Goal: Obtain resource: Obtain resource

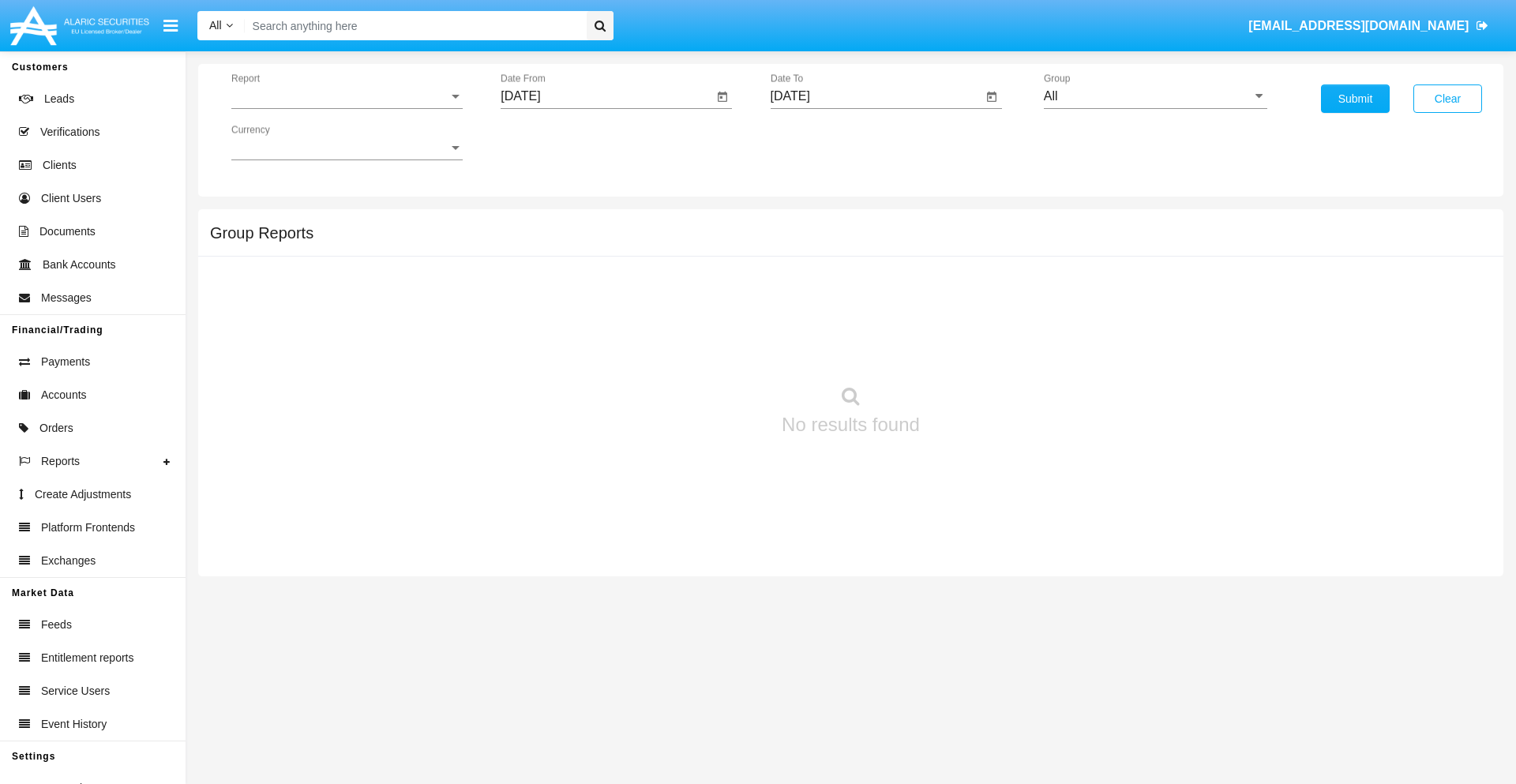
click at [347, 96] on span "Report" at bounding box center [339, 96] width 217 height 15
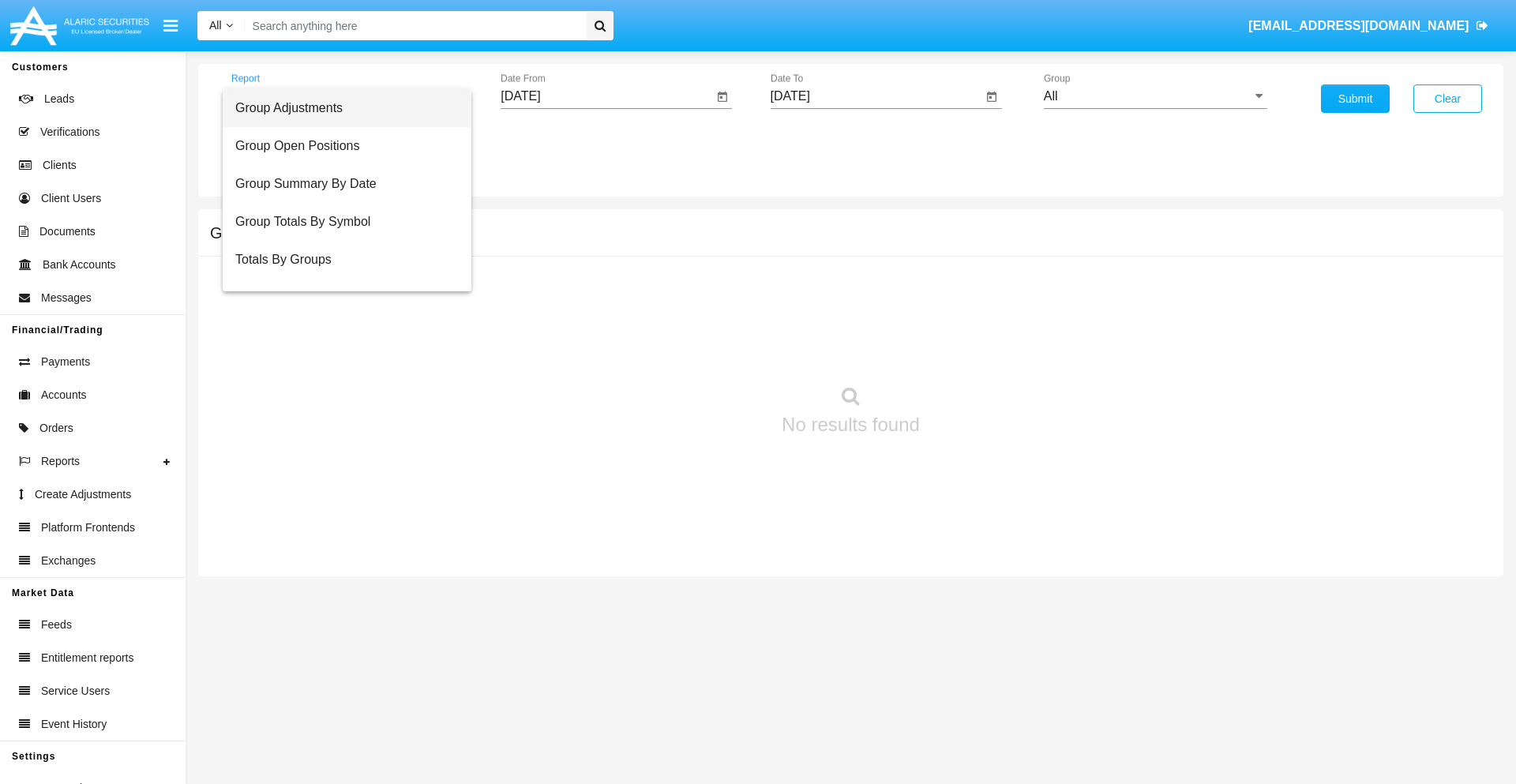
click at [340, 108] on span "Group Adjustments" at bounding box center [347, 108] width 224 height 38
click at [606, 96] on input "[DATE]" at bounding box center [607, 96] width 212 height 15
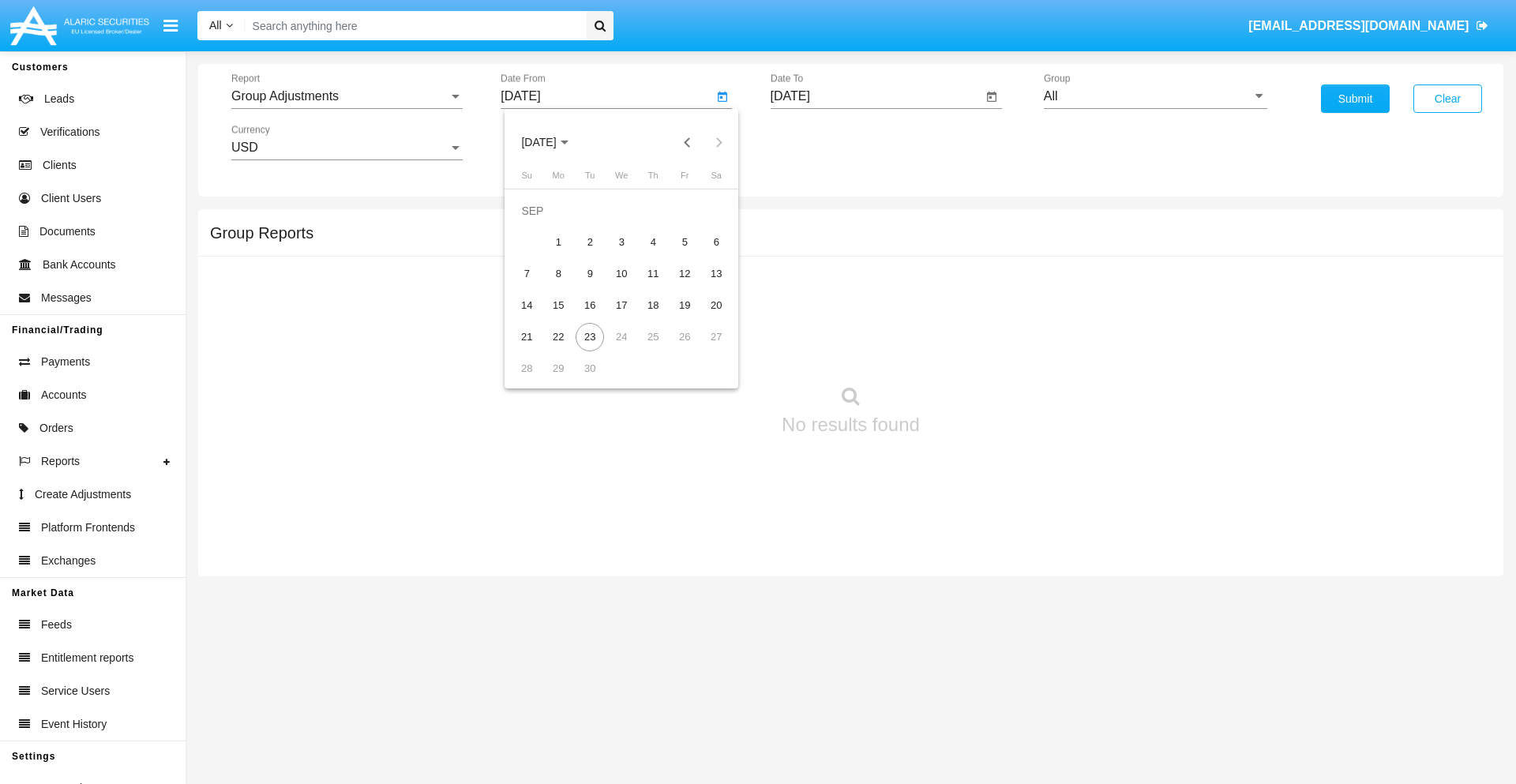
click at [552, 142] on span "[DATE]" at bounding box center [538, 143] width 35 height 13
click at [704, 349] on div "2025" at bounding box center [704, 348] width 49 height 28
click at [594, 254] on div "JUN" at bounding box center [594, 254] width 49 height 28
click at [558, 336] on div "23" at bounding box center [557, 337] width 28 height 28
type input "06/23/25"
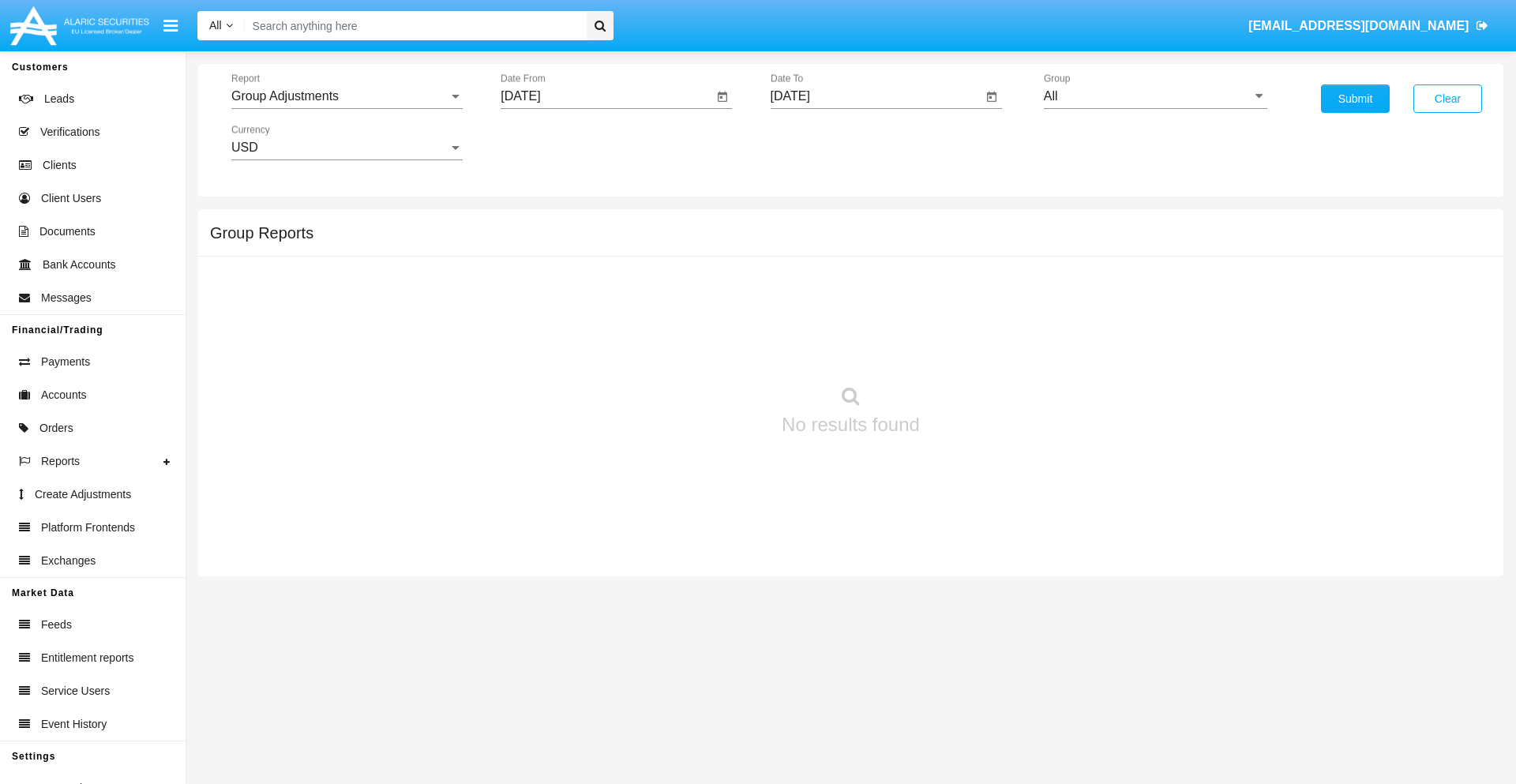
click at [876, 96] on input "[DATE]" at bounding box center [877, 96] width 212 height 15
click at [821, 142] on span "[DATE]" at bounding box center [808, 143] width 35 height 13
click at [973, 349] on div "2025" at bounding box center [973, 348] width 49 height 28
click at [808, 286] on div "SEP" at bounding box center [808, 285] width 49 height 28
click at [859, 336] on div "23" at bounding box center [860, 337] width 28 height 28
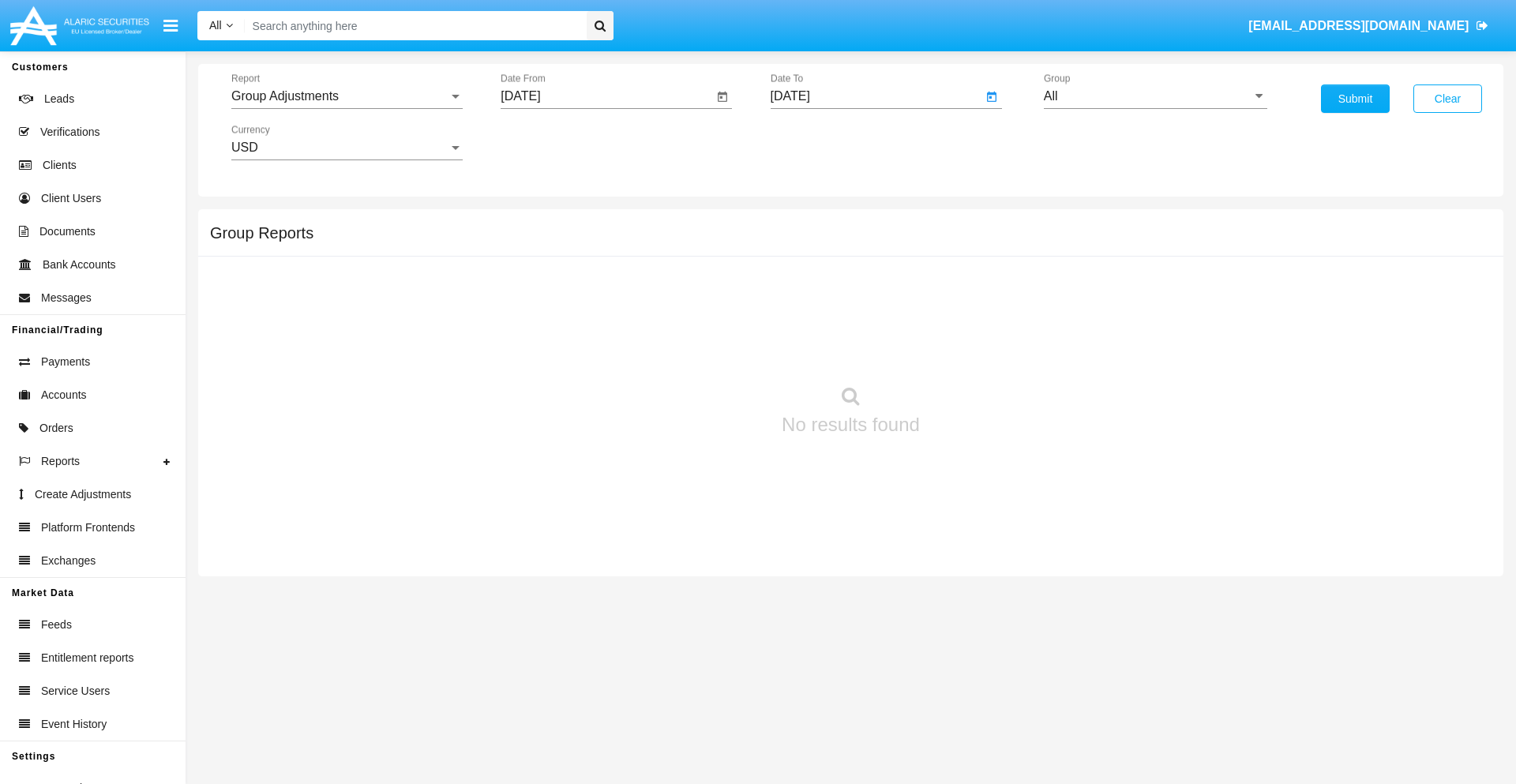
type input "[DATE]"
click at [1155, 96] on input "All" at bounding box center [1155, 96] width 224 height 15
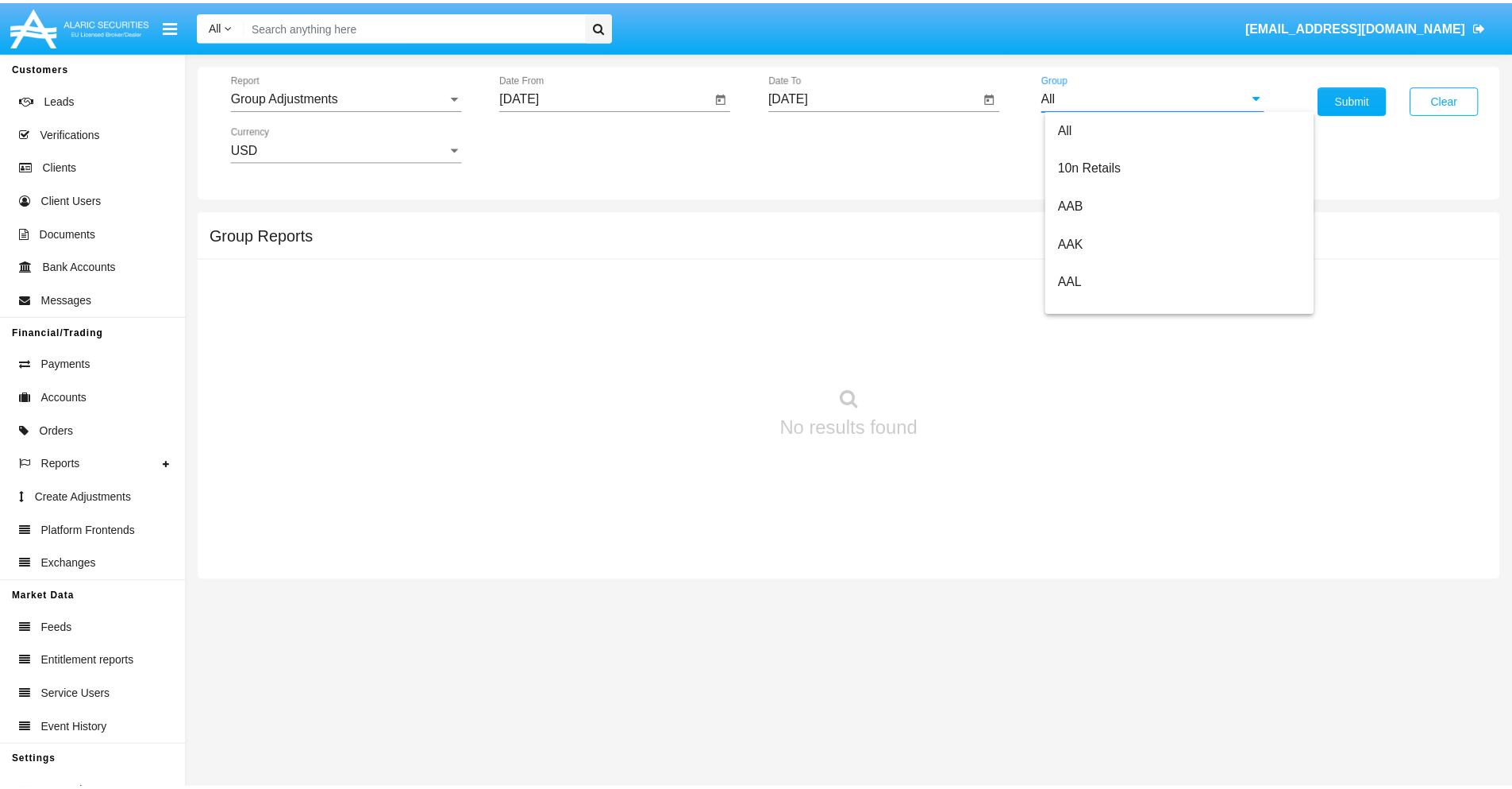
scroll to position [356, 0]
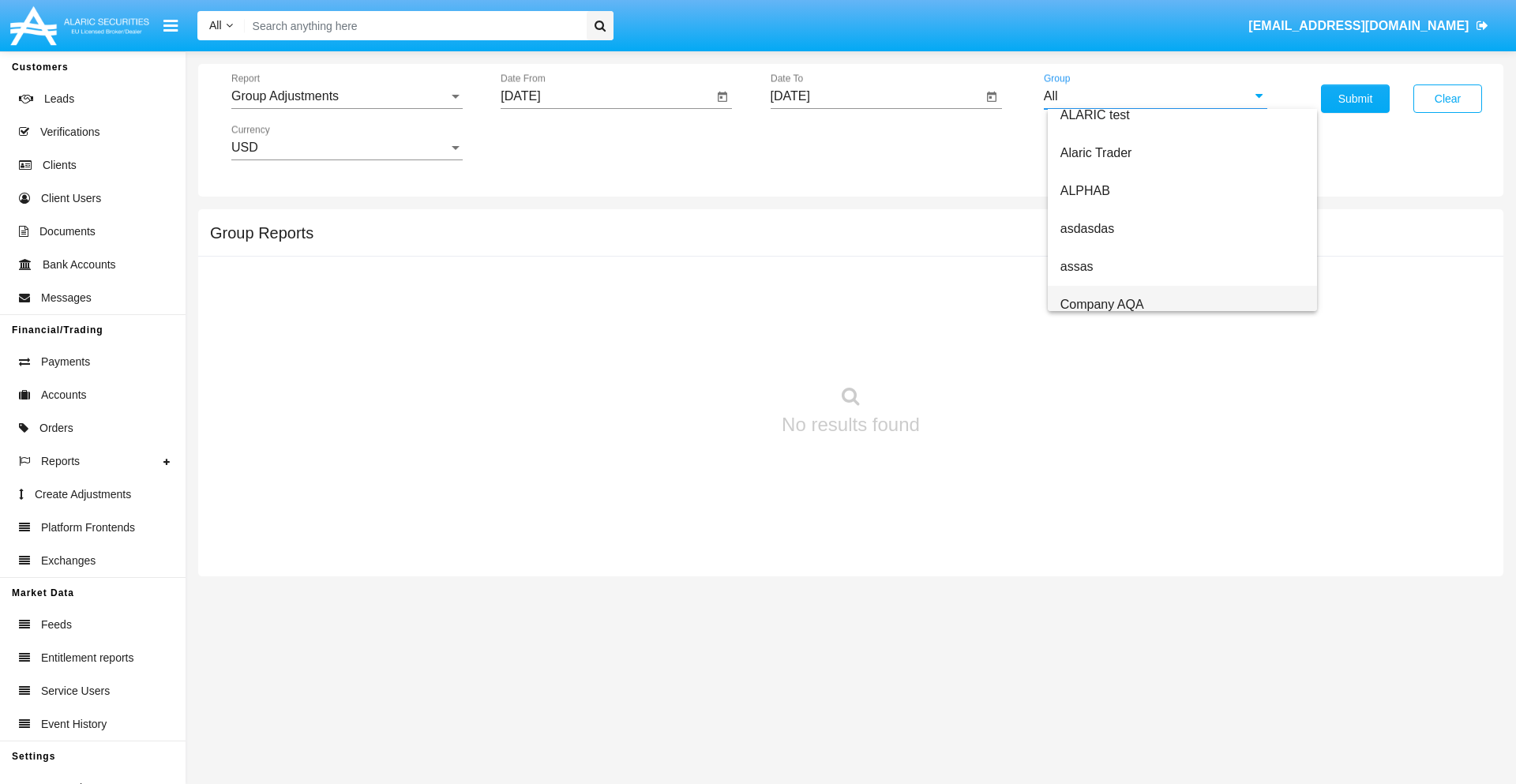
click at [1101, 304] on span "Company AQA" at bounding box center [1102, 304] width 83 height 14
type input "Company AQA"
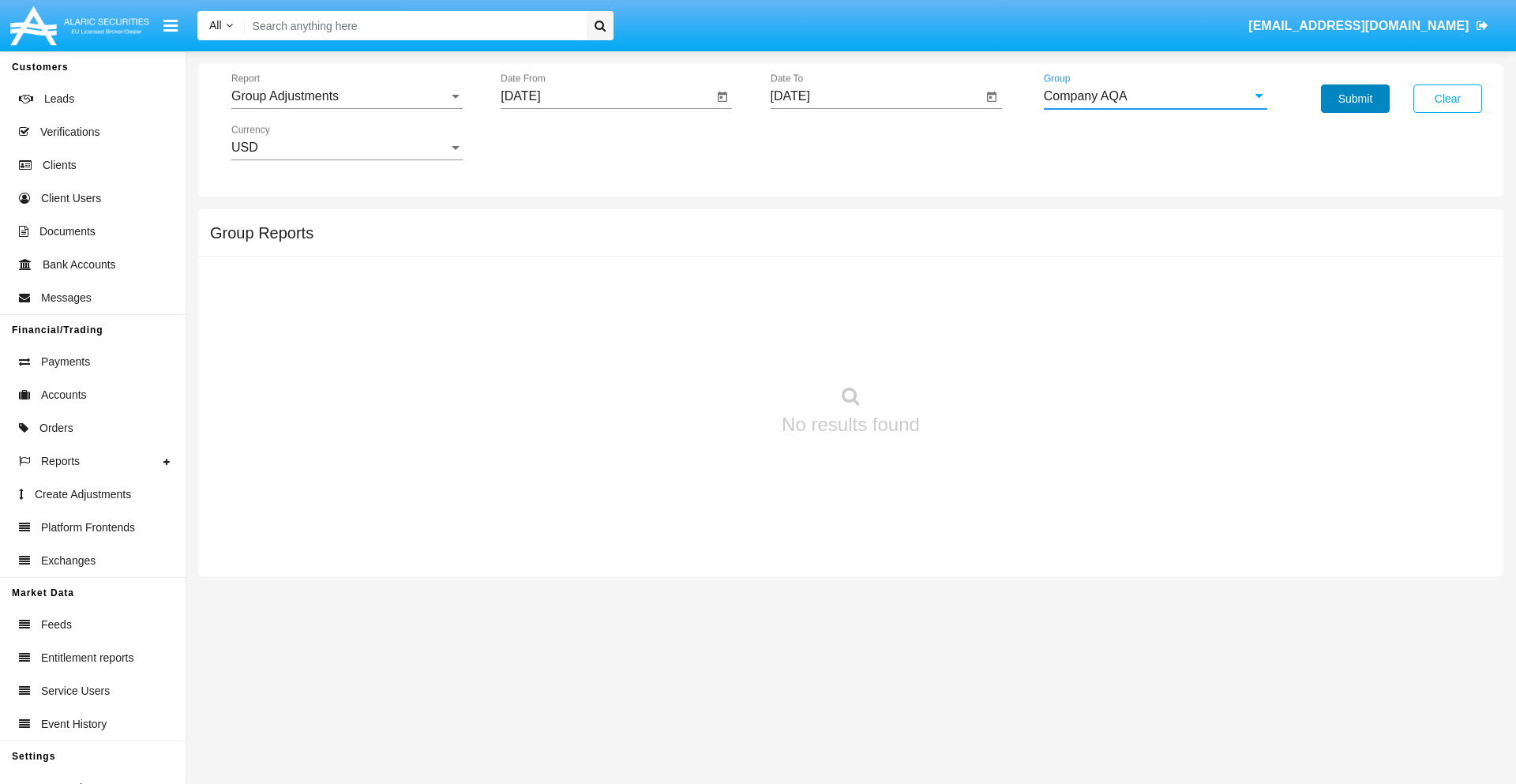
click at [1355, 99] on button "Submit" at bounding box center [1355, 98] width 69 height 28
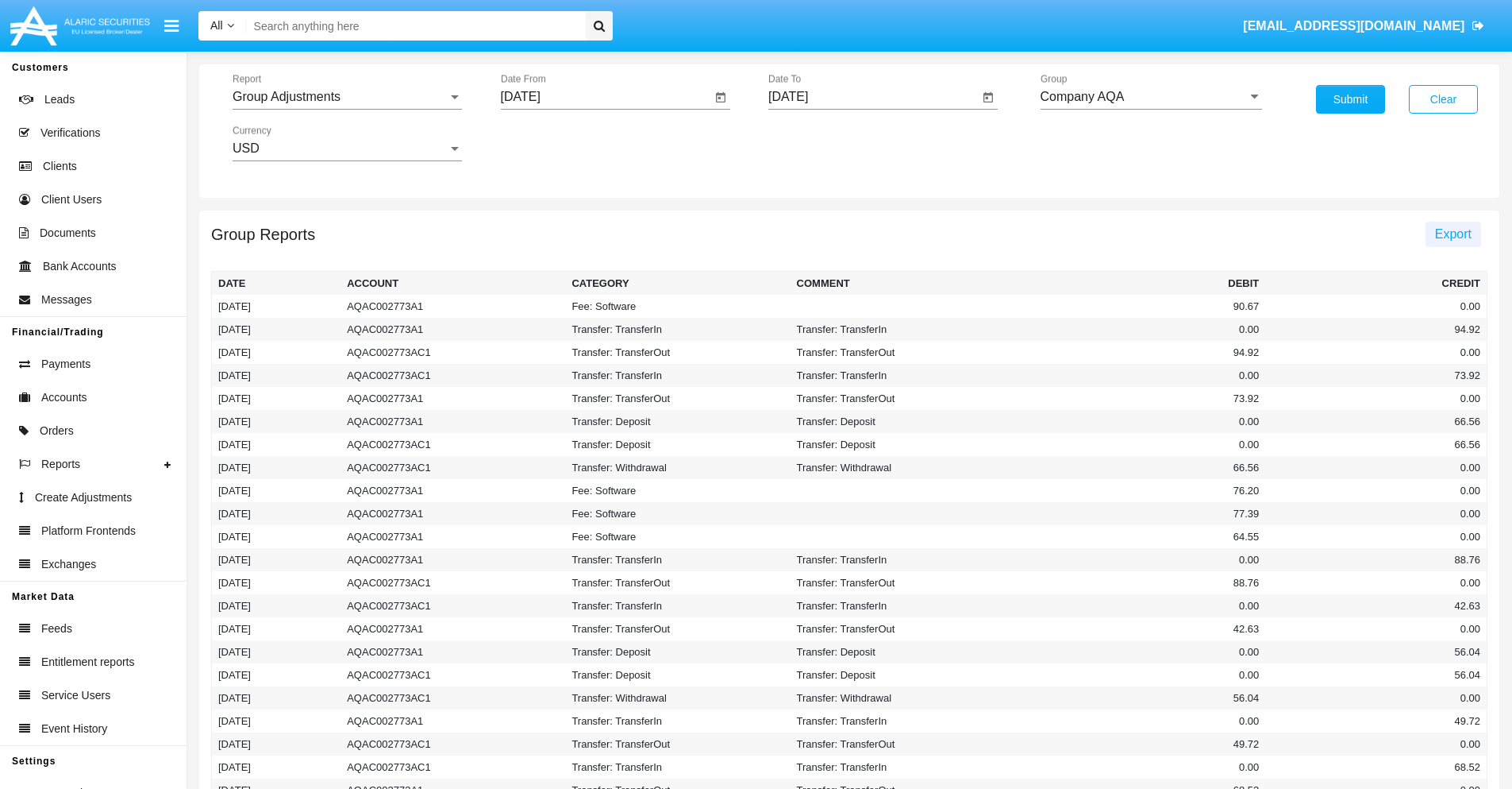
click at [1453, 233] on span "Export" at bounding box center [1453, 234] width 37 height 14
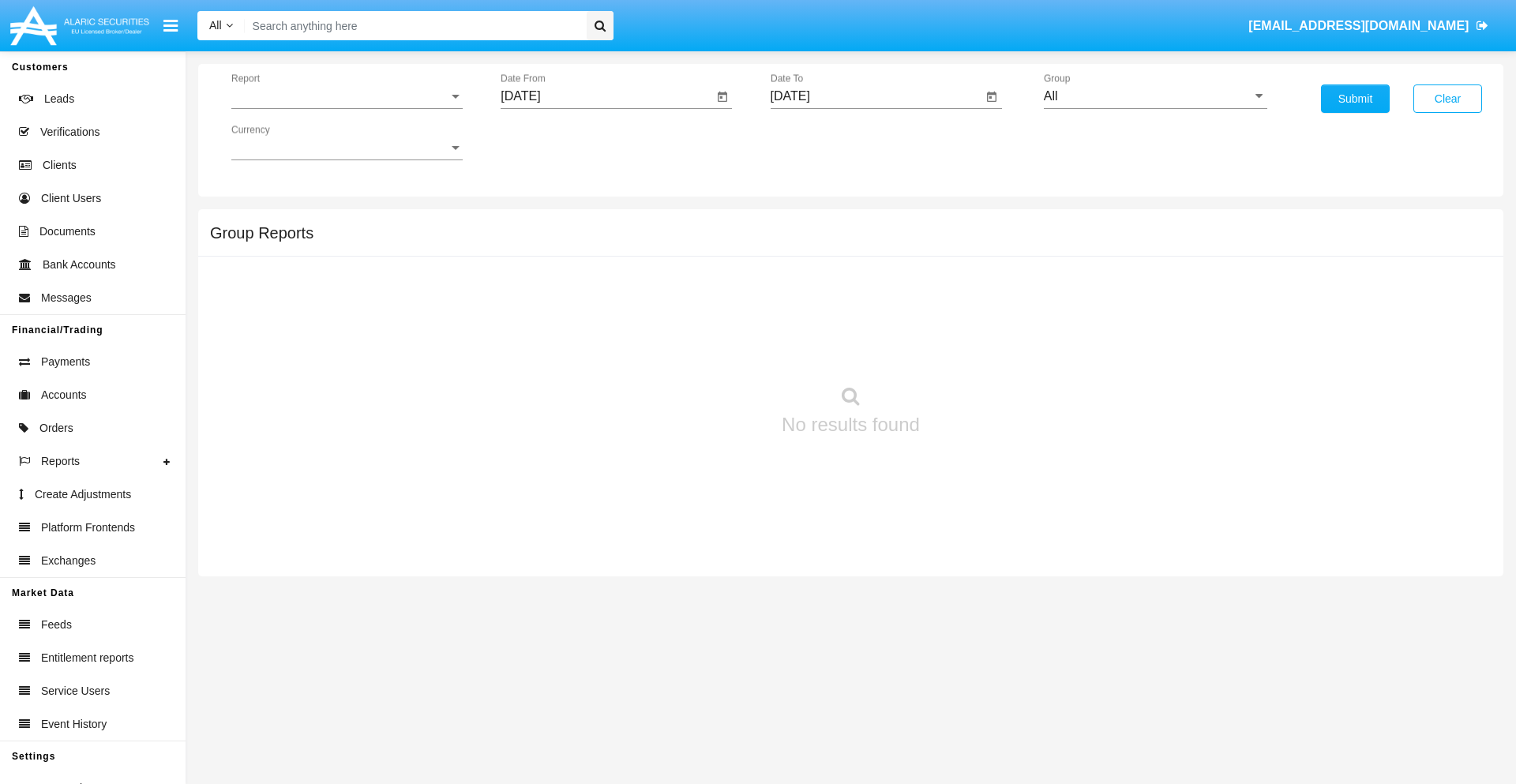
click at [347, 96] on span "Report" at bounding box center [339, 96] width 217 height 15
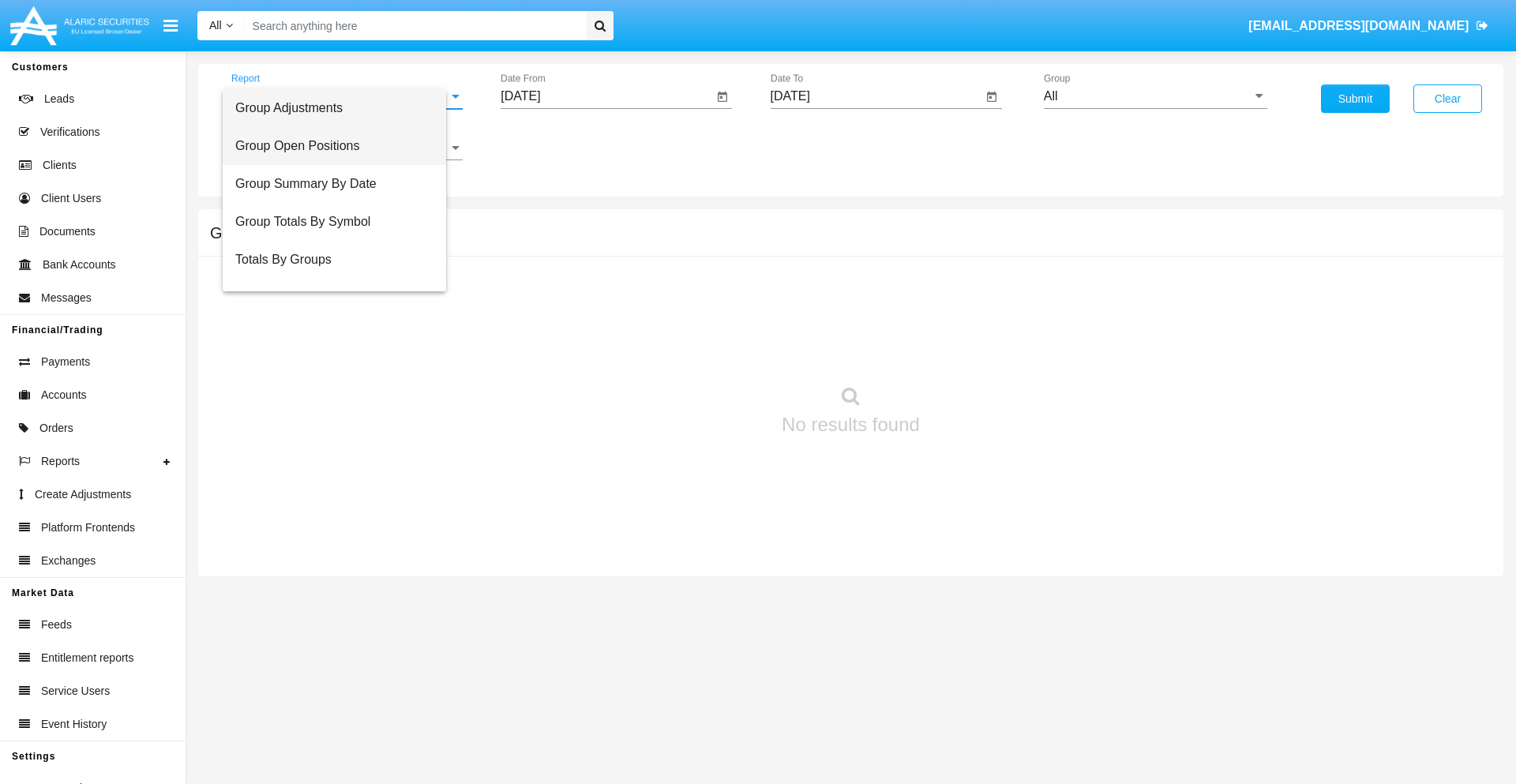
click at [340, 146] on span "Group Open Positions" at bounding box center [334, 146] width 199 height 38
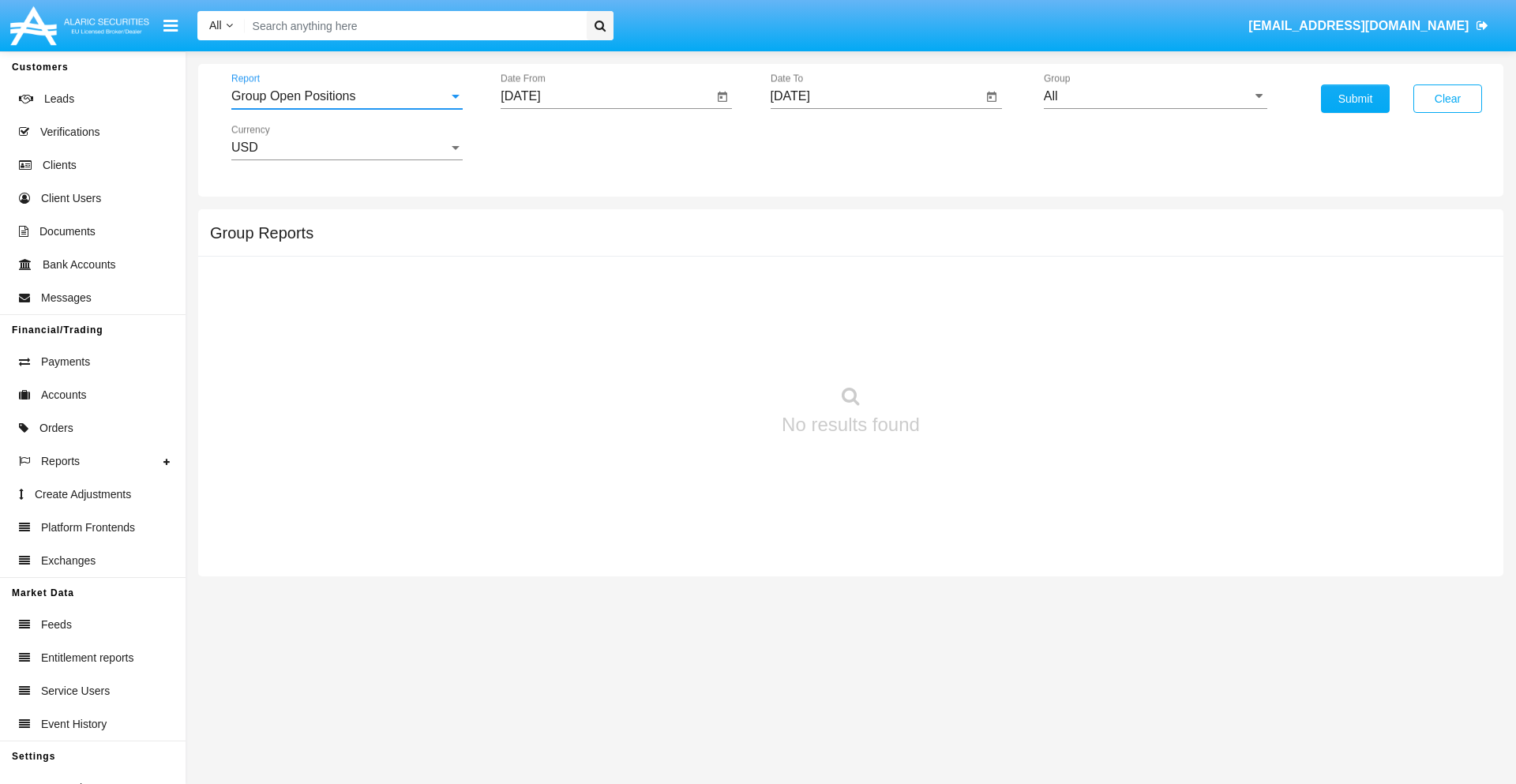
click at [606, 96] on input "[DATE]" at bounding box center [607, 96] width 212 height 15
click at [552, 142] on span "[DATE]" at bounding box center [538, 143] width 35 height 13
click at [704, 349] on div "2025" at bounding box center [704, 348] width 49 height 28
click at [704, 254] on div "AUG" at bounding box center [704, 254] width 49 height 28
click at [716, 305] on div "23" at bounding box center [715, 305] width 28 height 28
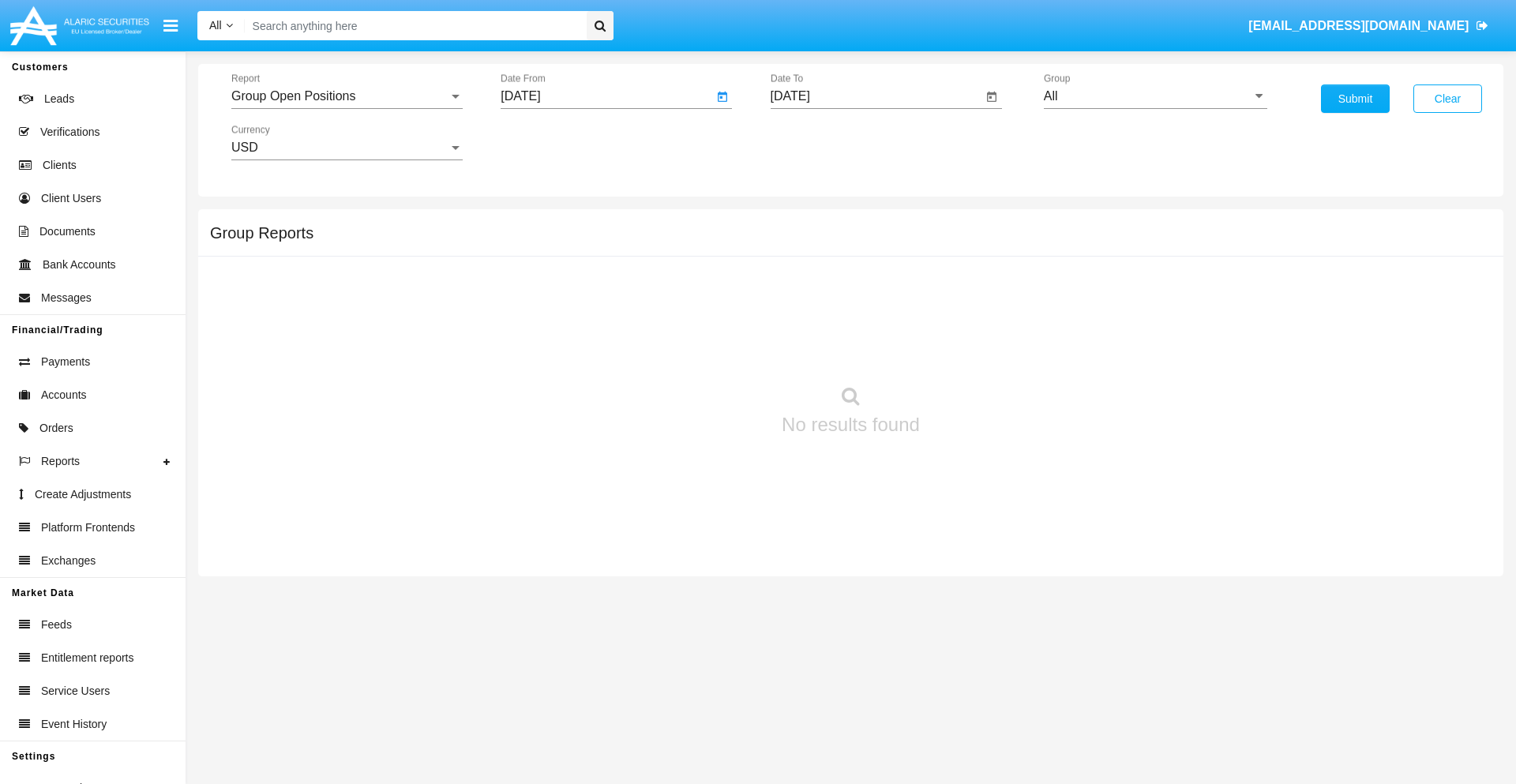
type input "[DATE]"
click at [876, 96] on input "[DATE]" at bounding box center [877, 96] width 212 height 15
click at [821, 142] on span "[DATE]" at bounding box center [808, 143] width 35 height 13
click at [973, 349] on div "2025" at bounding box center [973, 348] width 49 height 28
click at [808, 286] on div "SEP" at bounding box center [808, 285] width 49 height 28
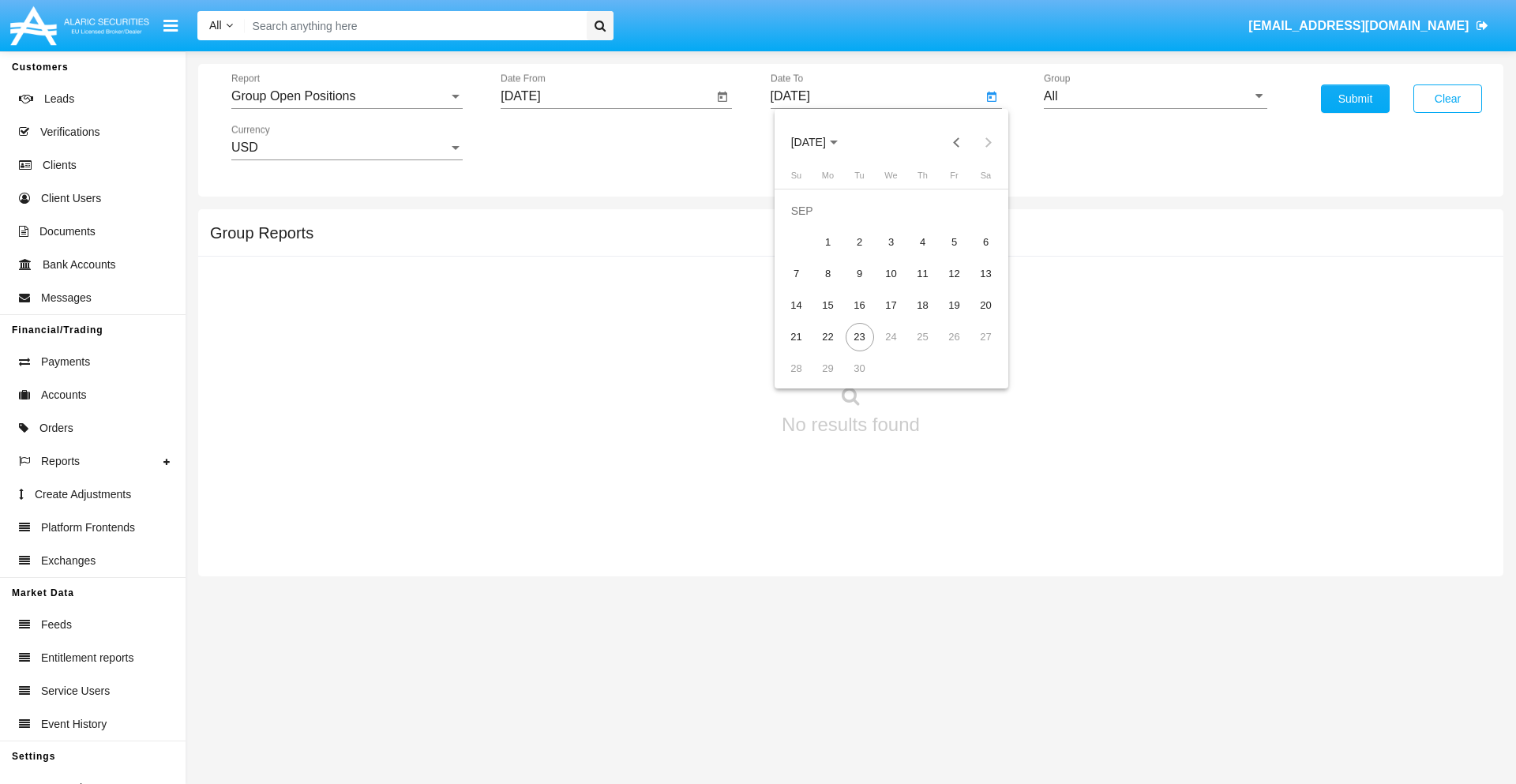
click at [859, 336] on div "23" at bounding box center [860, 337] width 28 height 28
type input "[DATE]"
click at [1155, 96] on input "All" at bounding box center [1155, 96] width 224 height 15
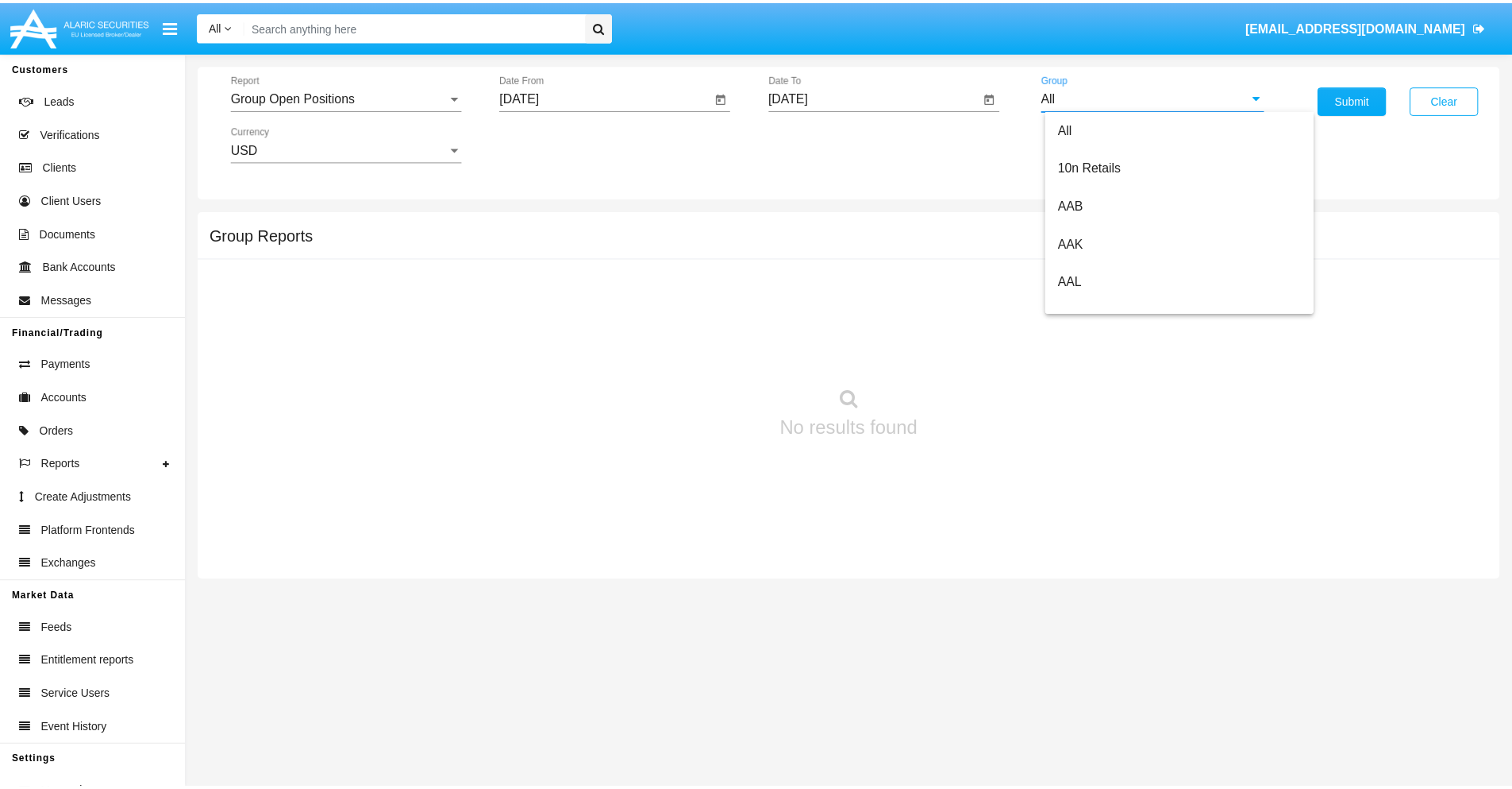
scroll to position [852, 0]
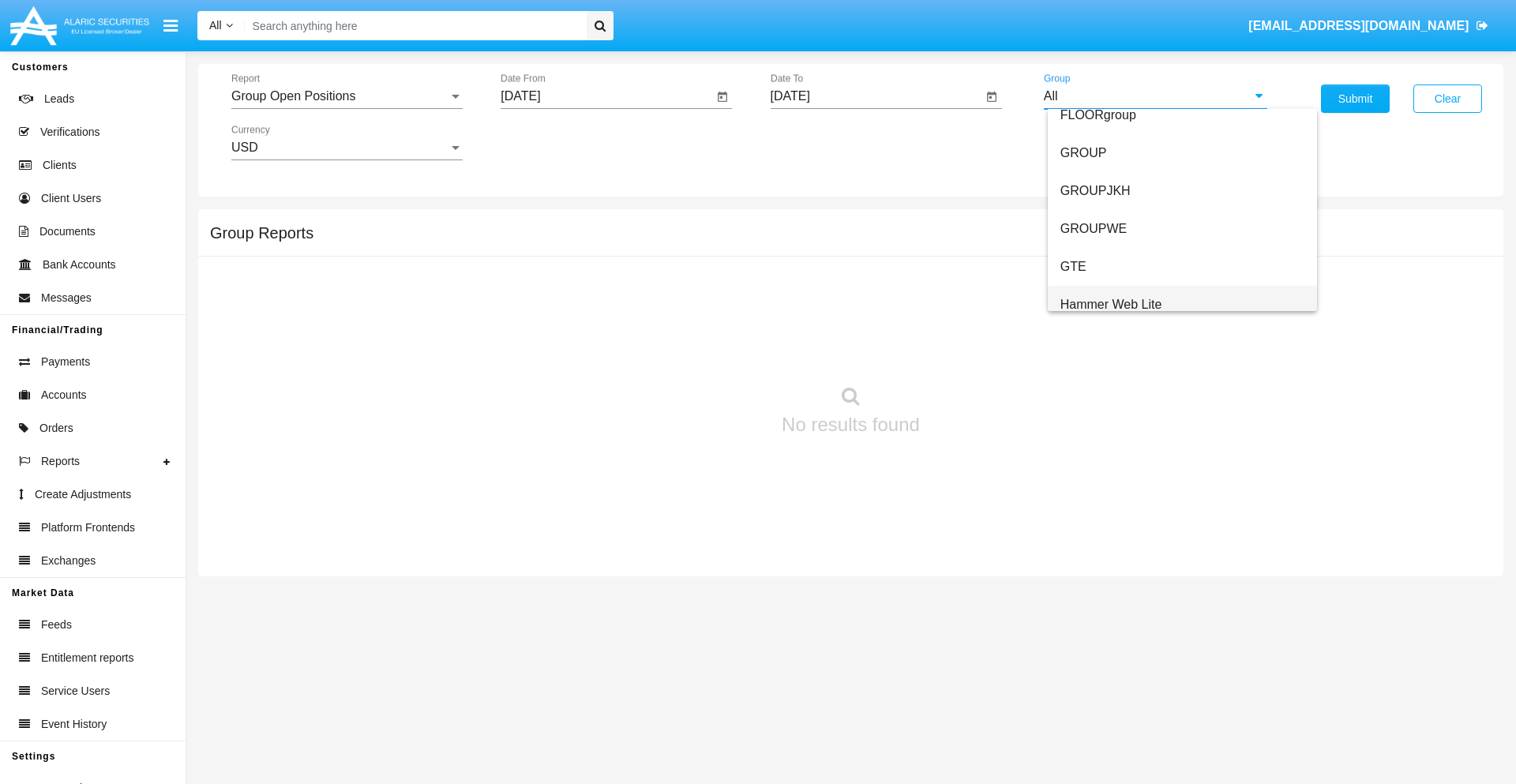
click at [1111, 304] on span "Hammer Web Lite" at bounding box center [1112, 304] width 102 height 14
type input "Hammer Web Lite"
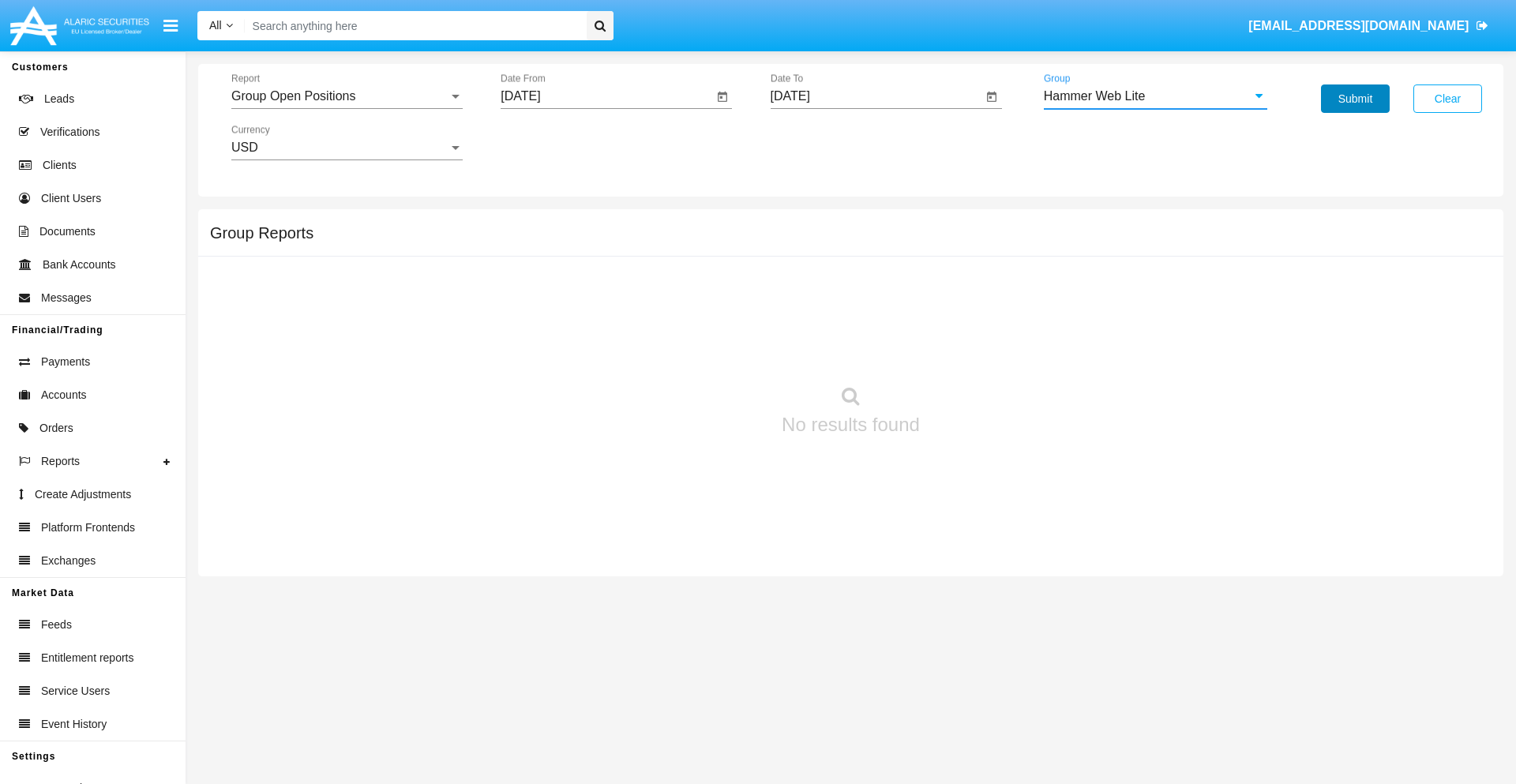
click at [1355, 99] on button "Submit" at bounding box center [1355, 98] width 69 height 28
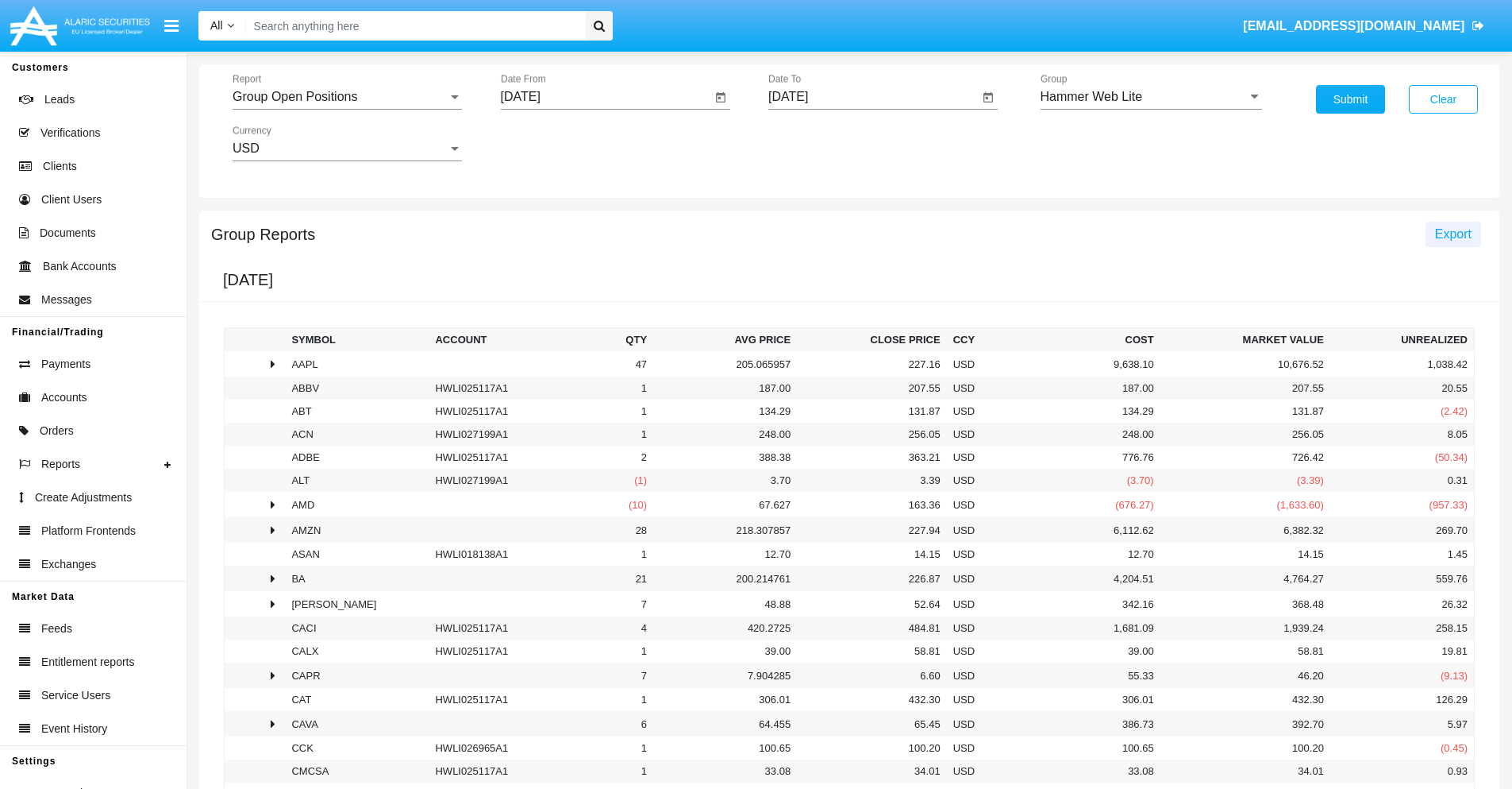
click at [1453, 233] on span "Export" at bounding box center [1453, 234] width 37 height 14
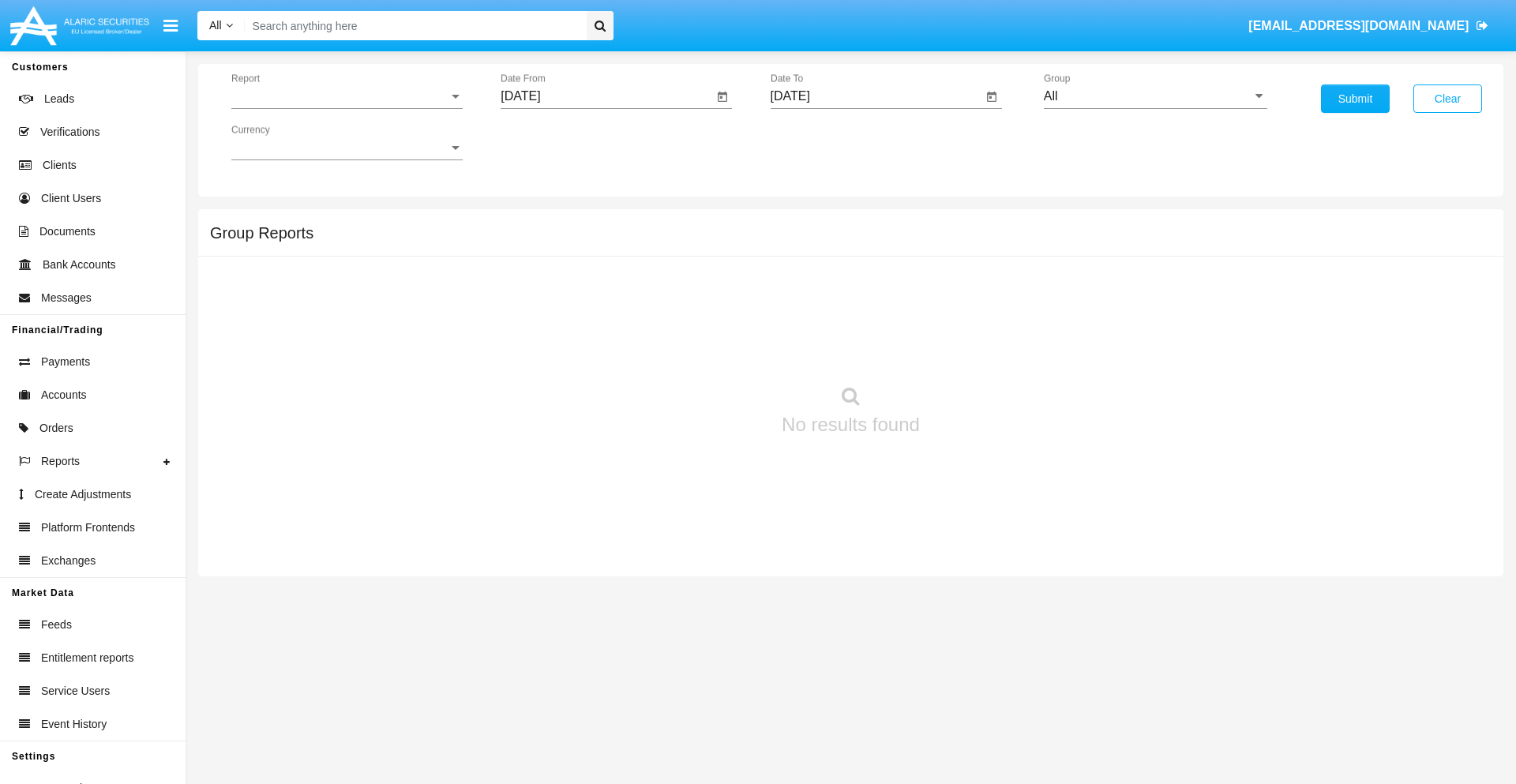
click at [347, 96] on span "Report" at bounding box center [339, 96] width 217 height 15
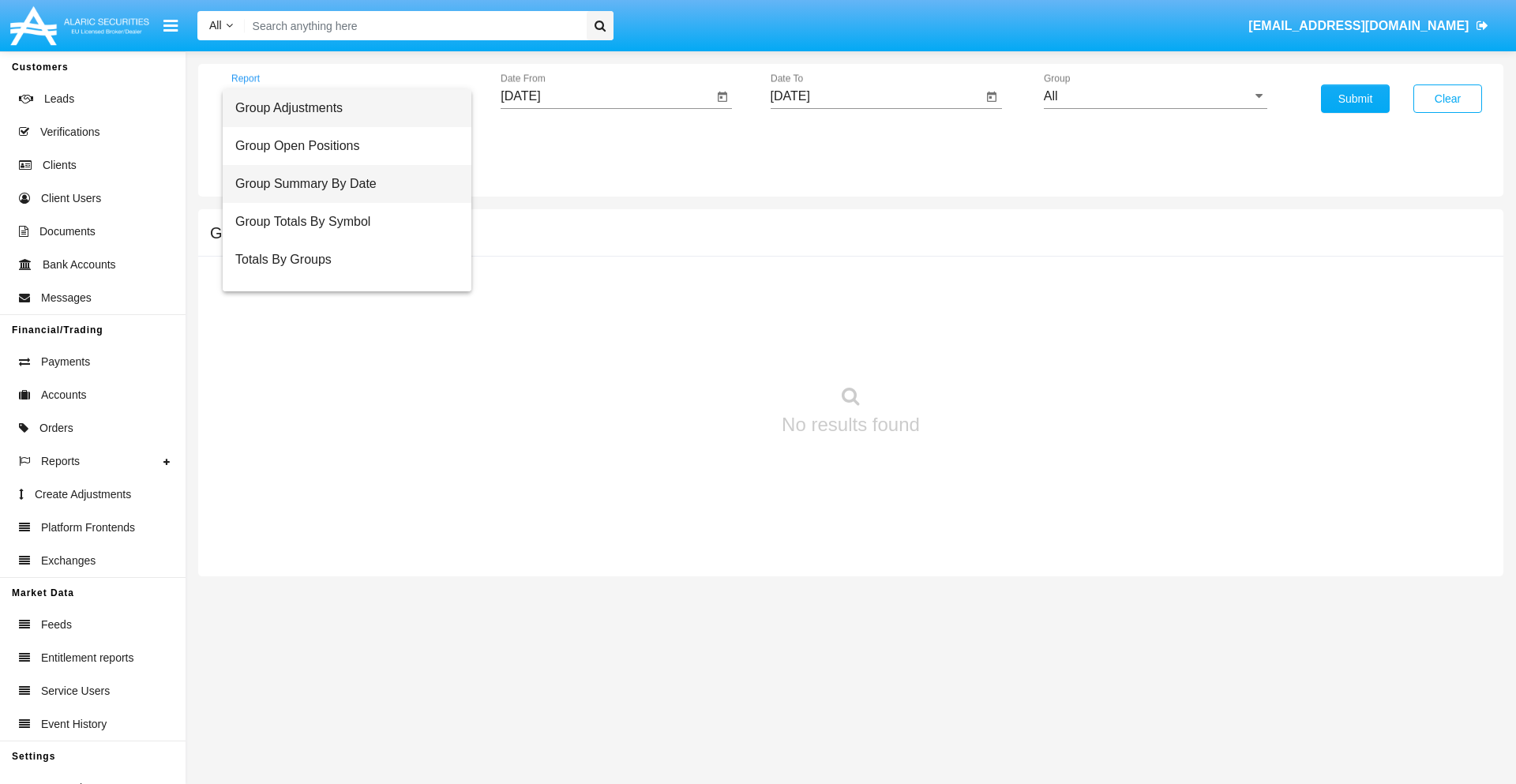
click at [340, 184] on span "Group Summary By Date" at bounding box center [347, 184] width 224 height 38
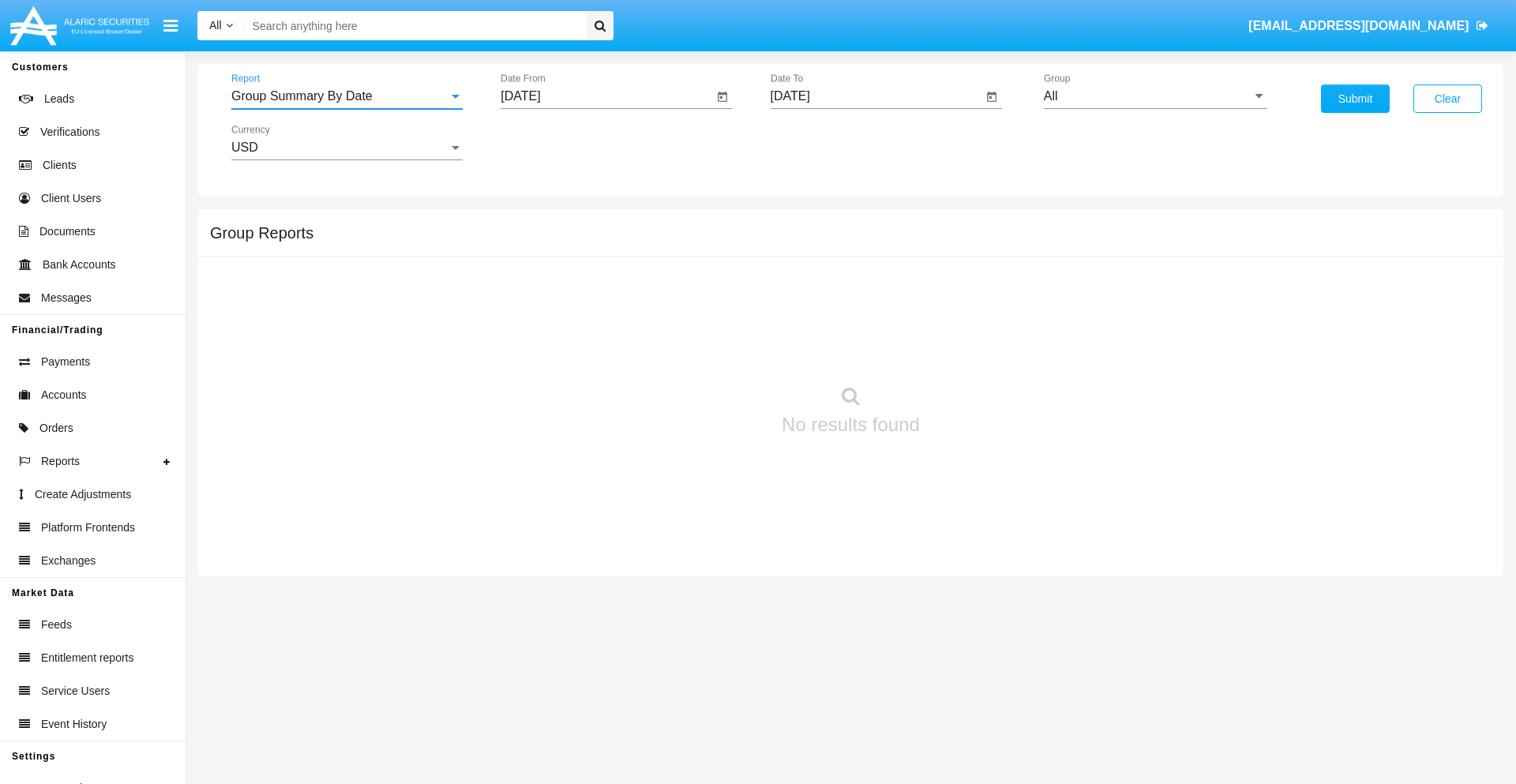
click at [606, 96] on input "[DATE]" at bounding box center [607, 96] width 212 height 15
click at [552, 142] on span "[DATE]" at bounding box center [538, 143] width 35 height 13
click at [704, 349] on div "2025" at bounding box center [704, 348] width 49 height 28
click at [704, 254] on div "AUG" at bounding box center [704, 254] width 49 height 28
click at [716, 305] on div "23" at bounding box center [715, 305] width 28 height 28
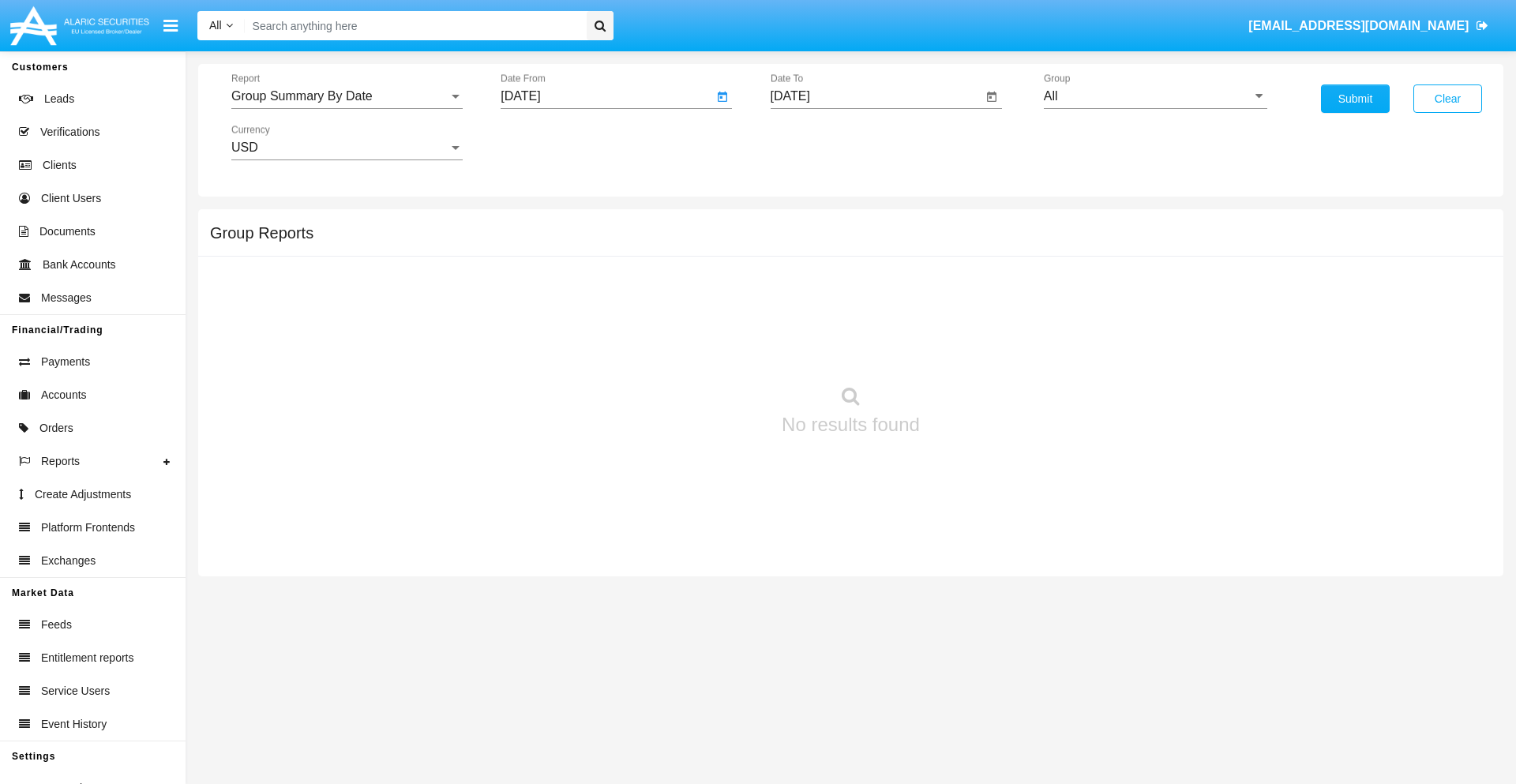
type input "08/23/25"
click at [876, 96] on input "[DATE]" at bounding box center [877, 96] width 212 height 15
click at [821, 142] on span "[DATE]" at bounding box center [808, 143] width 35 height 13
click at [973, 349] on div "2025" at bounding box center [973, 348] width 49 height 28
click at [808, 286] on div "SEP" at bounding box center [808, 285] width 49 height 28
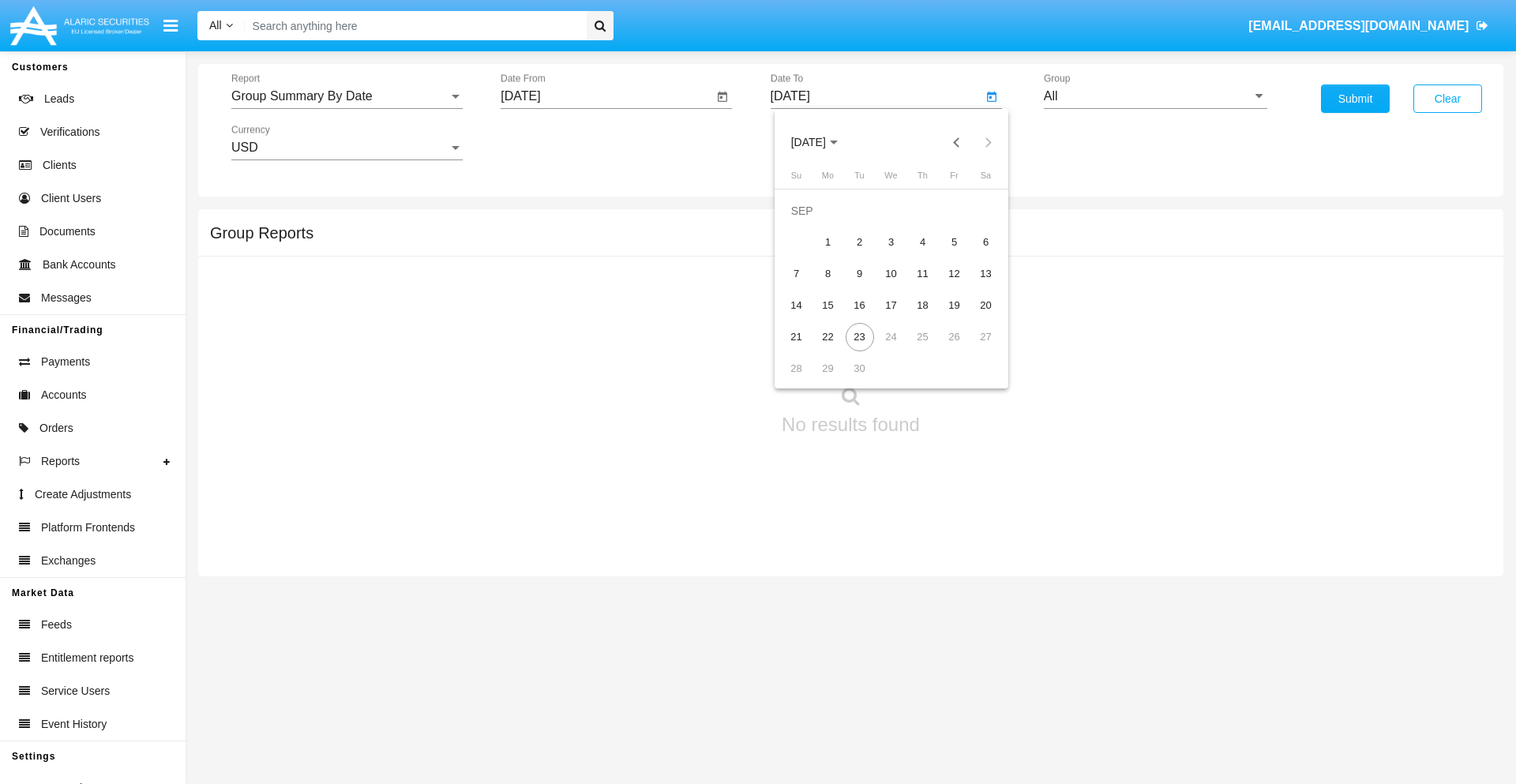
click at [859, 336] on div "23" at bounding box center [860, 337] width 28 height 28
type input "[DATE]"
click at [1155, 96] on input "All" at bounding box center [1155, 96] width 224 height 15
type input "Hammer Web Lite"
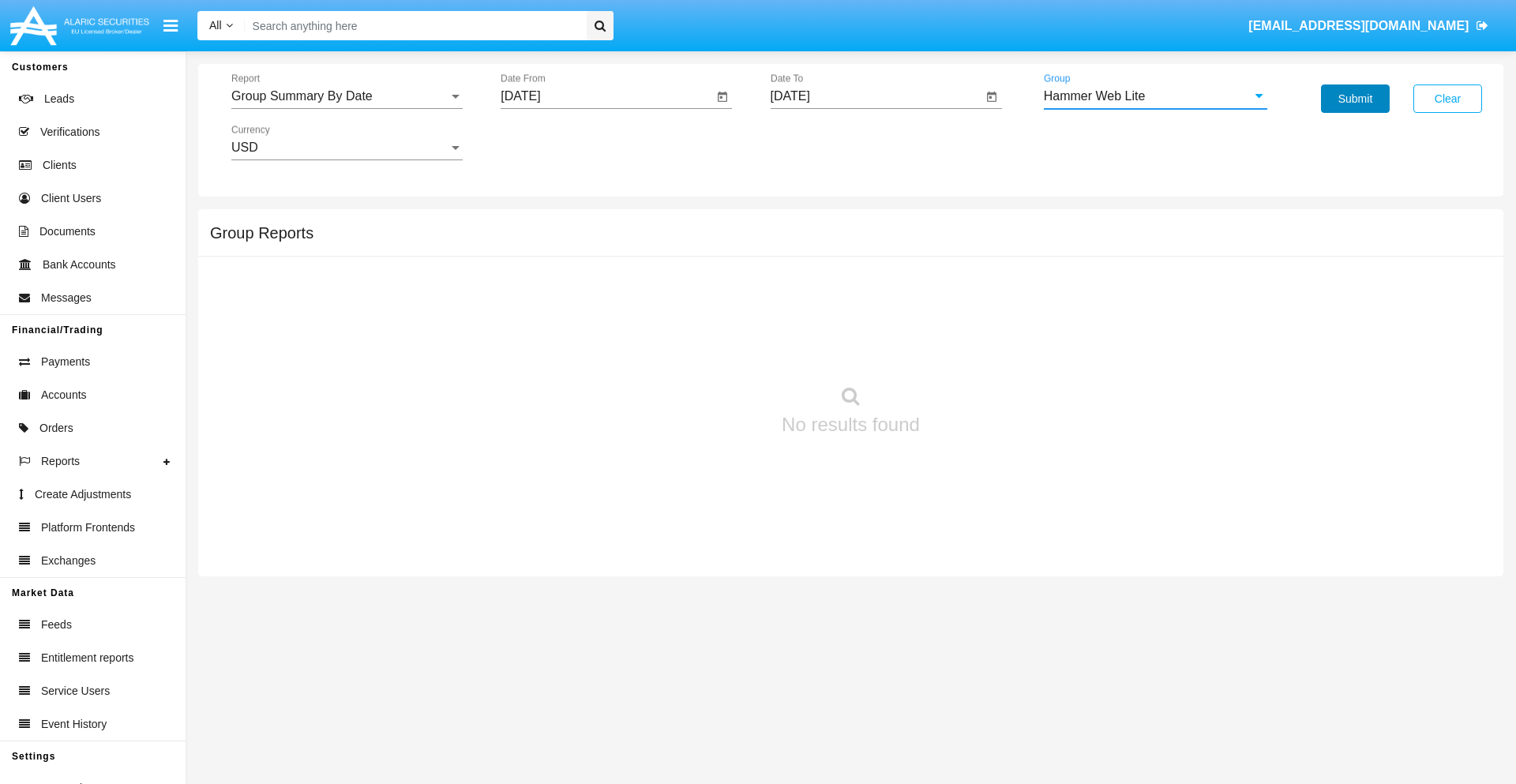
click at [1355, 99] on button "Submit" at bounding box center [1355, 98] width 69 height 28
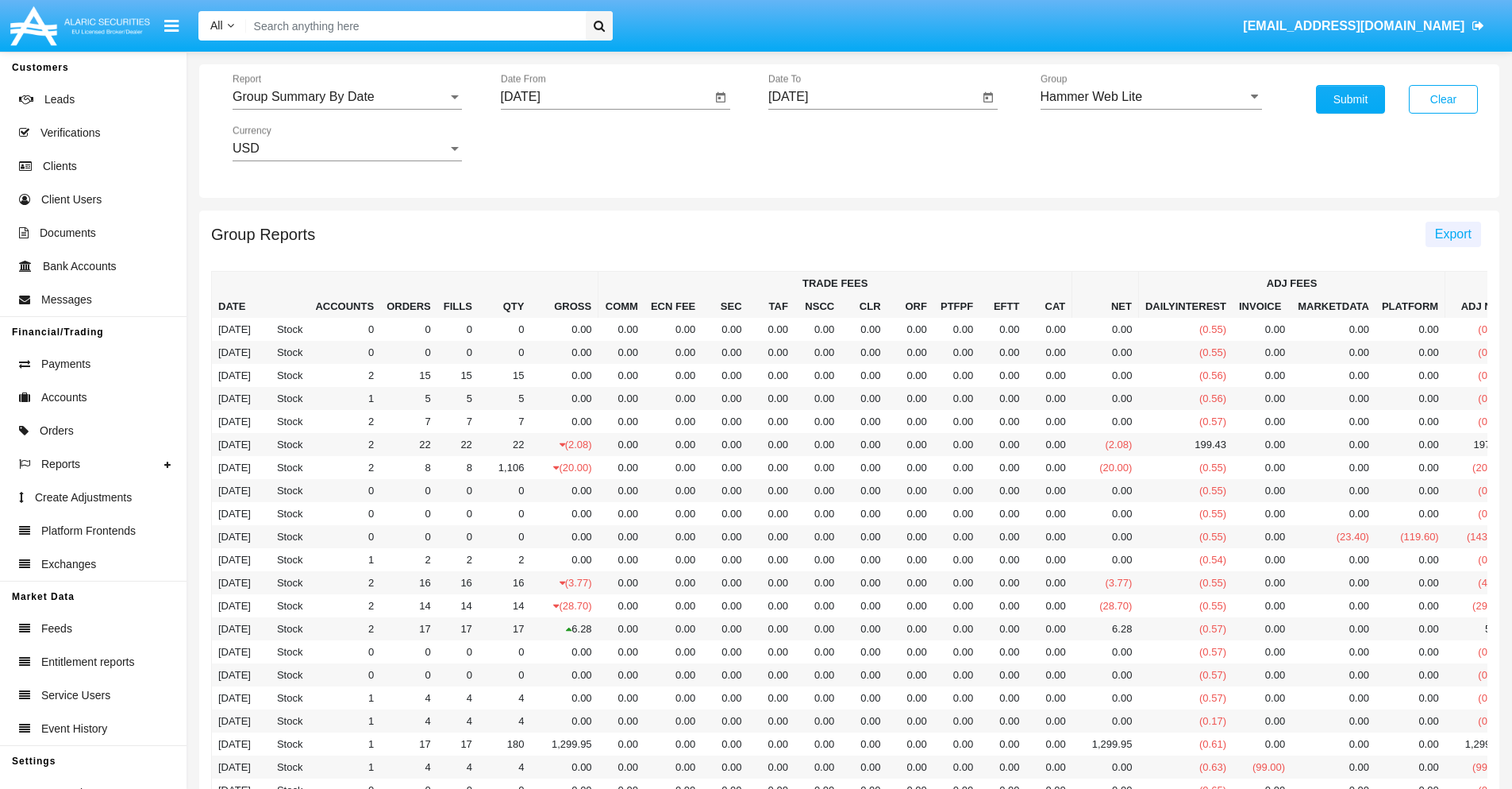
click at [1453, 233] on span "Export" at bounding box center [1453, 234] width 37 height 14
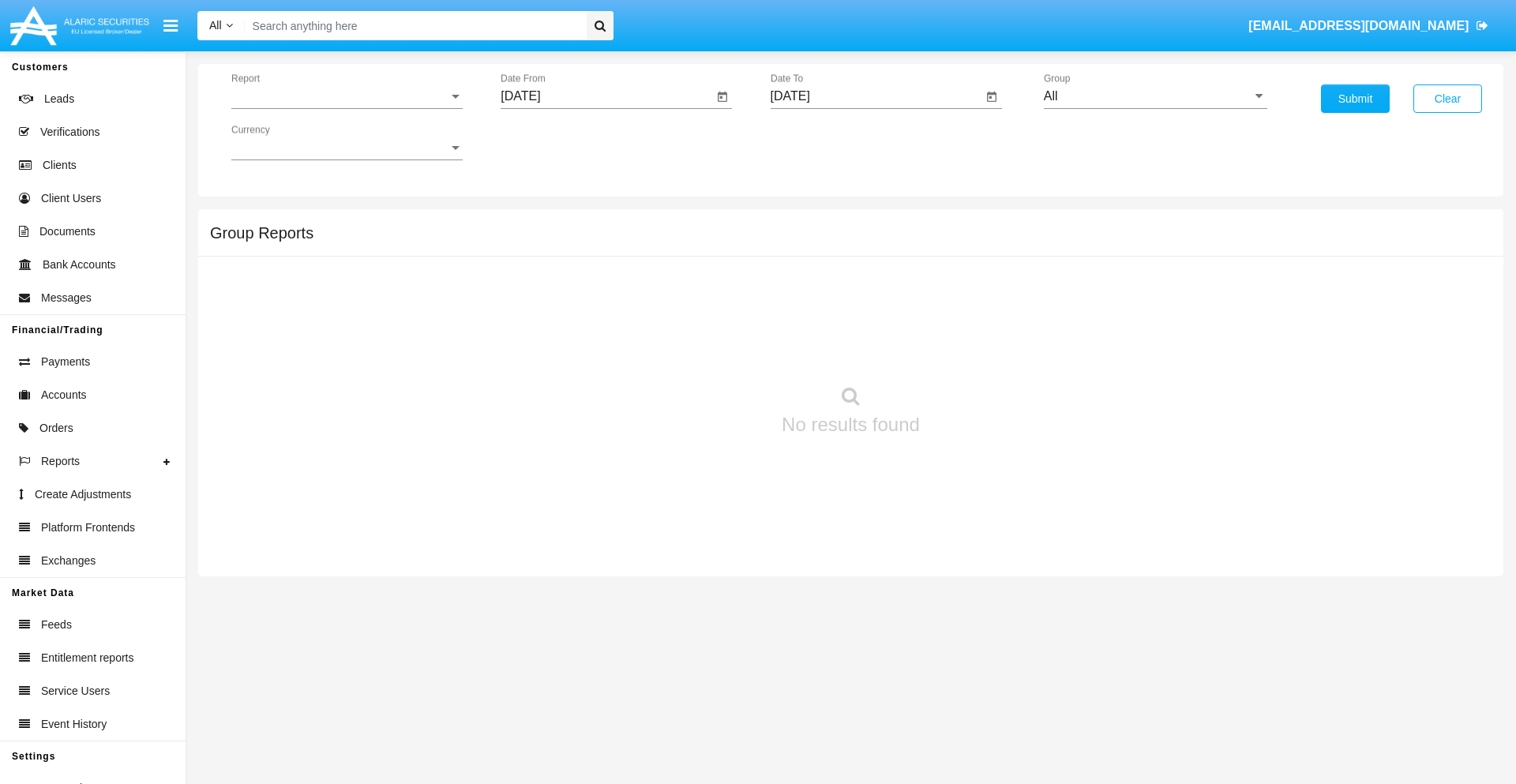
click at [347, 96] on span "Report" at bounding box center [339, 96] width 217 height 15
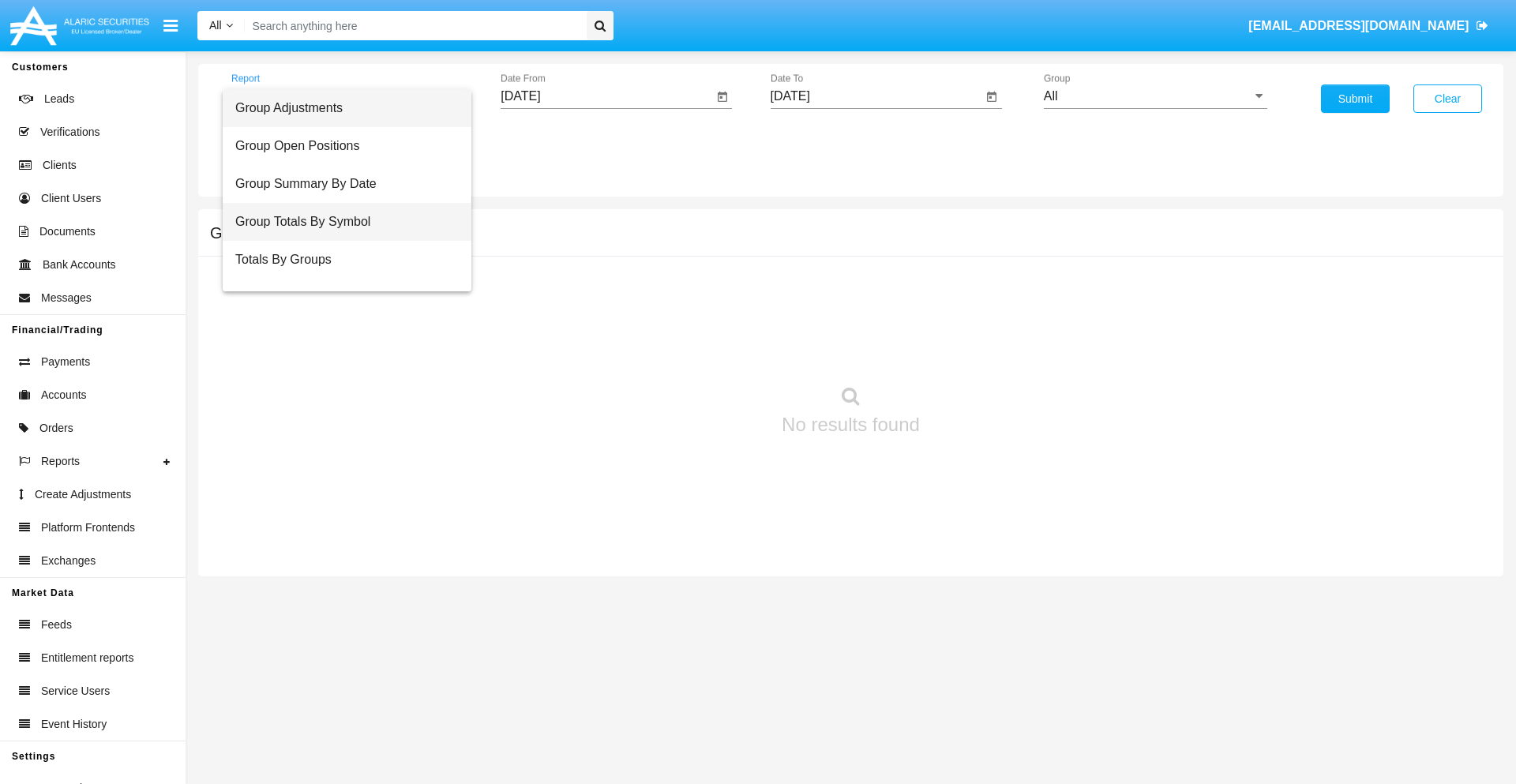
click at [340, 222] on span "Group Totals By Symbol" at bounding box center [347, 221] width 224 height 38
click at [606, 96] on input "[DATE]" at bounding box center [607, 96] width 212 height 15
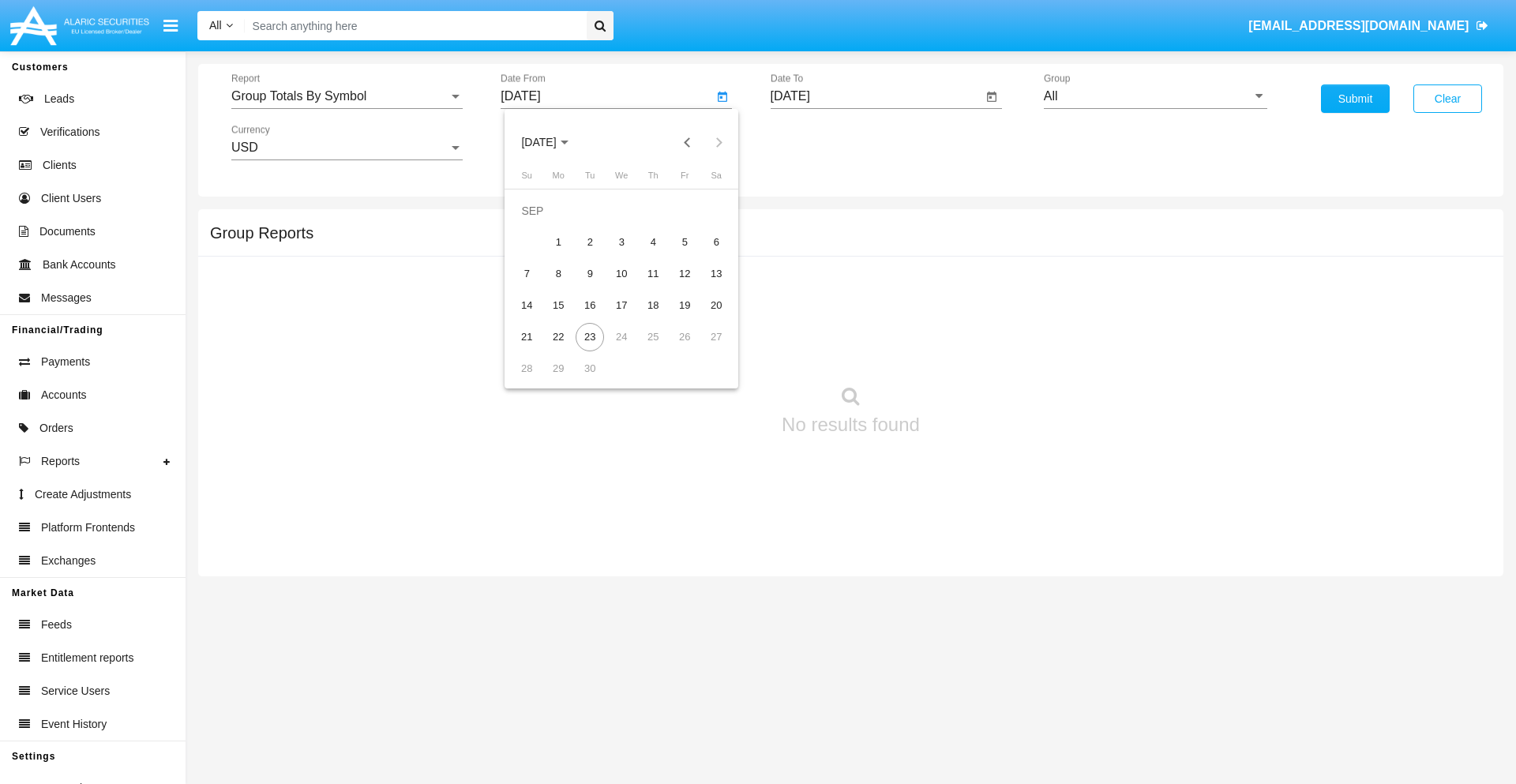
click at [552, 142] on span "[DATE]" at bounding box center [538, 143] width 35 height 13
click at [704, 349] on div "2025" at bounding box center [704, 348] width 49 height 28
click at [704, 254] on div "AUG" at bounding box center [704, 254] width 49 height 28
click at [716, 305] on div "23" at bounding box center [715, 305] width 28 height 28
type input "[DATE]"
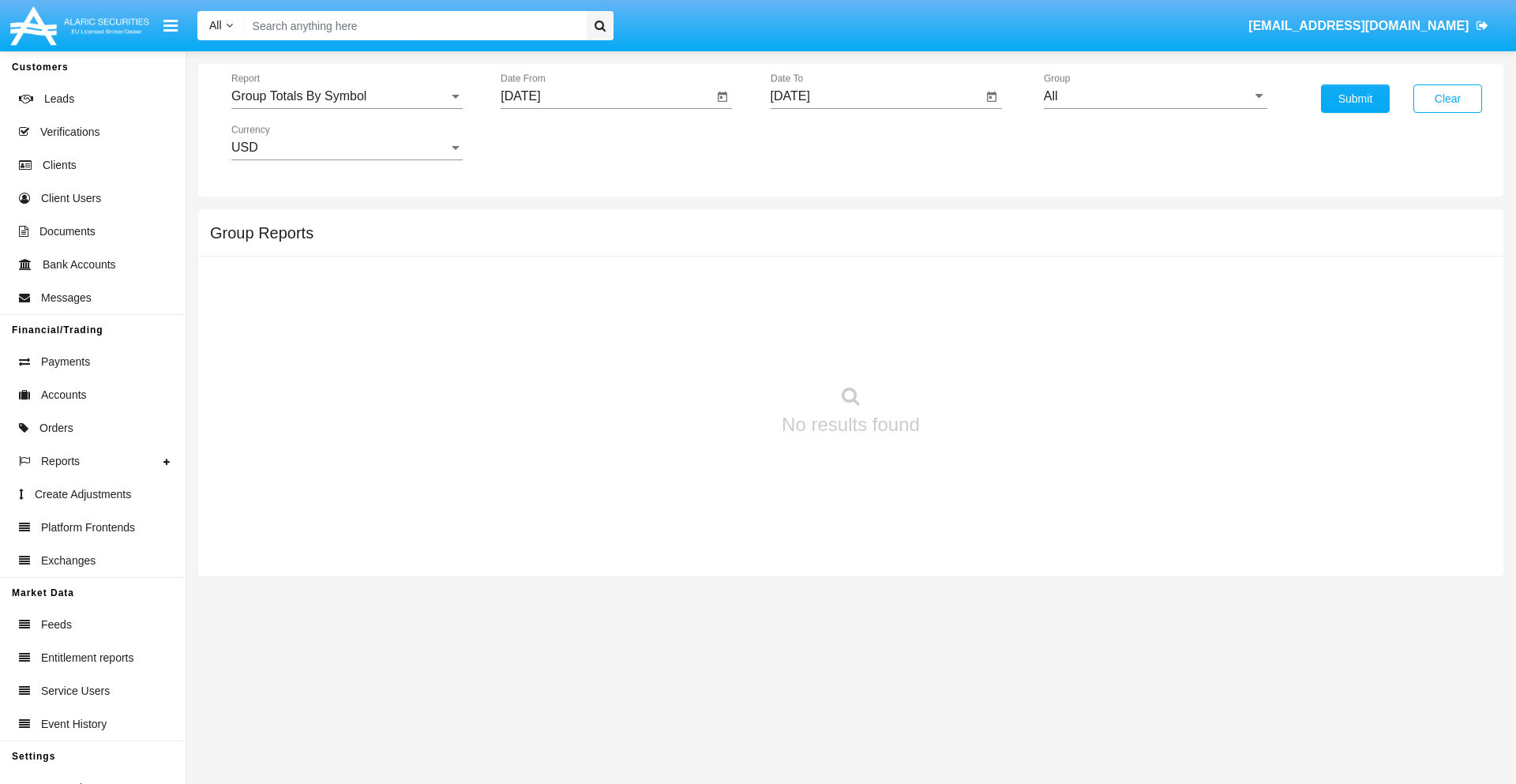
click at [876, 96] on input "[DATE]" at bounding box center [877, 96] width 212 height 15
click at [821, 142] on span "[DATE]" at bounding box center [808, 143] width 35 height 13
click at [973, 349] on div "2025" at bounding box center [973, 348] width 49 height 28
click at [808, 286] on div "SEP" at bounding box center [808, 285] width 49 height 28
click at [859, 336] on div "23" at bounding box center [860, 337] width 28 height 28
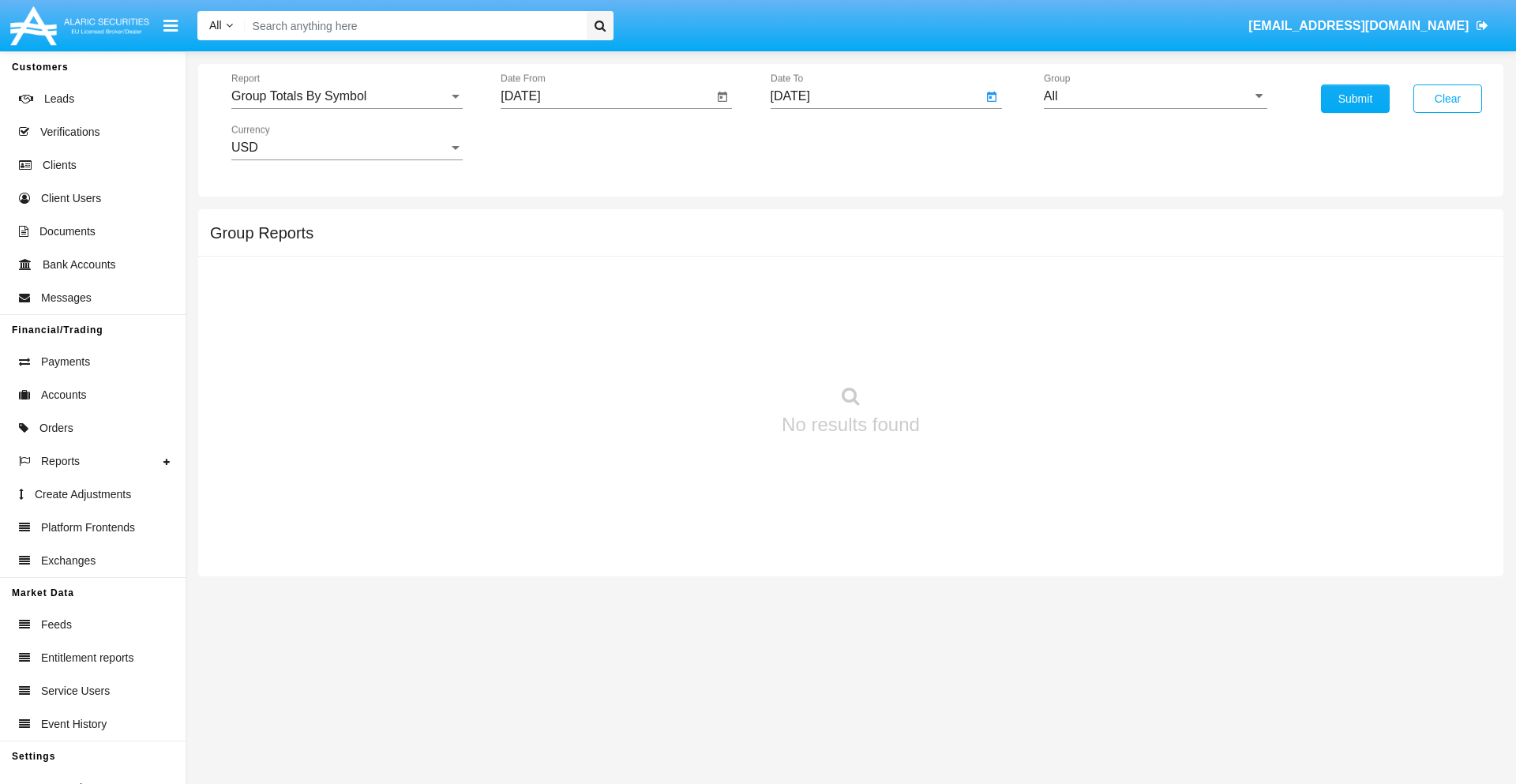
type input "[DATE]"
click at [1155, 96] on input "All" at bounding box center [1155, 96] width 224 height 15
type input "Hammer Web Lite"
click at [1355, 99] on button "Submit" at bounding box center [1355, 98] width 69 height 28
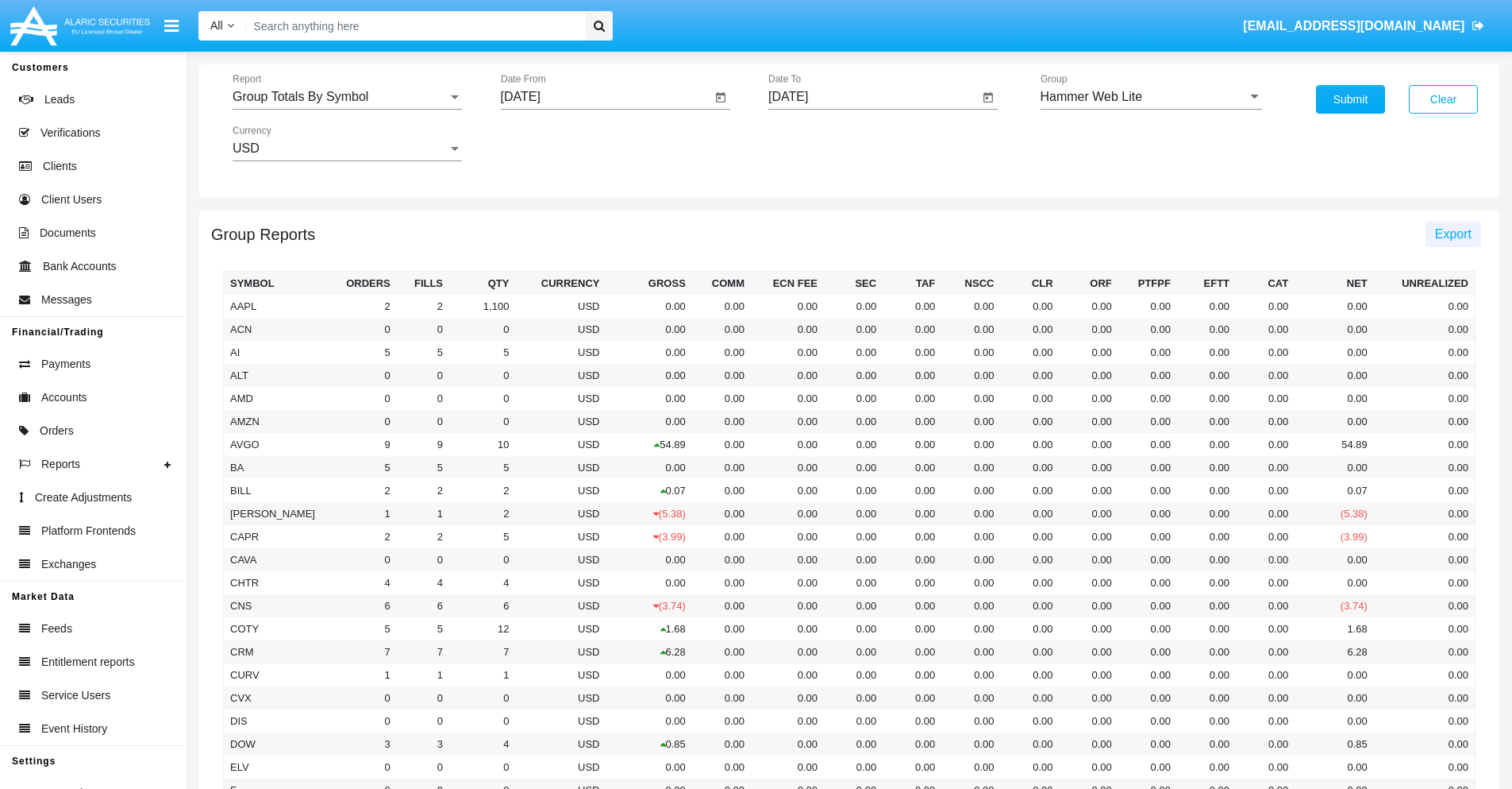
click at [1453, 233] on span "Export" at bounding box center [1453, 234] width 37 height 14
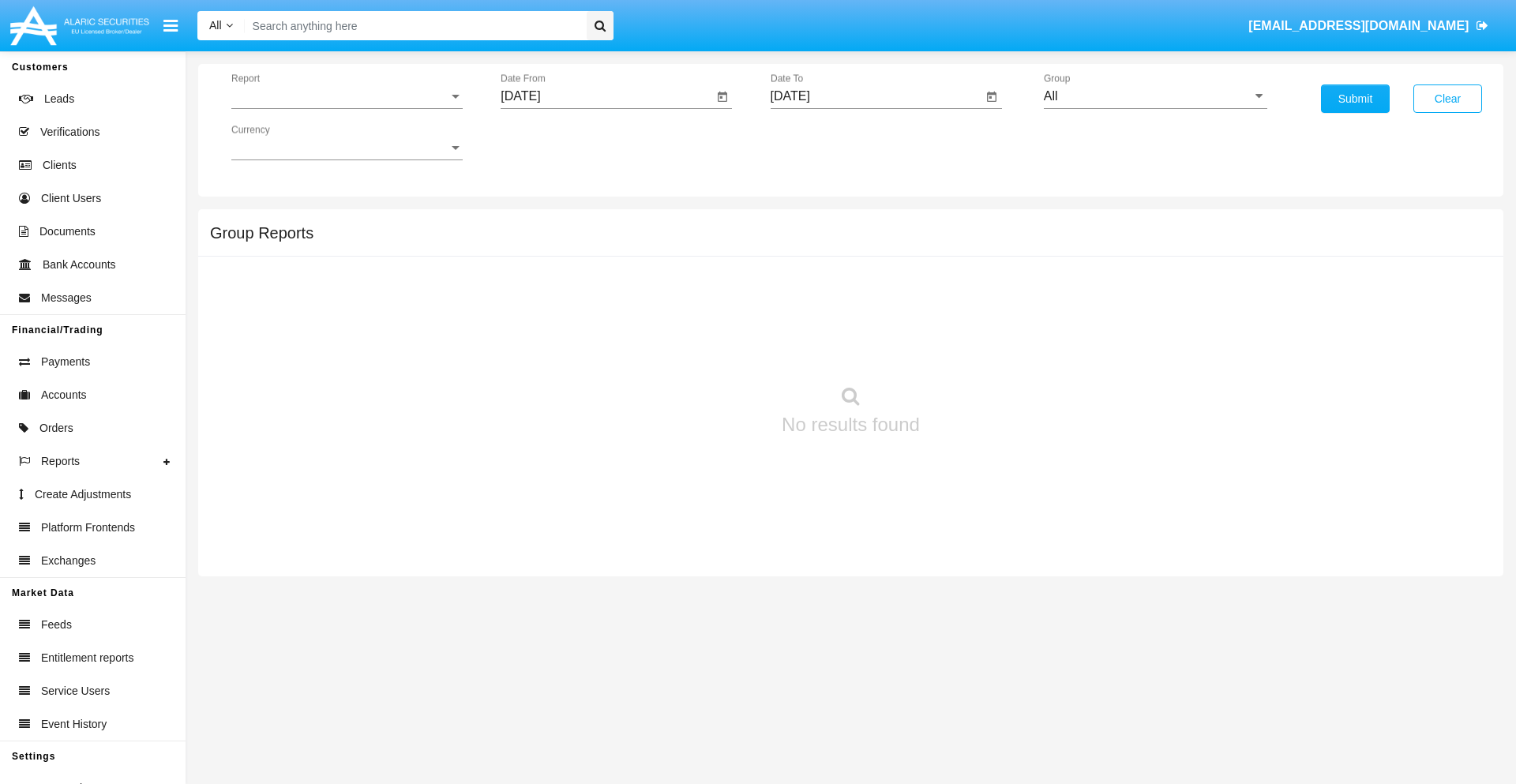
click at [347, 96] on span "Report" at bounding box center [339, 96] width 217 height 15
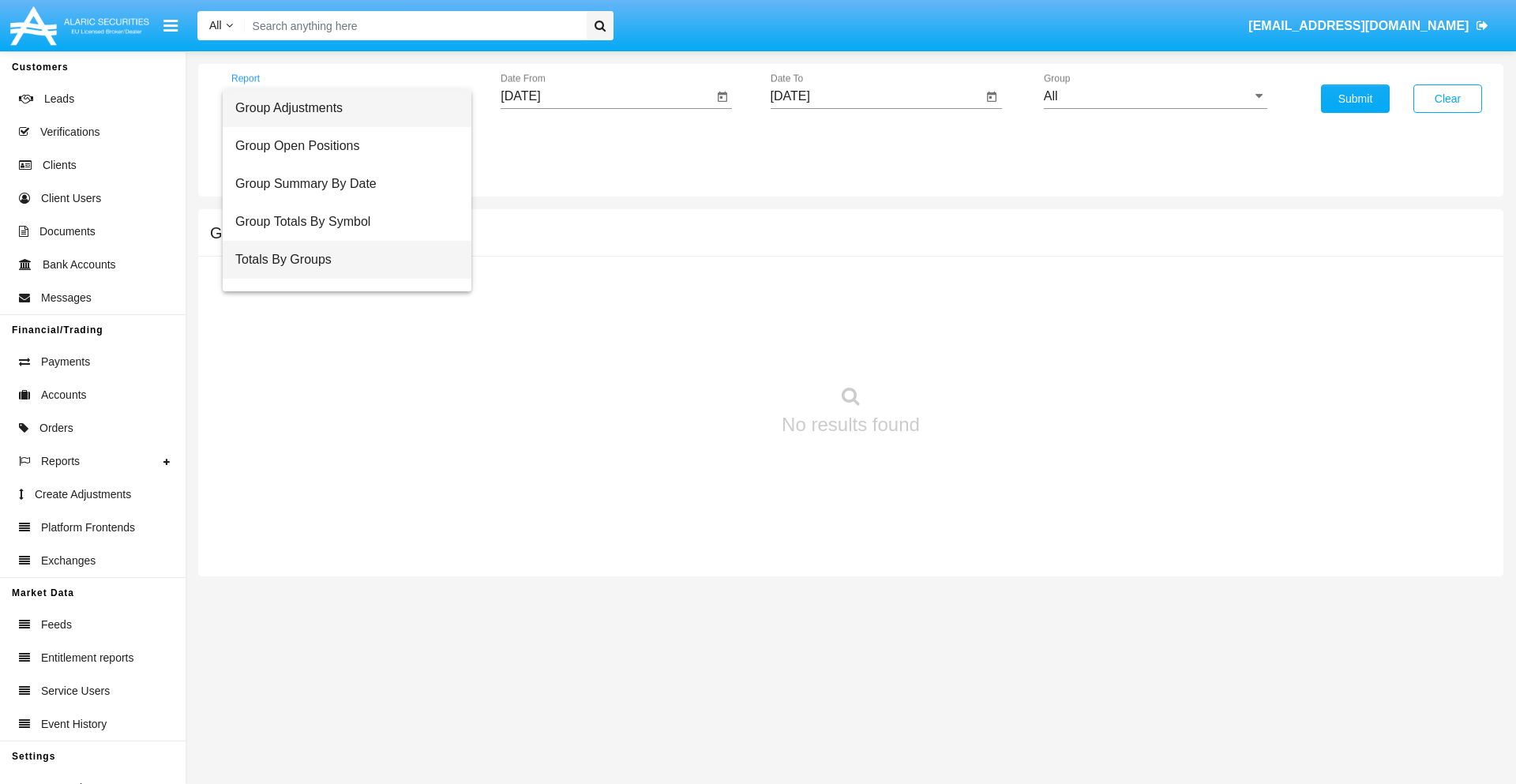
click at [340, 260] on span "Totals By Groups" at bounding box center [347, 259] width 224 height 38
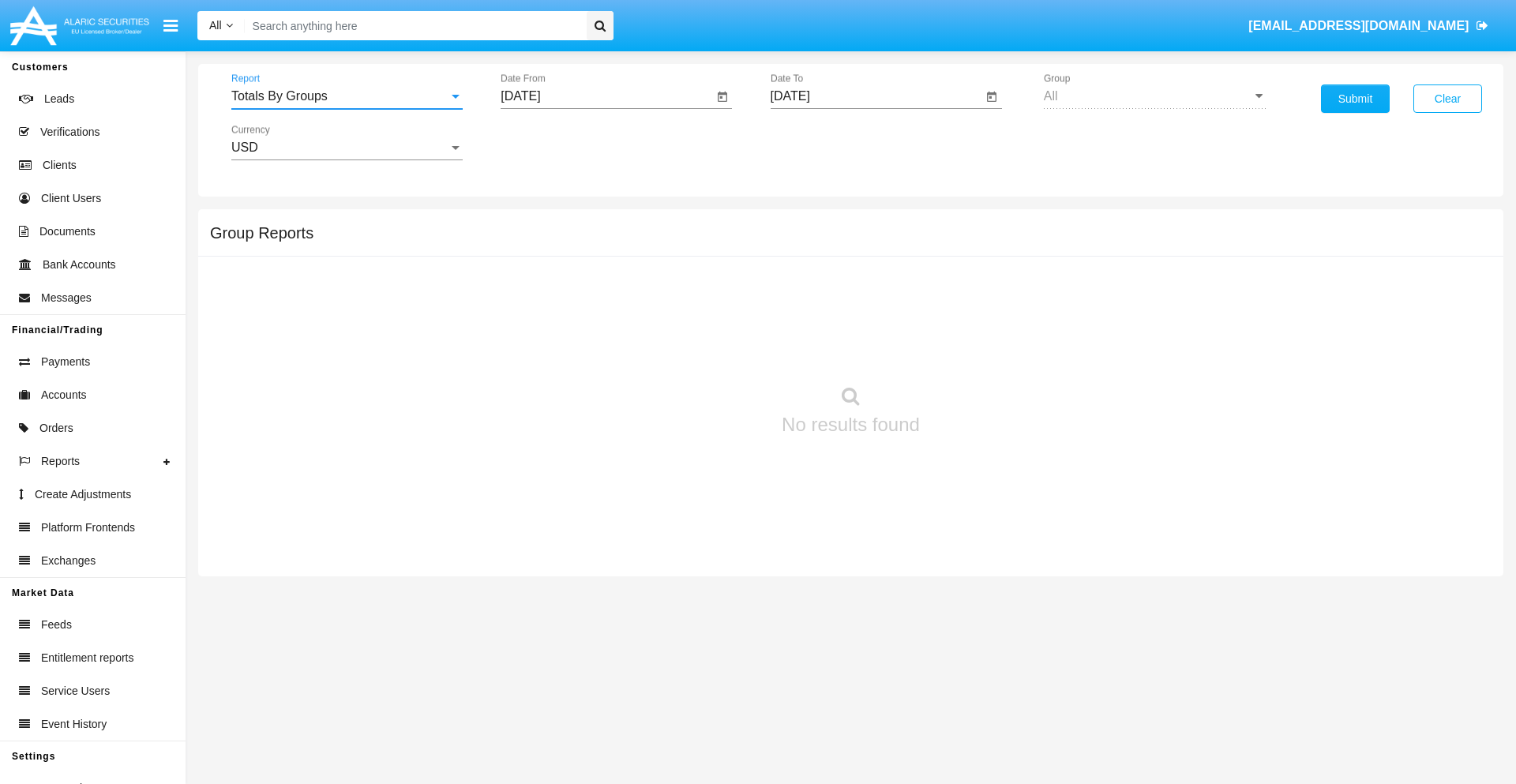
click at [606, 96] on input "[DATE]" at bounding box center [607, 96] width 212 height 15
click at [552, 142] on span "[DATE]" at bounding box center [538, 143] width 35 height 13
click at [704, 349] on div "2025" at bounding box center [704, 348] width 49 height 28
click at [539, 286] on div "SEP" at bounding box center [538, 285] width 49 height 28
click at [558, 273] on div "8" at bounding box center [557, 274] width 28 height 28
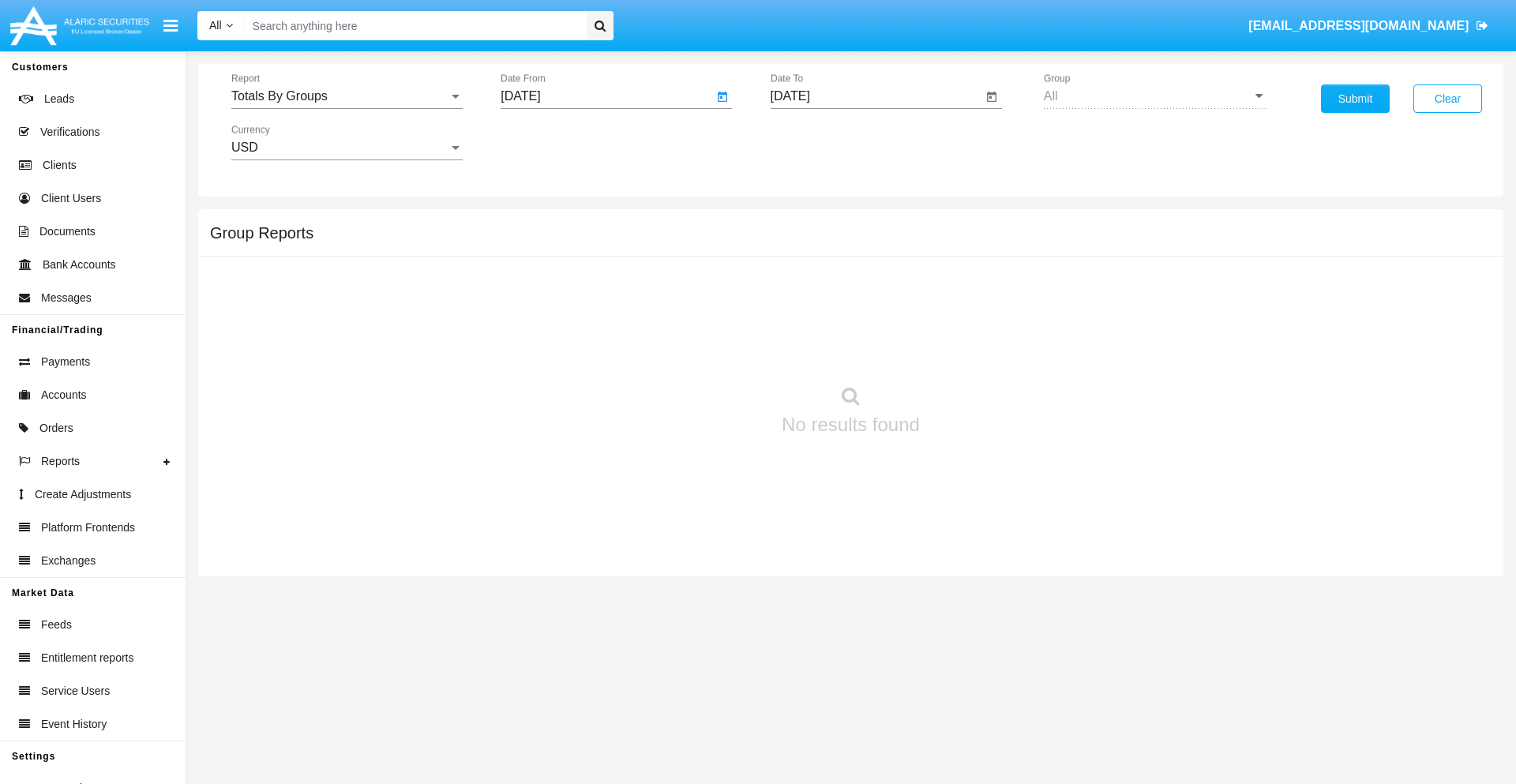
type input "09/08/25"
click at [876, 96] on input "[DATE]" at bounding box center [877, 96] width 212 height 15
click at [821, 142] on span "[DATE]" at bounding box center [808, 143] width 35 height 13
click at [973, 349] on div "2025" at bounding box center [973, 348] width 49 height 28
click at [808, 286] on div "SEP" at bounding box center [808, 285] width 49 height 28
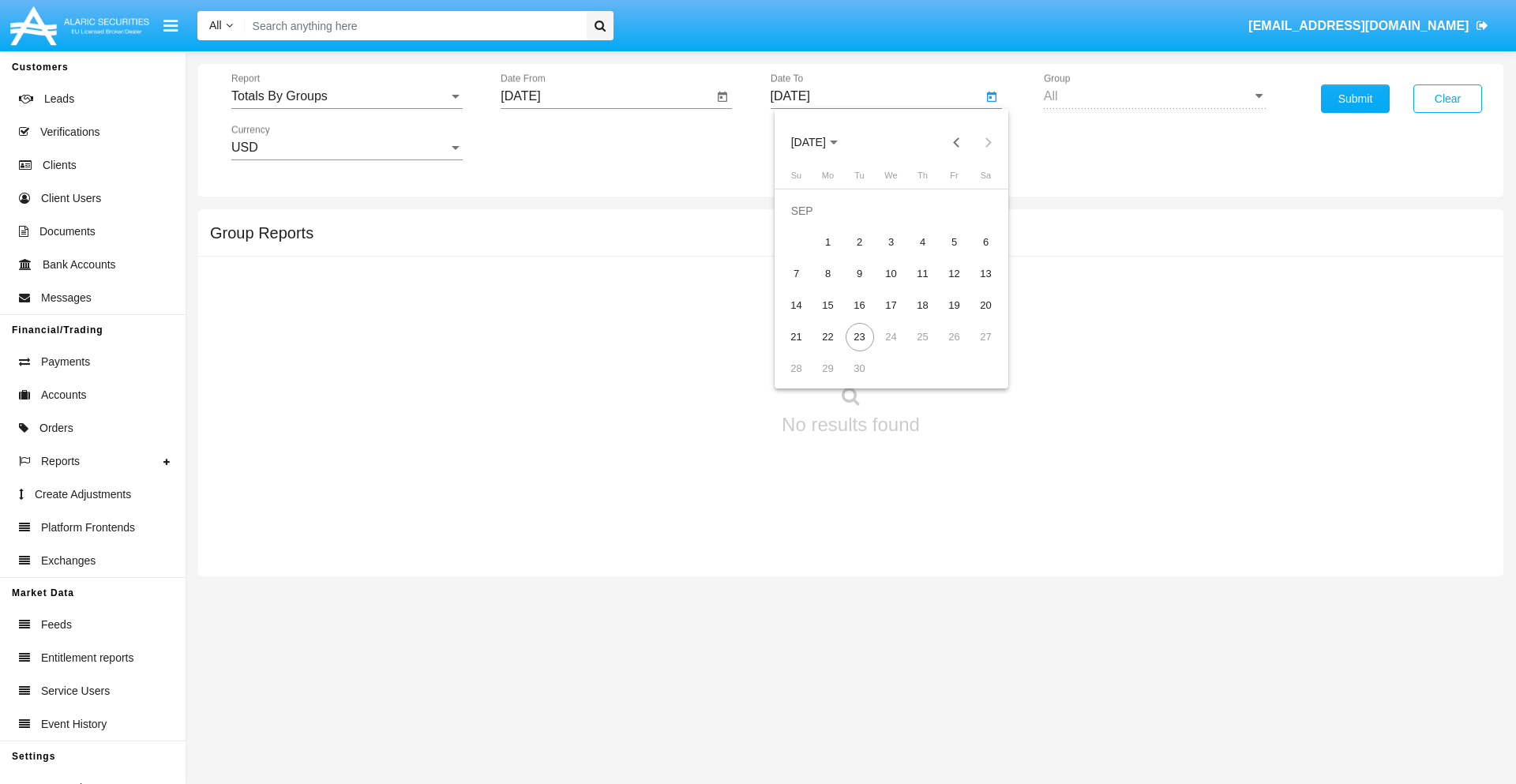
click at [859, 336] on div "23" at bounding box center [860, 337] width 28 height 28
type input "[DATE]"
click at [1355, 99] on button "Submit" at bounding box center [1355, 98] width 69 height 28
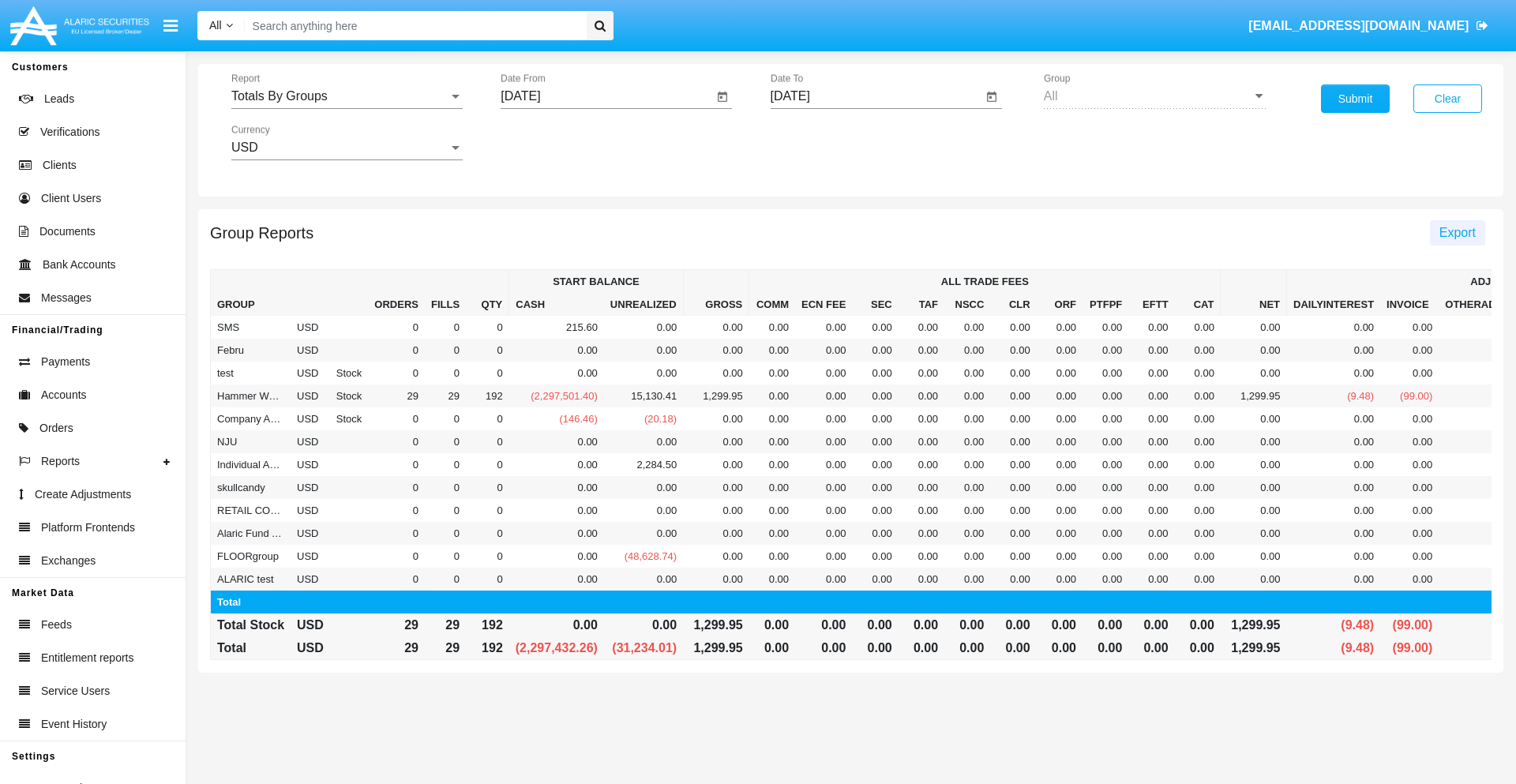
click at [1457, 232] on span "Export" at bounding box center [1457, 232] width 36 height 14
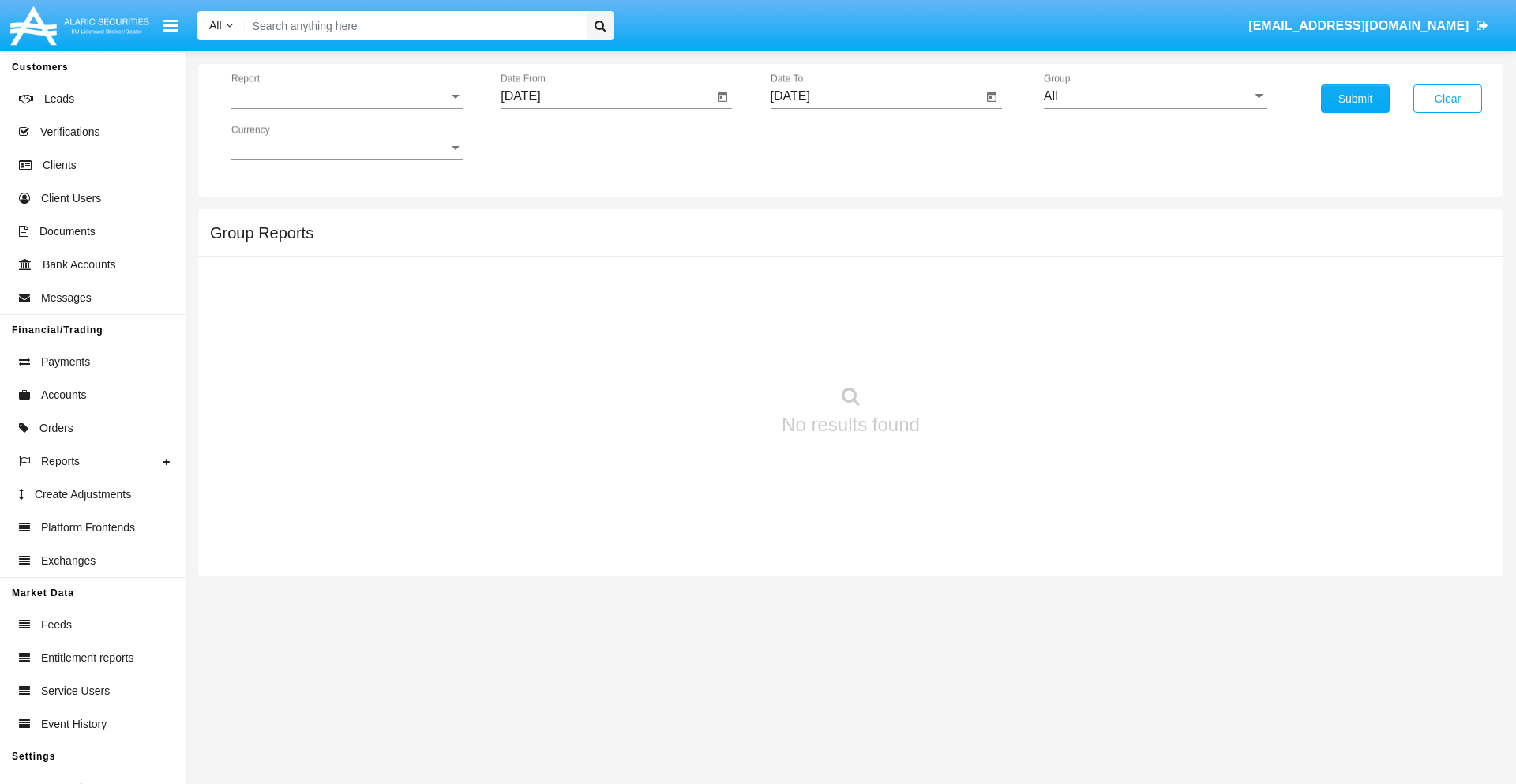
click at [347, 96] on span "Report" at bounding box center [339, 96] width 217 height 15
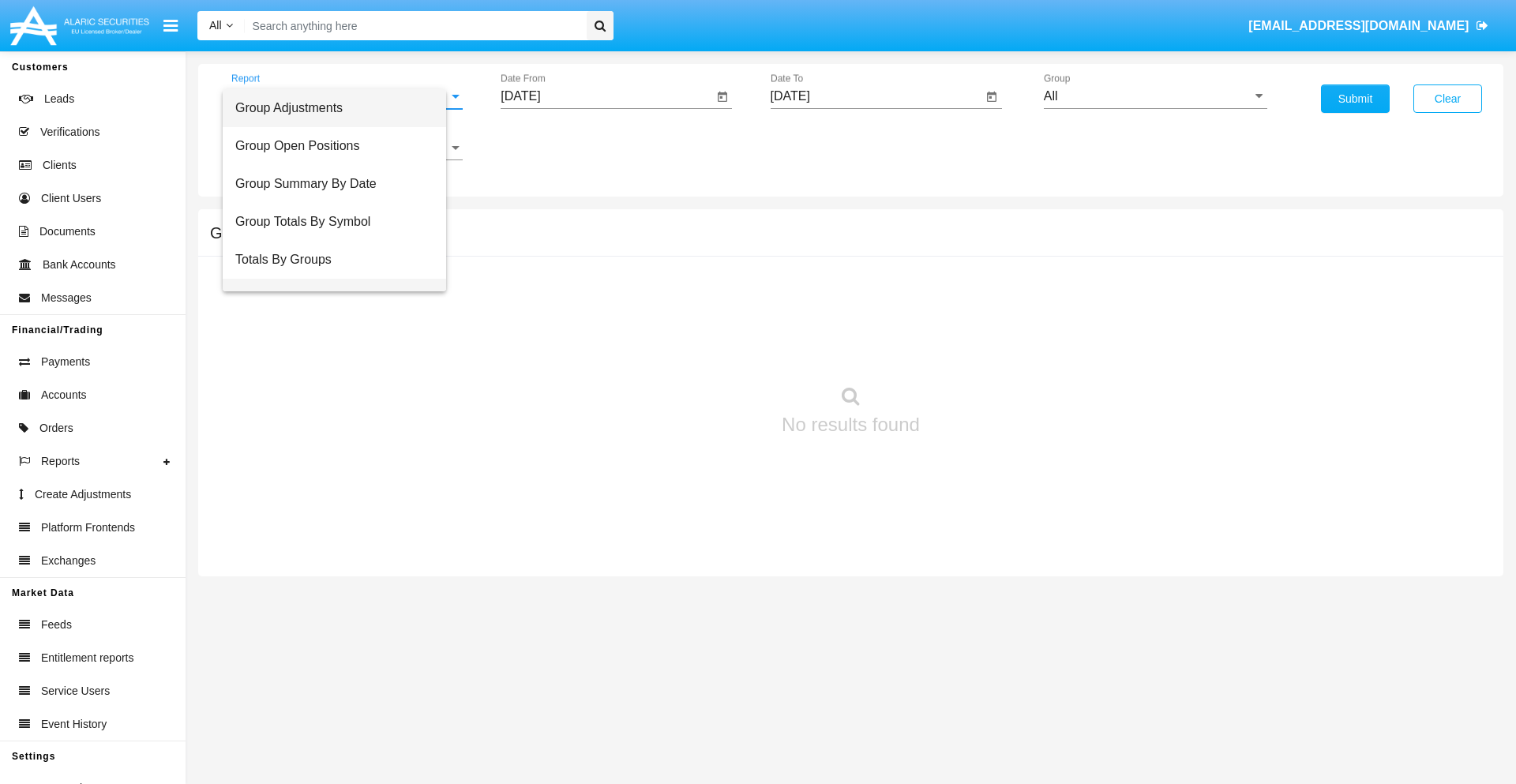
click at [340, 279] on span "Group Fees By Destination" at bounding box center [334, 297] width 199 height 38
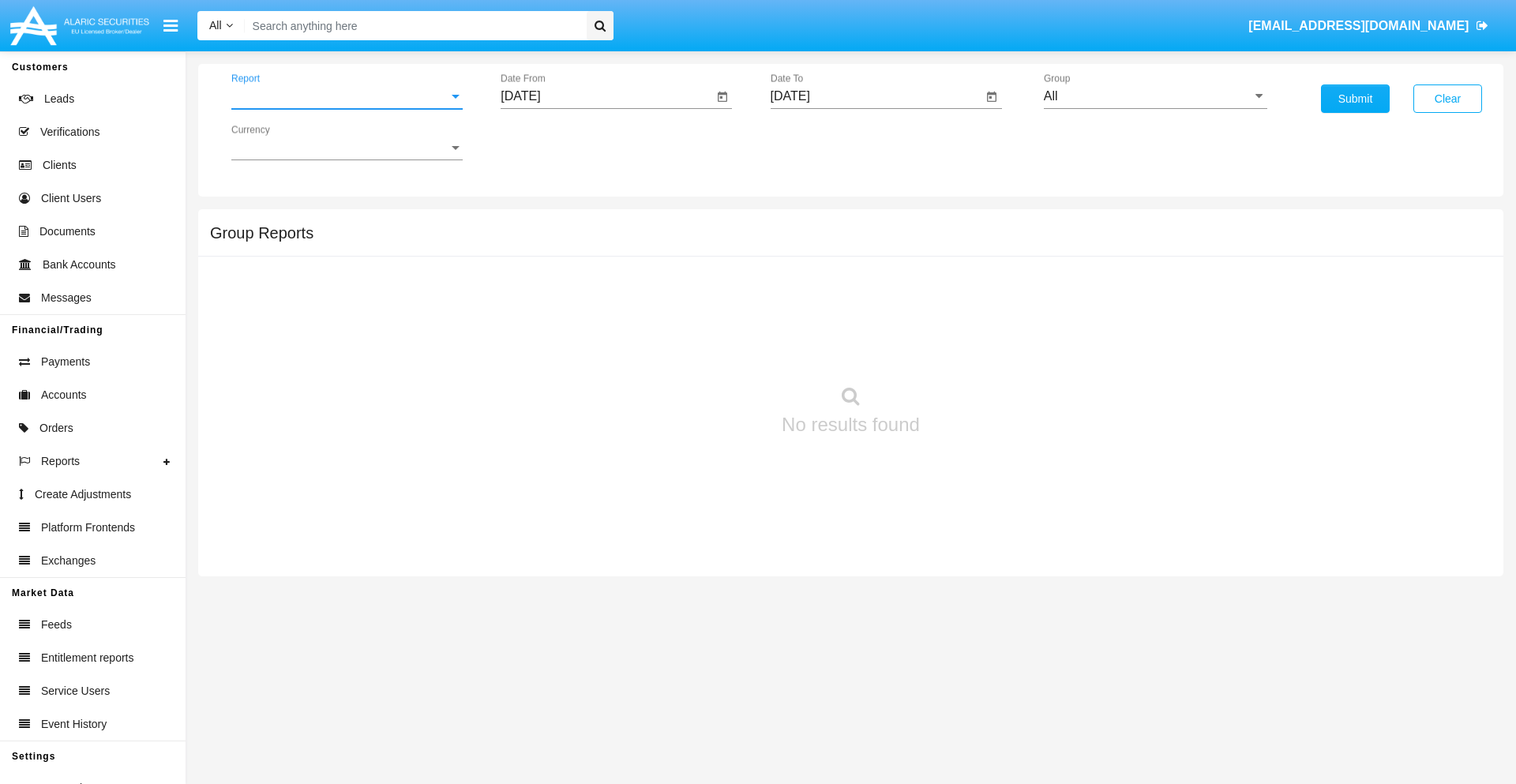
scroll to position [25, 0]
click at [606, 96] on input "[DATE]" at bounding box center [607, 96] width 212 height 15
click at [552, 142] on span "[DATE]" at bounding box center [538, 143] width 35 height 13
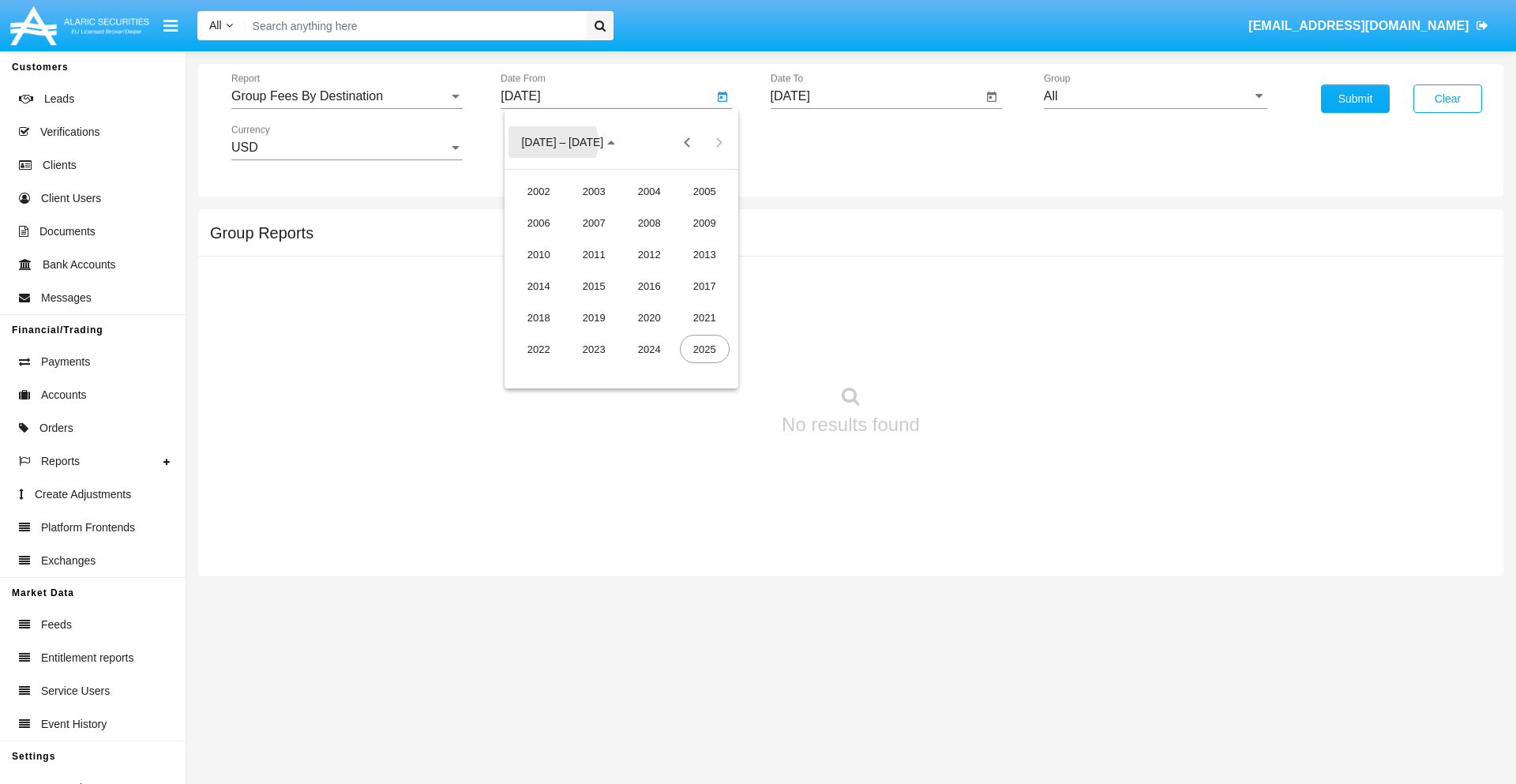
click at [704, 349] on div "2025" at bounding box center [704, 348] width 49 height 28
click at [649, 254] on div "[DATE]" at bounding box center [649, 254] width 49 height 28
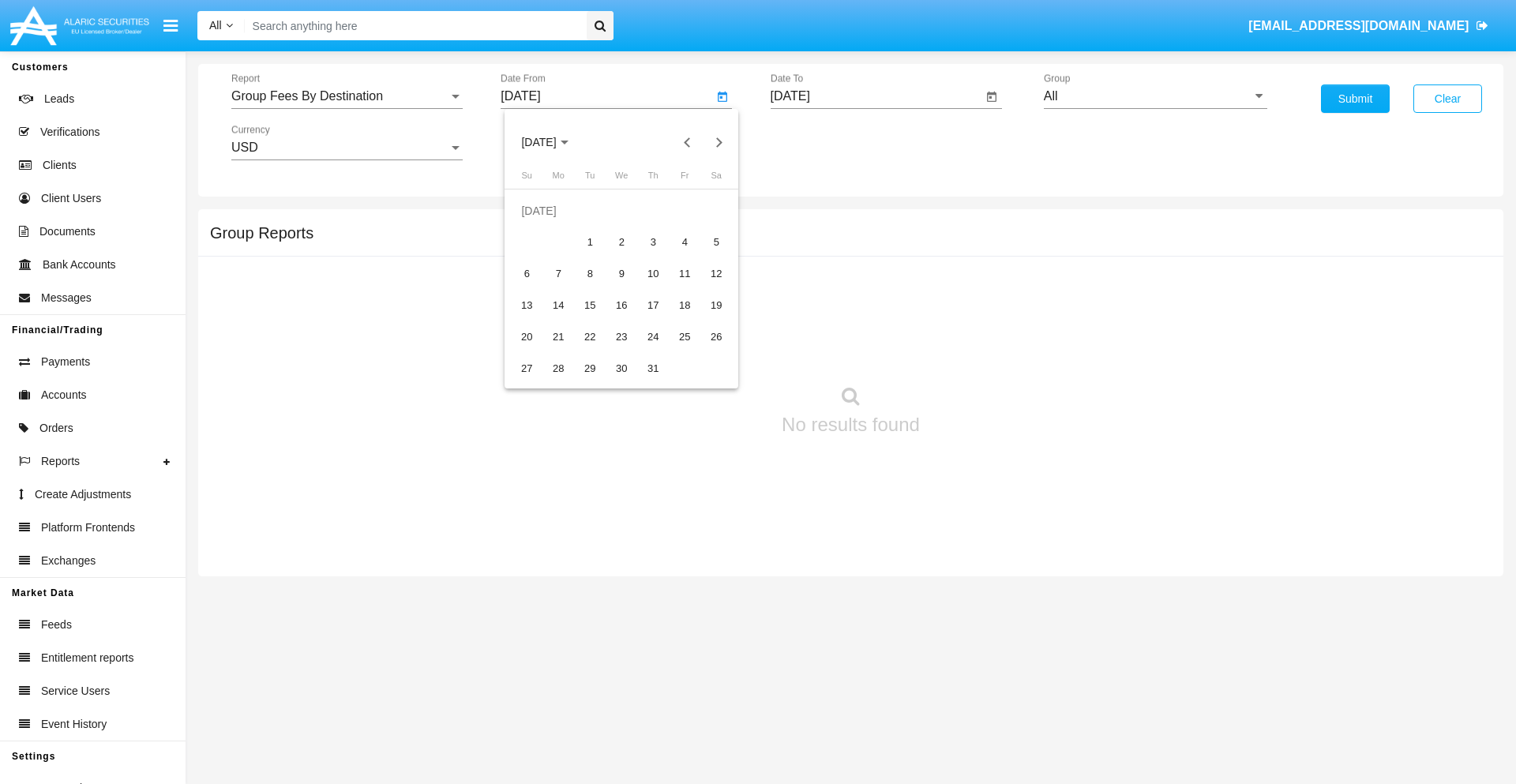
click at [621, 336] on div "23" at bounding box center [621, 337] width 28 height 28
type input "07/23/25"
click at [876, 96] on input "[DATE]" at bounding box center [877, 96] width 212 height 15
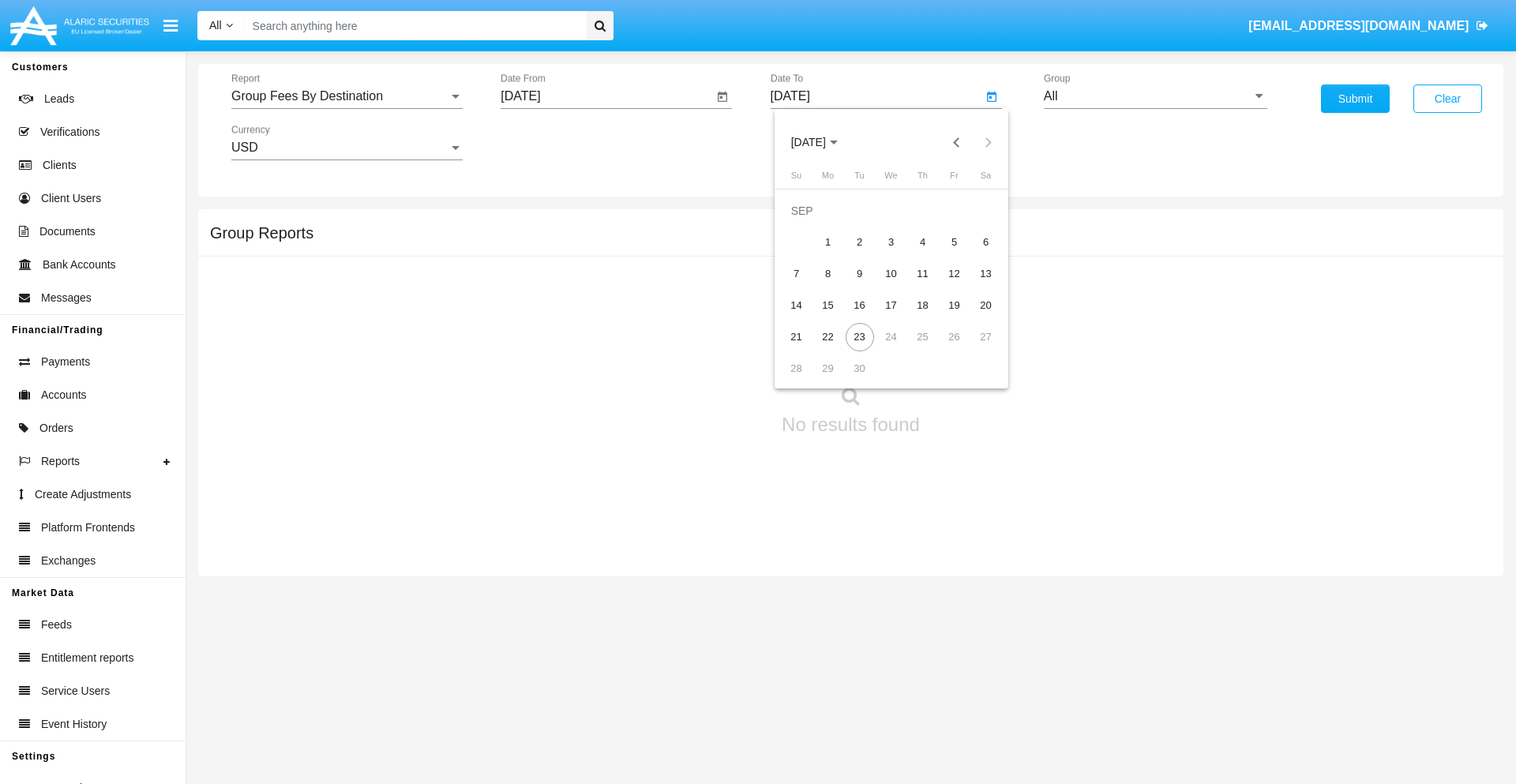
click at [821, 142] on span "[DATE]" at bounding box center [808, 143] width 35 height 13
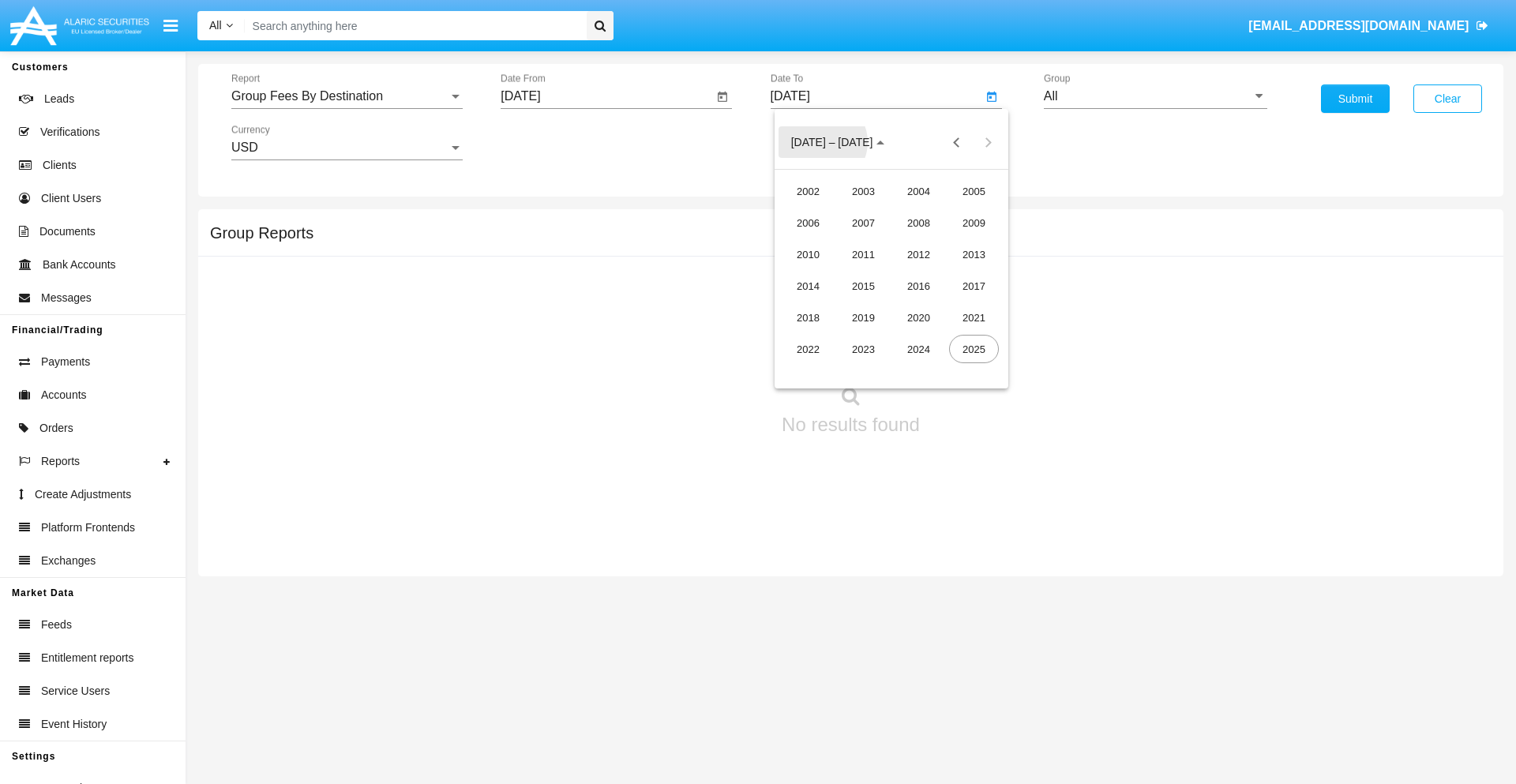
click at [973, 349] on div "2025" at bounding box center [973, 348] width 49 height 28
click at [808, 286] on div "SEP" at bounding box center [808, 285] width 49 height 28
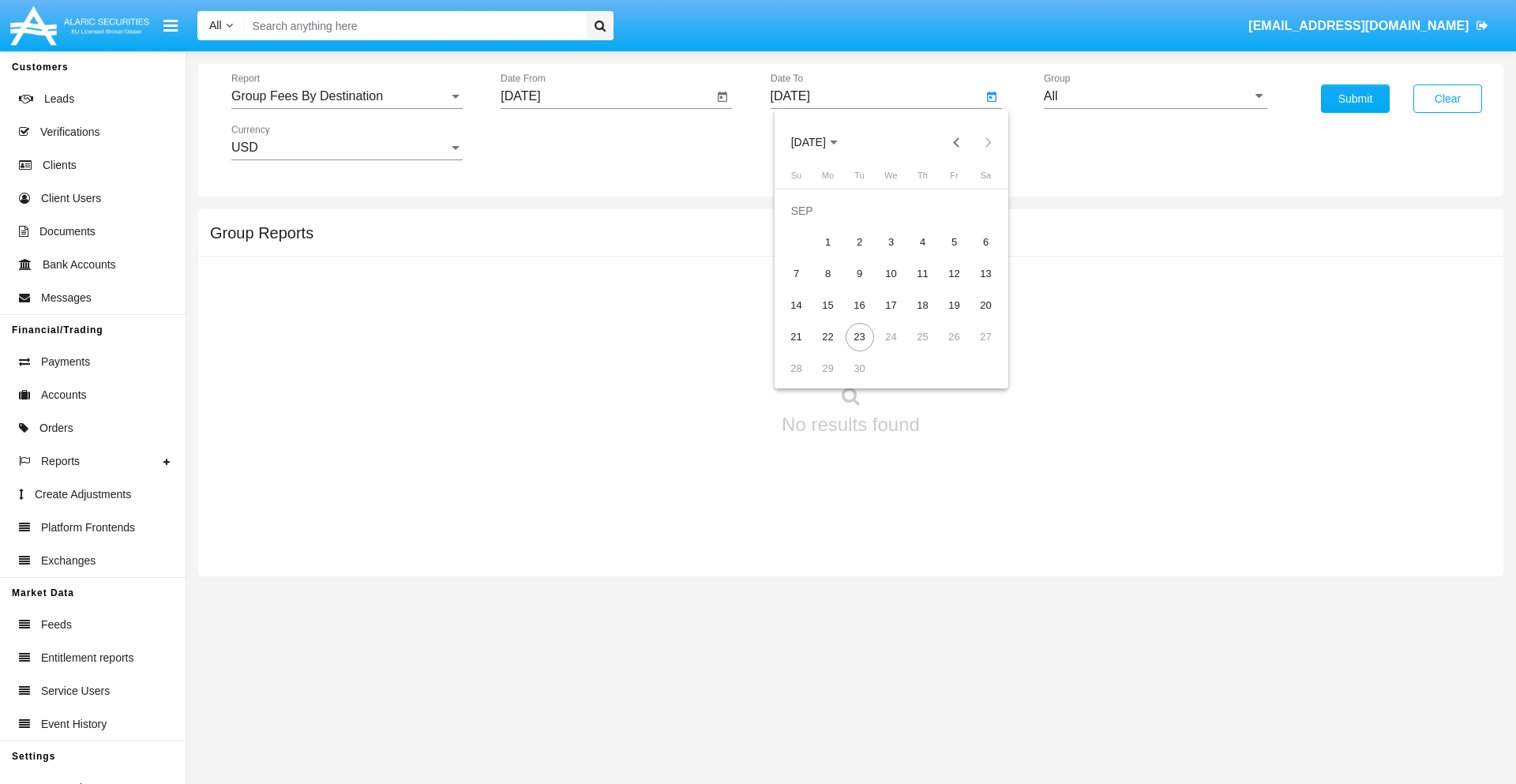
click at [859, 336] on div "23" at bounding box center [860, 337] width 28 height 28
type input "[DATE]"
click at [1155, 96] on input "All" at bounding box center [1155, 96] width 224 height 15
type input "Hammer Web Lite"
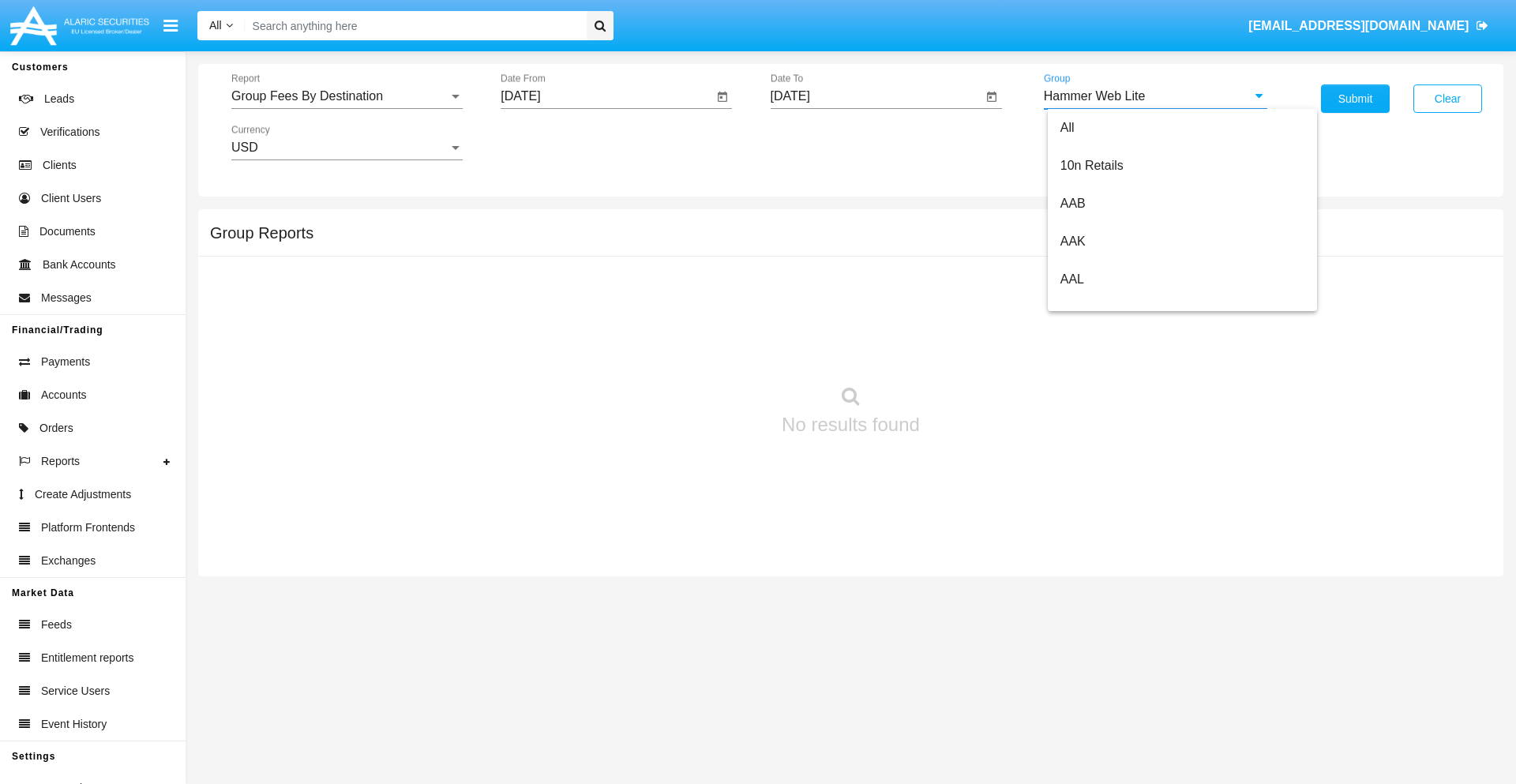
scroll to position [0, 0]
click at [1355, 99] on button "Submit" at bounding box center [1355, 98] width 69 height 28
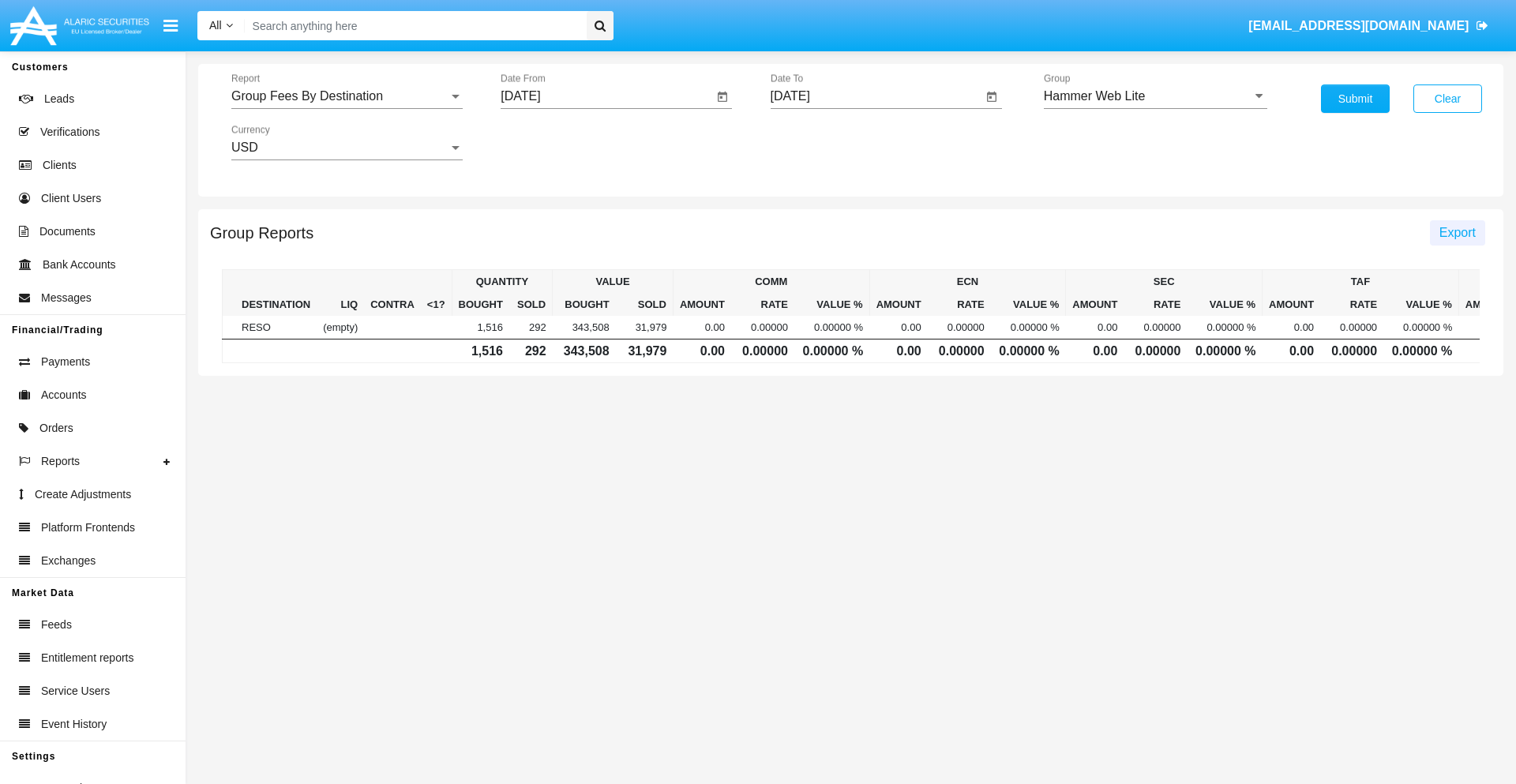
click at [1457, 232] on span "Export" at bounding box center [1457, 232] width 36 height 14
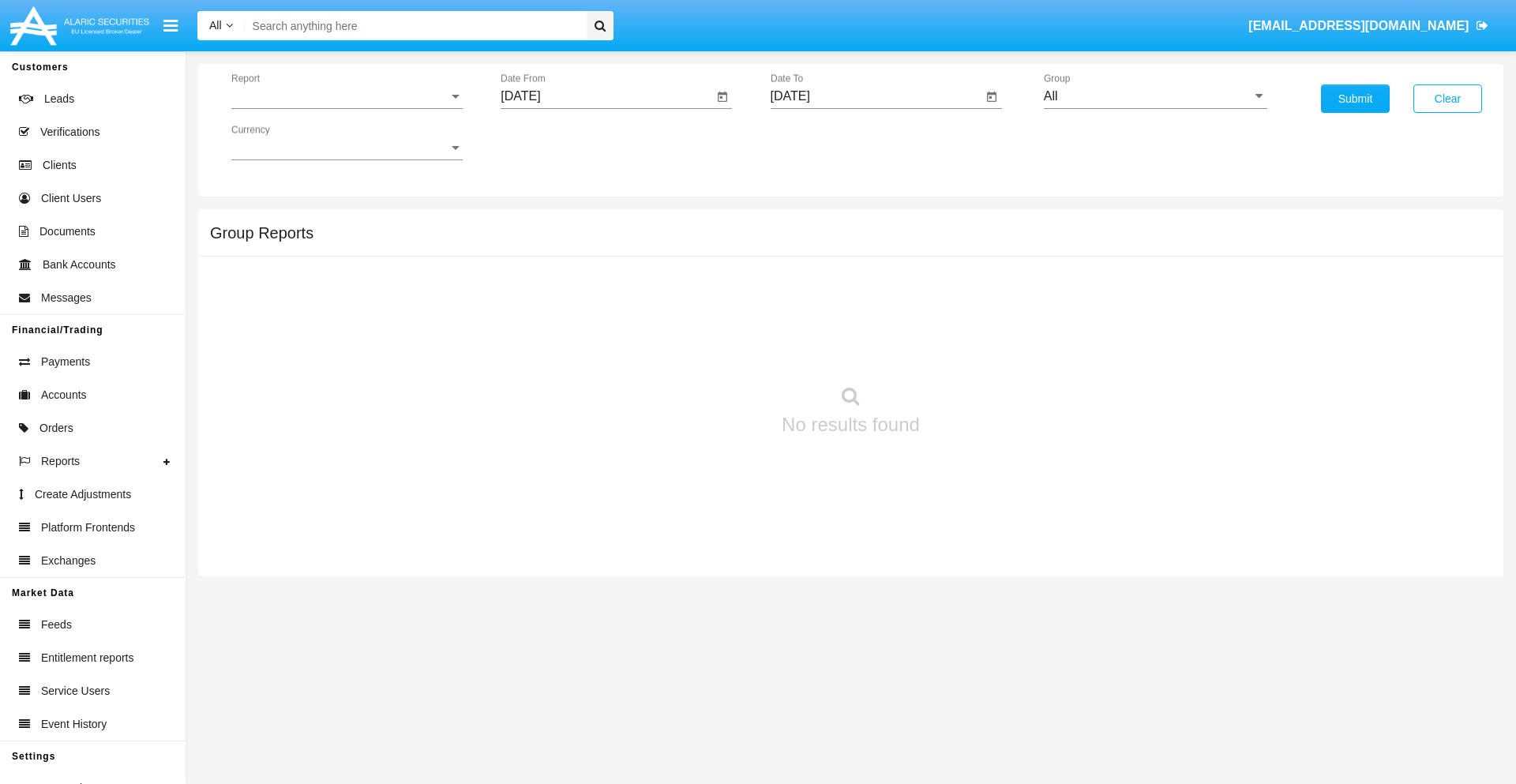
click at [347, 96] on span "Report" at bounding box center [339, 96] width 217 height 15
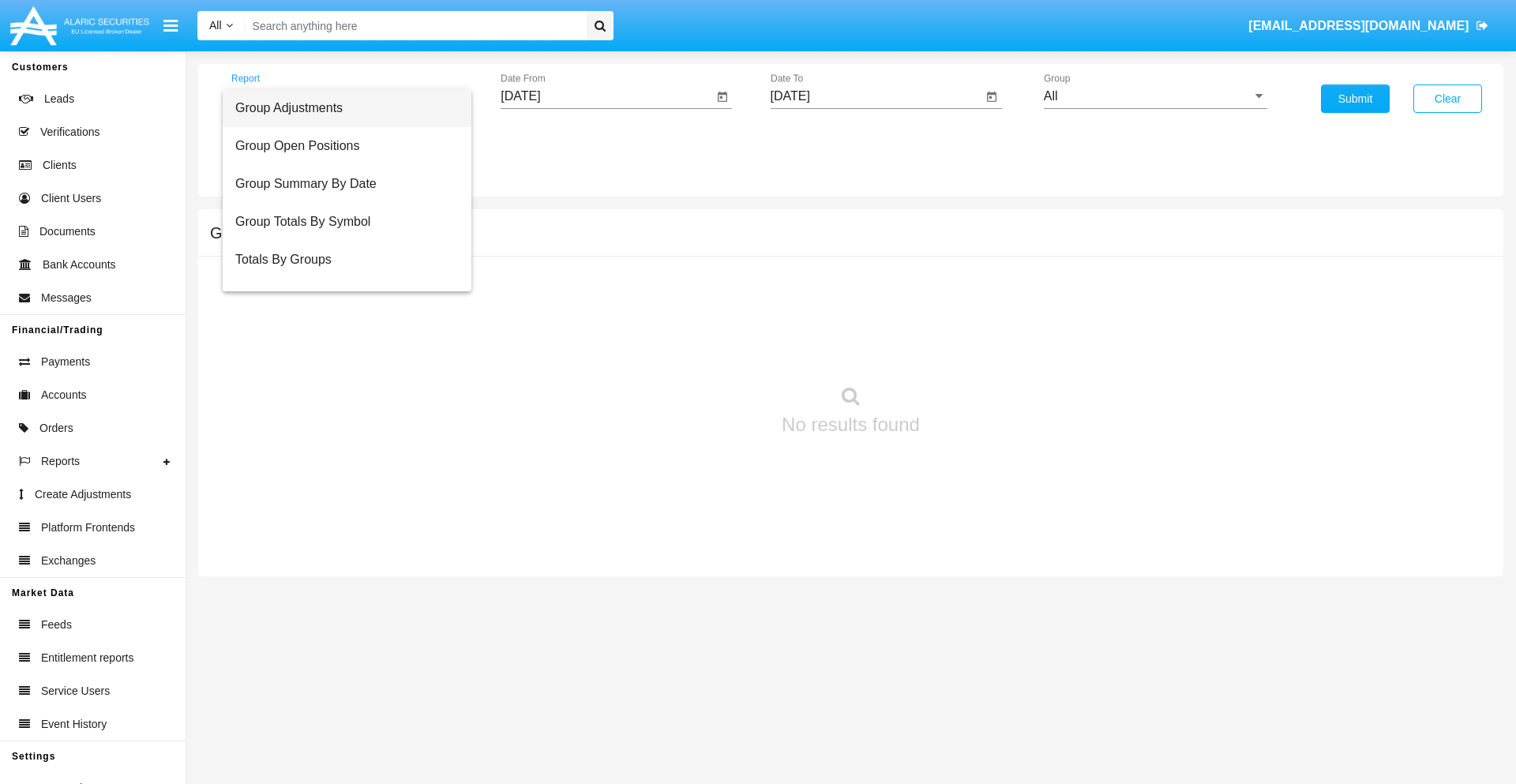
scroll to position [63, 0]
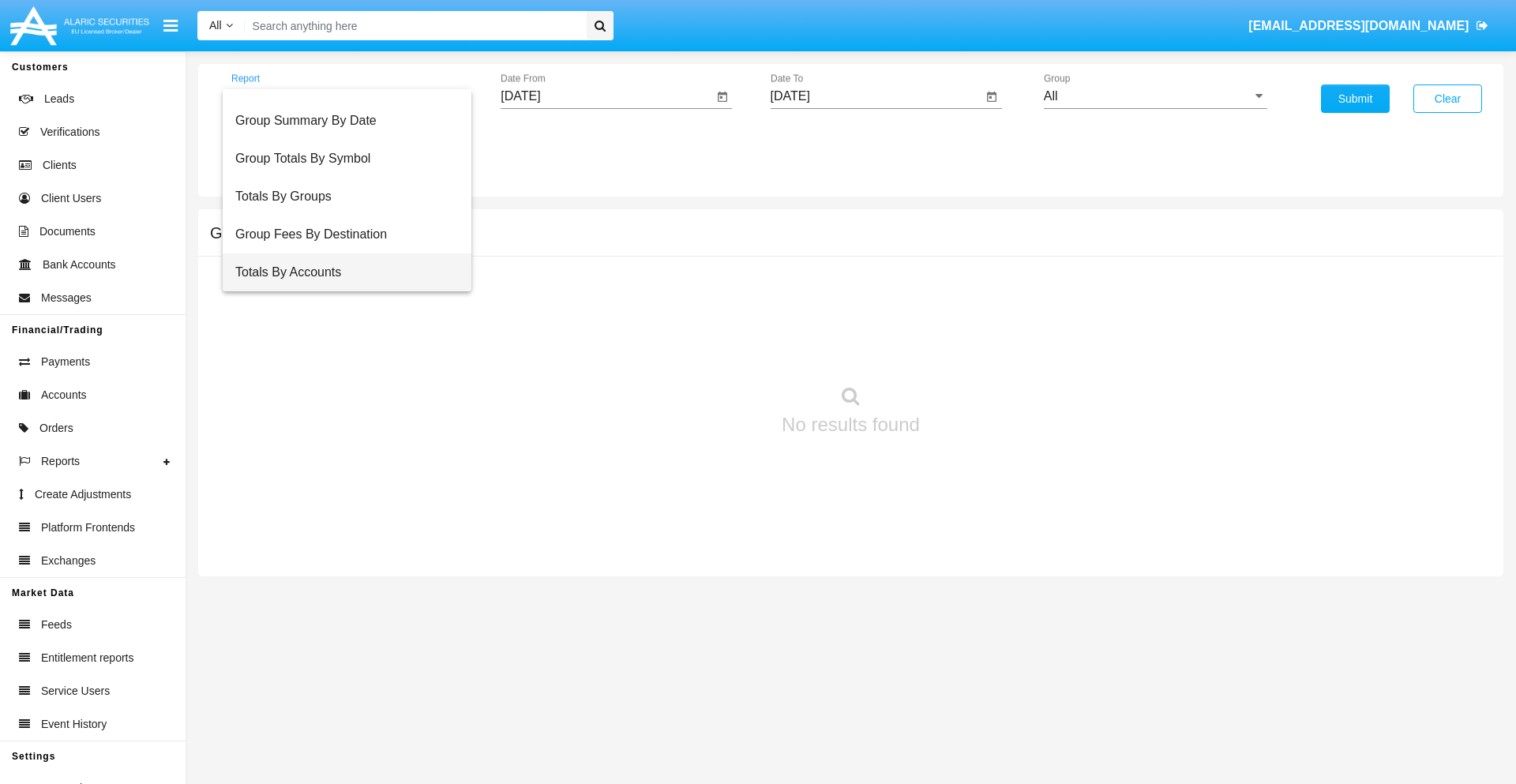
click at [340, 272] on span "Totals By Accounts" at bounding box center [347, 272] width 224 height 38
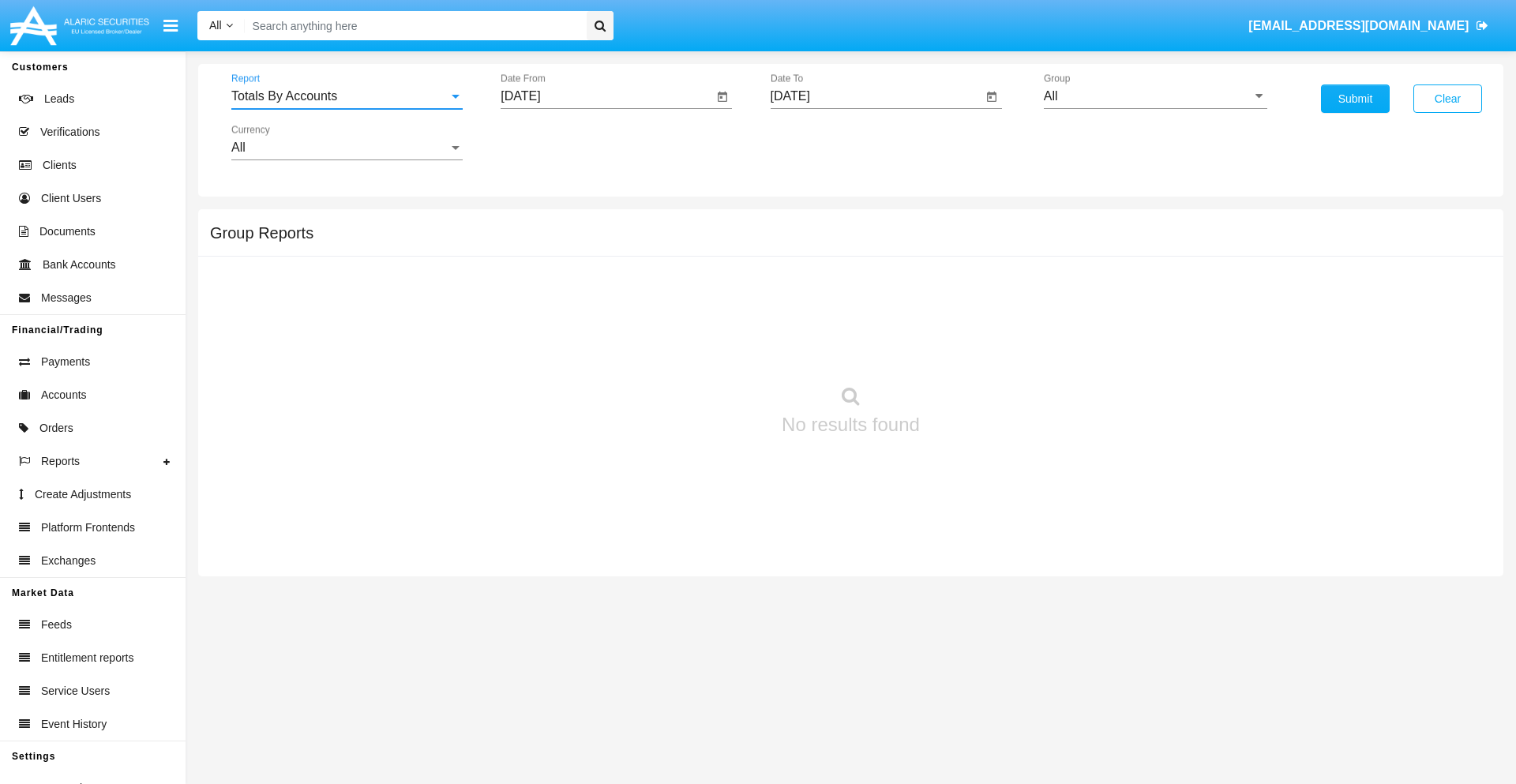
click at [606, 96] on input "[DATE]" at bounding box center [607, 96] width 212 height 15
click at [552, 142] on span "[DATE]" at bounding box center [538, 143] width 35 height 13
click at [704, 349] on div "2025" at bounding box center [704, 348] width 49 height 28
click at [539, 286] on div "SEP" at bounding box center [538, 285] width 49 height 28
click at [558, 273] on div "8" at bounding box center [557, 274] width 28 height 28
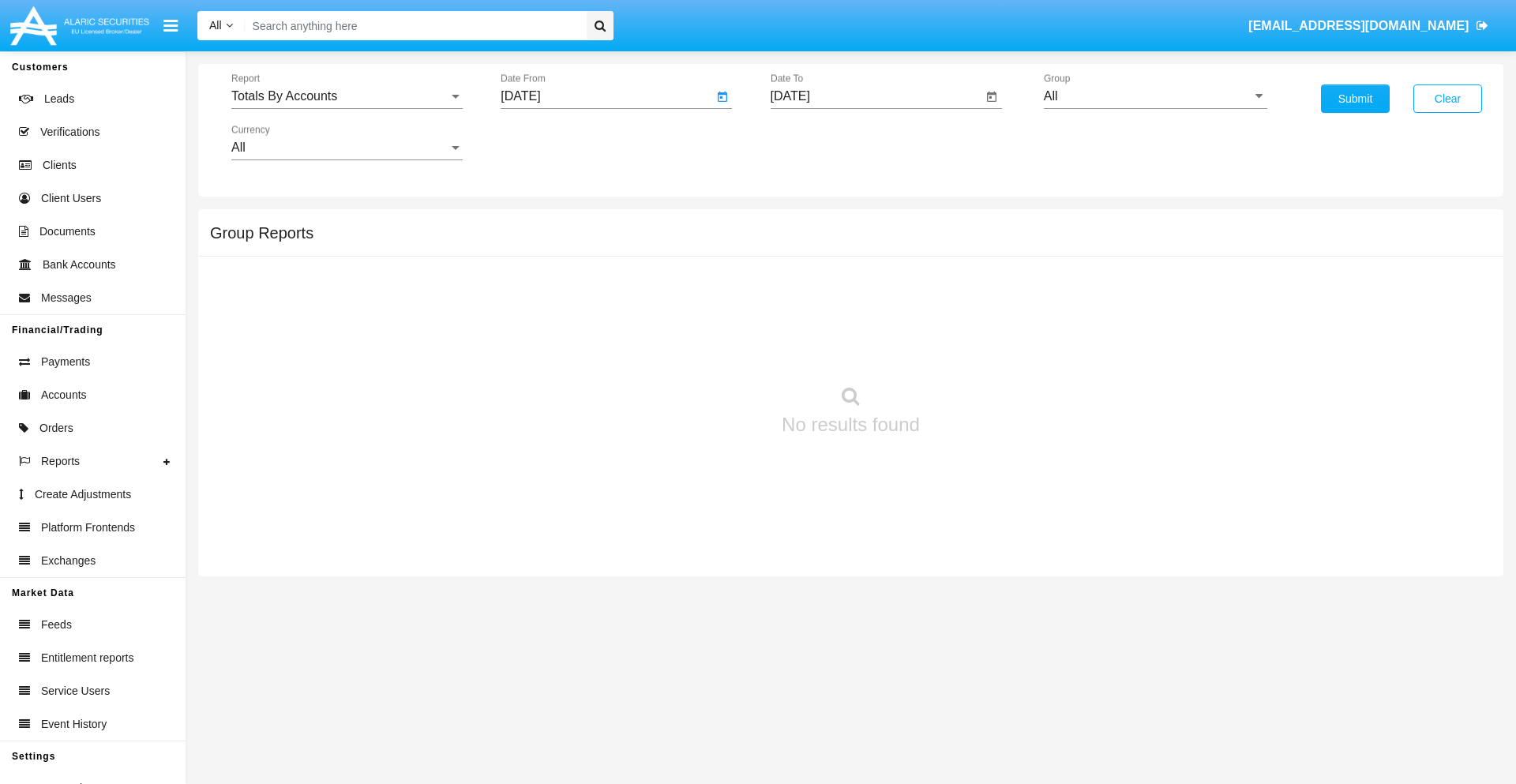
type input "09/08/25"
click at [876, 96] on input "[DATE]" at bounding box center [877, 96] width 212 height 15
click at [821, 142] on span "[DATE]" at bounding box center [808, 143] width 35 height 13
click at [973, 349] on div "2025" at bounding box center [973, 348] width 49 height 28
click at [808, 286] on div "SEP" at bounding box center [808, 285] width 49 height 28
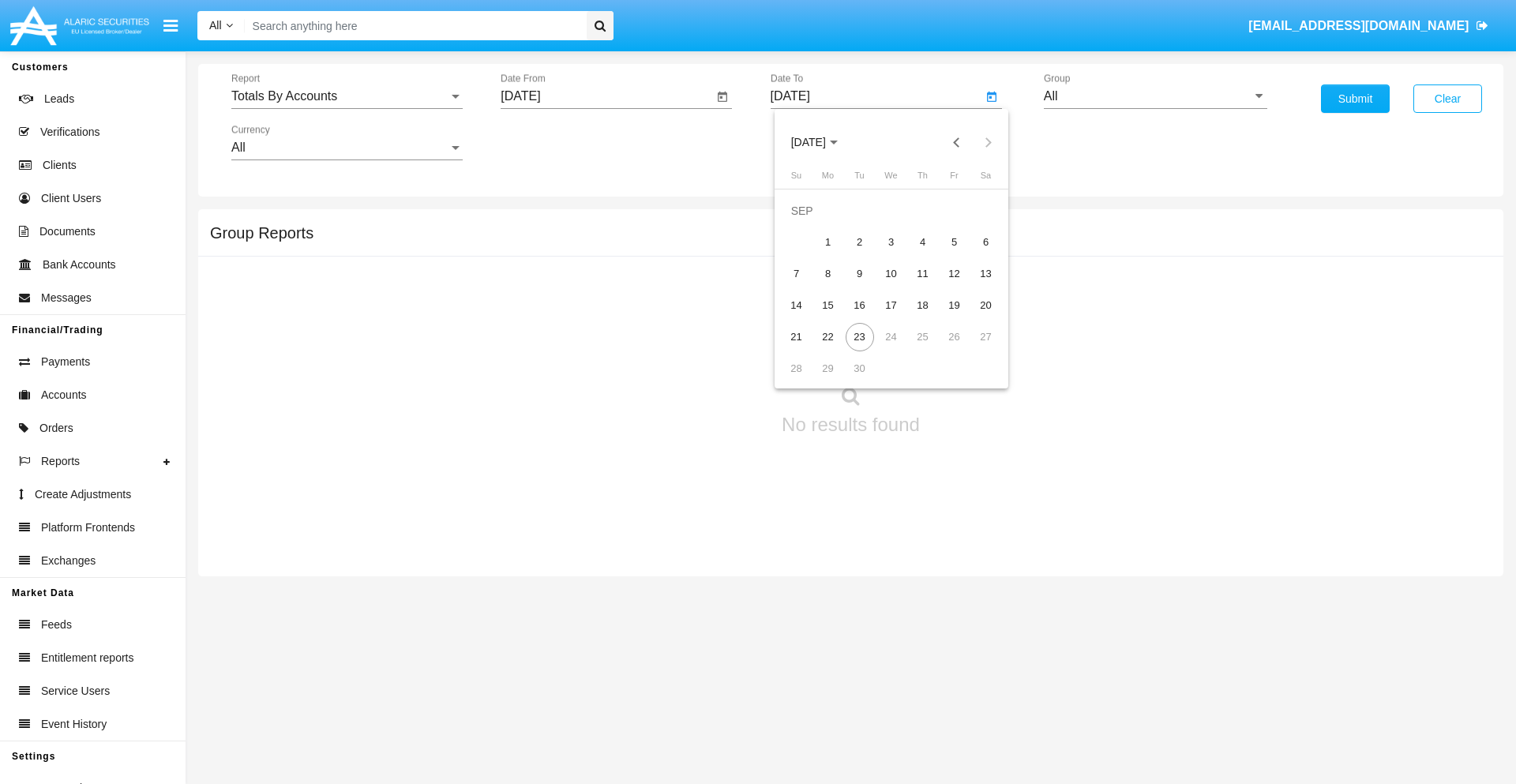
click at [859, 336] on div "23" at bounding box center [860, 337] width 28 height 28
type input "[DATE]"
click at [1155, 96] on input "All" at bounding box center [1155, 96] width 224 height 15
type input "Hammer Web Lite"
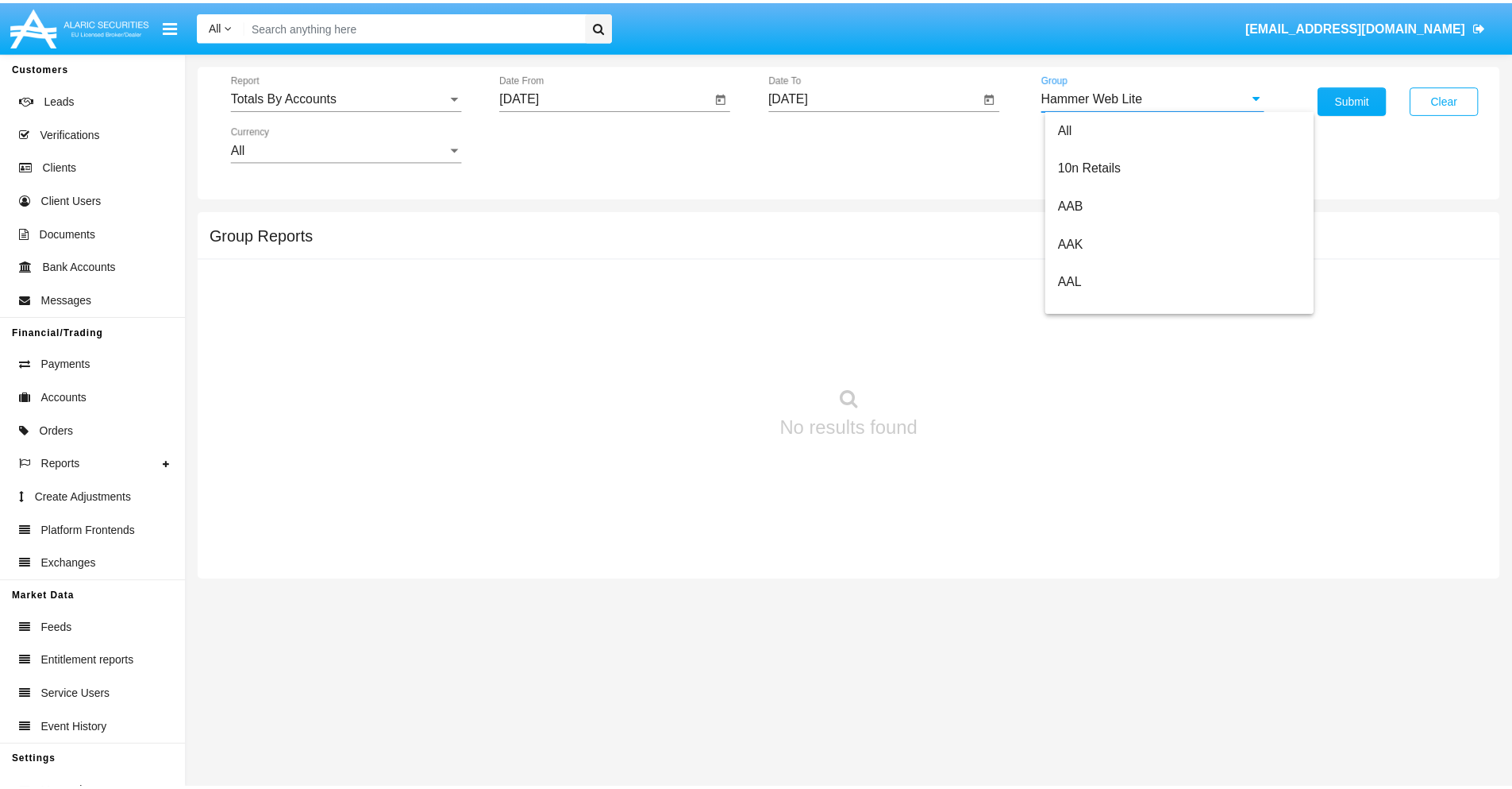
scroll to position [0, 0]
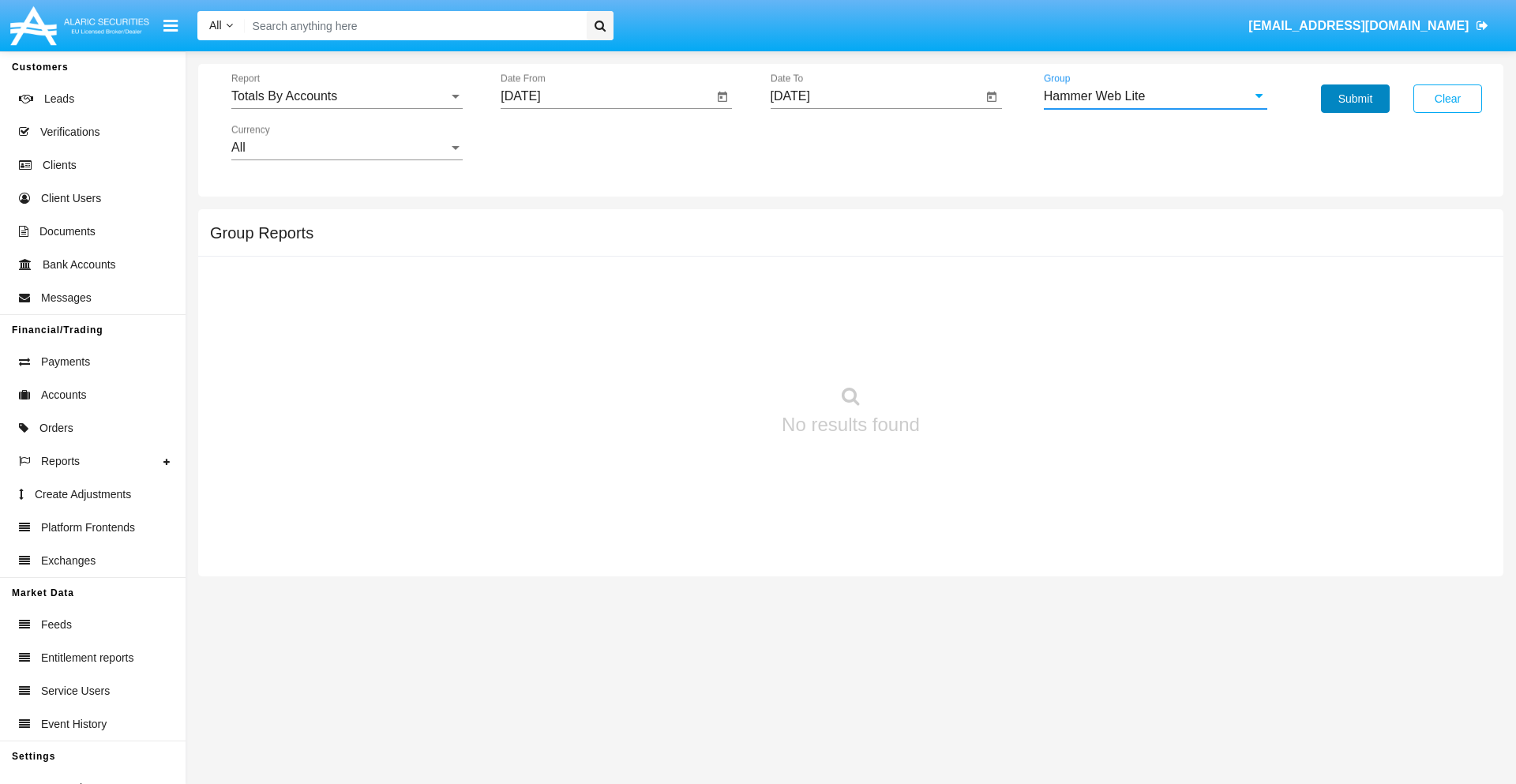
click at [1355, 99] on button "Submit" at bounding box center [1355, 98] width 69 height 28
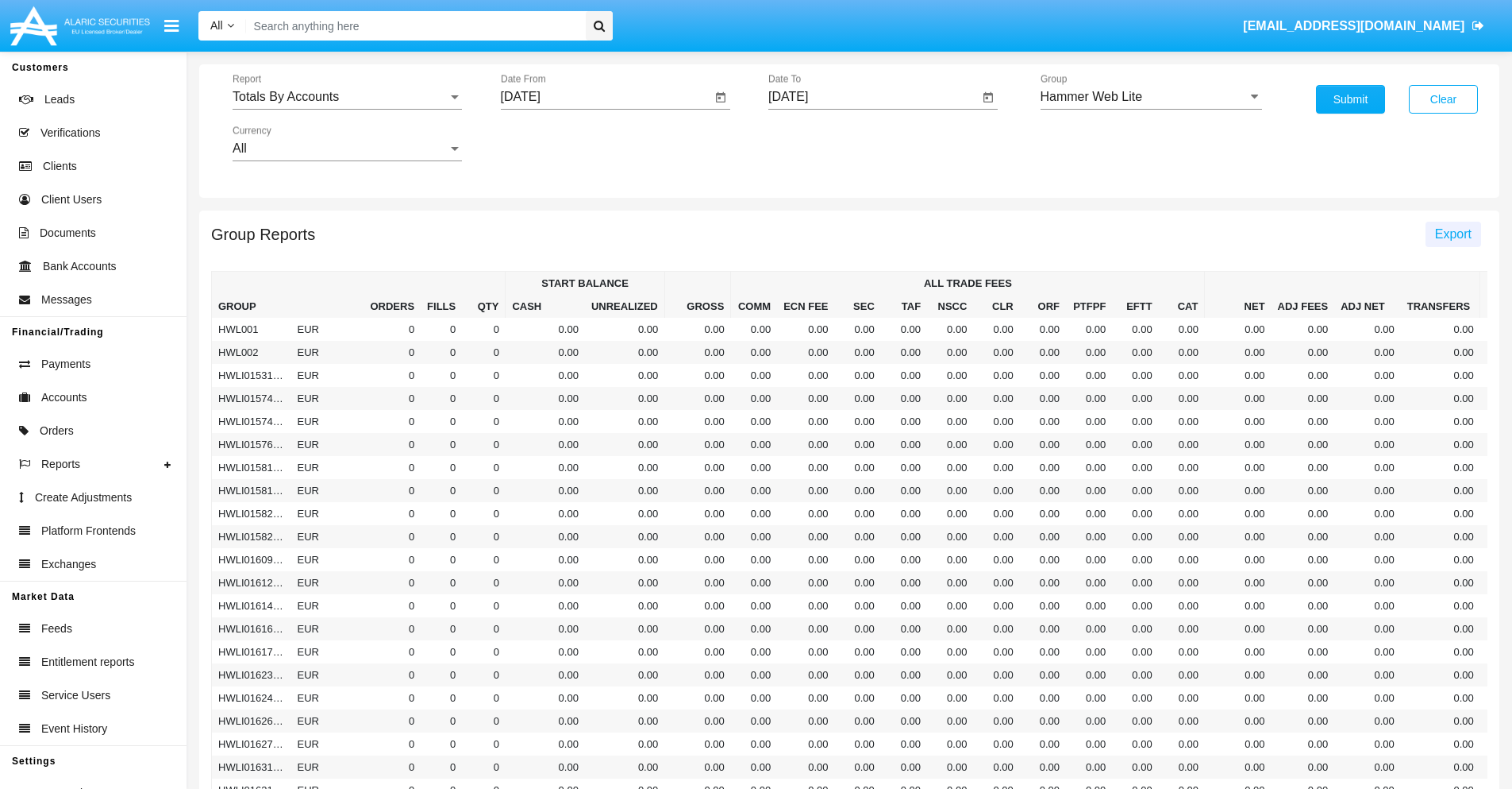
click at [1453, 233] on span "Export" at bounding box center [1453, 234] width 37 height 14
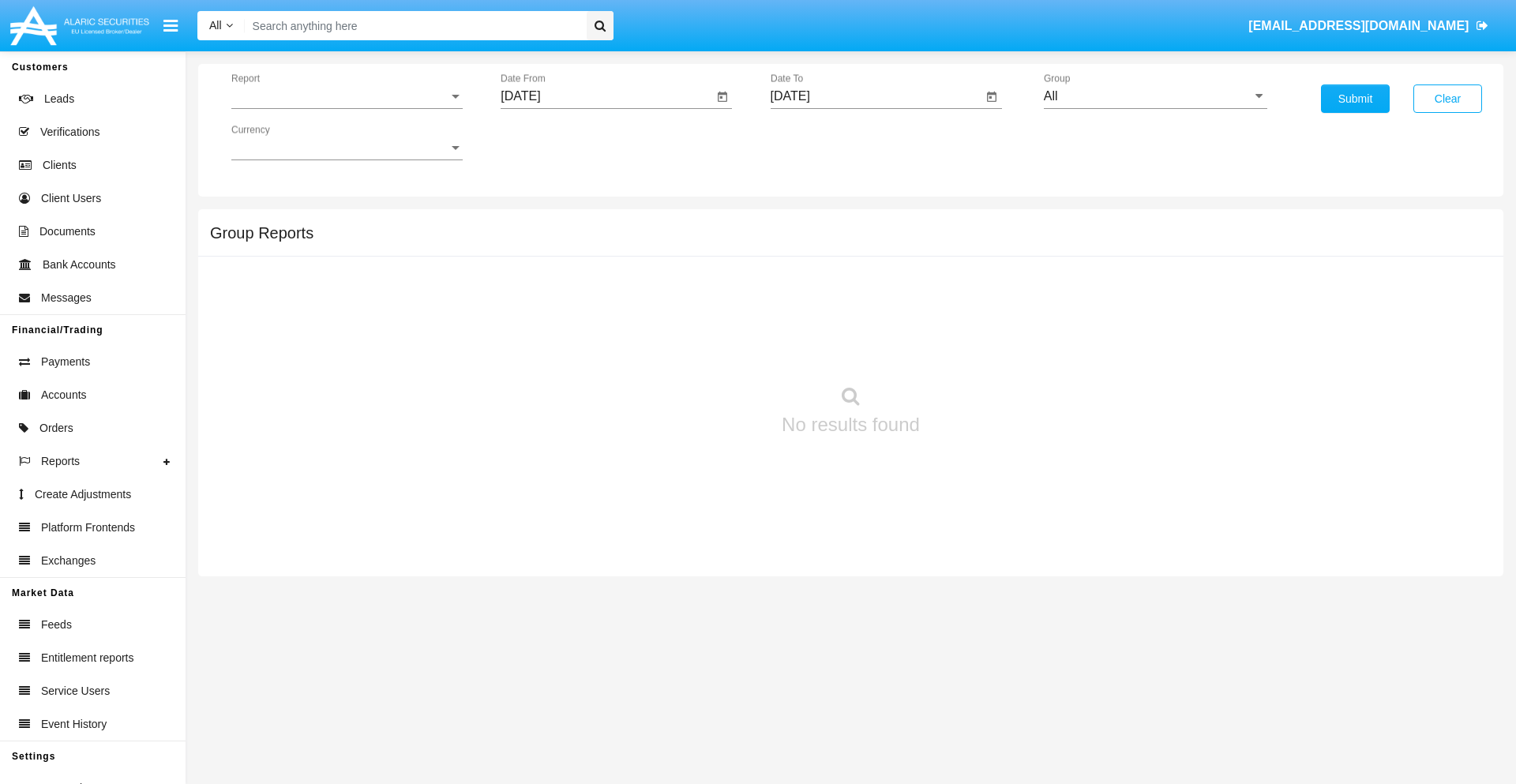
click at [347, 96] on span "Report" at bounding box center [339, 96] width 217 height 15
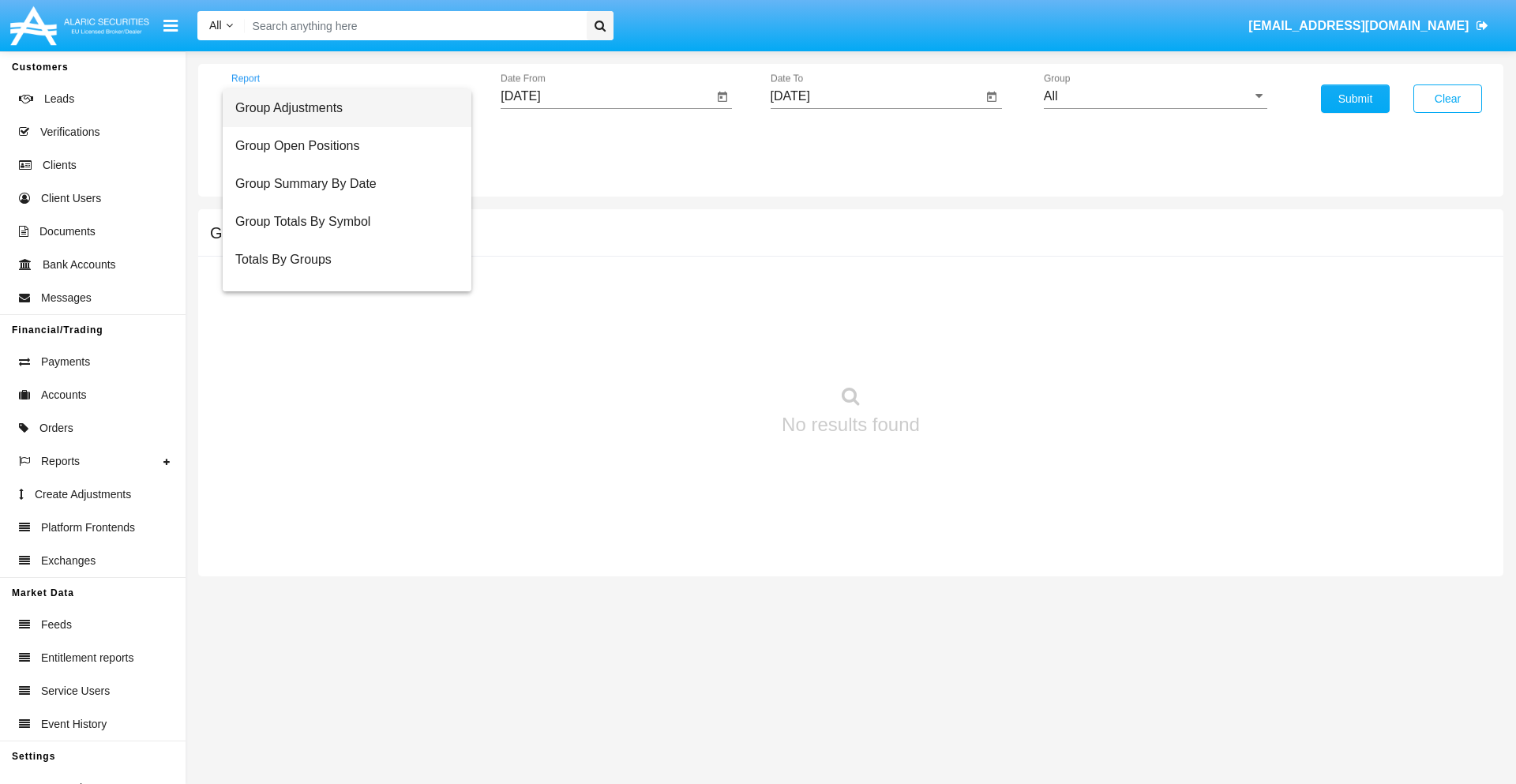
click at [340, 108] on span "Group Adjustments" at bounding box center [347, 108] width 224 height 38
click at [606, 96] on input "[DATE]" at bounding box center [607, 96] width 212 height 15
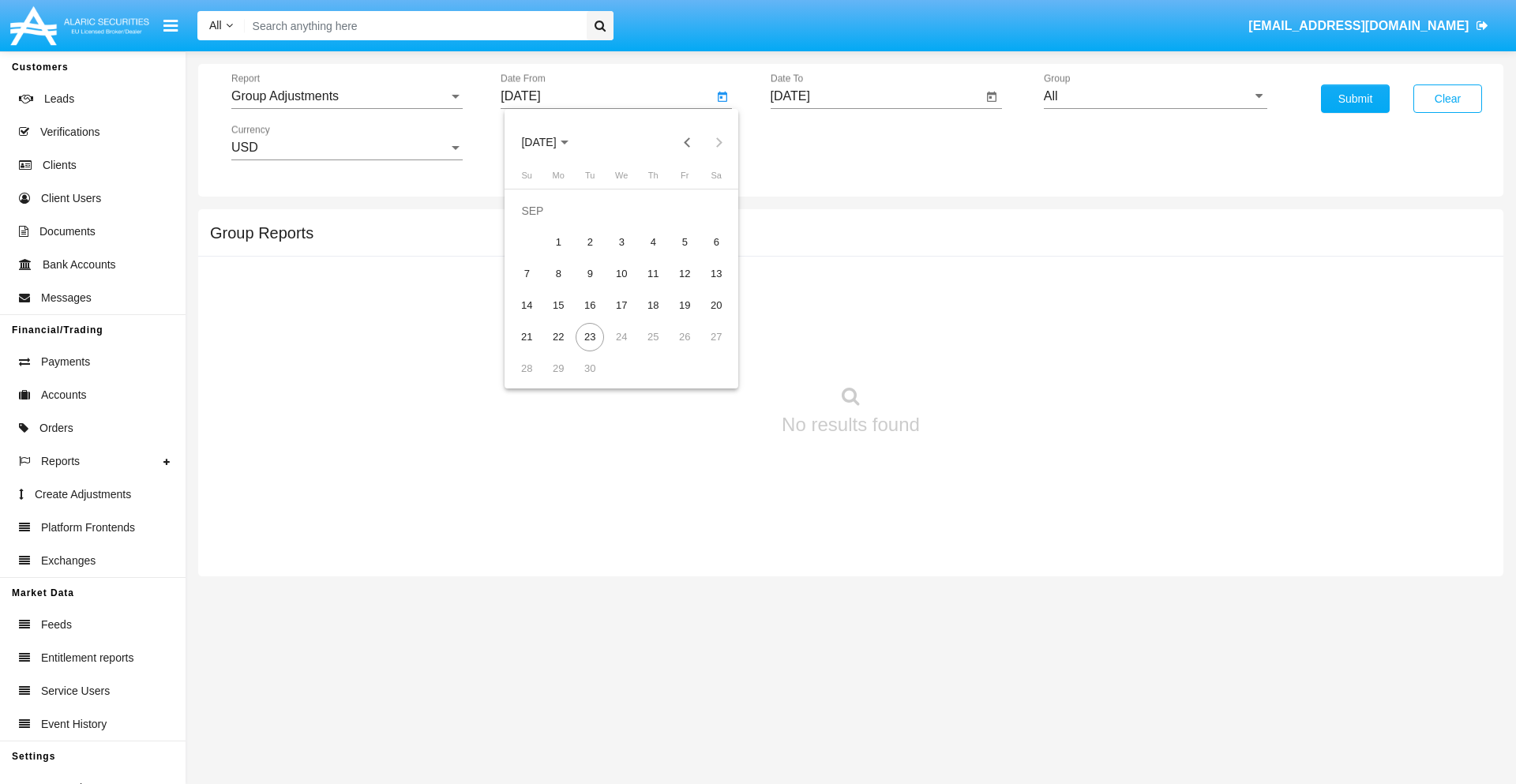
click at [552, 142] on span "[DATE]" at bounding box center [538, 143] width 35 height 13
click at [594, 317] on div "2019" at bounding box center [594, 317] width 49 height 28
click at [539, 223] on div "JAN" at bounding box center [538, 222] width 49 height 28
click at [590, 241] on div "1" at bounding box center [589, 242] width 28 height 28
type input "[DATE]"
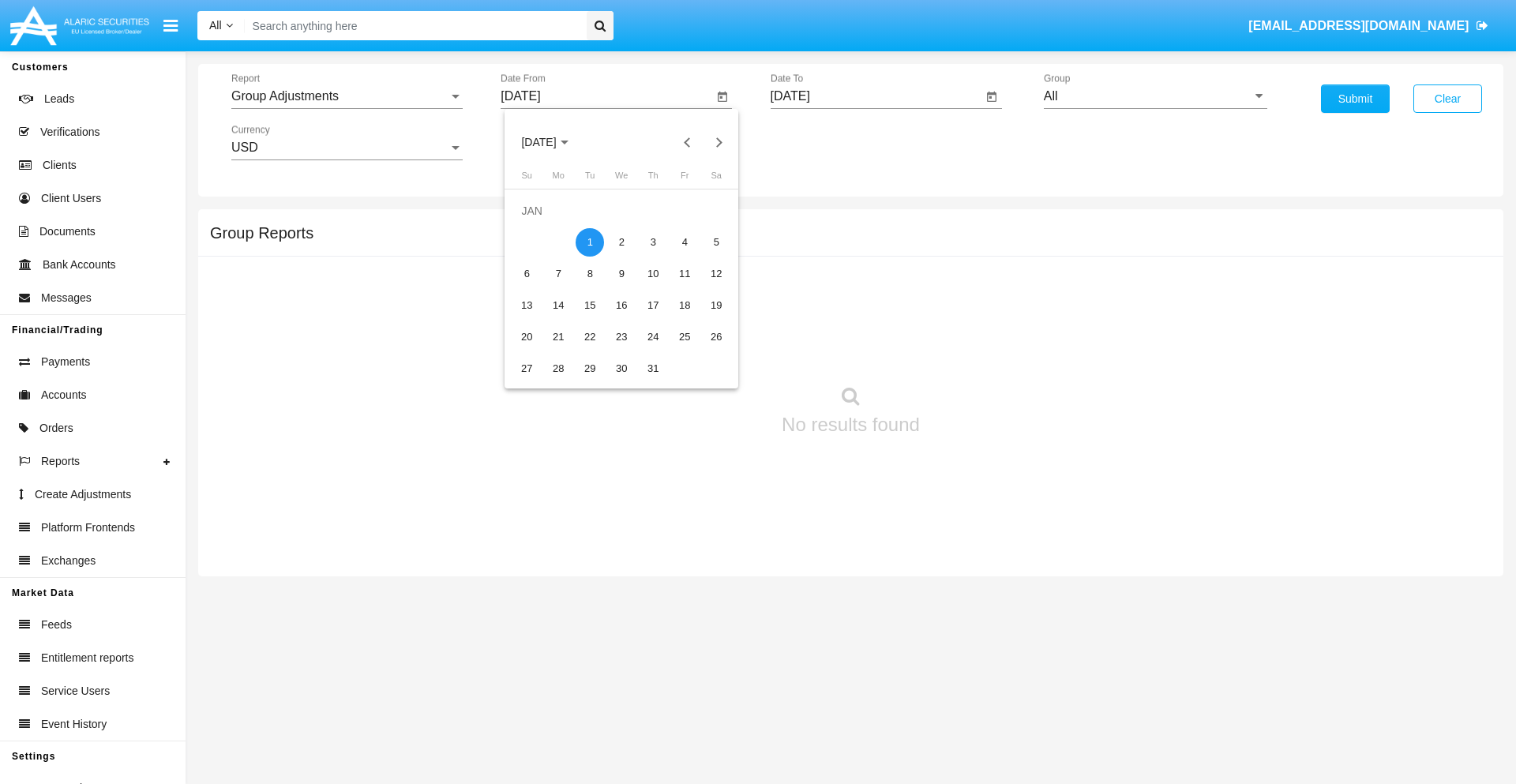
click at [876, 96] on input "[DATE]" at bounding box center [877, 96] width 212 height 15
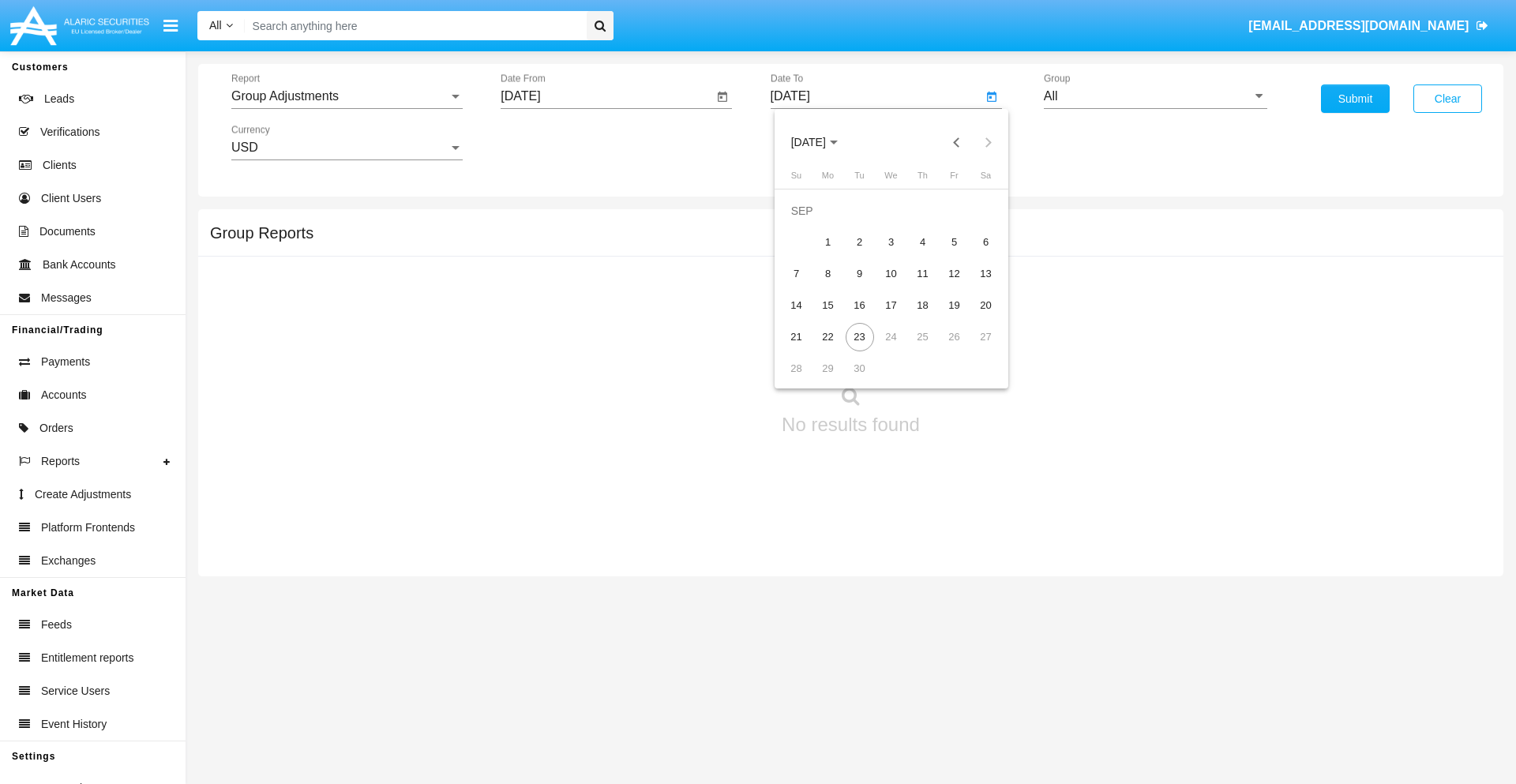
click at [821, 142] on span "[DATE]" at bounding box center [808, 143] width 35 height 13
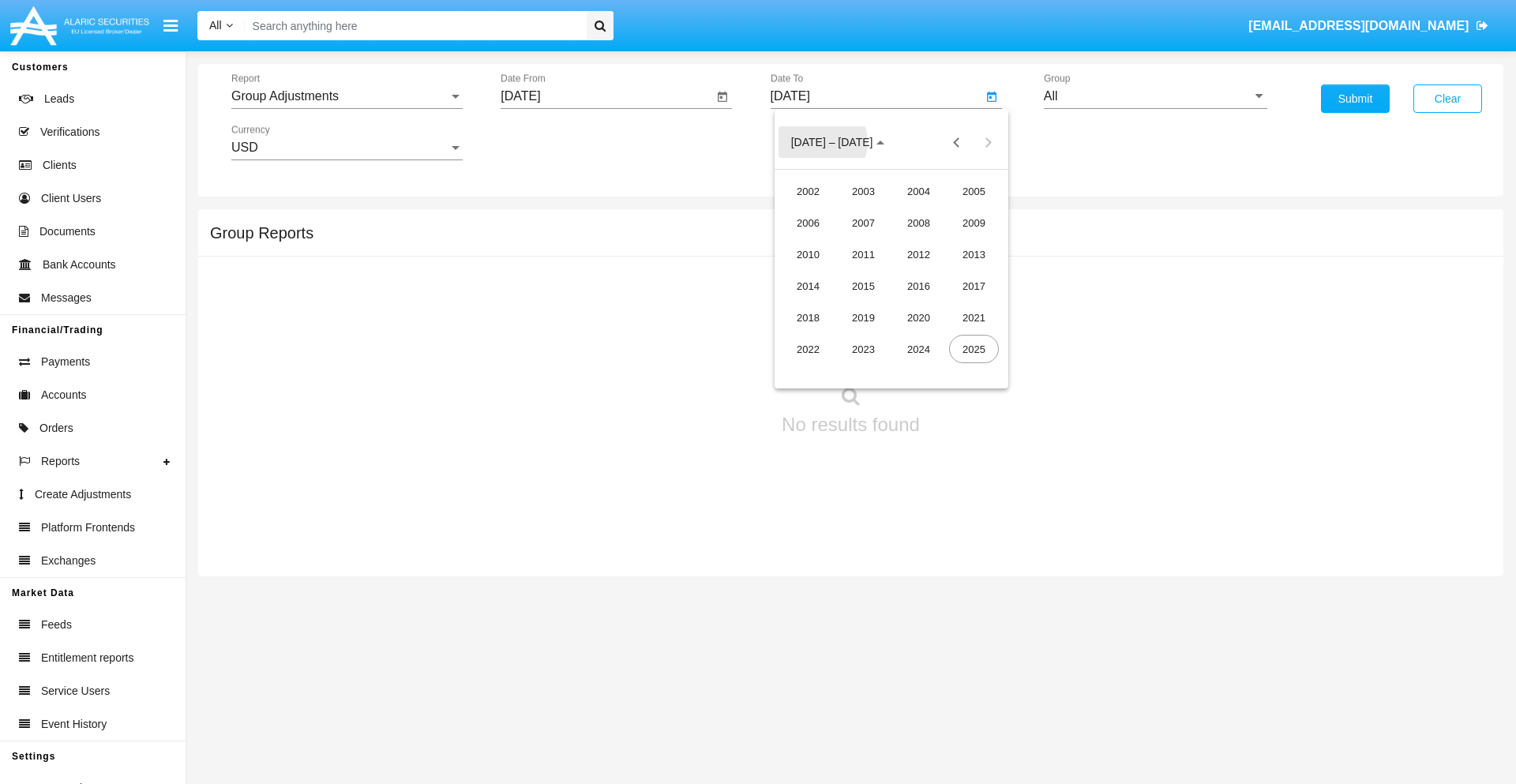
click at [863, 317] on div "2019" at bounding box center [863, 317] width 49 height 28
click at [808, 223] on div "JAN" at bounding box center [808, 222] width 49 height 28
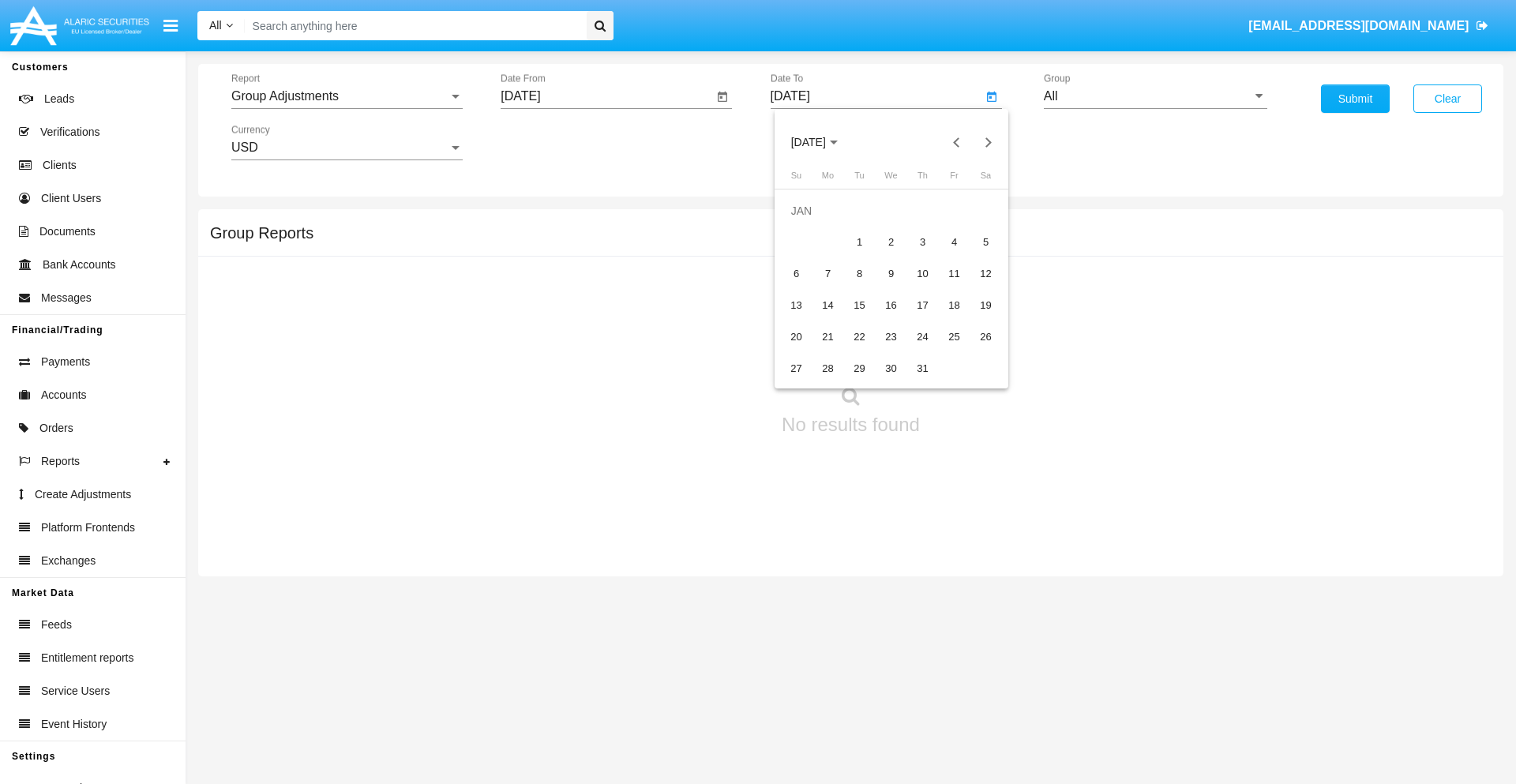
click at [859, 241] on div "1" at bounding box center [860, 242] width 28 height 28
type input "[DATE]"
click at [1155, 96] on input "All" at bounding box center [1155, 96] width 224 height 15
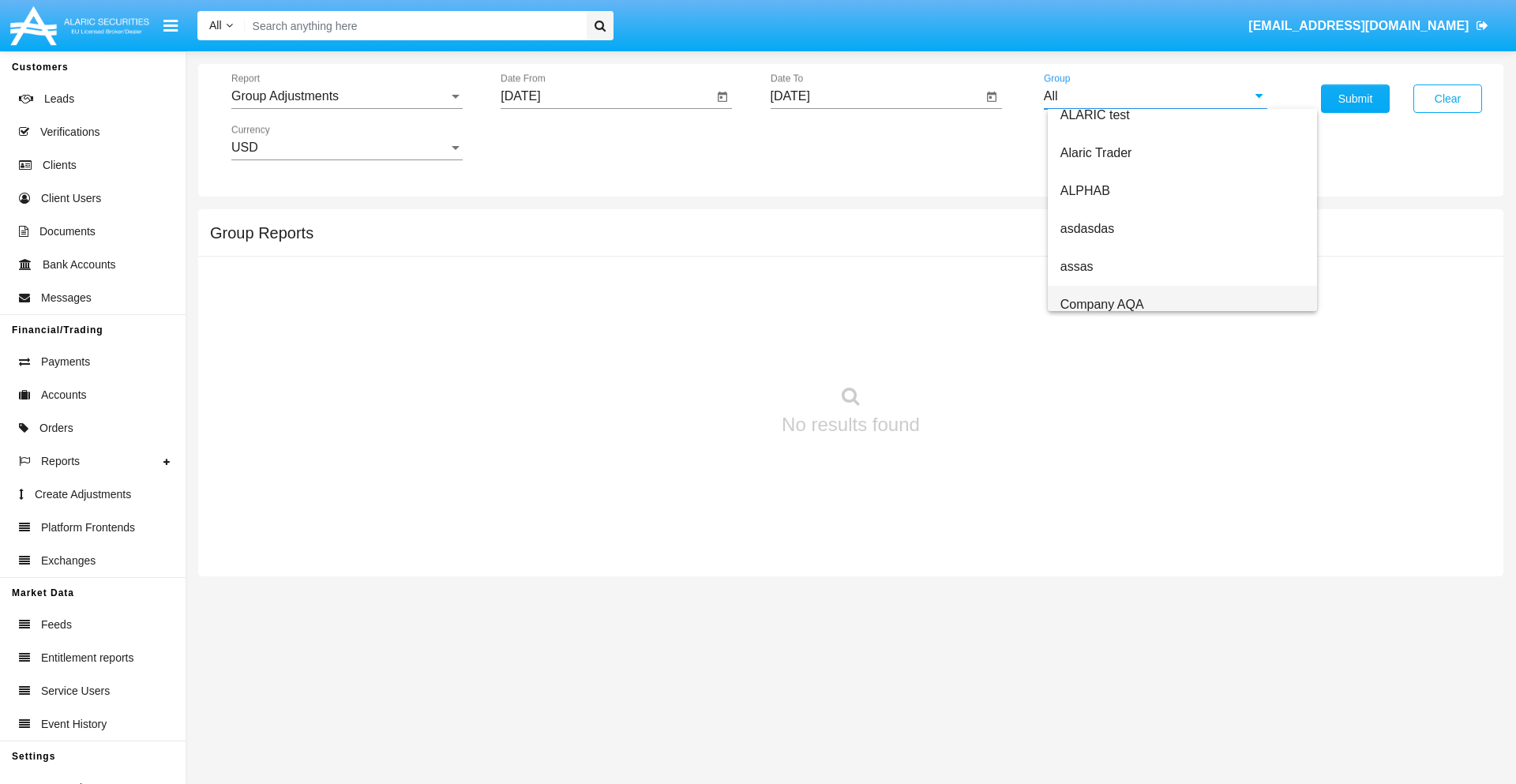
click at [1101, 304] on span "Company AQA" at bounding box center [1102, 304] width 83 height 14
type input "Company AQA"
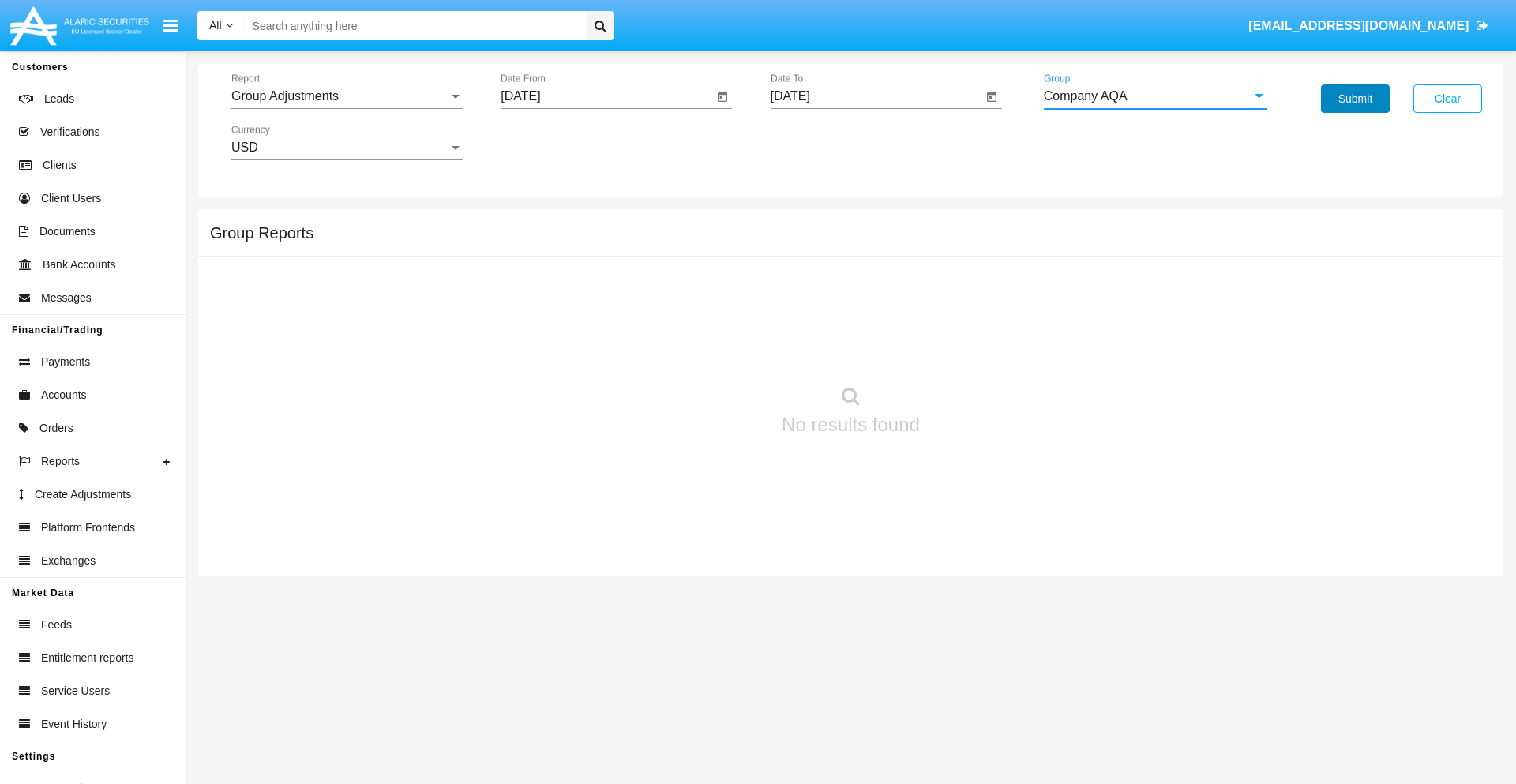
click at [1355, 99] on button "Submit" at bounding box center [1355, 98] width 69 height 28
click at [347, 96] on span "Report" at bounding box center [339, 96] width 217 height 15
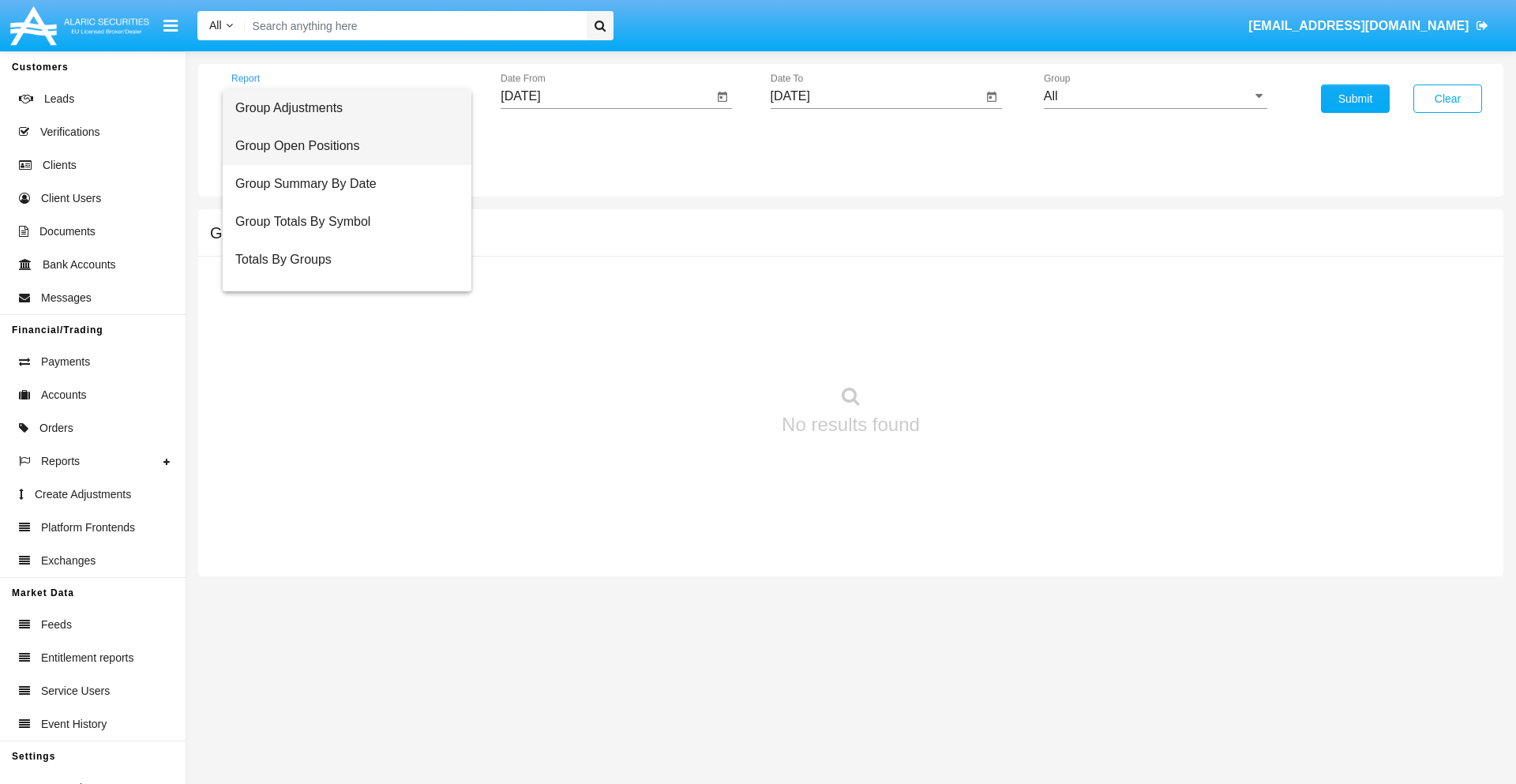
click at [340, 146] on span "Group Open Positions" at bounding box center [347, 146] width 224 height 38
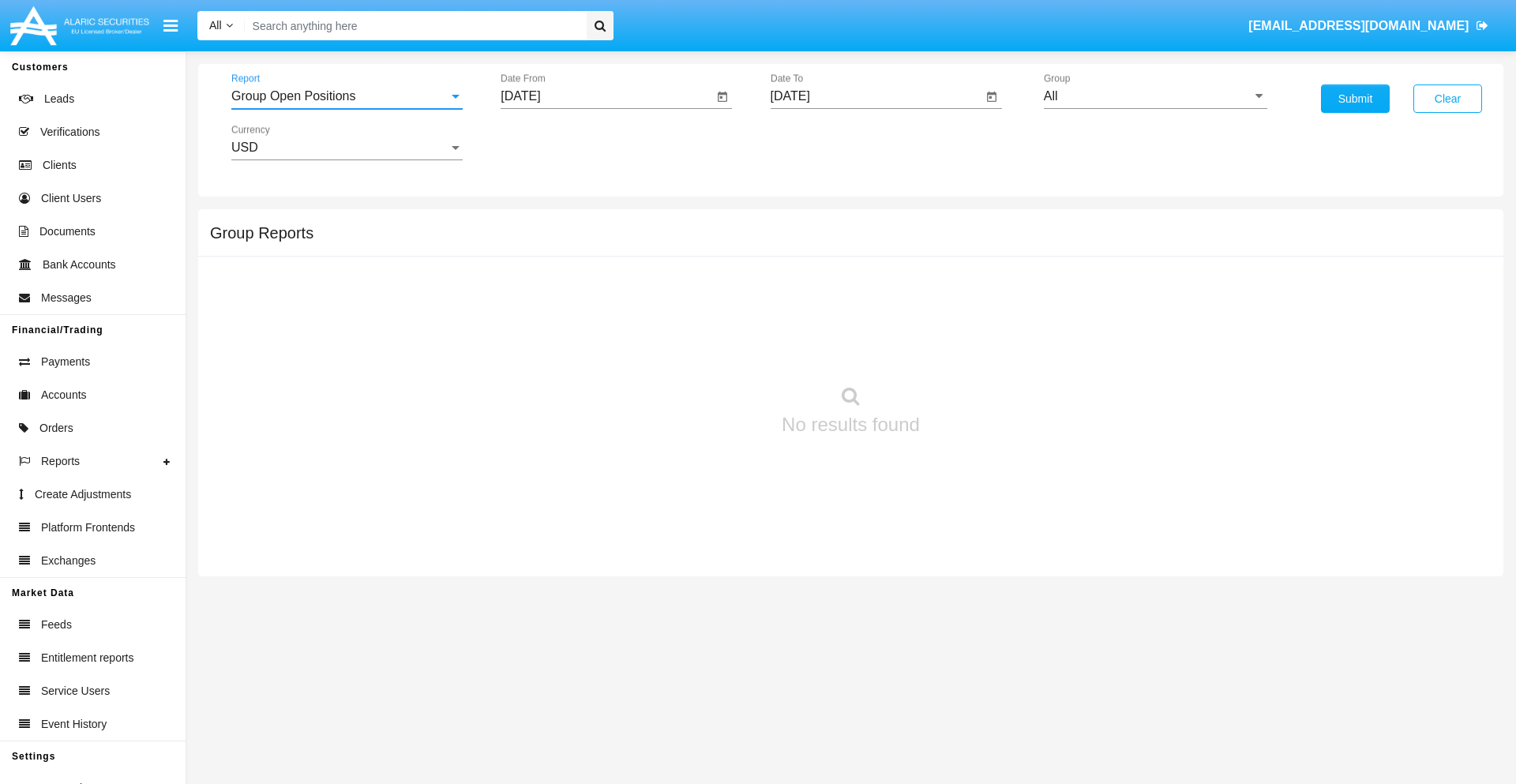
click at [606, 96] on input "[DATE]" at bounding box center [607, 96] width 212 height 15
click at [552, 142] on span "[DATE]" at bounding box center [538, 143] width 35 height 13
click at [594, 317] on div "2019" at bounding box center [594, 317] width 49 height 28
click at [539, 223] on div "JAN" at bounding box center [538, 222] width 49 height 28
click at [590, 241] on div "1" at bounding box center [589, 242] width 28 height 28
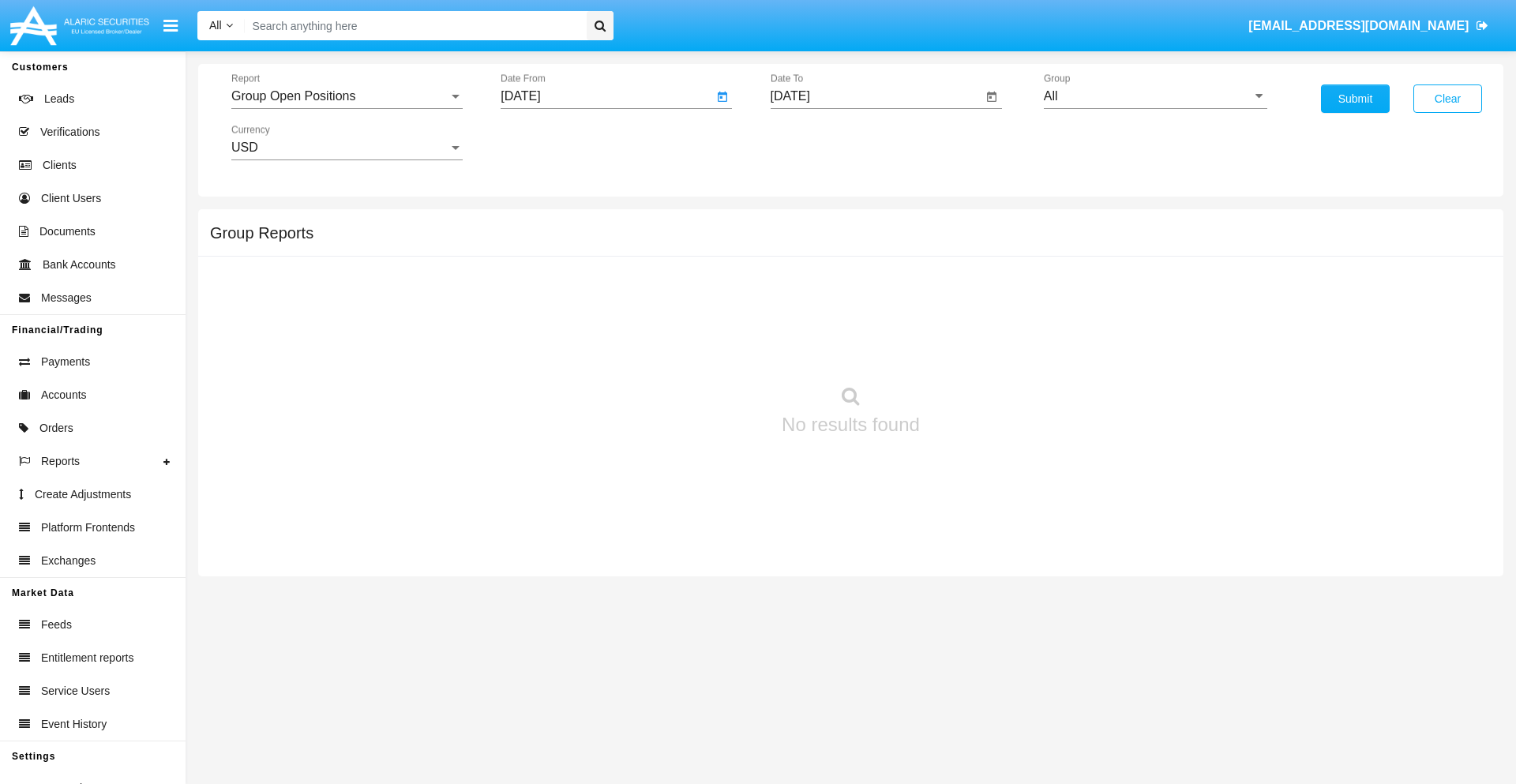
type input "[DATE]"
click at [876, 96] on input "[DATE]" at bounding box center [877, 96] width 212 height 15
click at [821, 142] on span "[DATE]" at bounding box center [808, 143] width 35 height 13
click at [863, 317] on div "2019" at bounding box center [863, 317] width 49 height 28
click at [808, 223] on div "JAN" at bounding box center [808, 222] width 49 height 28
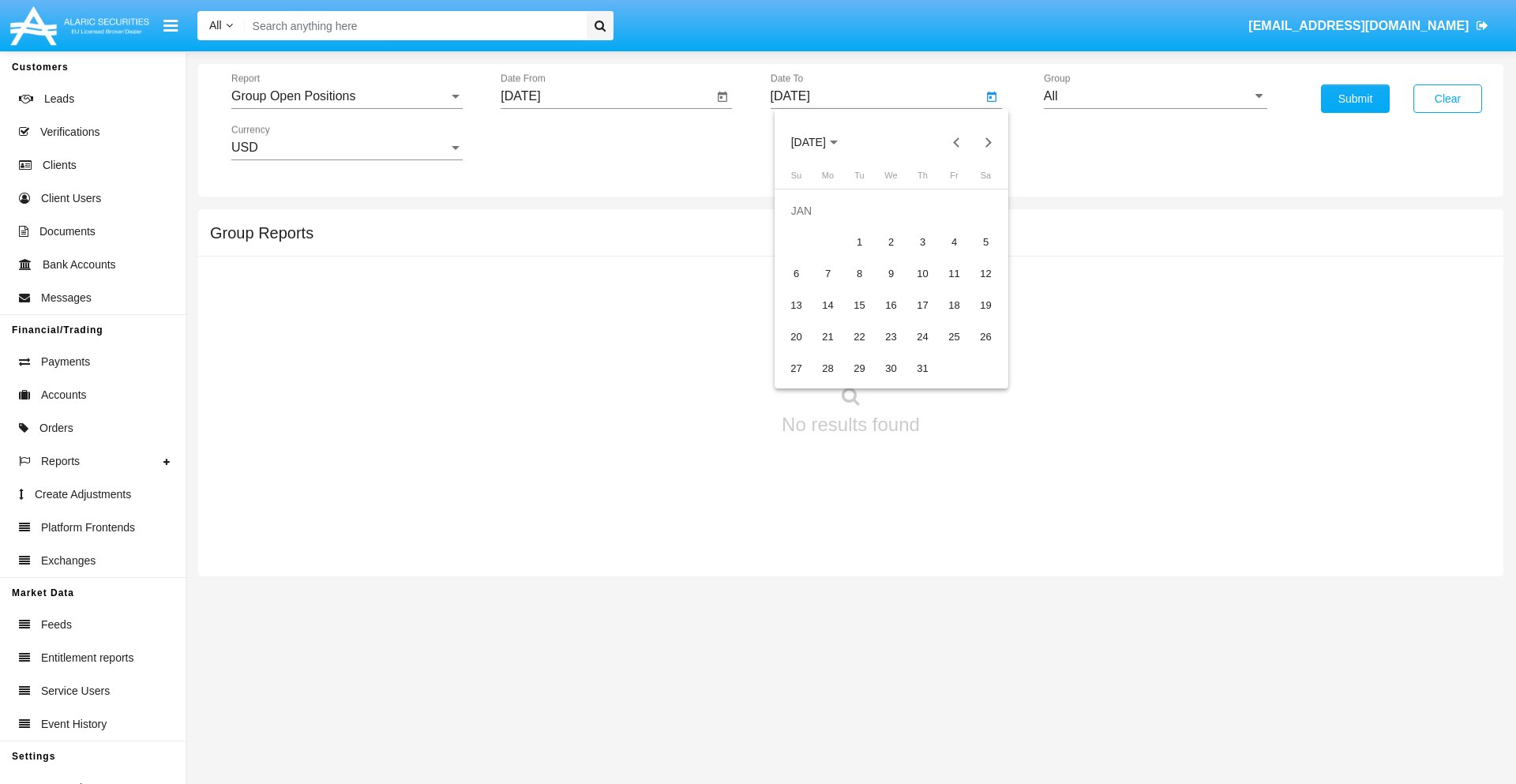
click at [859, 241] on div "1" at bounding box center [860, 242] width 28 height 28
type input "[DATE]"
click at [1155, 96] on input "All" at bounding box center [1155, 96] width 224 height 15
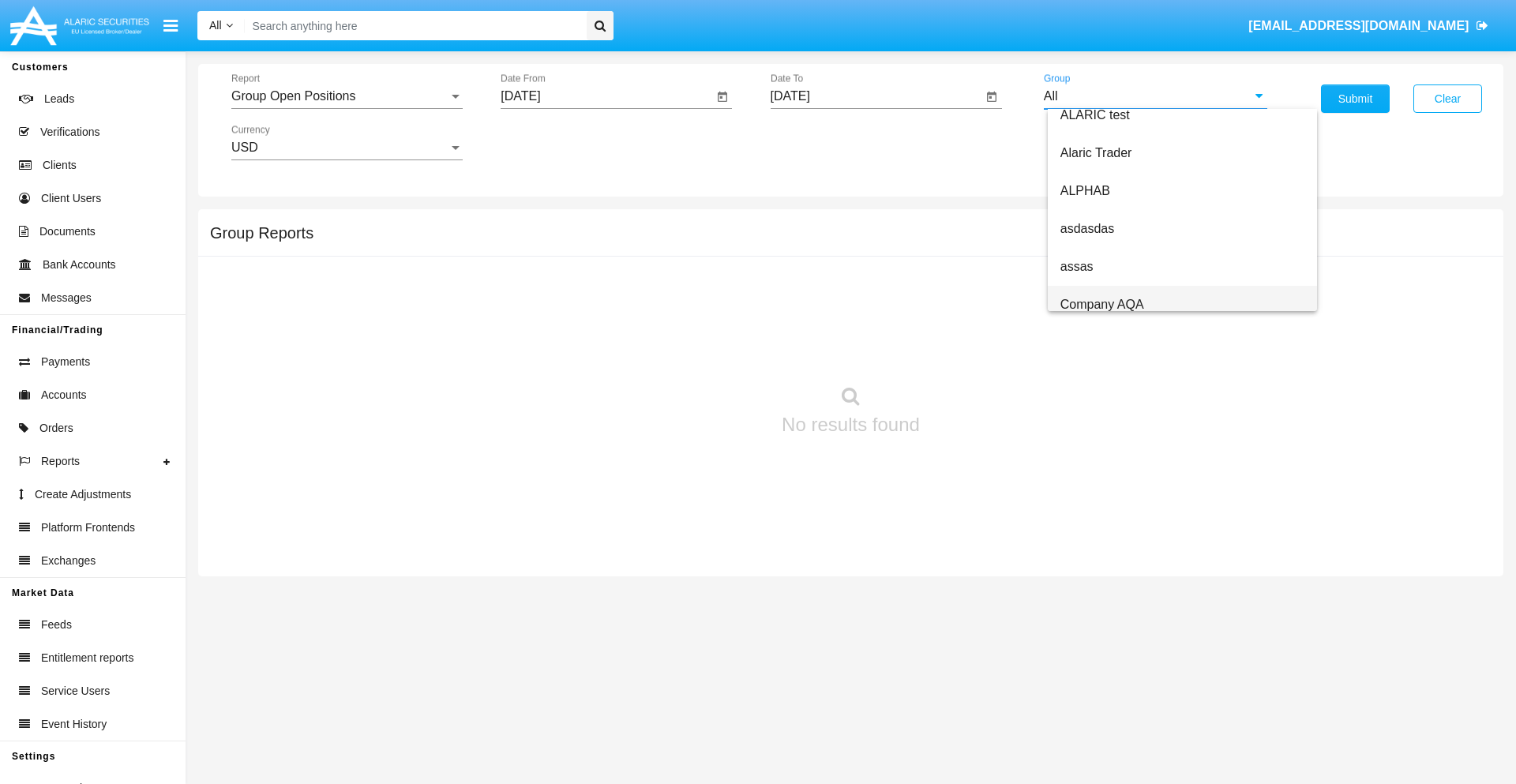
click at [1101, 304] on span "Company AQA" at bounding box center [1102, 304] width 83 height 14
type input "Company AQA"
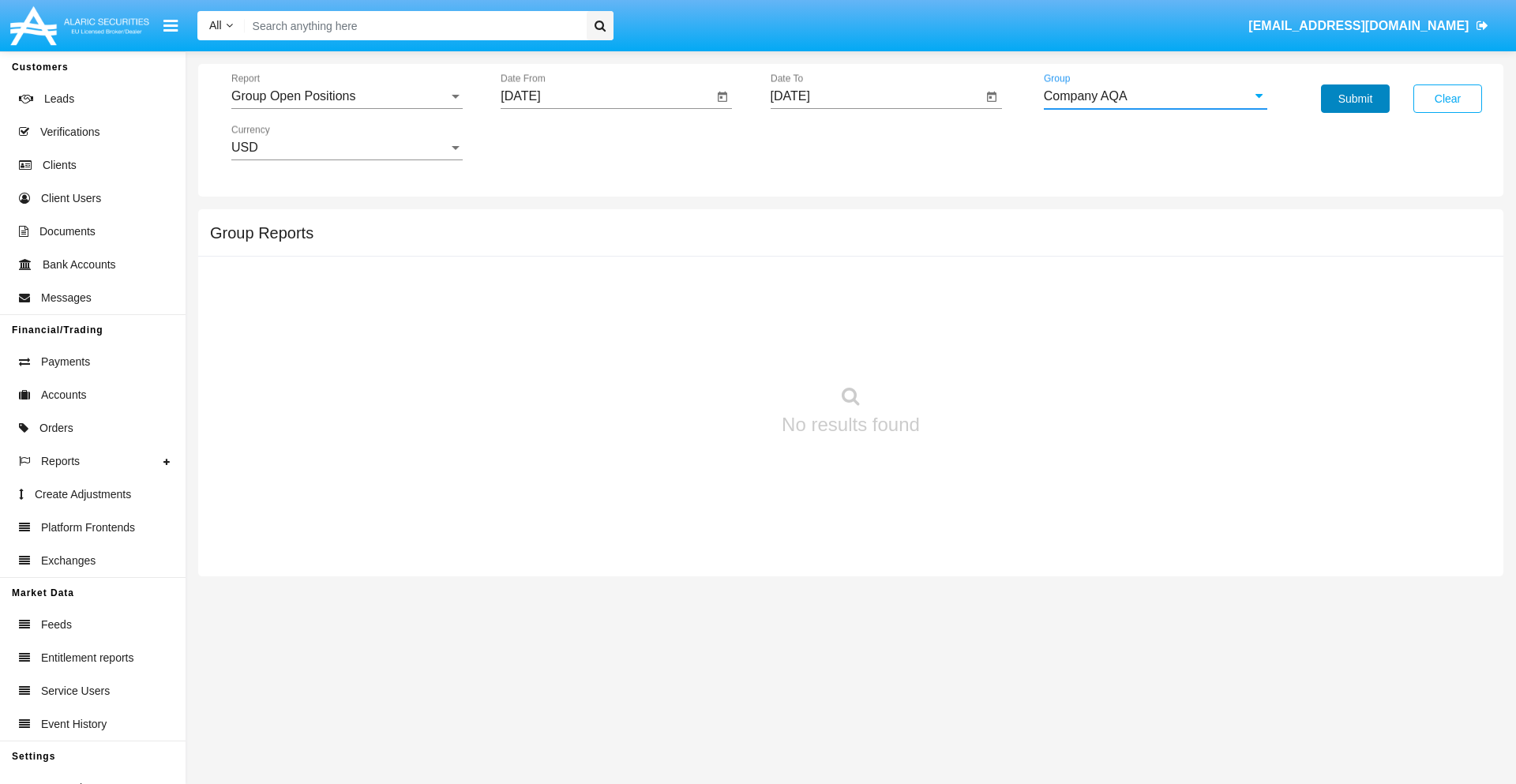
click at [1355, 99] on button "Submit" at bounding box center [1355, 98] width 69 height 28
click at [347, 96] on span "Report" at bounding box center [339, 96] width 217 height 15
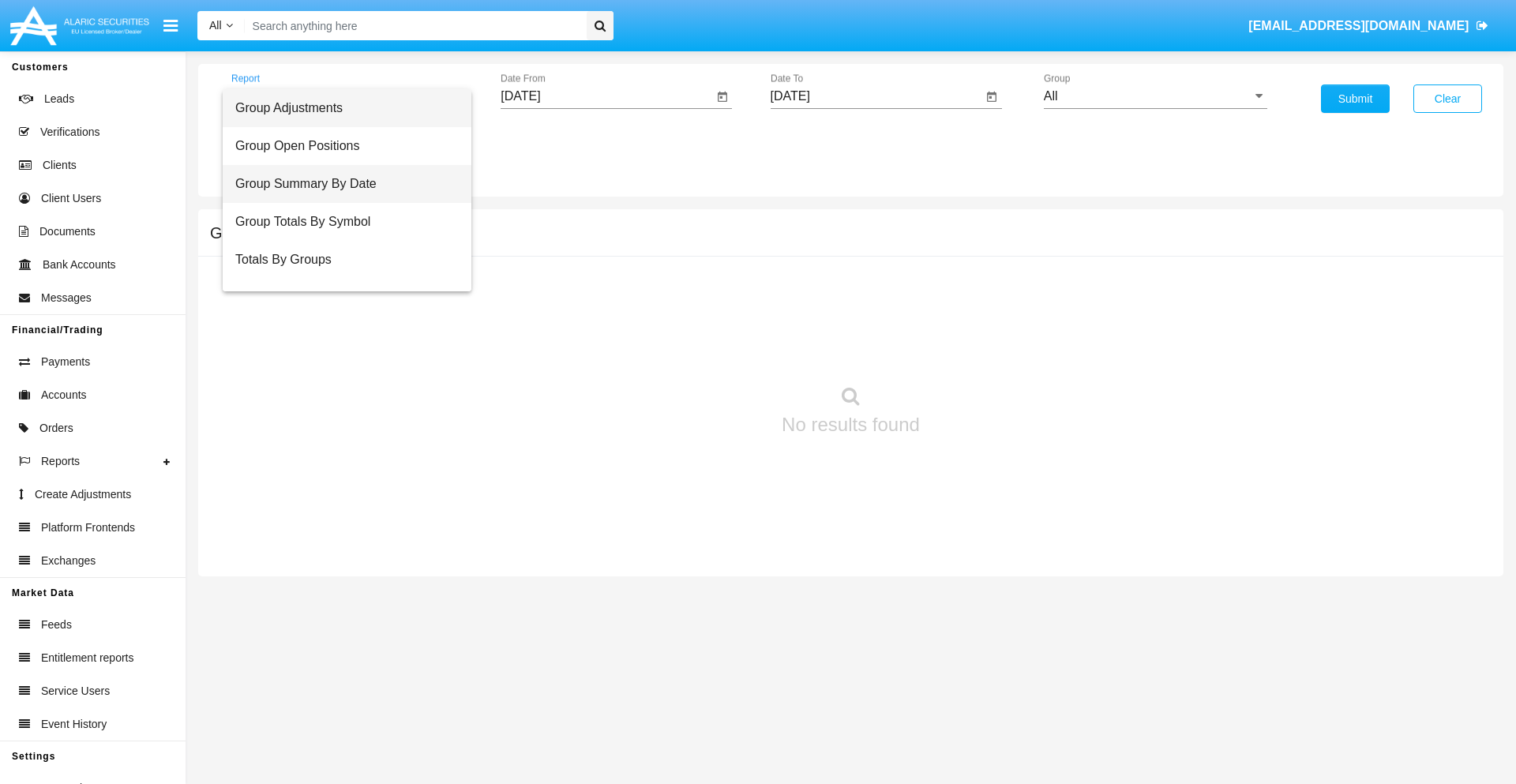
click at [340, 184] on span "Group Summary By Date" at bounding box center [347, 184] width 224 height 38
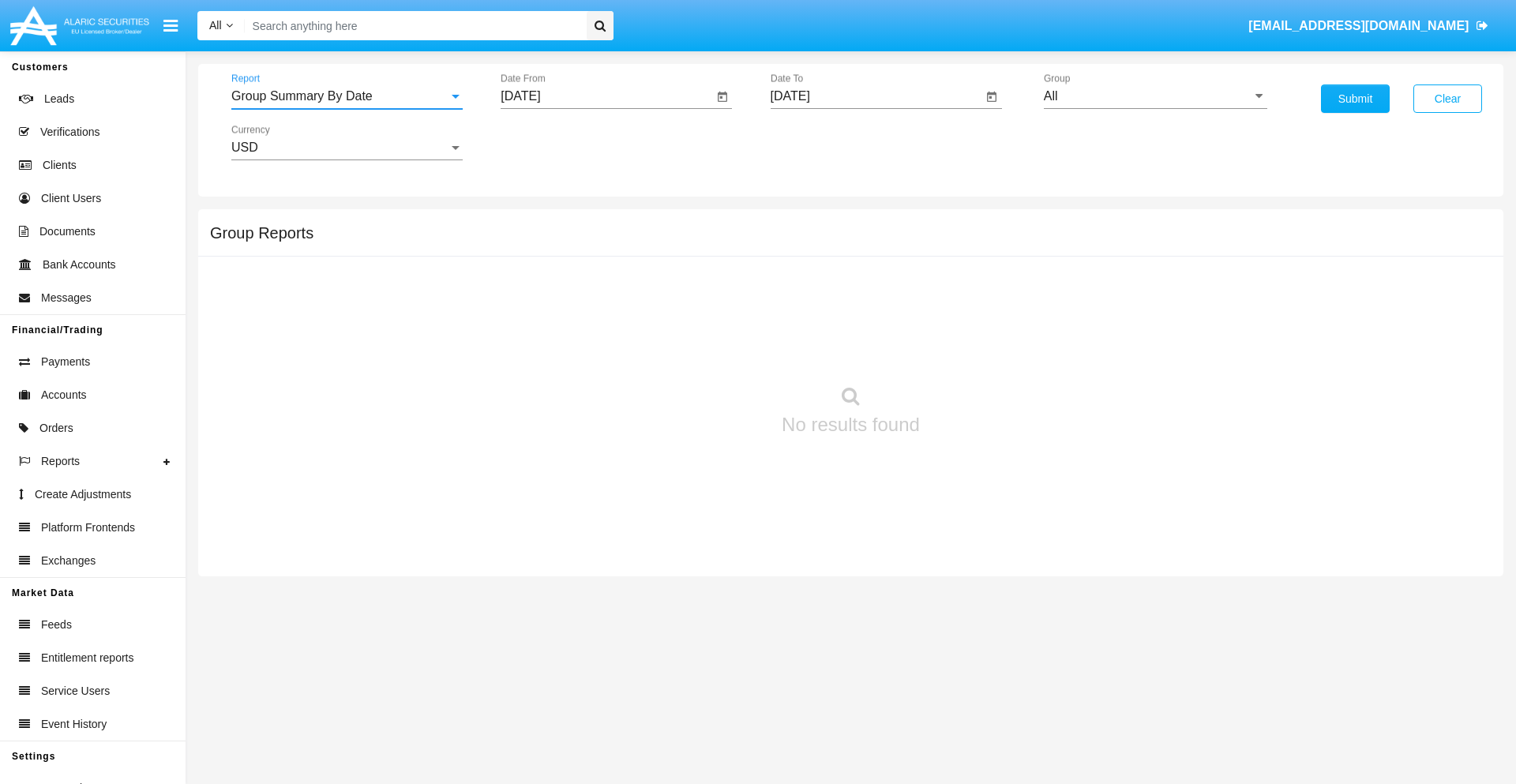
click at [606, 96] on input "[DATE]" at bounding box center [607, 96] width 212 height 15
click at [552, 142] on span "[DATE]" at bounding box center [538, 143] width 35 height 13
click at [594, 317] on div "2019" at bounding box center [594, 317] width 49 height 28
click at [539, 223] on div "JAN" at bounding box center [538, 222] width 49 height 28
click at [590, 241] on div "1" at bounding box center [589, 242] width 28 height 28
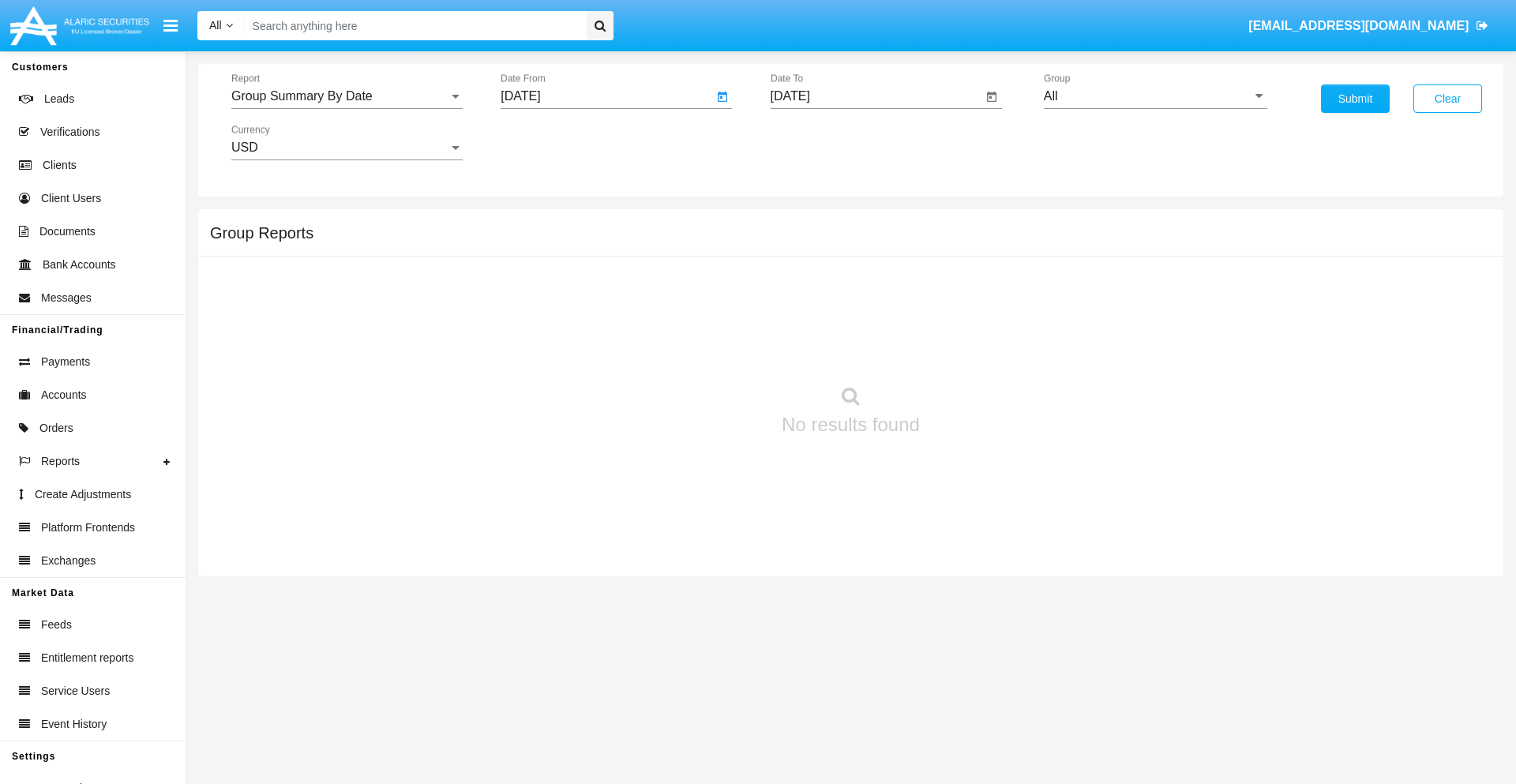
type input "[DATE]"
click at [876, 96] on input "[DATE]" at bounding box center [877, 96] width 212 height 15
click at [821, 142] on span "[DATE]" at bounding box center [808, 143] width 35 height 13
click at [863, 317] on div "2019" at bounding box center [863, 317] width 49 height 28
click at [808, 223] on div "JAN" at bounding box center [808, 222] width 49 height 28
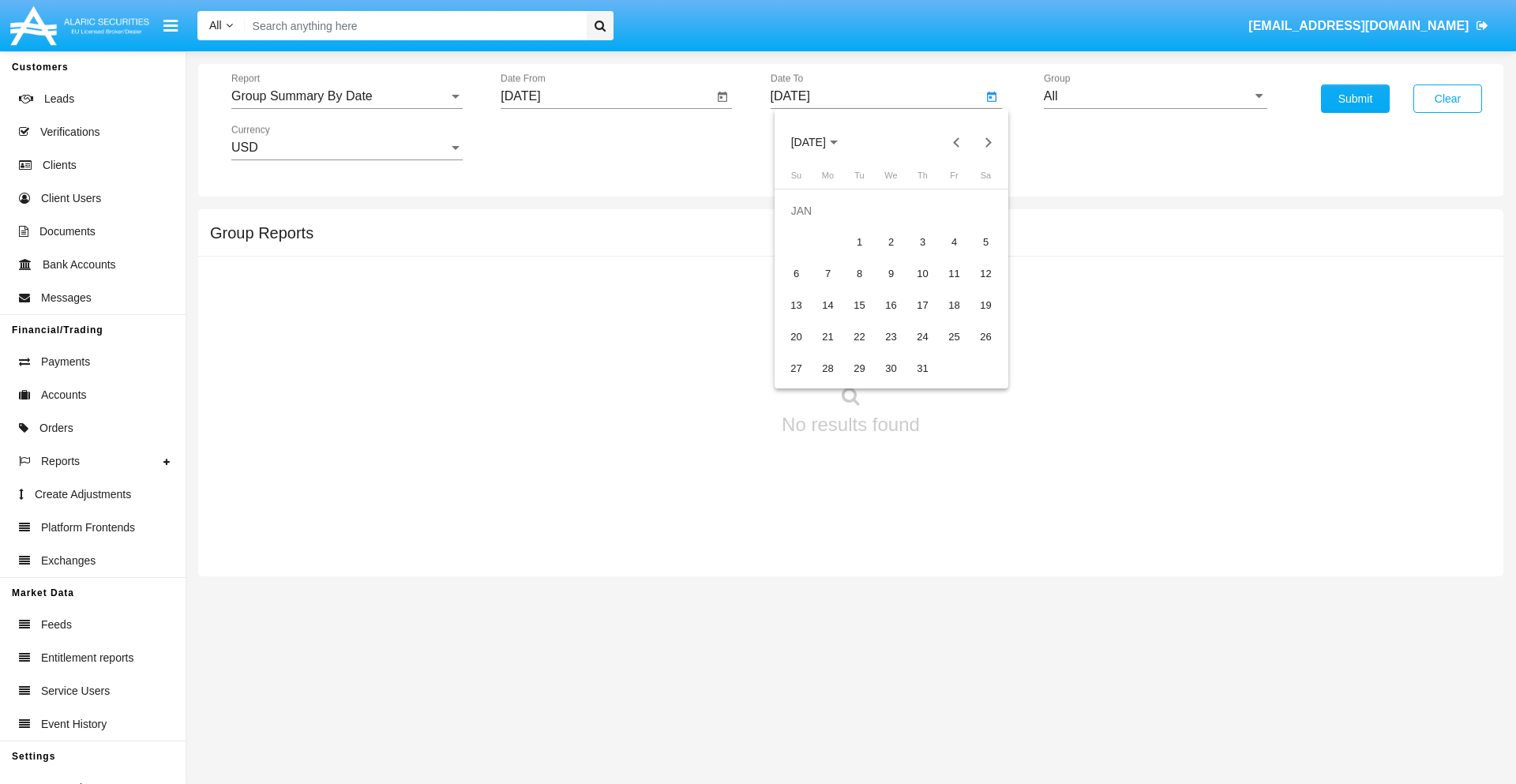
click at [859, 241] on div "1" at bounding box center [860, 242] width 28 height 28
type input "[DATE]"
click at [1155, 96] on input "All" at bounding box center [1155, 96] width 224 height 15
click at [1101, 651] on span "Company AQA" at bounding box center [1102, 658] width 83 height 14
type input "Company AQA"
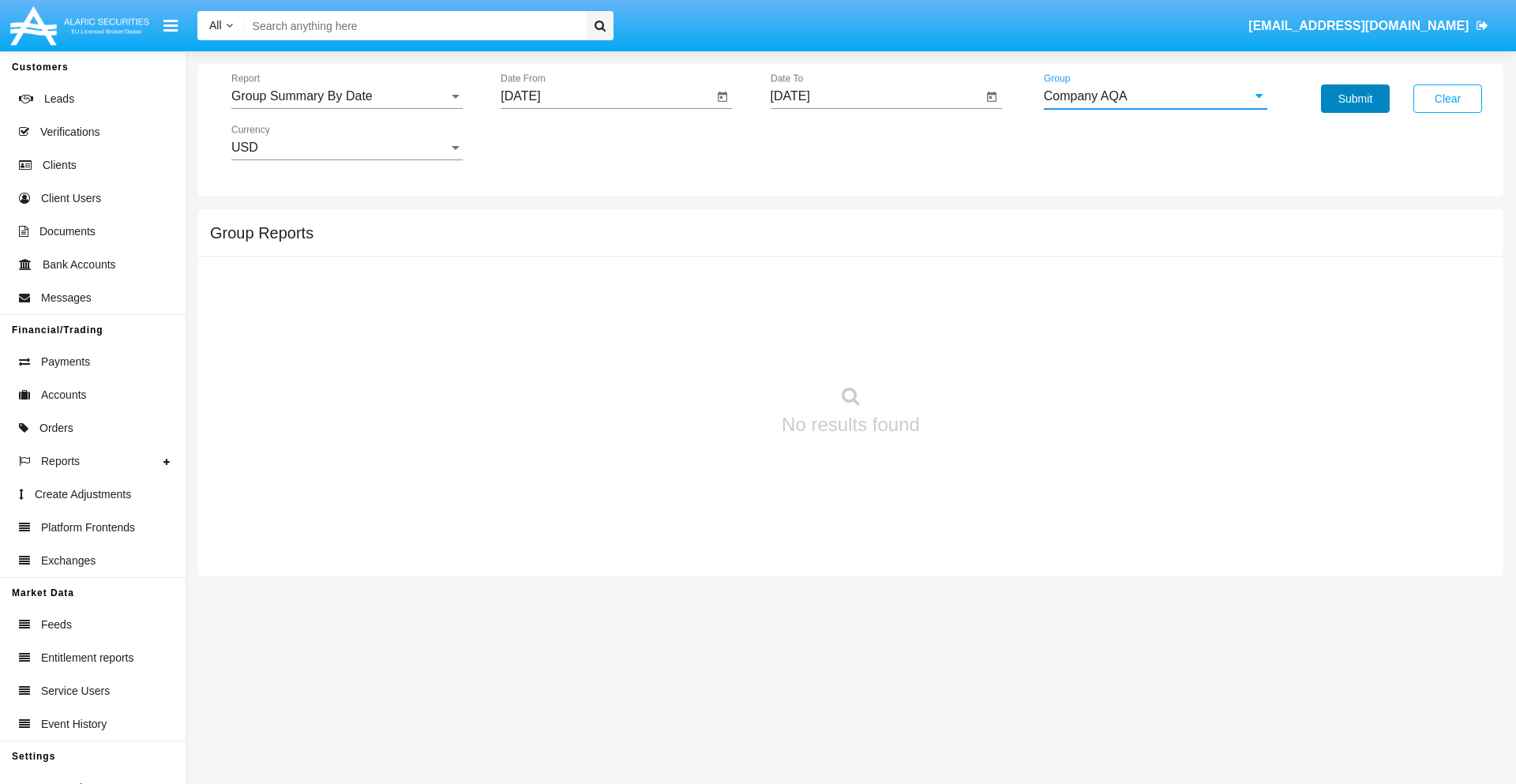
click at [1355, 99] on button "Submit" at bounding box center [1355, 98] width 69 height 28
click at [347, 96] on span "Report" at bounding box center [339, 96] width 217 height 15
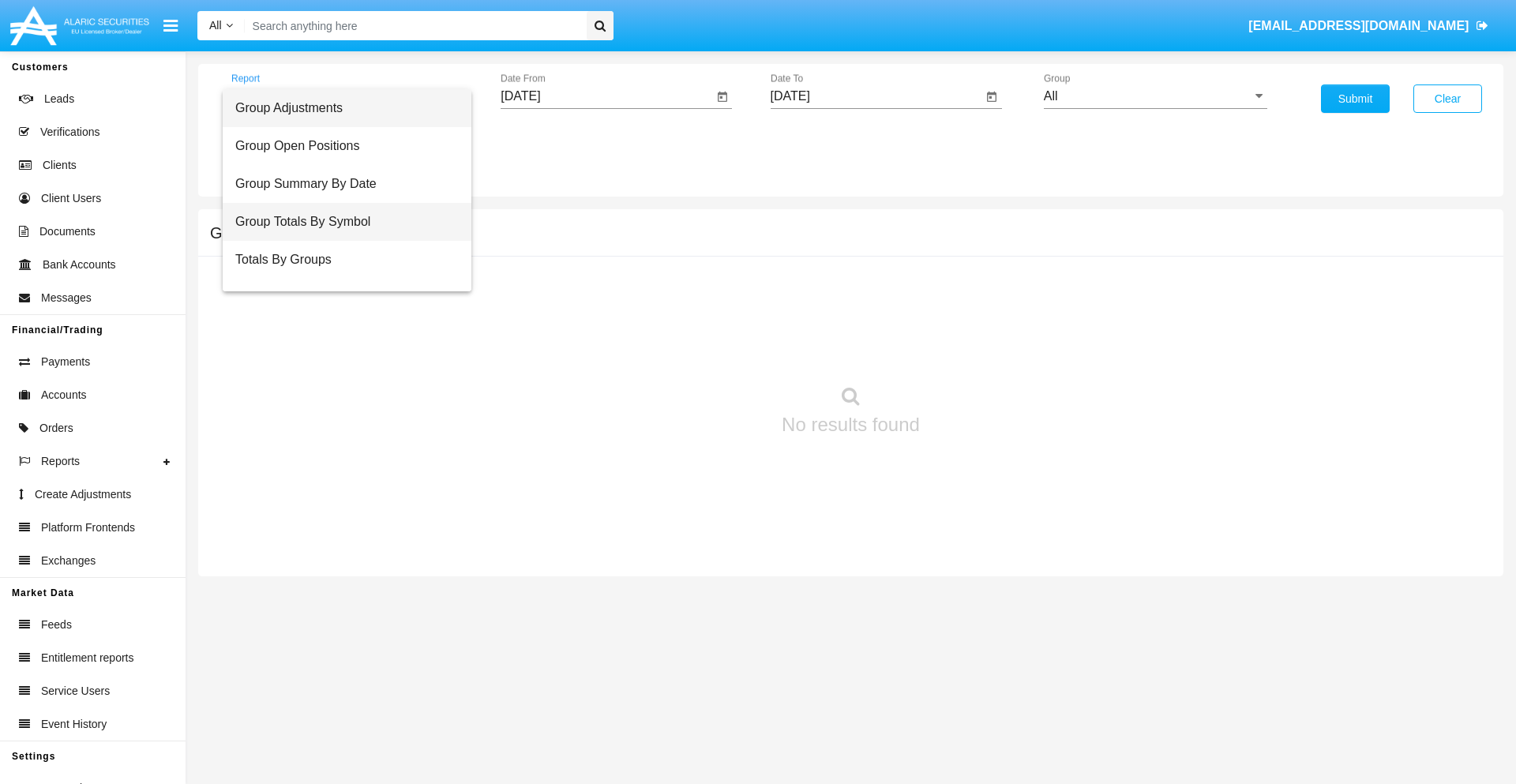
click at [340, 222] on span "Group Totals By Symbol" at bounding box center [347, 221] width 224 height 38
click at [606, 96] on input "[DATE]" at bounding box center [607, 96] width 212 height 15
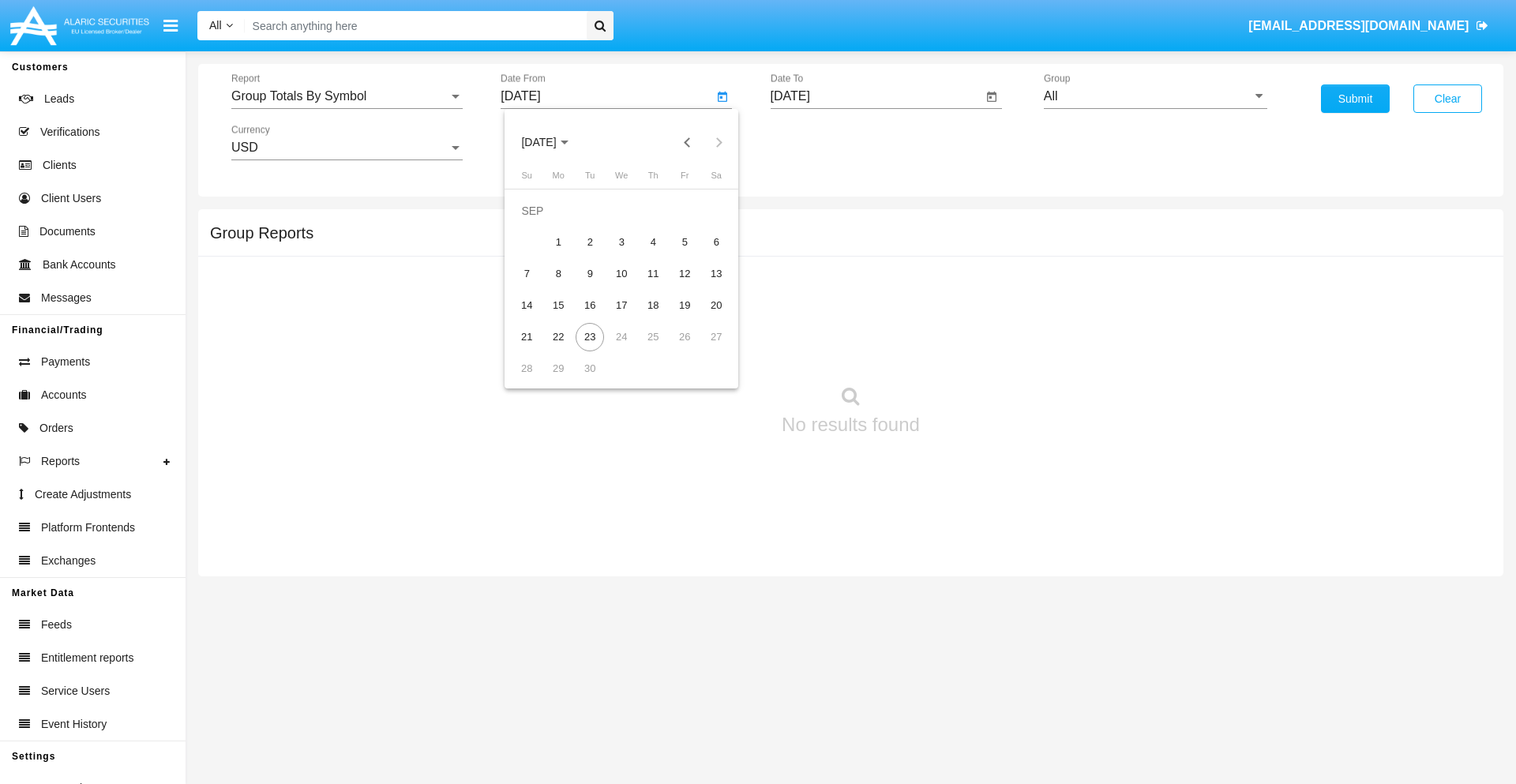
click at [552, 142] on span "[DATE]" at bounding box center [538, 143] width 35 height 13
click at [594, 317] on div "2019" at bounding box center [594, 317] width 49 height 28
click at [539, 223] on div "JAN" at bounding box center [538, 222] width 49 height 28
click at [590, 241] on div "1" at bounding box center [589, 242] width 28 height 28
type input "[DATE]"
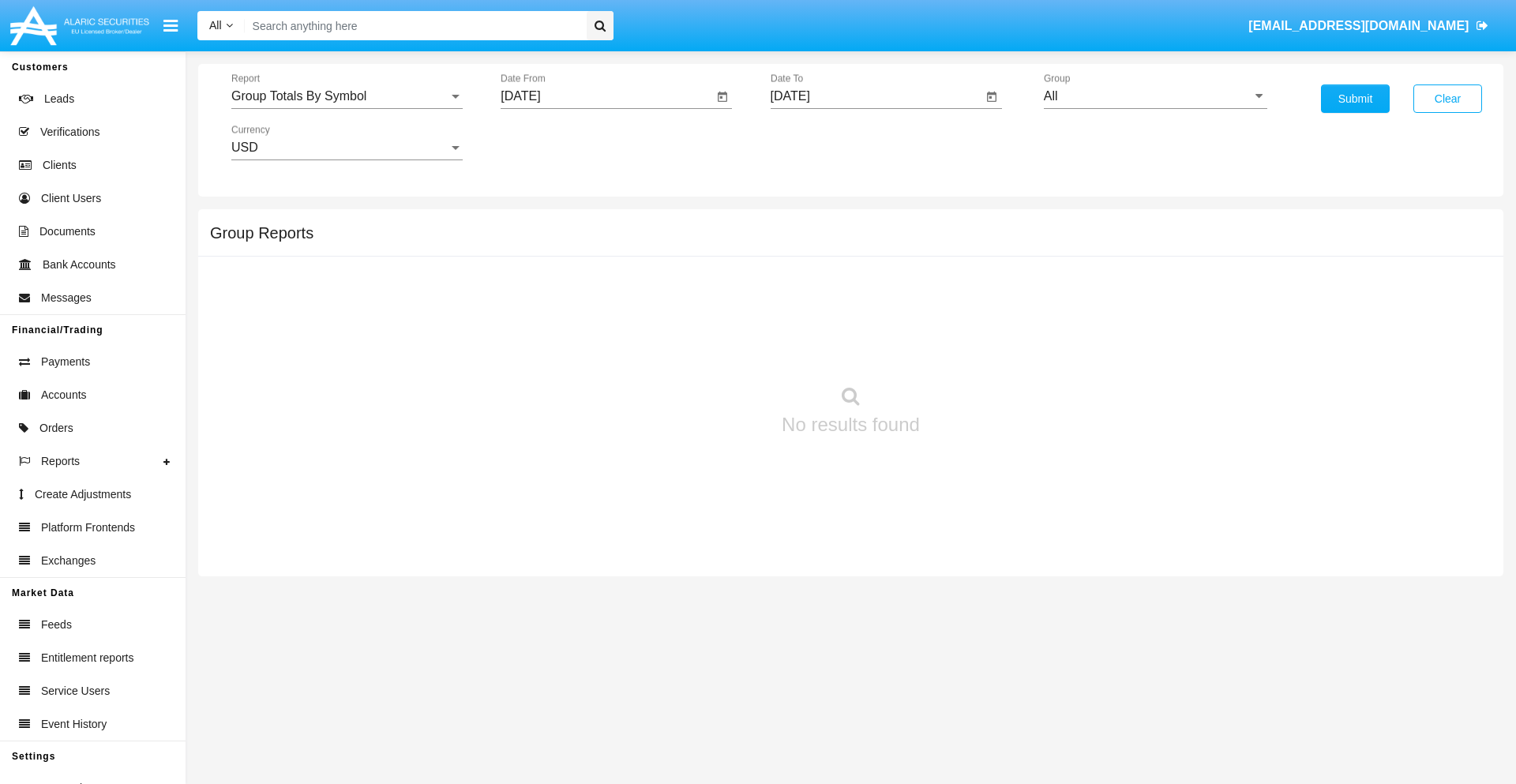
click at [876, 96] on input "[DATE]" at bounding box center [877, 96] width 212 height 15
click at [821, 142] on span "[DATE]" at bounding box center [808, 143] width 35 height 13
click at [863, 317] on div "2019" at bounding box center [863, 317] width 49 height 28
click at [808, 223] on div "JAN" at bounding box center [808, 222] width 49 height 28
click at [859, 241] on div "1" at bounding box center [860, 242] width 28 height 28
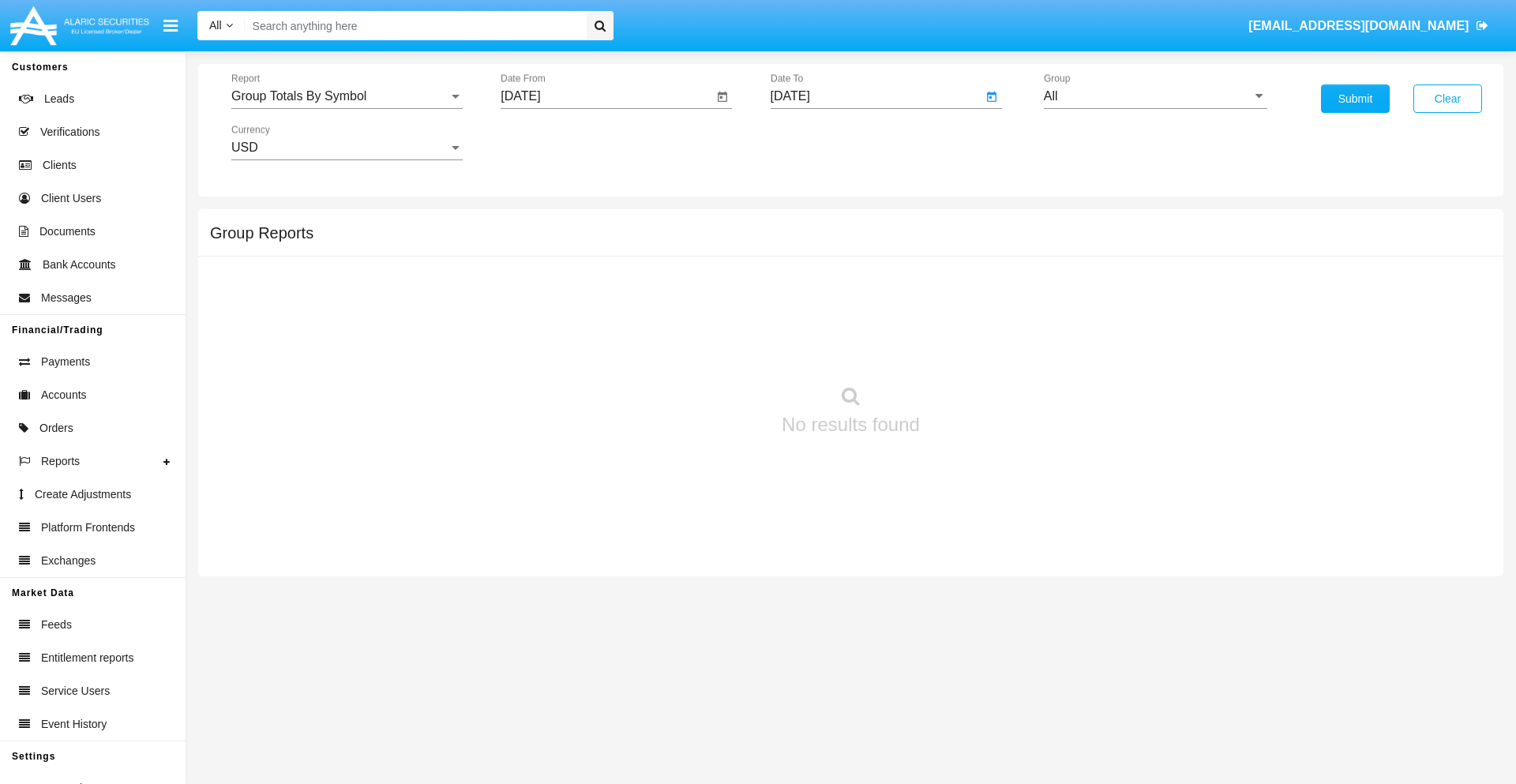
type input "[DATE]"
click at [1155, 96] on input "All" at bounding box center [1155, 96] width 224 height 15
click at [1101, 651] on span "Company AQA" at bounding box center [1102, 658] width 83 height 14
type input "Company AQA"
click at [1355, 99] on button "Submit" at bounding box center [1355, 98] width 69 height 28
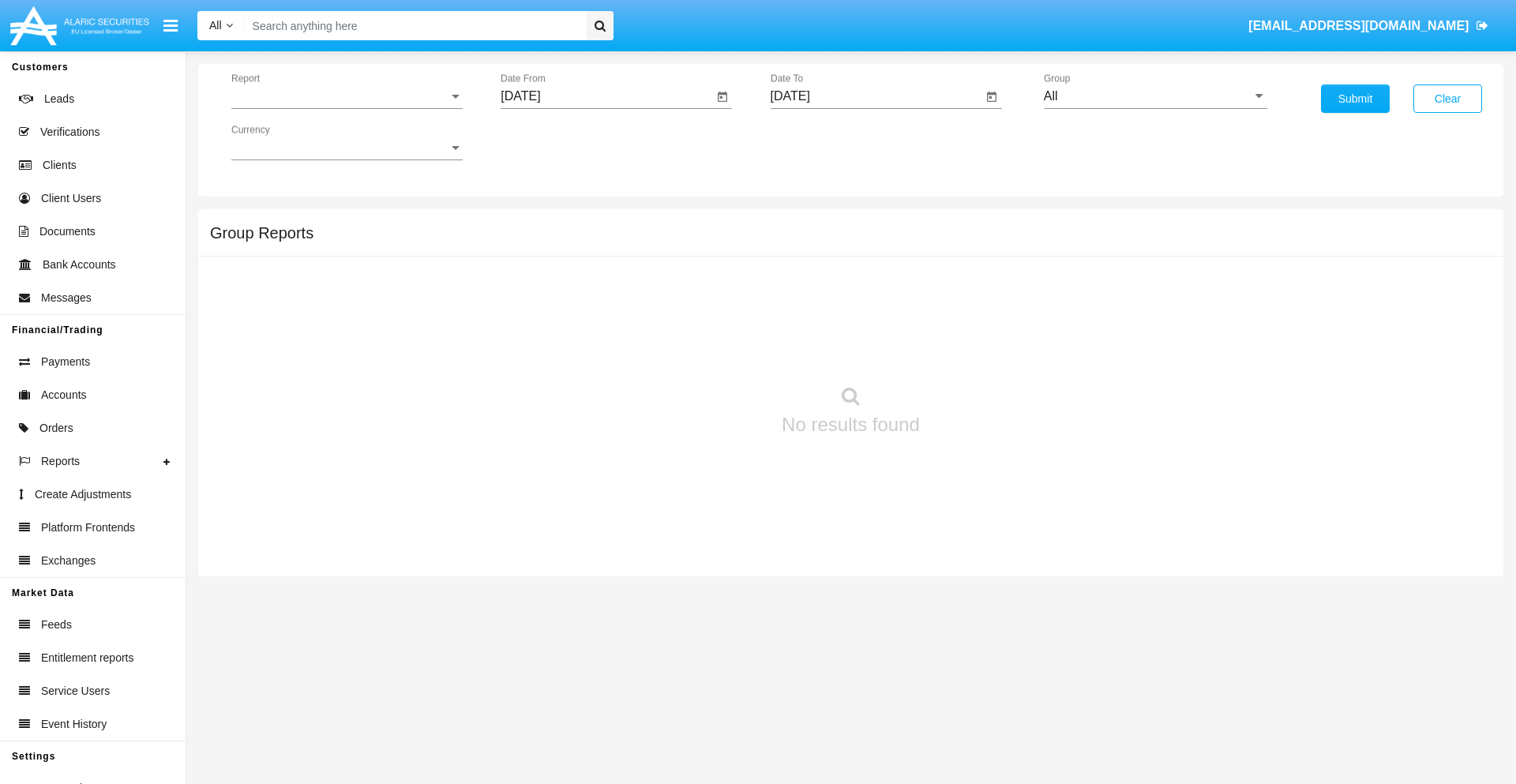
click at [347, 96] on span "Report" at bounding box center [339, 96] width 217 height 15
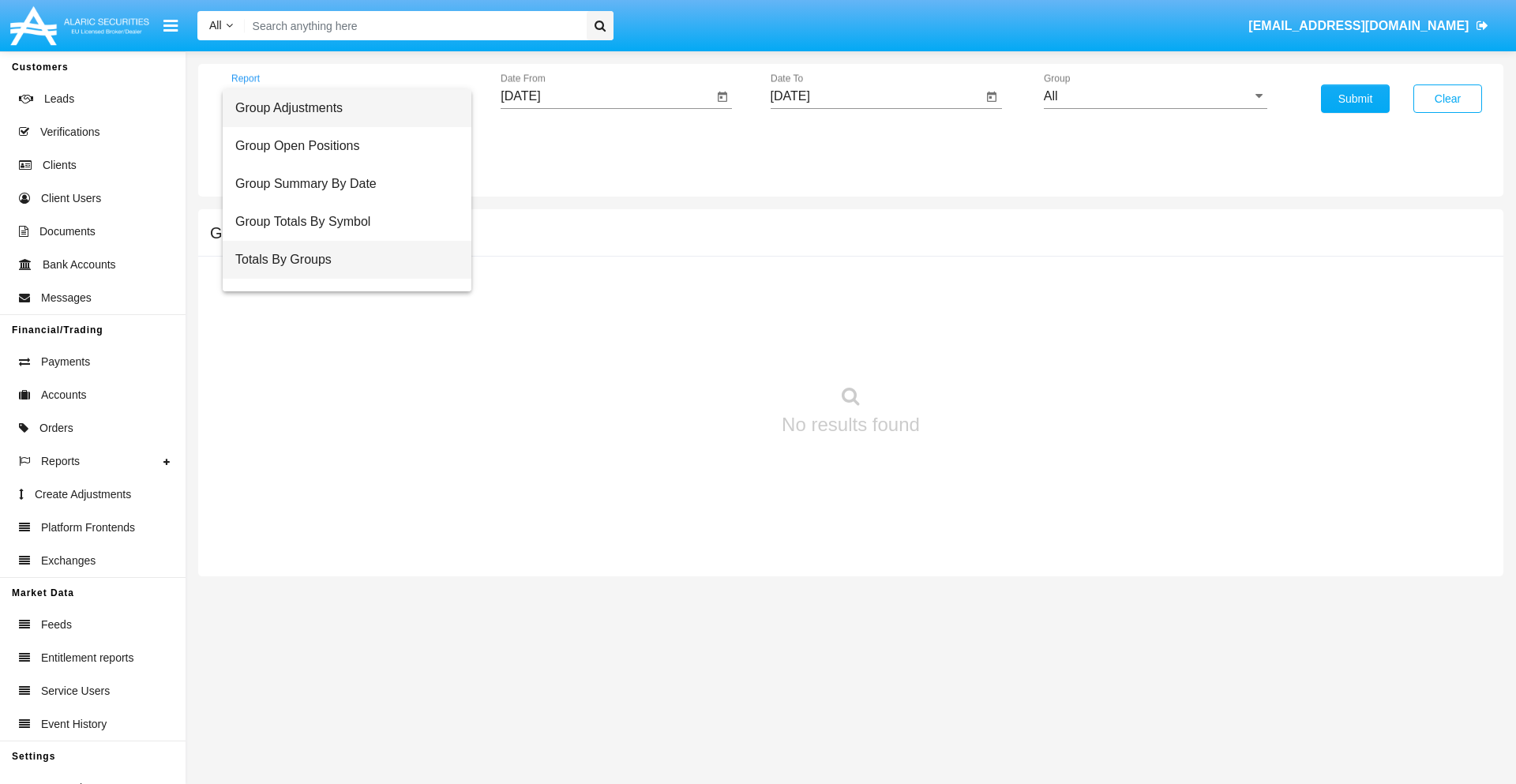
click at [340, 260] on span "Totals By Groups" at bounding box center [347, 259] width 224 height 38
click at [606, 96] on input "[DATE]" at bounding box center [607, 96] width 212 height 15
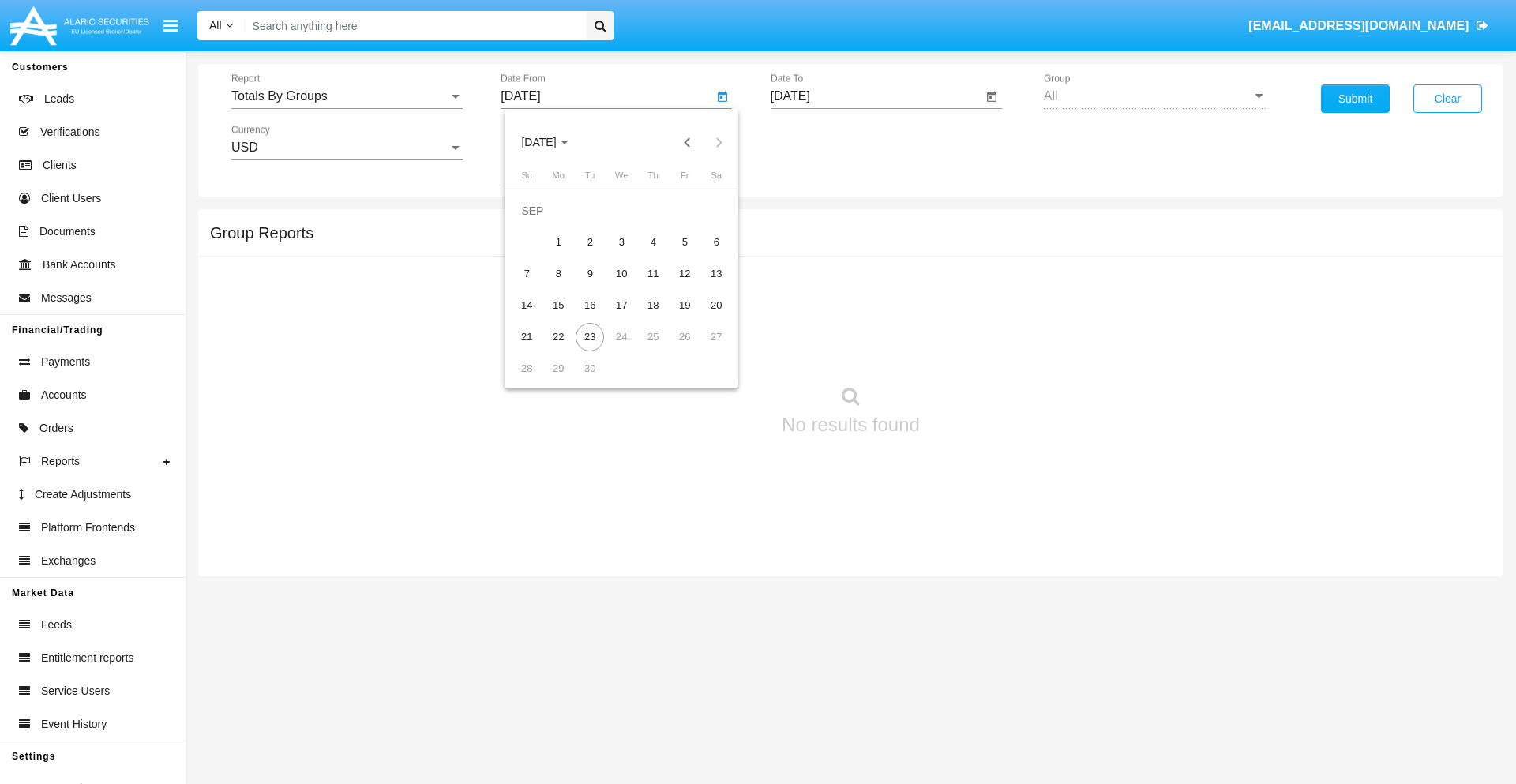
click at [552, 142] on span "[DATE]" at bounding box center [538, 143] width 35 height 13
click at [594, 317] on div "2019" at bounding box center [594, 317] width 49 height 28
click at [539, 223] on div "JAN" at bounding box center [538, 222] width 49 height 28
click at [590, 241] on div "1" at bounding box center [589, 242] width 28 height 28
type input "[DATE]"
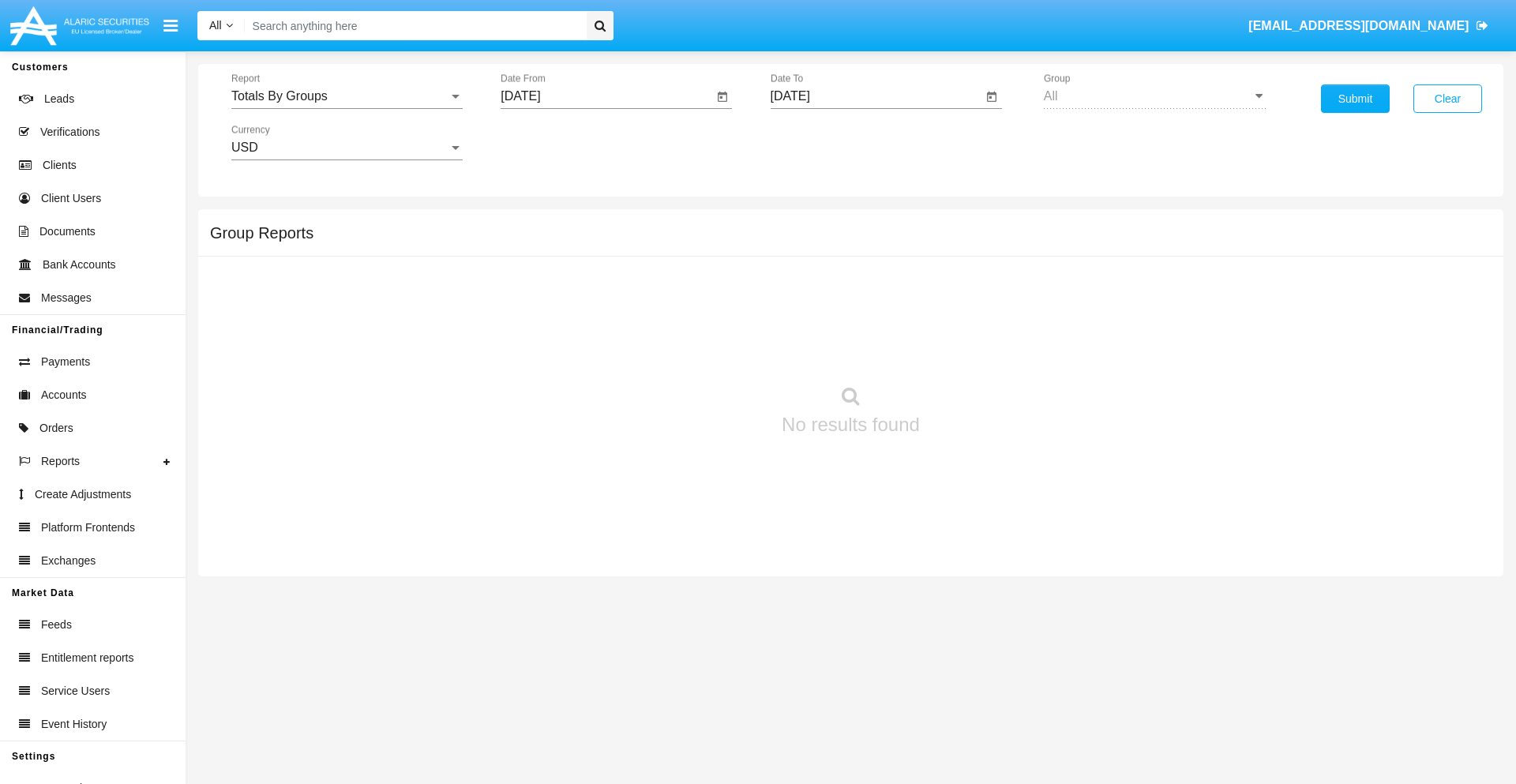
click at [876, 96] on input "[DATE]" at bounding box center [877, 96] width 212 height 15
click at [821, 142] on span "[DATE]" at bounding box center [808, 143] width 35 height 13
click at [863, 317] on div "2019" at bounding box center [863, 317] width 49 height 28
click at [808, 223] on div "JAN" at bounding box center [808, 222] width 49 height 28
click at [859, 241] on div "1" at bounding box center [860, 242] width 28 height 28
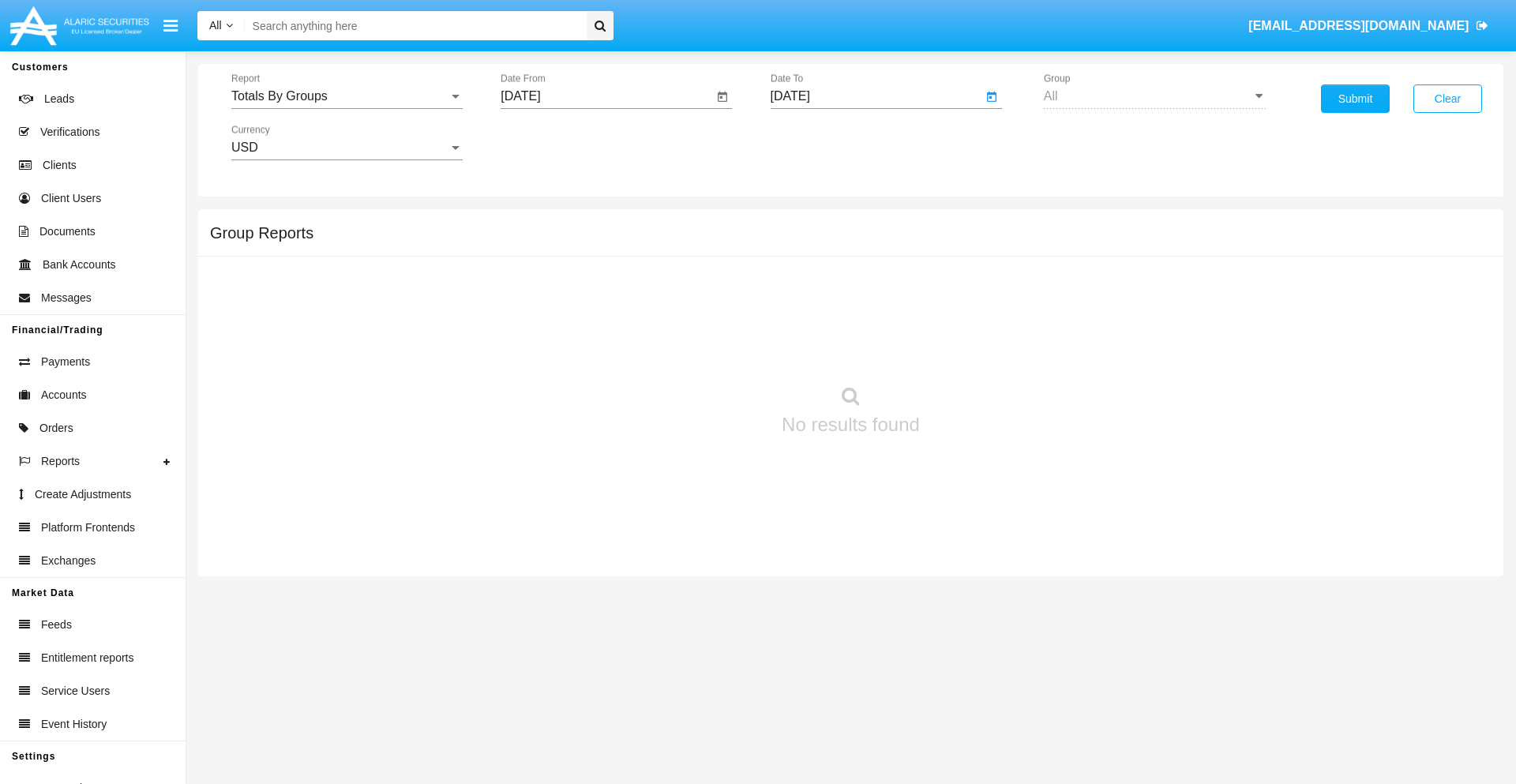
type input "[DATE]"
click at [1355, 99] on button "Submit" at bounding box center [1355, 98] width 69 height 28
click at [347, 96] on span "Report" at bounding box center [339, 96] width 217 height 15
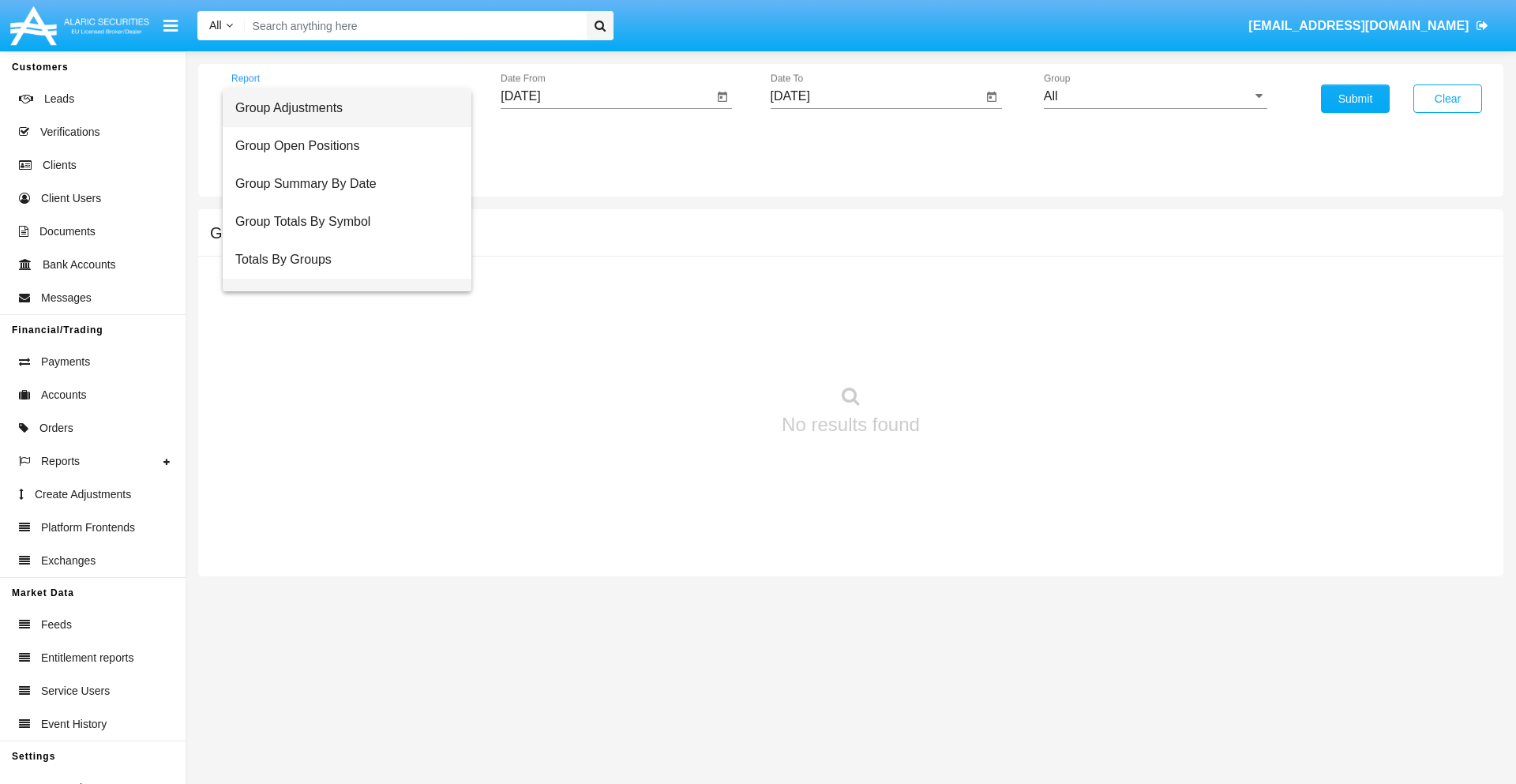
click at [340, 279] on span "Group Fees By Destination" at bounding box center [347, 297] width 224 height 38
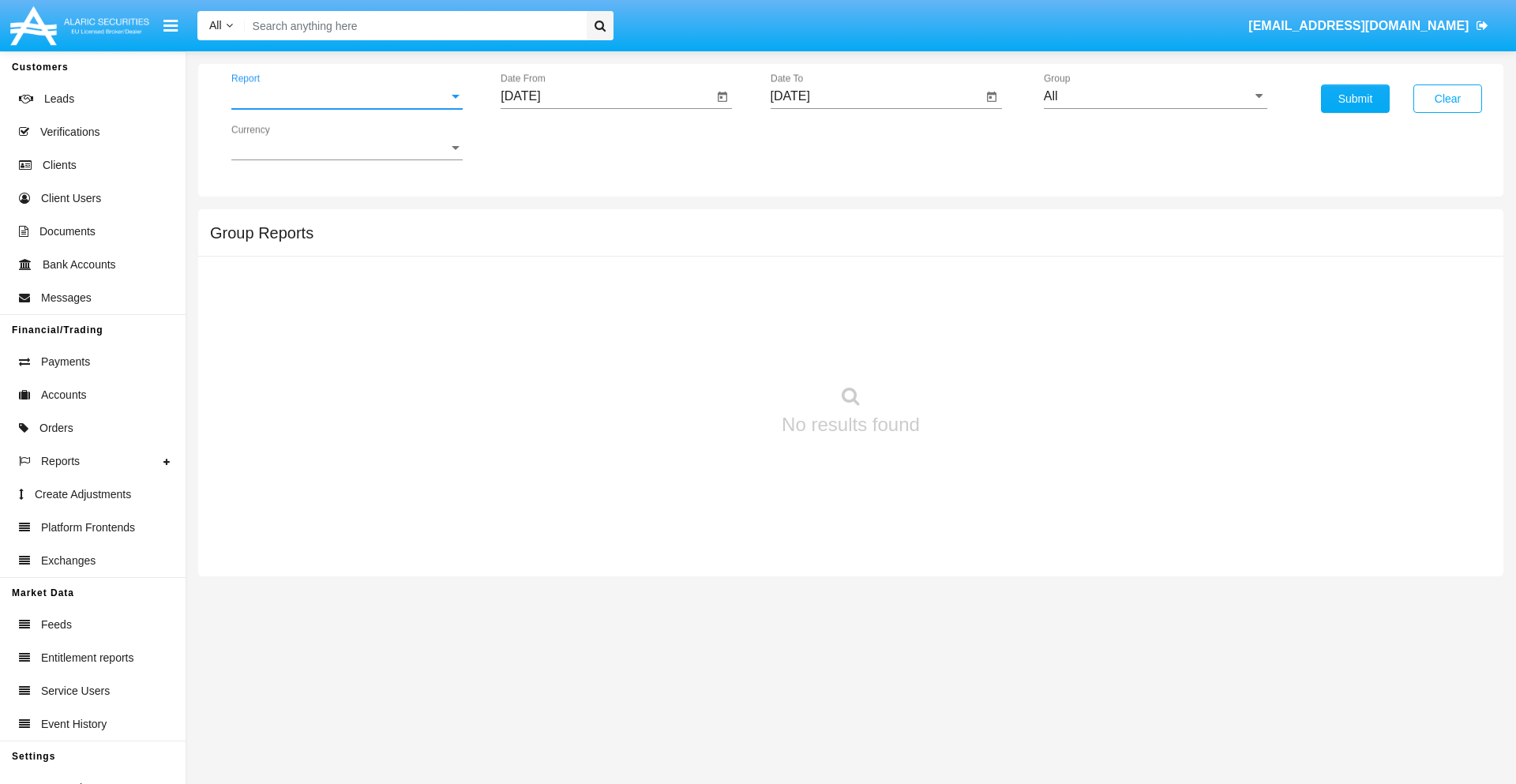
scroll to position [25, 0]
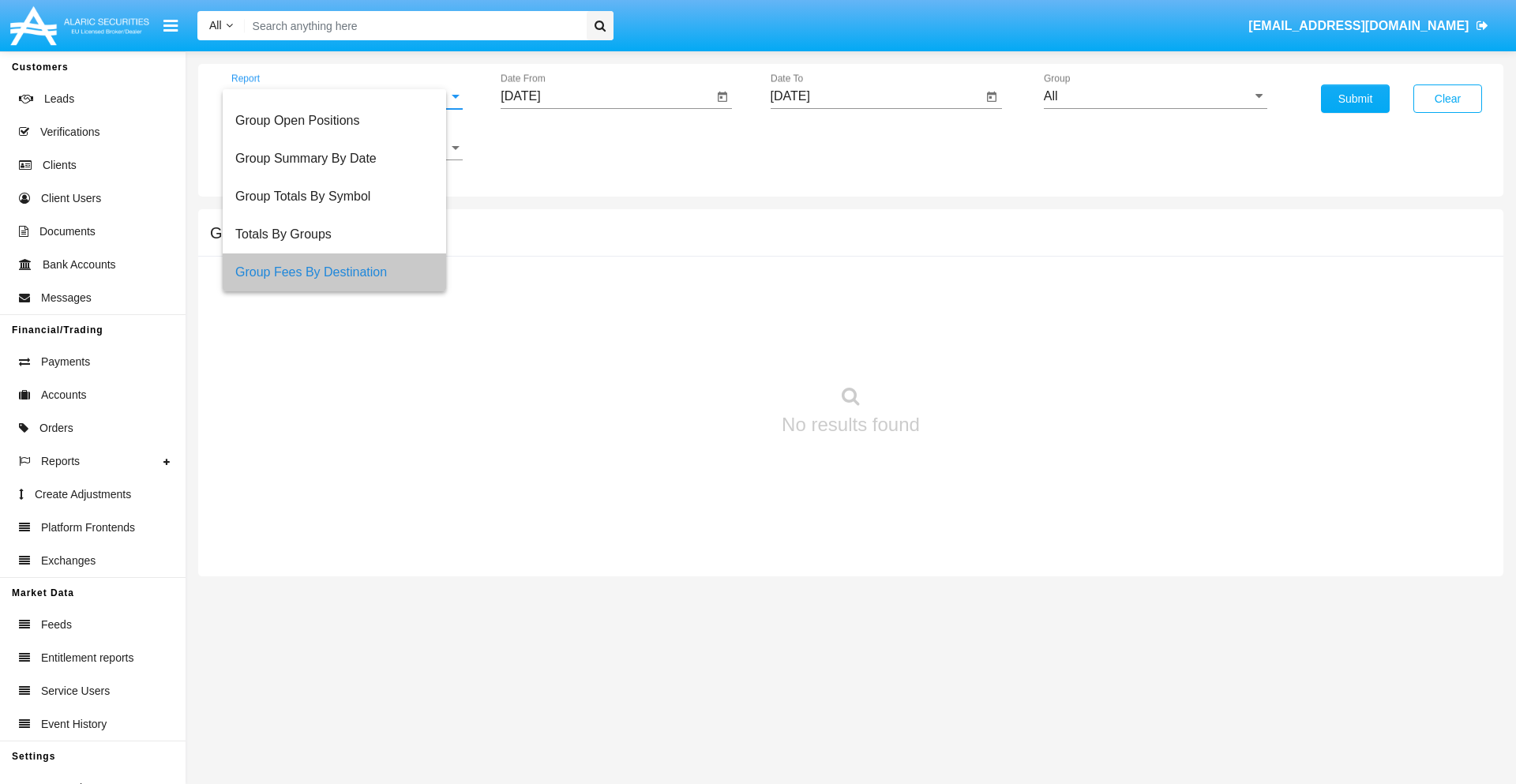
click at [606, 96] on input "[DATE]" at bounding box center [607, 96] width 212 height 15
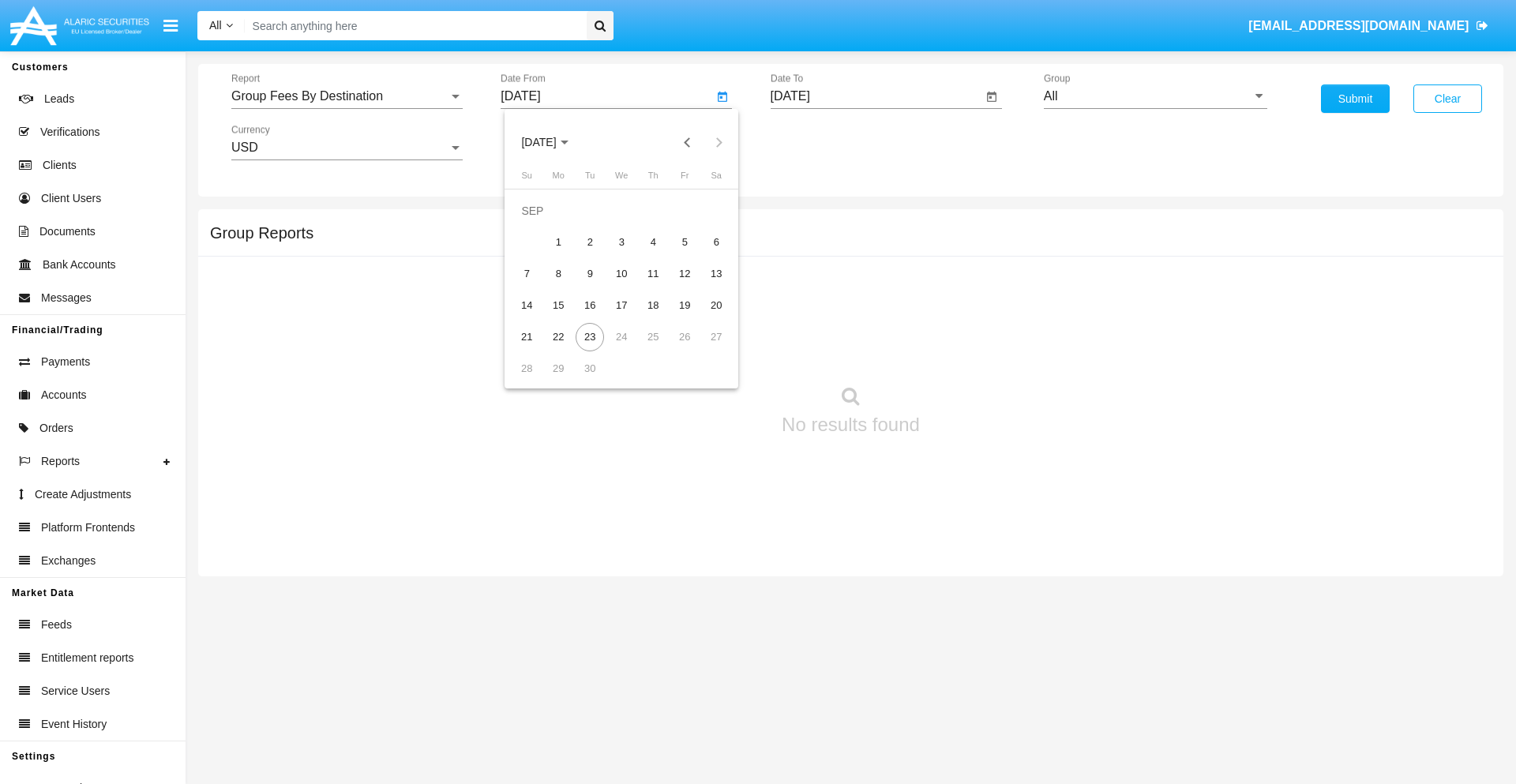
click at [552, 142] on span "[DATE]" at bounding box center [538, 143] width 35 height 13
click at [594, 317] on div "2019" at bounding box center [594, 317] width 49 height 28
click at [539, 223] on div "JAN" at bounding box center [538, 222] width 49 height 28
click at [590, 241] on div "1" at bounding box center [589, 242] width 28 height 28
type input "[DATE]"
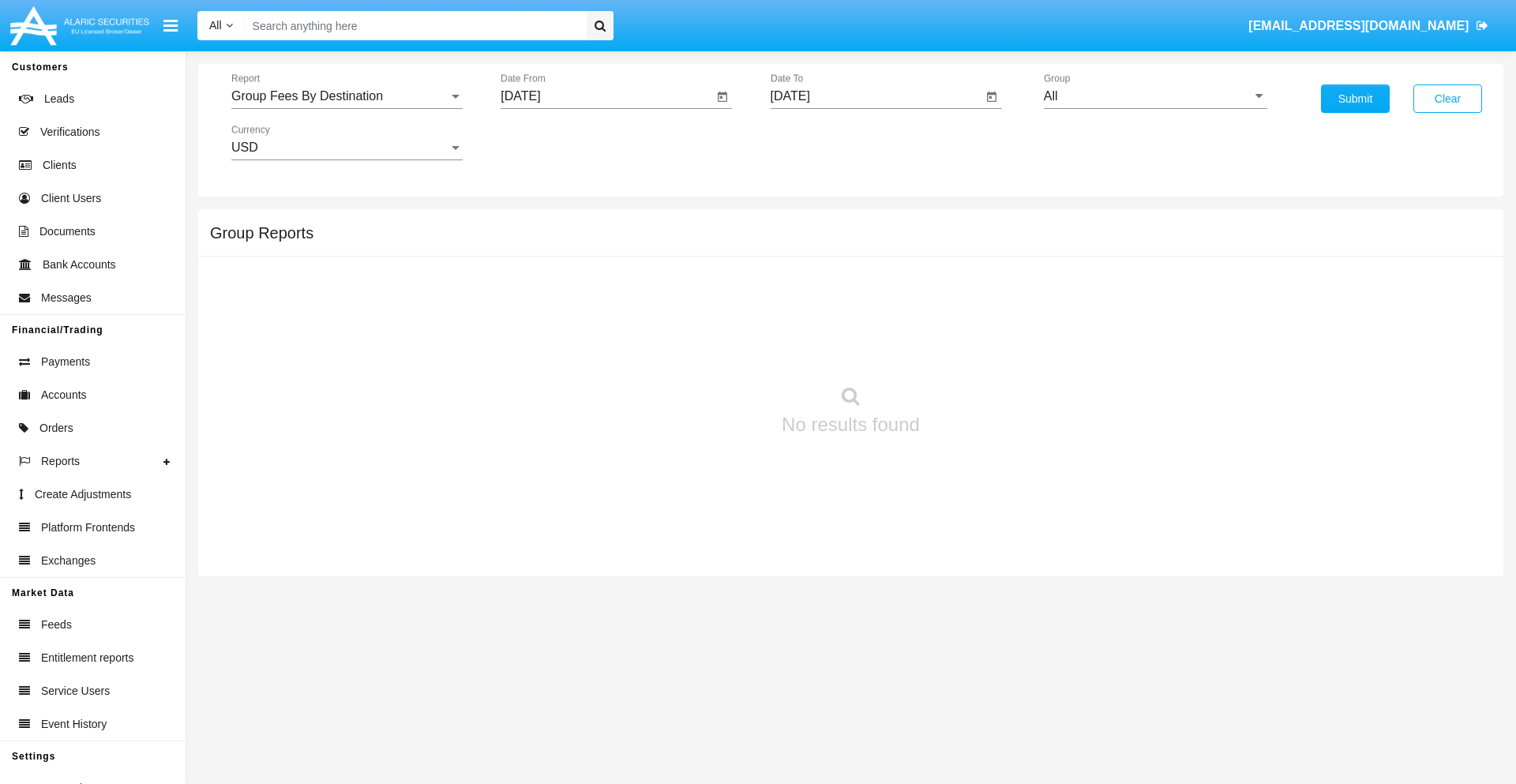
click at [876, 96] on input "[DATE]" at bounding box center [877, 96] width 212 height 15
click at [821, 142] on span "[DATE]" at bounding box center [808, 143] width 35 height 13
click at [863, 317] on div "2019" at bounding box center [863, 317] width 49 height 28
click at [808, 223] on div "JAN" at bounding box center [808, 222] width 49 height 28
click at [859, 241] on div "1" at bounding box center [860, 242] width 28 height 28
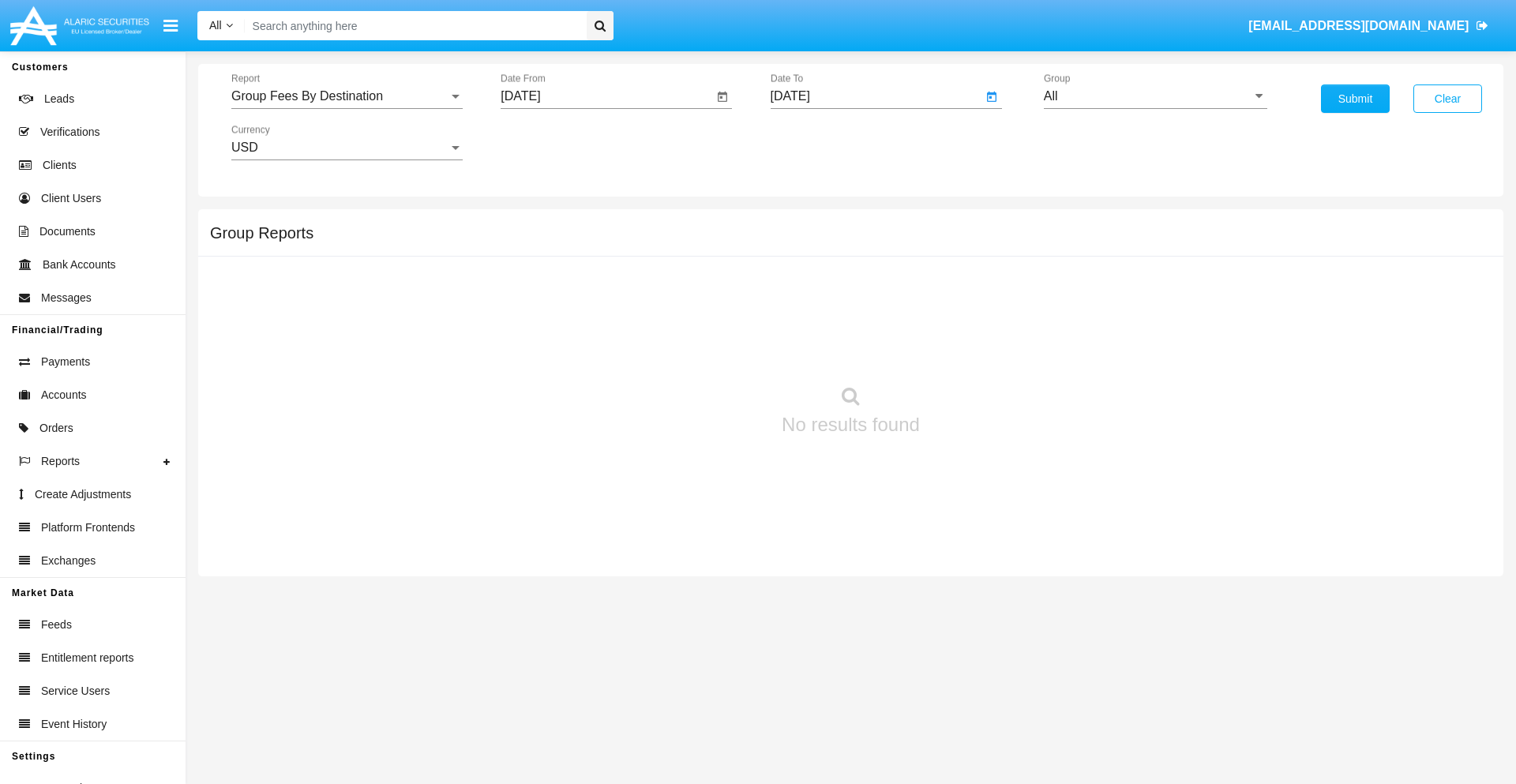
type input "[DATE]"
click at [1155, 96] on input "All" at bounding box center [1155, 96] width 224 height 15
click at [1101, 304] on span "Company AQA" at bounding box center [1102, 304] width 83 height 14
type input "Company AQA"
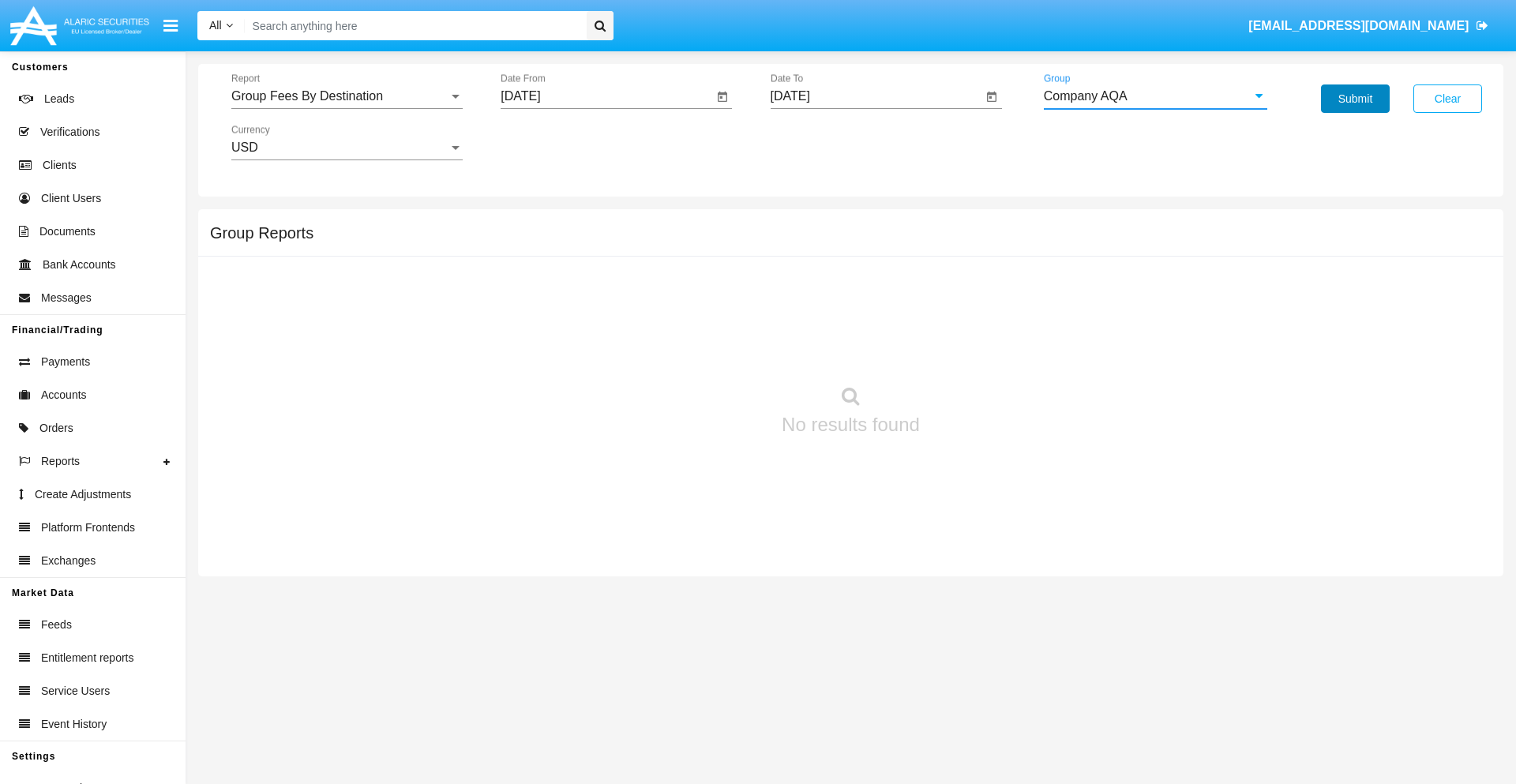
click at [1355, 99] on button "Submit" at bounding box center [1355, 98] width 69 height 28
click at [347, 96] on span "Report" at bounding box center [339, 96] width 217 height 15
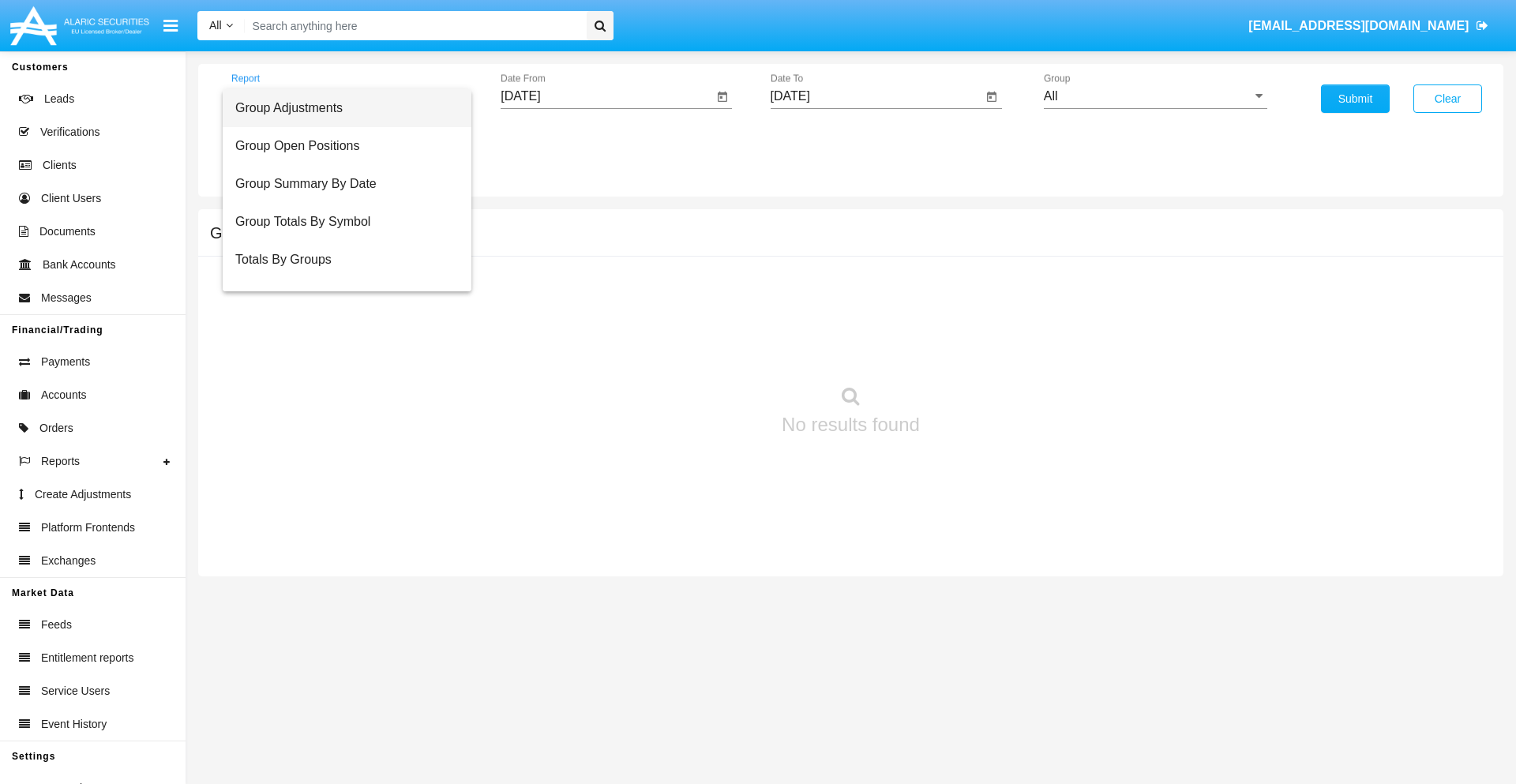
scroll to position [63, 0]
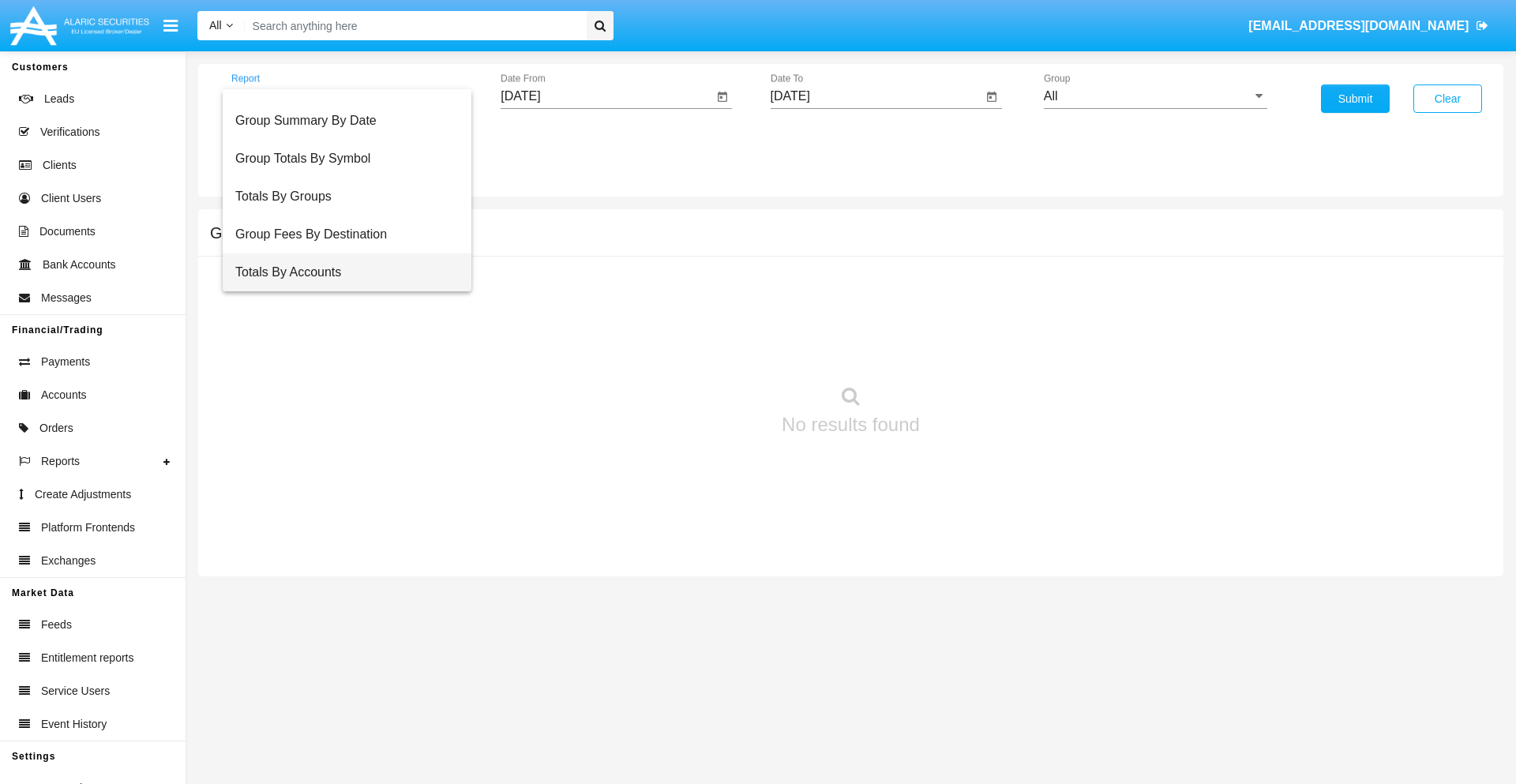
click at [340, 272] on span "Totals By Accounts" at bounding box center [347, 272] width 224 height 38
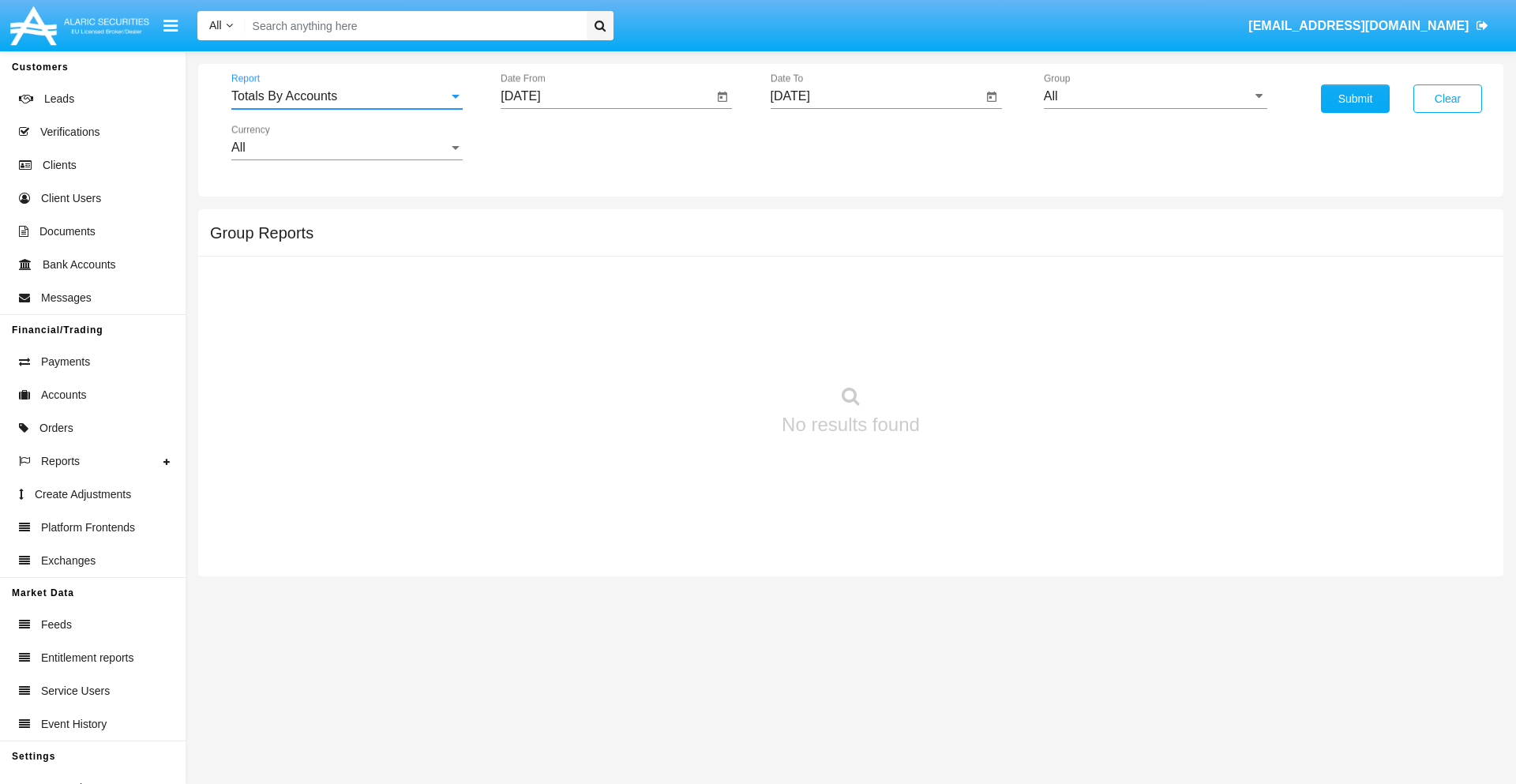
click at [606, 96] on input "[DATE]" at bounding box center [607, 96] width 212 height 15
click at [552, 142] on span "[DATE]" at bounding box center [538, 143] width 35 height 13
click at [594, 317] on div "2019" at bounding box center [594, 317] width 49 height 28
click at [539, 223] on div "JAN" at bounding box center [538, 222] width 49 height 28
click at [590, 241] on div "1" at bounding box center [589, 242] width 28 height 28
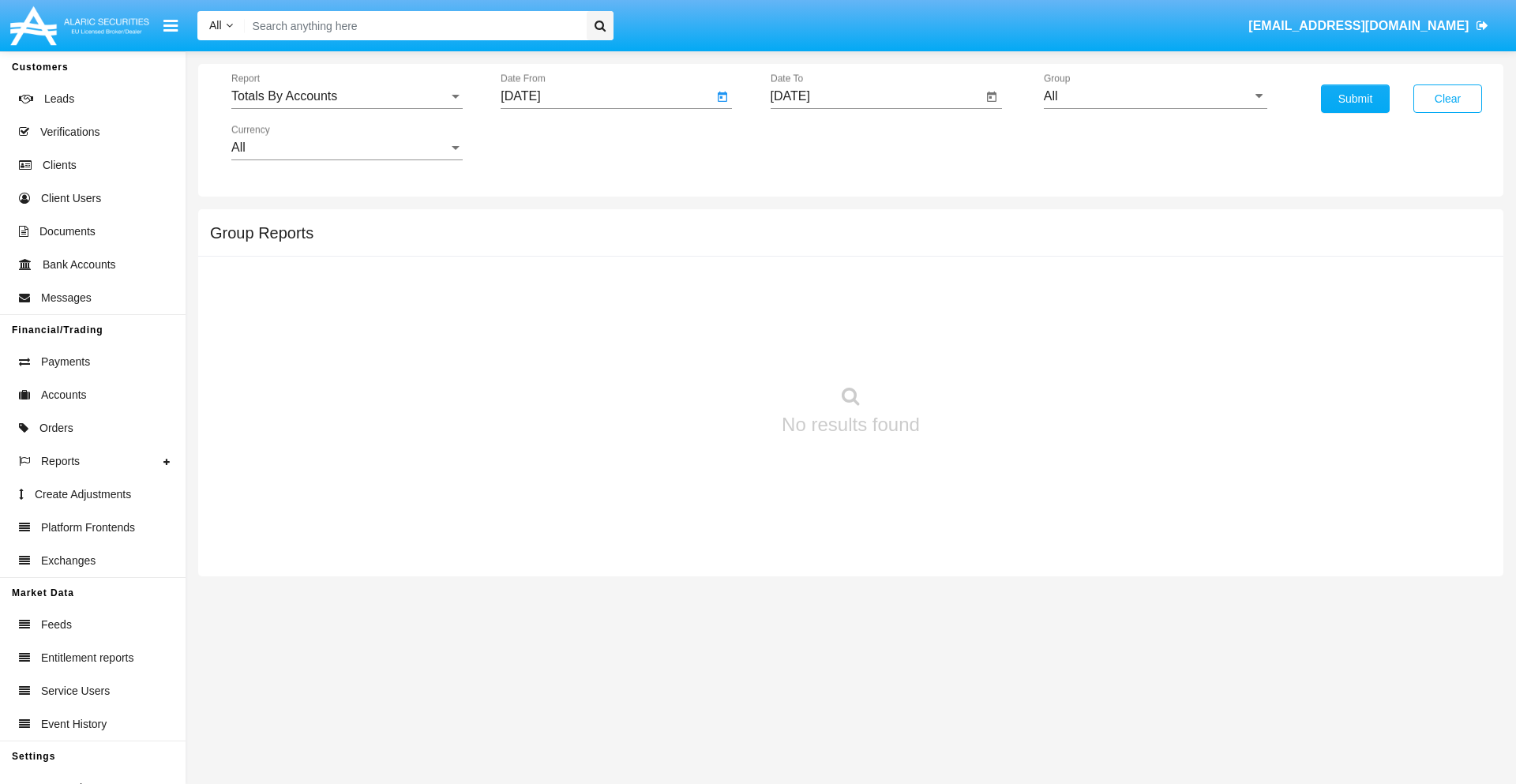
type input "[DATE]"
click at [876, 96] on input "[DATE]" at bounding box center [877, 96] width 212 height 15
click at [821, 142] on span "[DATE]" at bounding box center [808, 143] width 35 height 13
click at [863, 317] on div "2019" at bounding box center [863, 317] width 49 height 28
click at [808, 223] on div "JAN" at bounding box center [808, 222] width 49 height 28
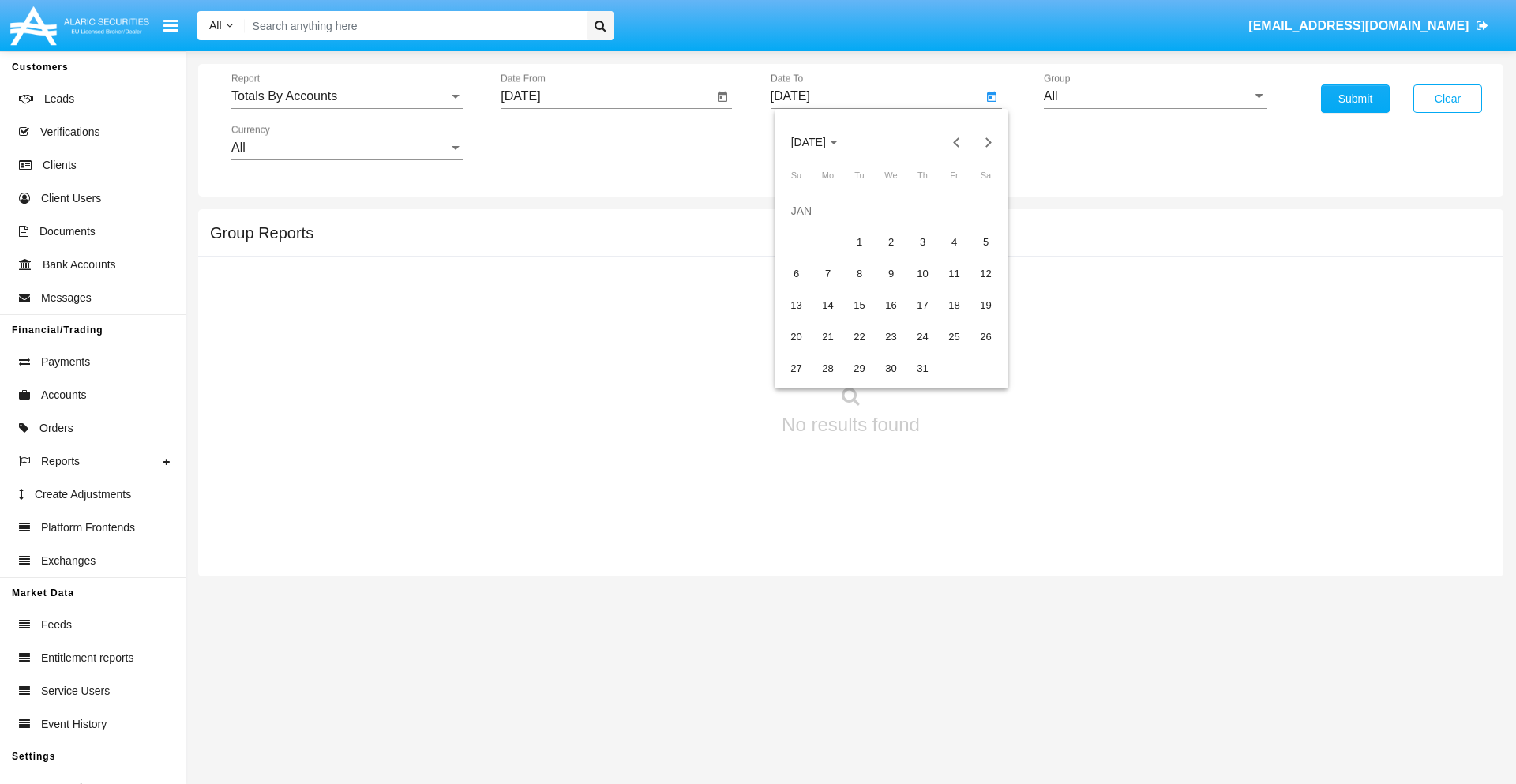
click at [859, 241] on div "1" at bounding box center [860, 242] width 28 height 28
type input "[DATE]"
click at [1155, 96] on input "All" at bounding box center [1155, 96] width 224 height 15
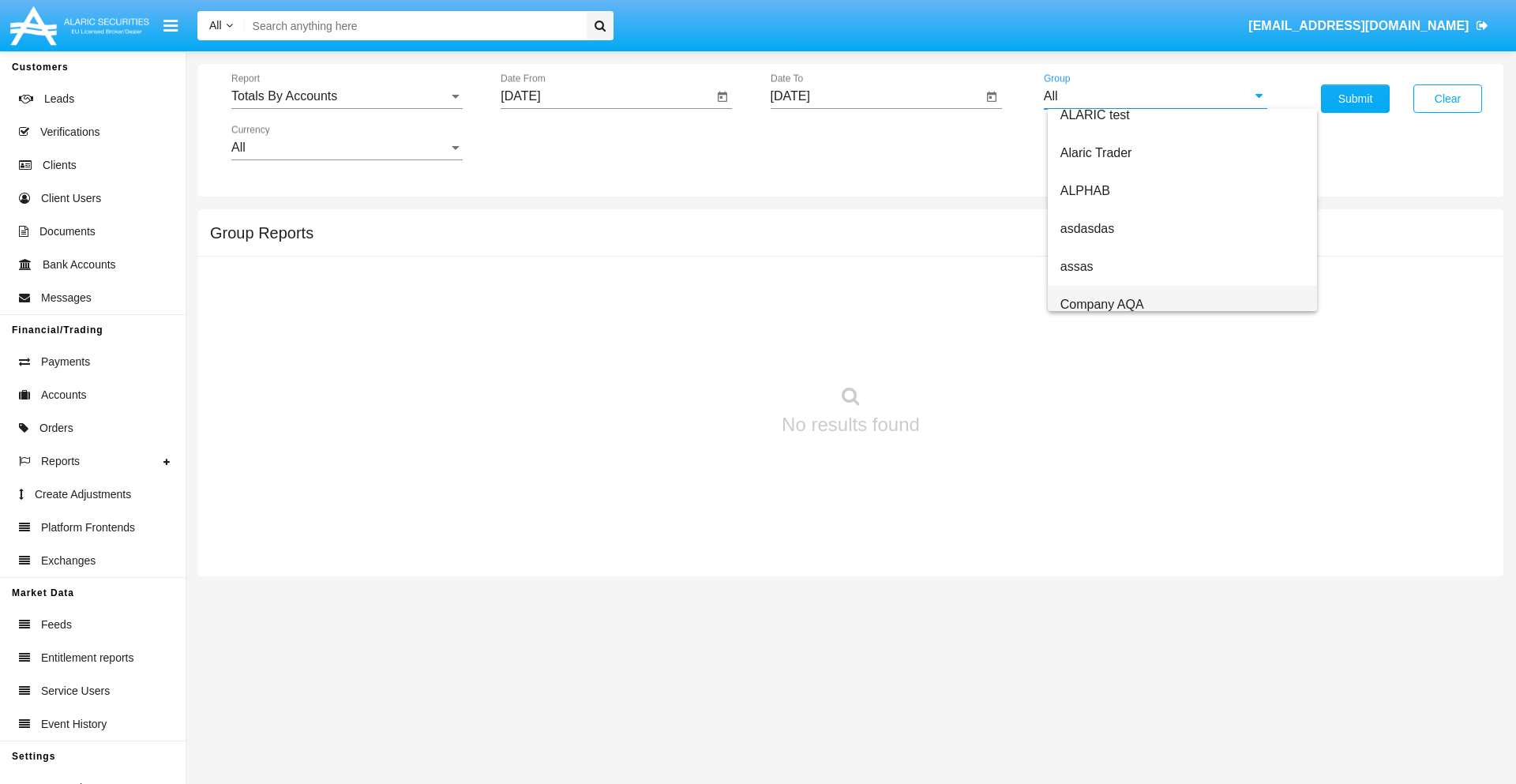
click at [1101, 304] on span "Company AQA" at bounding box center [1102, 304] width 83 height 14
type input "Company AQA"
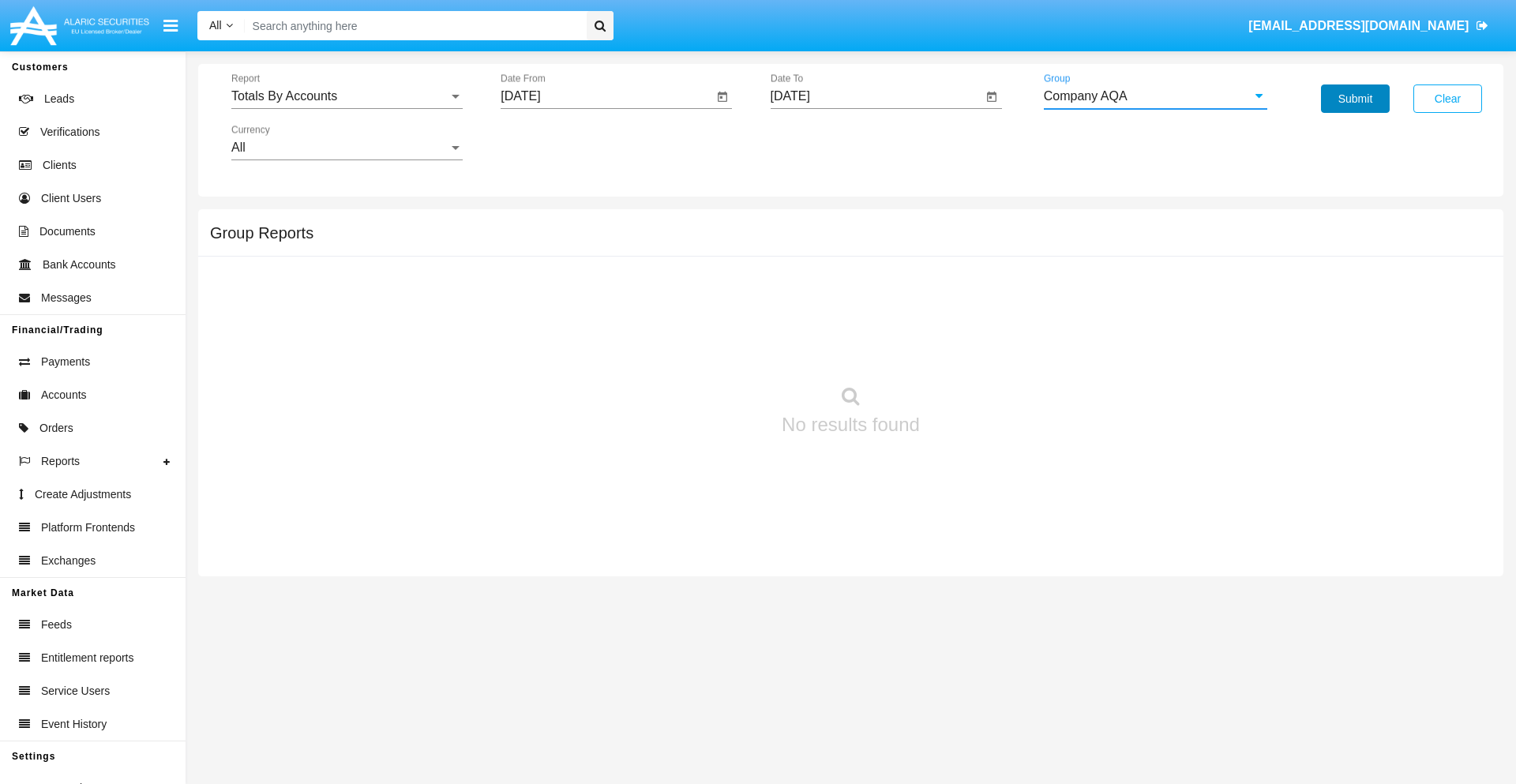
click at [1355, 99] on button "Submit" at bounding box center [1355, 98] width 69 height 28
click at [347, 96] on span "Report" at bounding box center [339, 96] width 217 height 15
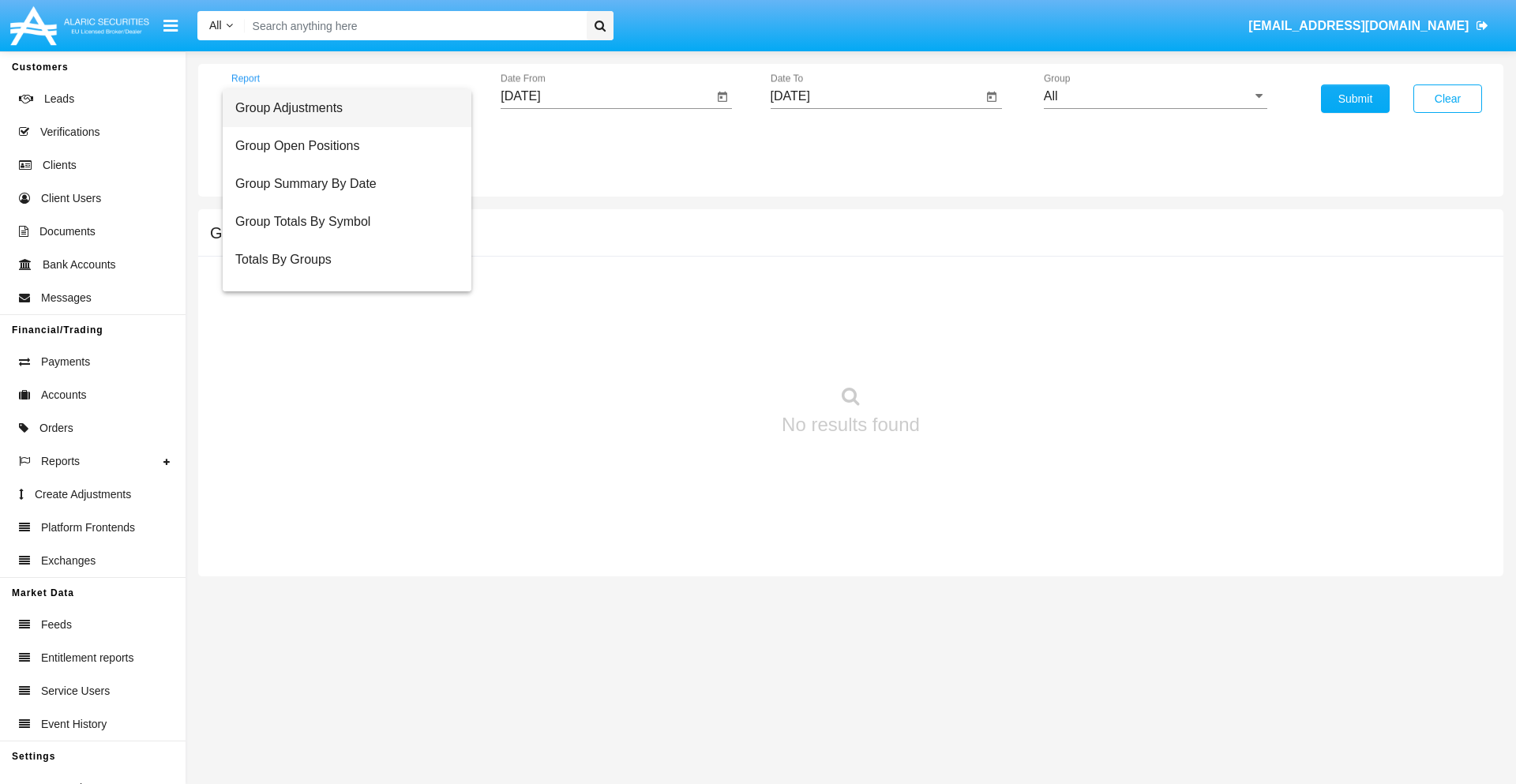
click at [340, 108] on span "Group Adjustments" at bounding box center [347, 108] width 224 height 38
click at [606, 96] on input "[DATE]" at bounding box center [607, 96] width 212 height 15
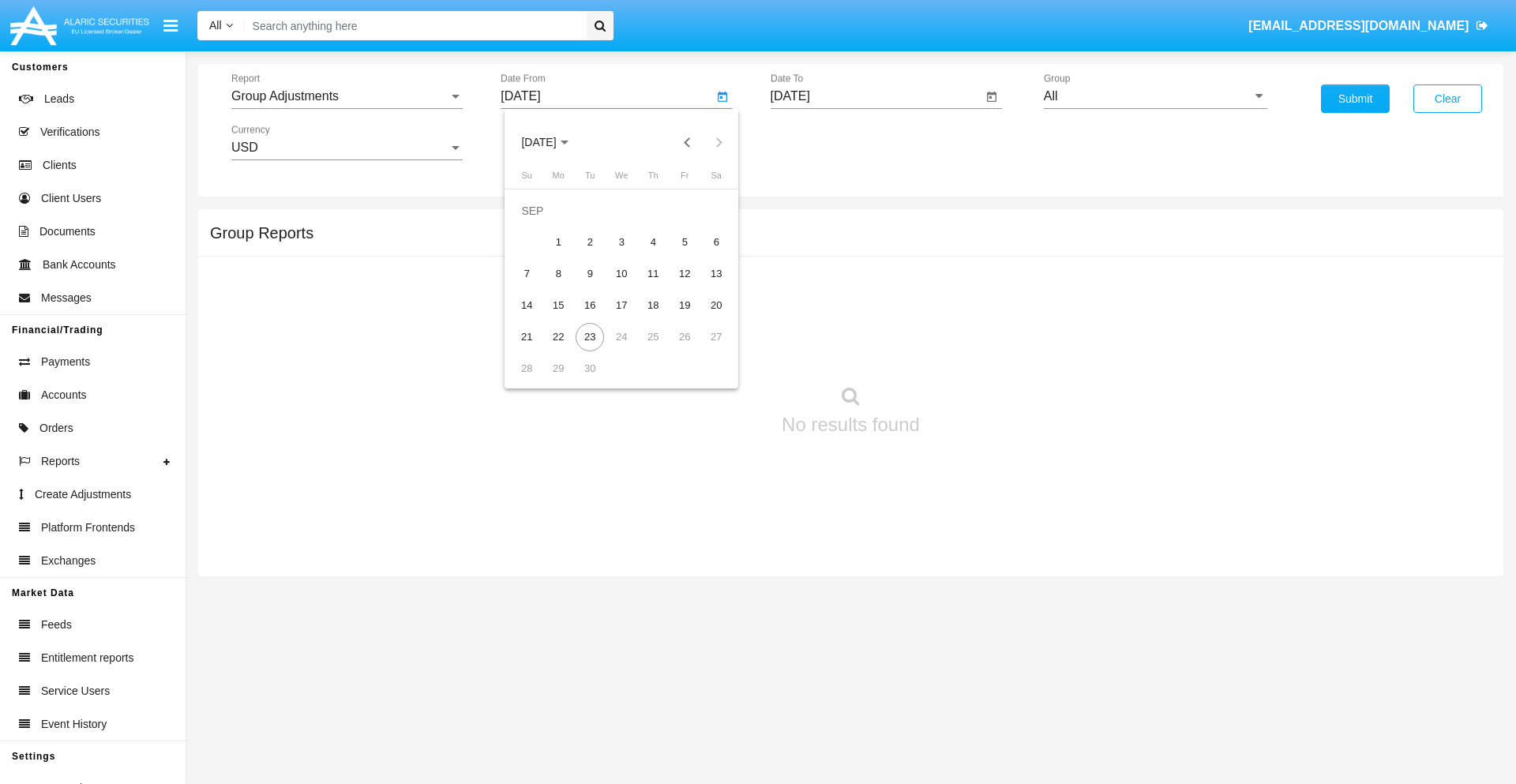
click at [552, 142] on span "[DATE]" at bounding box center [538, 143] width 35 height 13
click at [704, 349] on div "2025" at bounding box center [704, 348] width 49 height 28
click at [594, 254] on div "JUN" at bounding box center [594, 254] width 49 height 28
click at [558, 336] on div "23" at bounding box center [557, 337] width 28 height 28
type input "[DATE]"
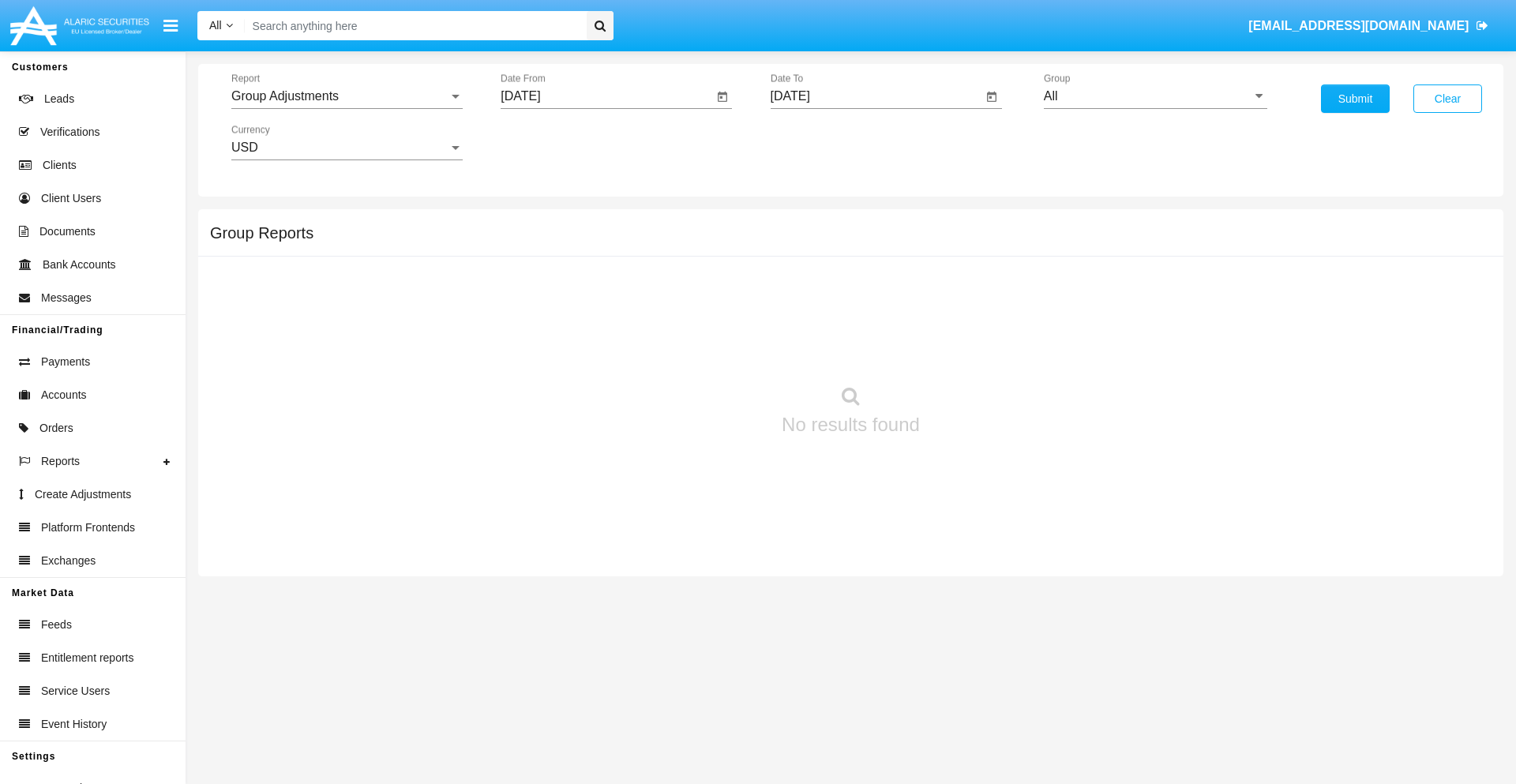
click at [876, 96] on input "[DATE]" at bounding box center [877, 96] width 212 height 15
click at [821, 142] on span "[DATE]" at bounding box center [808, 143] width 35 height 13
click at [973, 349] on div "2025" at bounding box center [973, 348] width 49 height 28
click at [808, 286] on div "SEP" at bounding box center [808, 285] width 49 height 28
click at [859, 336] on div "23" at bounding box center [860, 337] width 28 height 28
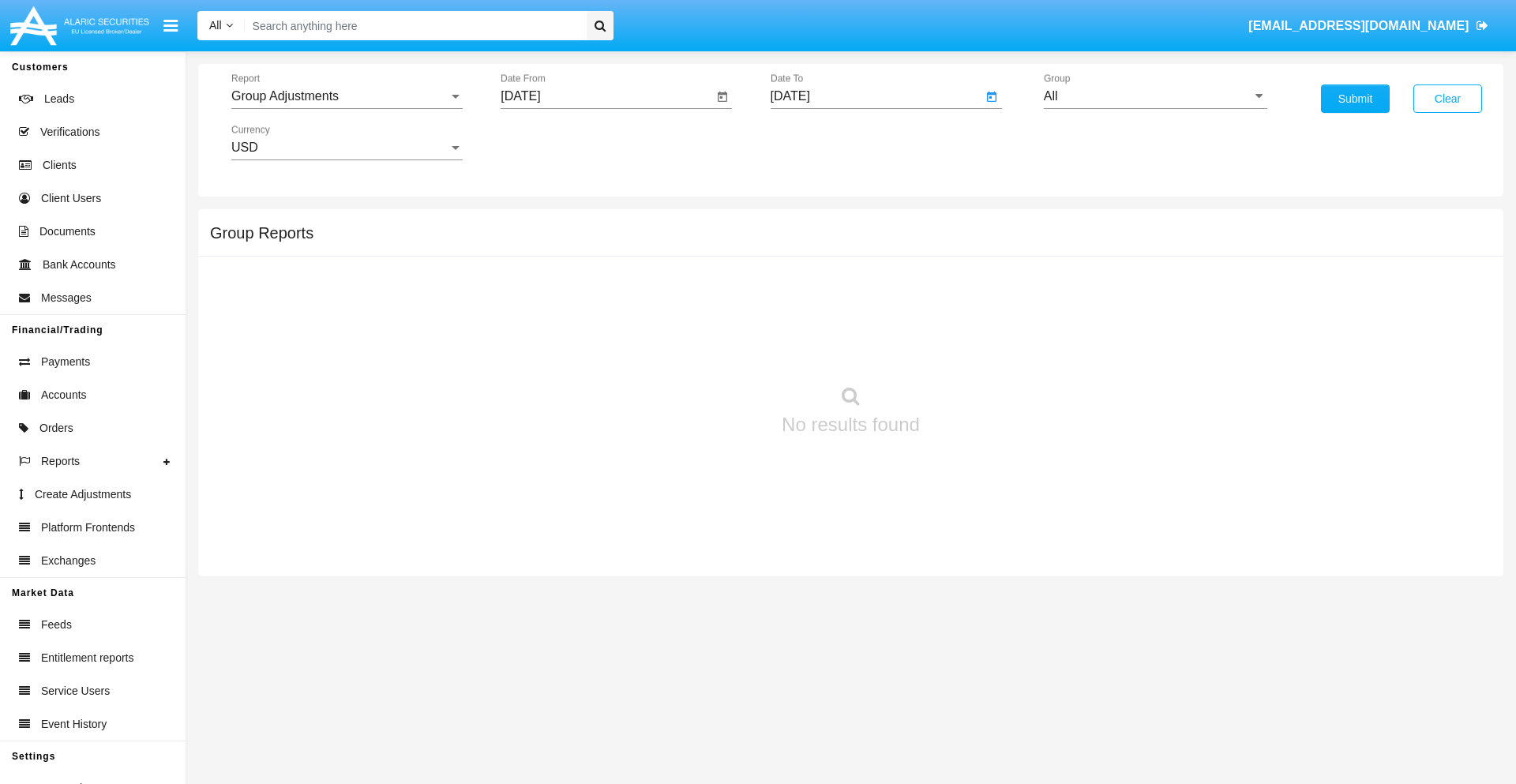
type input "[DATE]"
click at [1155, 96] on input "All" at bounding box center [1155, 96] width 224 height 15
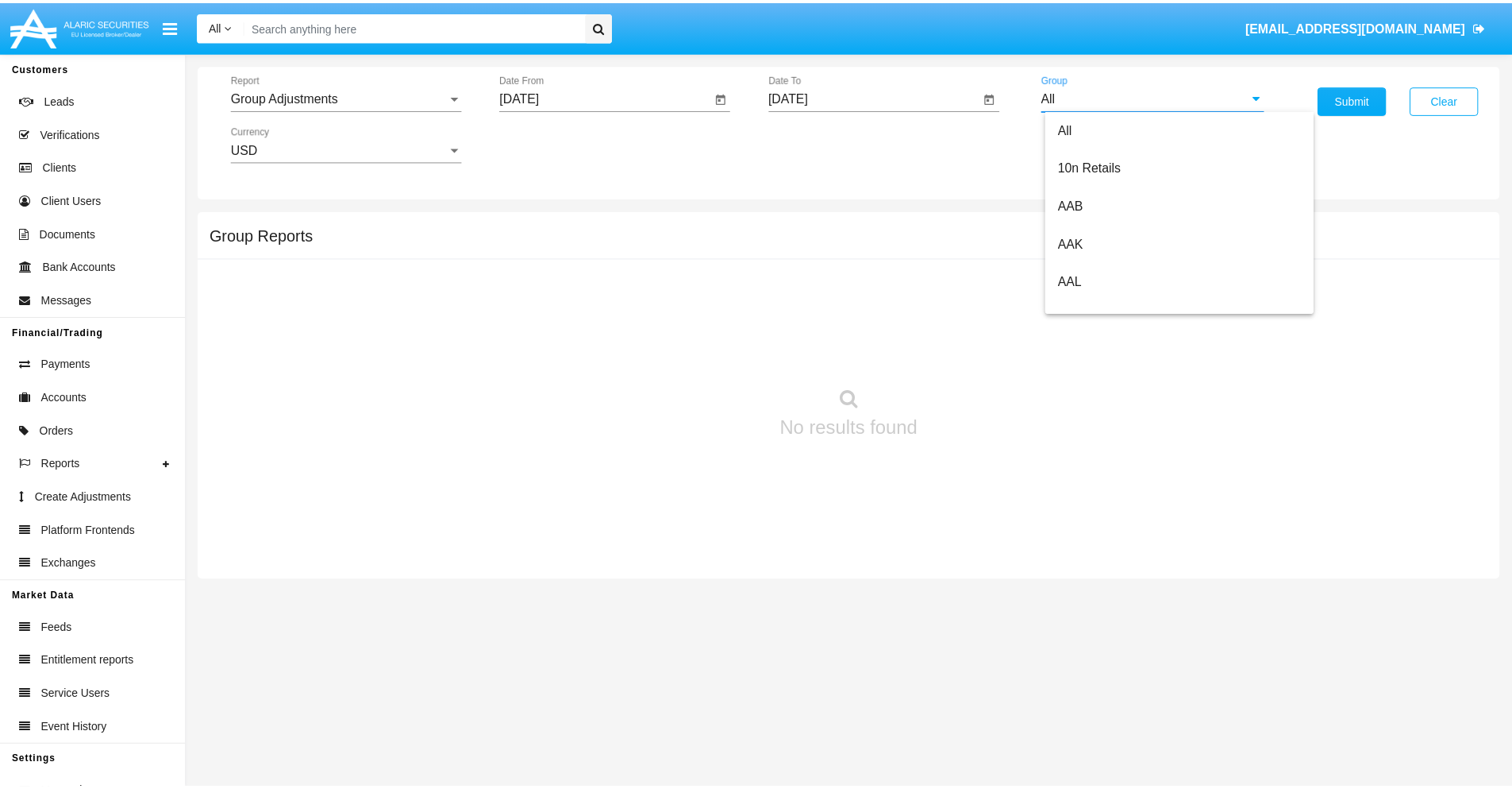
scroll to position [356, 0]
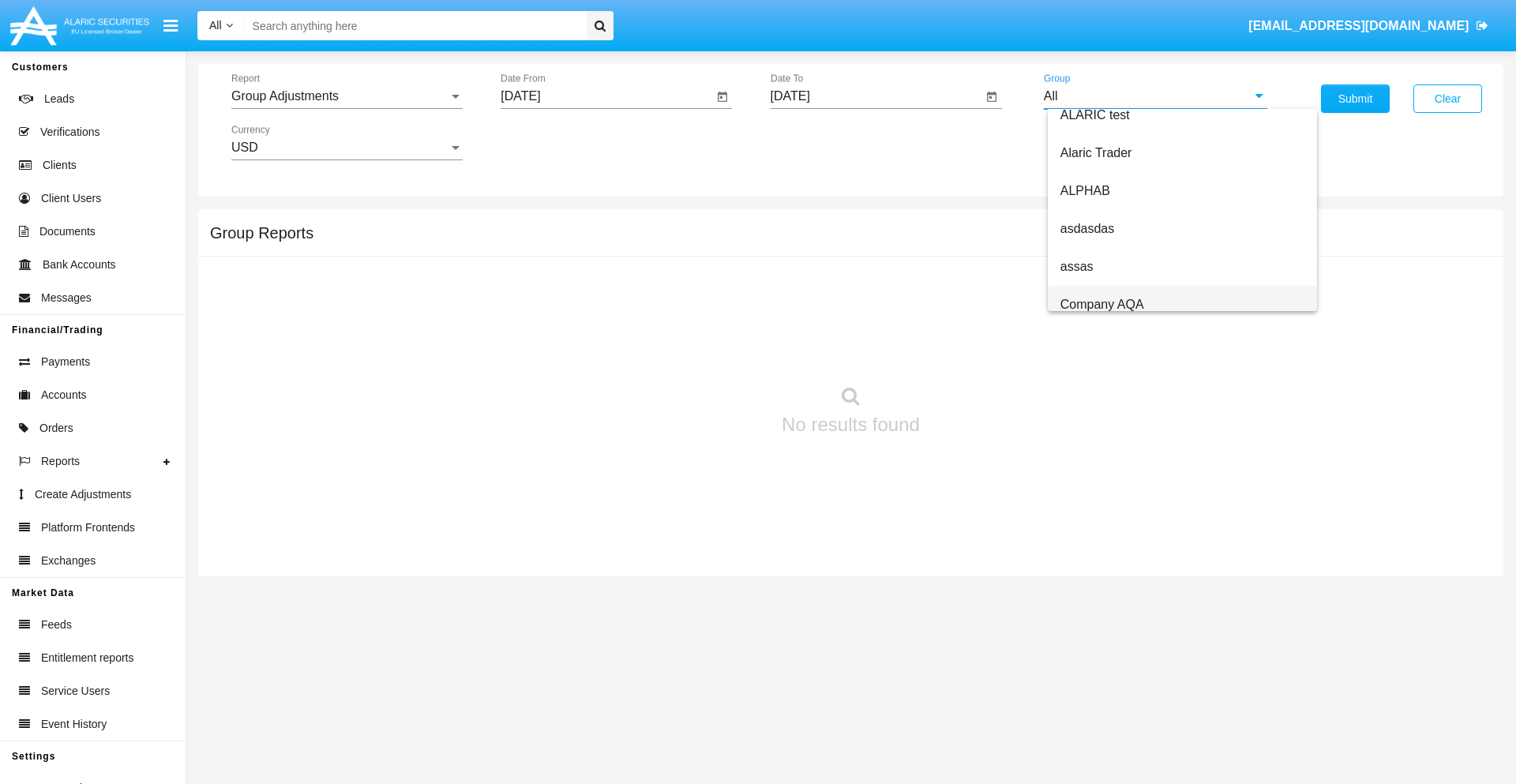
click at [1101, 304] on span "Company AQA" at bounding box center [1102, 304] width 83 height 14
type input "Company AQA"
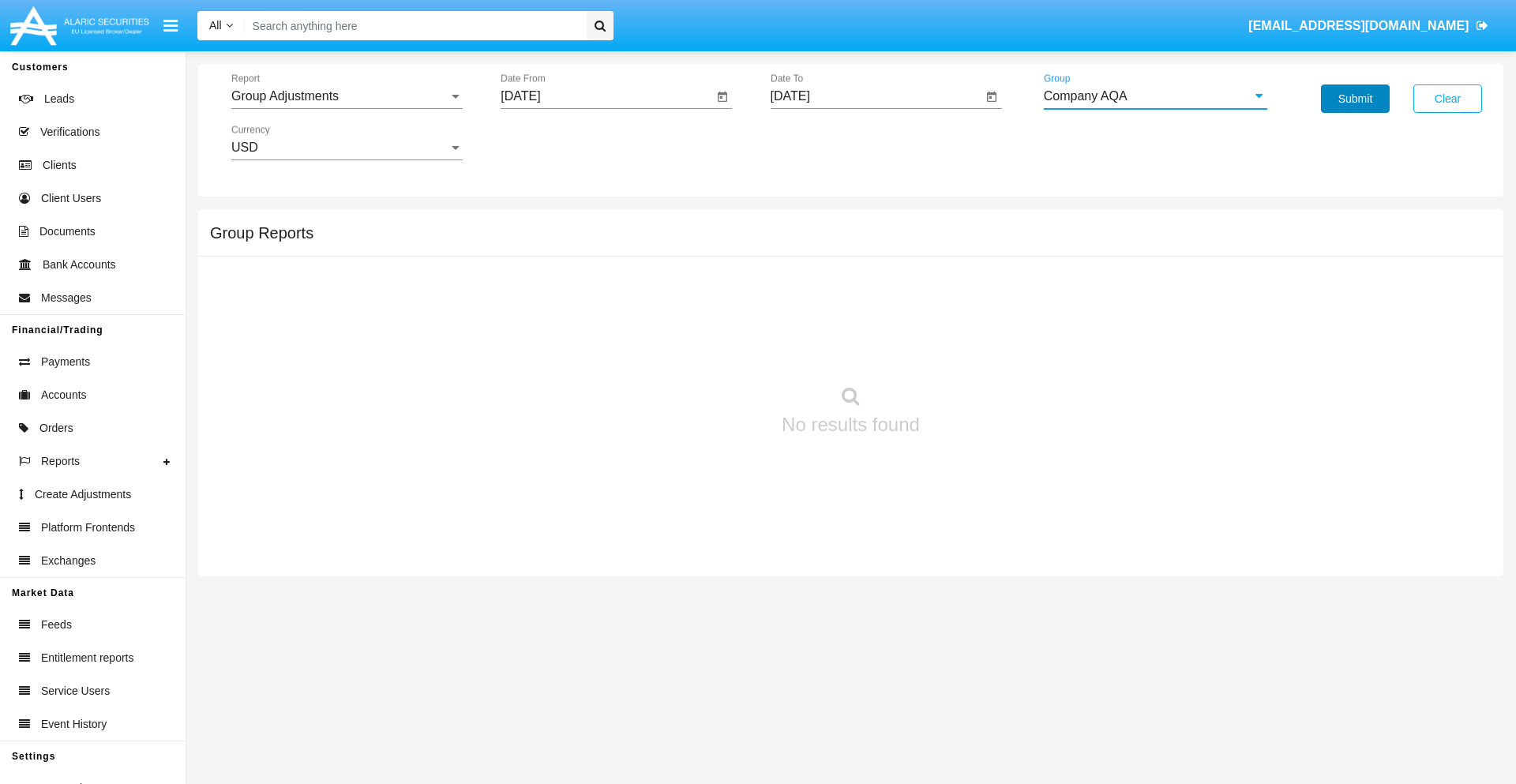
click at [1355, 99] on button "Submit" at bounding box center [1355, 98] width 69 height 28
click at [347, 96] on span "Report" at bounding box center [339, 96] width 217 height 15
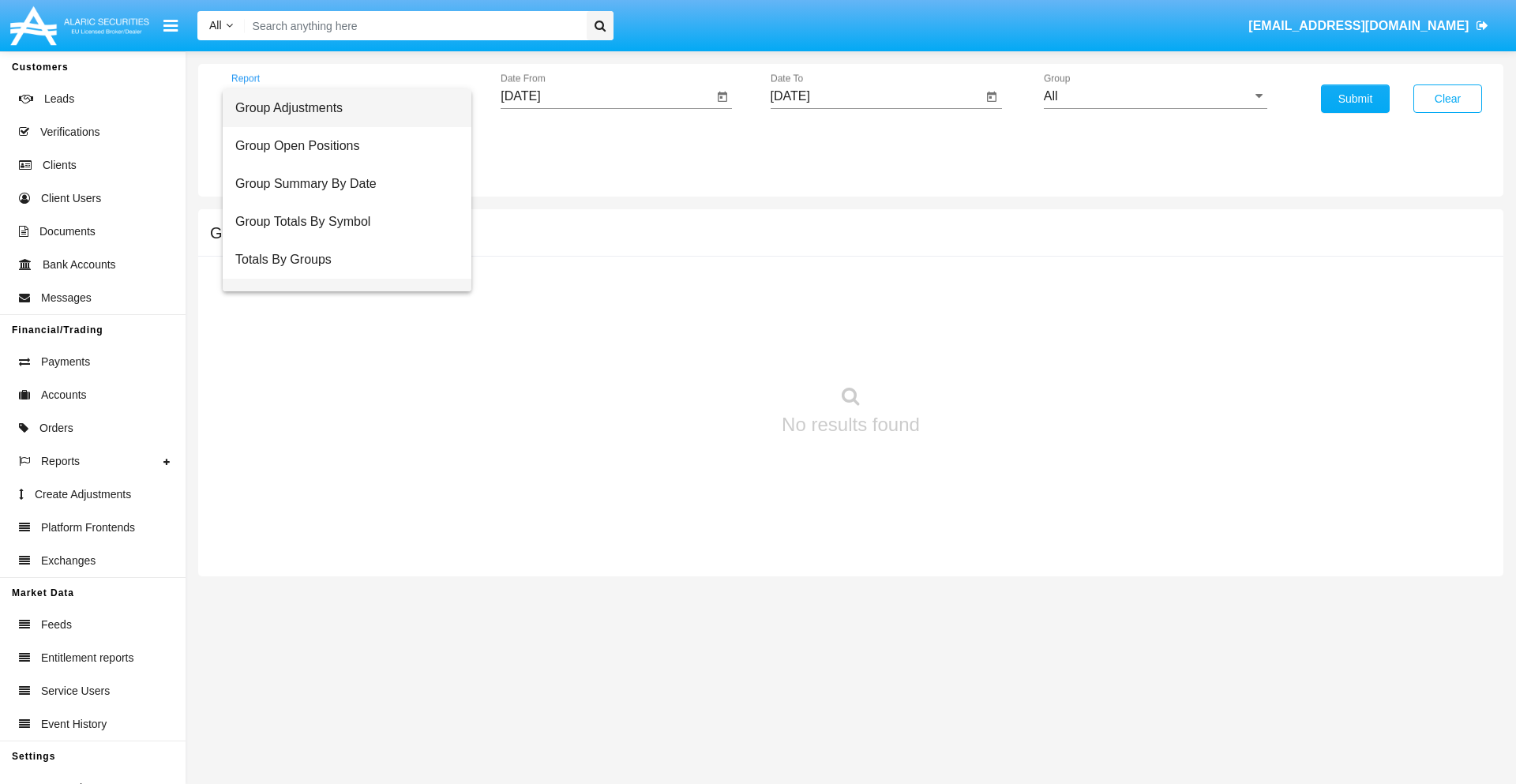
click at [340, 279] on span "Group Fees By Destination" at bounding box center [347, 297] width 224 height 38
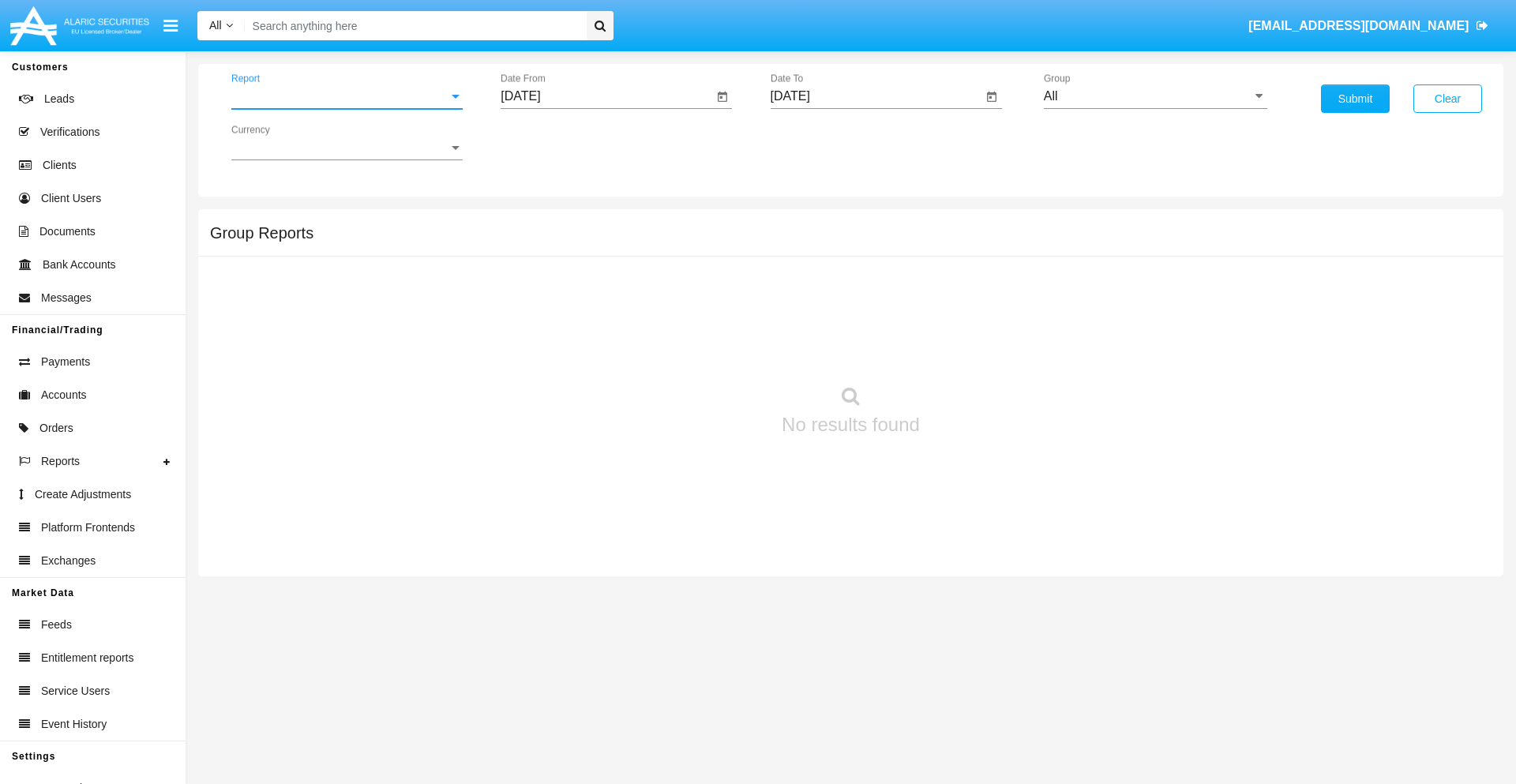
scroll to position [25, 0]
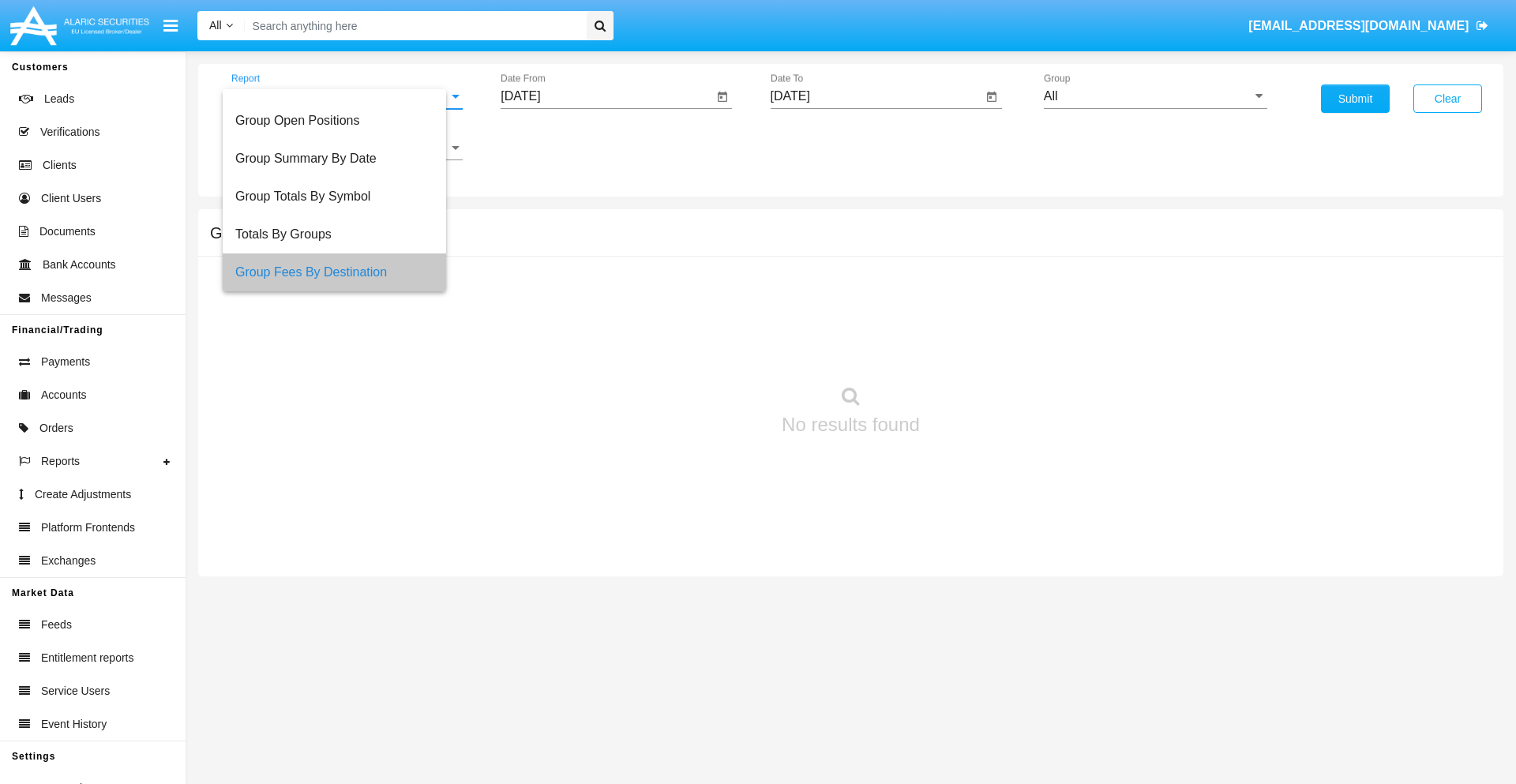
click at [606, 96] on input "[DATE]" at bounding box center [607, 96] width 212 height 15
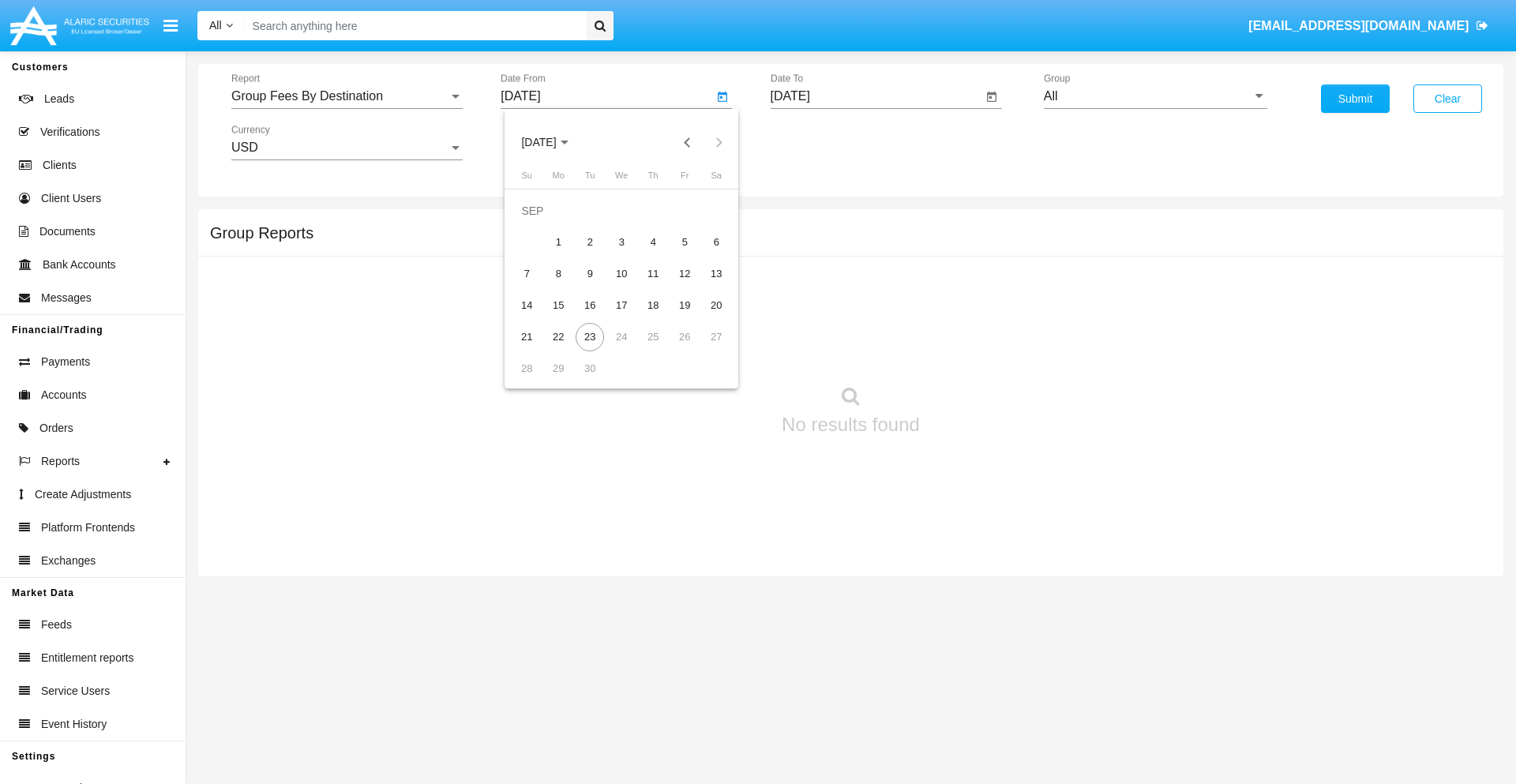
click at [552, 142] on span "[DATE]" at bounding box center [538, 143] width 35 height 13
click at [704, 349] on div "2025" at bounding box center [704, 348] width 49 height 28
click at [649, 254] on div "[DATE]" at bounding box center [649, 254] width 49 height 28
click at [621, 336] on div "23" at bounding box center [621, 337] width 28 height 28
type input "[DATE]"
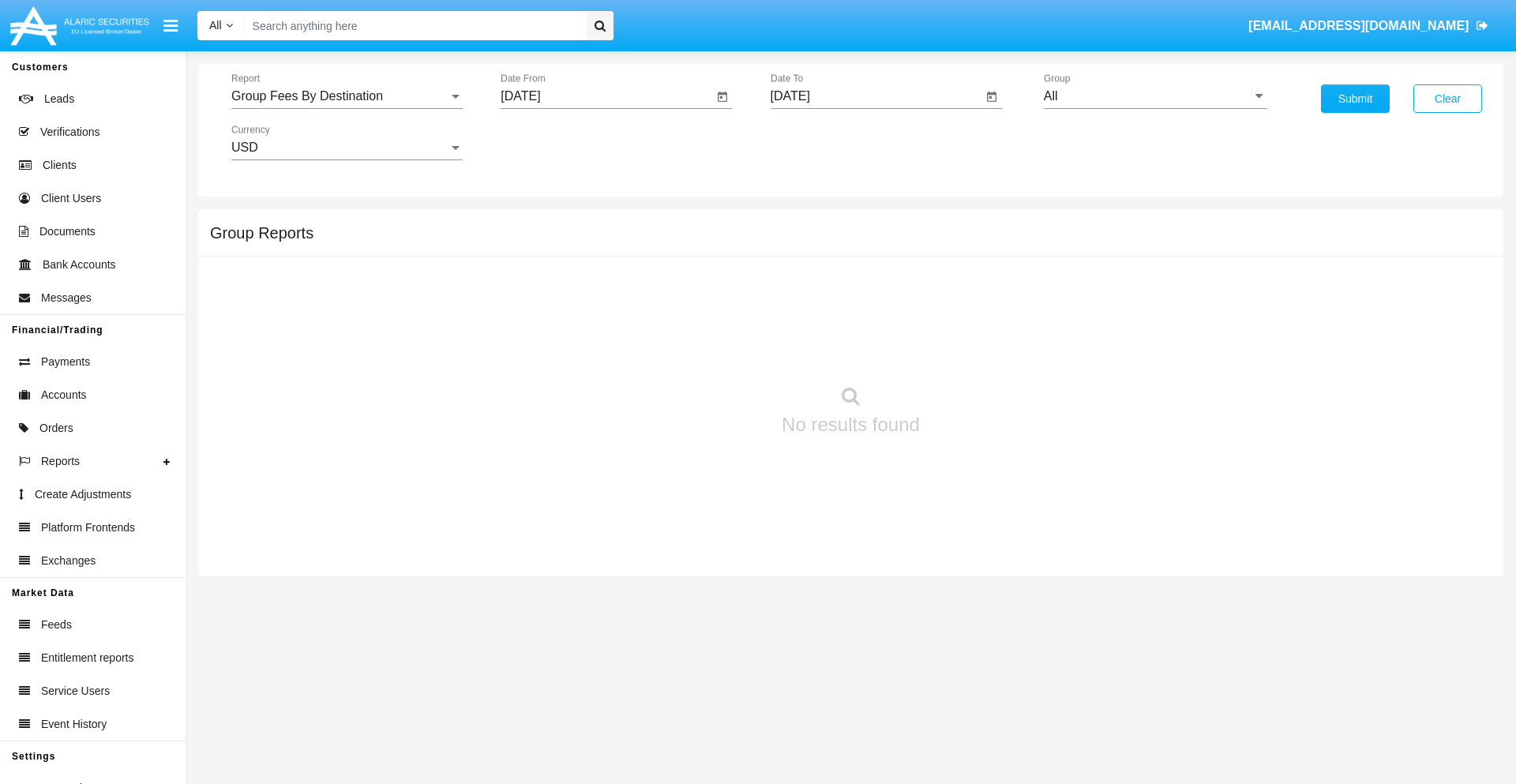
click at [876, 96] on input "[DATE]" at bounding box center [877, 96] width 212 height 15
click at [821, 142] on span "[DATE]" at bounding box center [808, 143] width 35 height 13
click at [973, 349] on div "2025" at bounding box center [973, 348] width 49 height 28
click at [808, 286] on div "SEP" at bounding box center [808, 285] width 49 height 28
click at [859, 336] on div "23" at bounding box center [860, 337] width 28 height 28
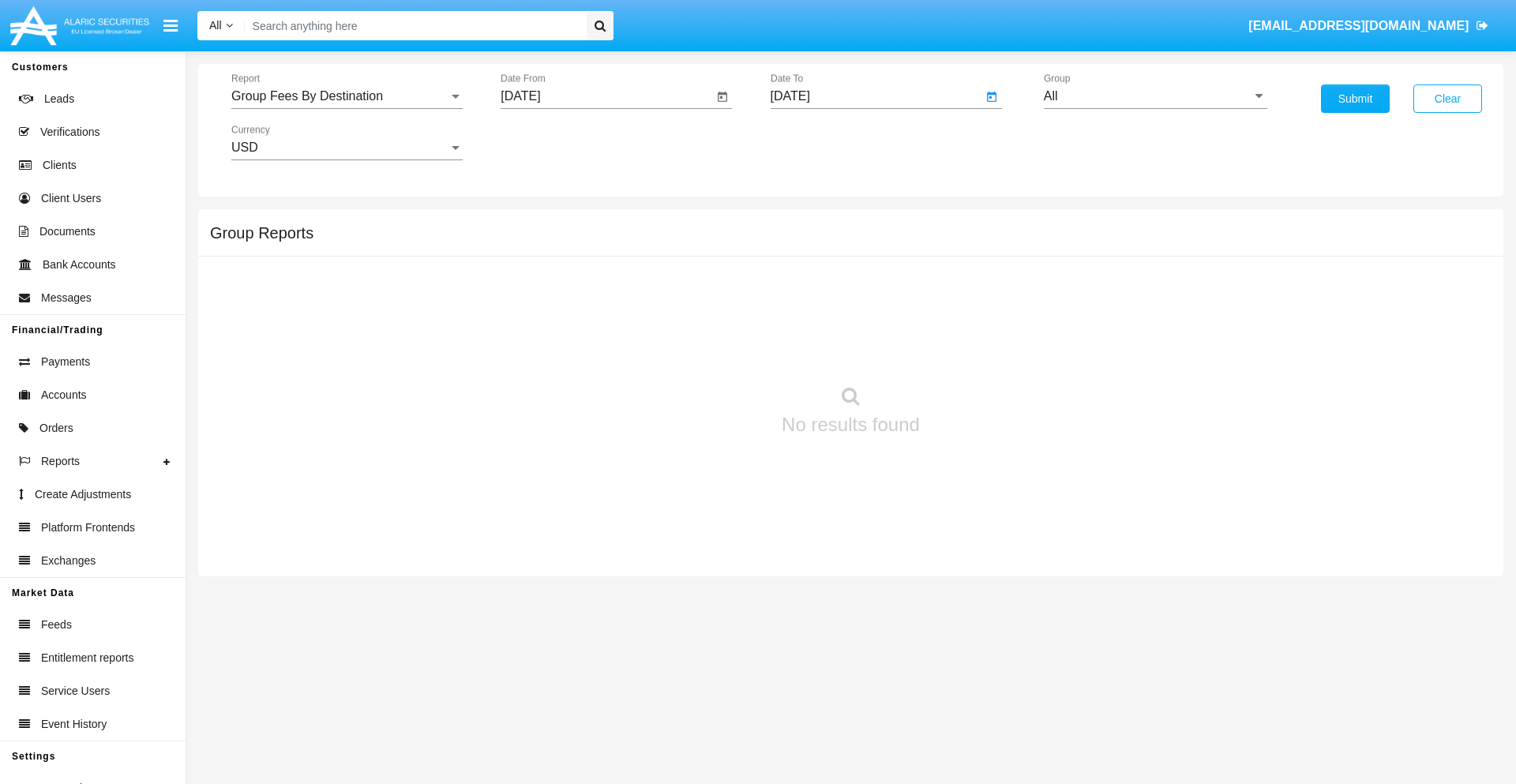
type input "[DATE]"
click at [1155, 96] on input "All" at bounding box center [1155, 96] width 224 height 15
click at [1111, 304] on span "Hammer Web Lite" at bounding box center [1112, 304] width 102 height 14
type input "Hammer Web Lite"
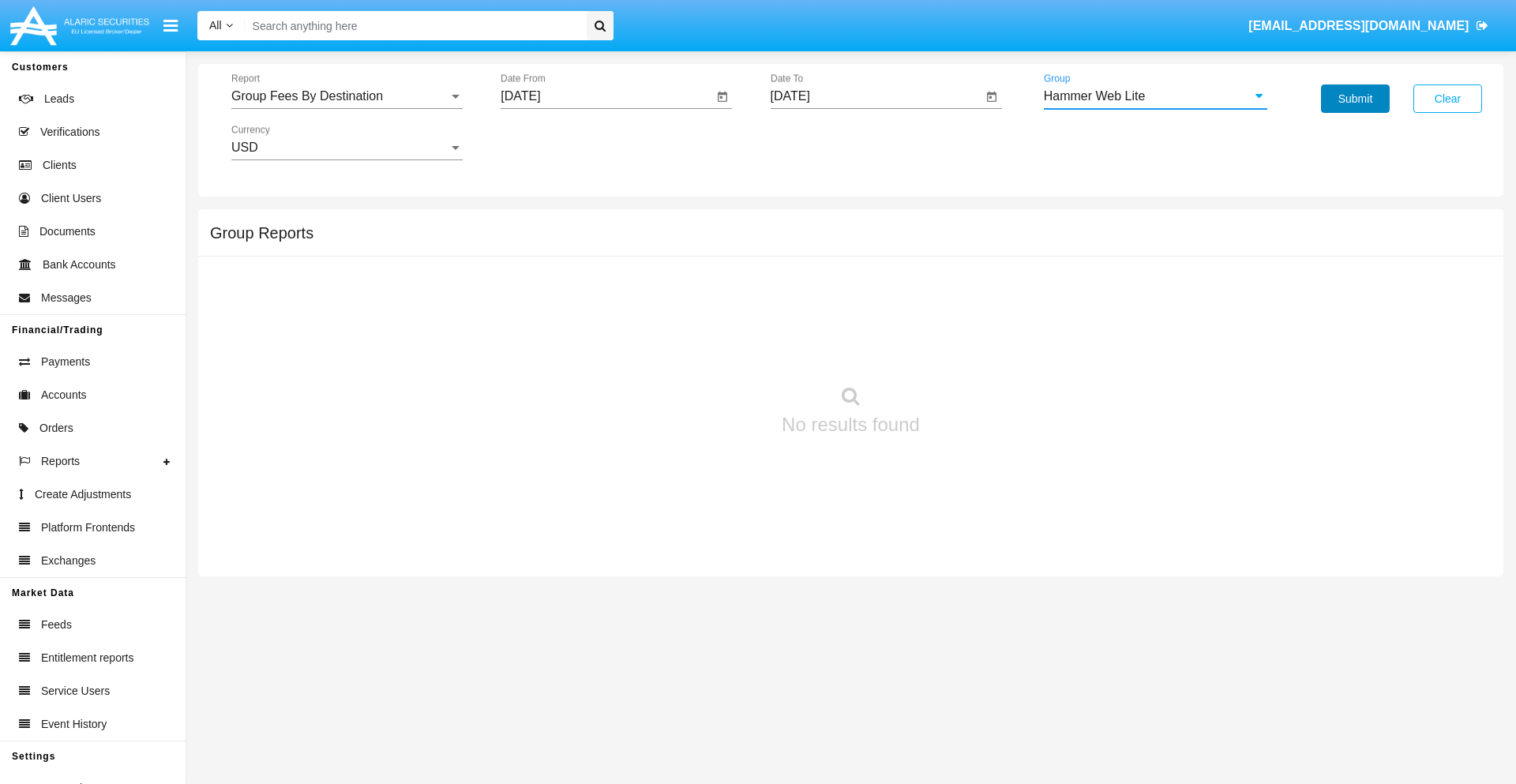
click at [1355, 99] on button "Submit" at bounding box center [1355, 98] width 69 height 28
click at [347, 96] on span "Report" at bounding box center [339, 96] width 217 height 15
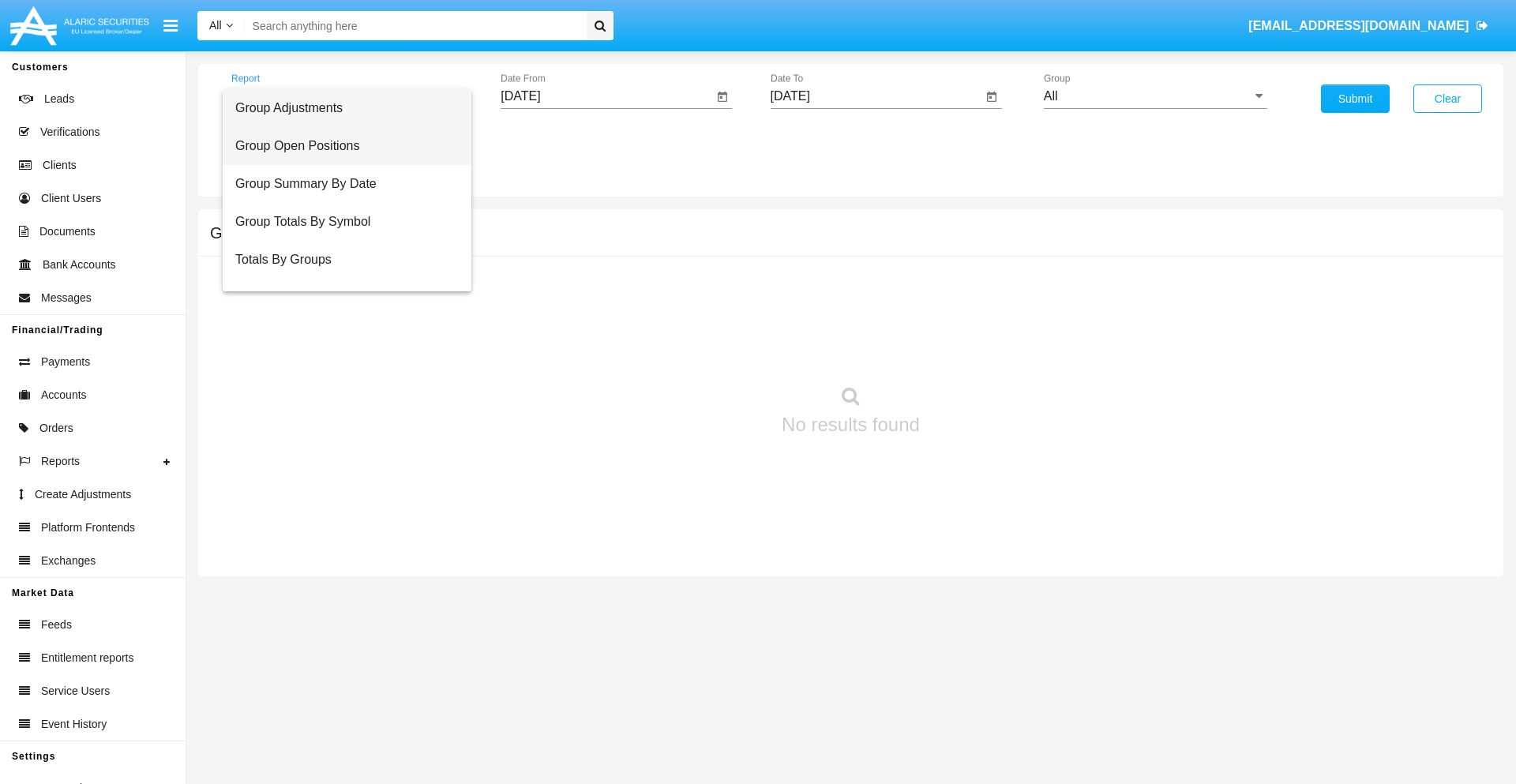
click at [340, 146] on span "Group Open Positions" at bounding box center [347, 146] width 224 height 38
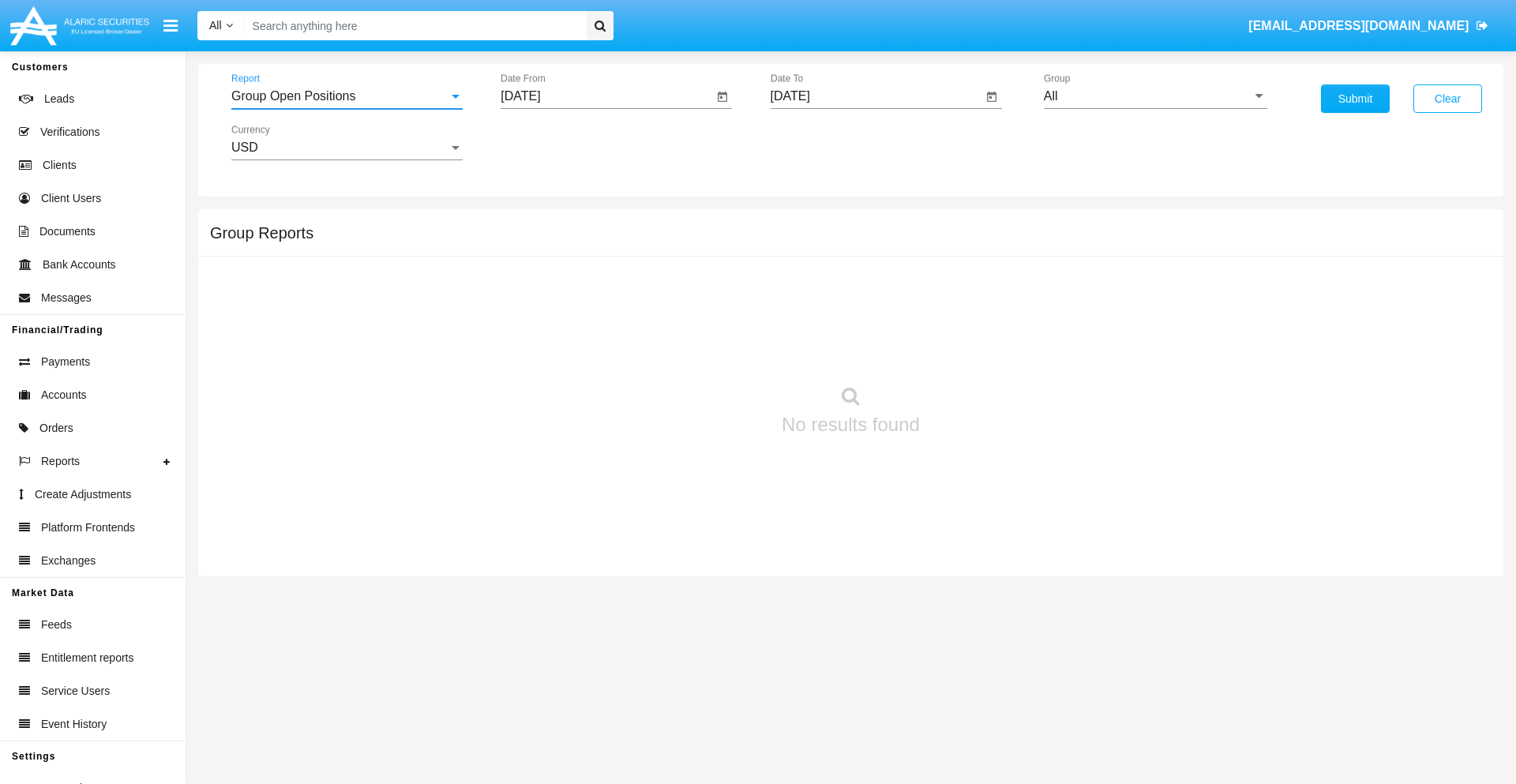
click at [606, 96] on input "[DATE]" at bounding box center [607, 96] width 212 height 15
click at [552, 142] on span "[DATE]" at bounding box center [538, 143] width 35 height 13
click at [704, 349] on div "2025" at bounding box center [704, 348] width 49 height 28
click at [704, 254] on div "AUG" at bounding box center [704, 254] width 49 height 28
click at [716, 305] on div "23" at bounding box center [715, 305] width 28 height 28
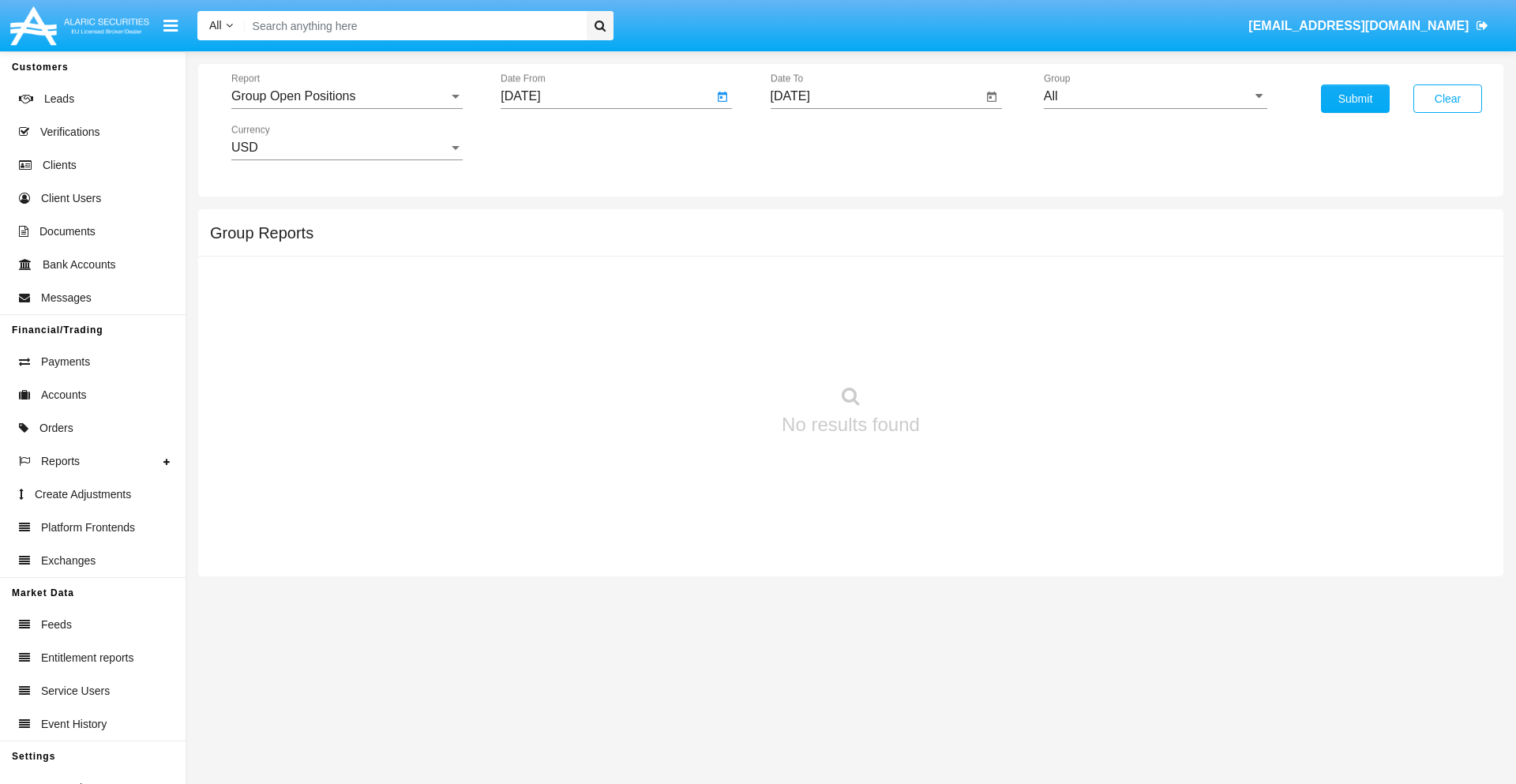
type input "[DATE]"
click at [876, 96] on input "[DATE]" at bounding box center [877, 96] width 212 height 15
click at [821, 142] on span "[DATE]" at bounding box center [808, 143] width 35 height 13
click at [973, 349] on div "2025" at bounding box center [973, 348] width 49 height 28
click at [808, 286] on div "SEP" at bounding box center [808, 285] width 49 height 28
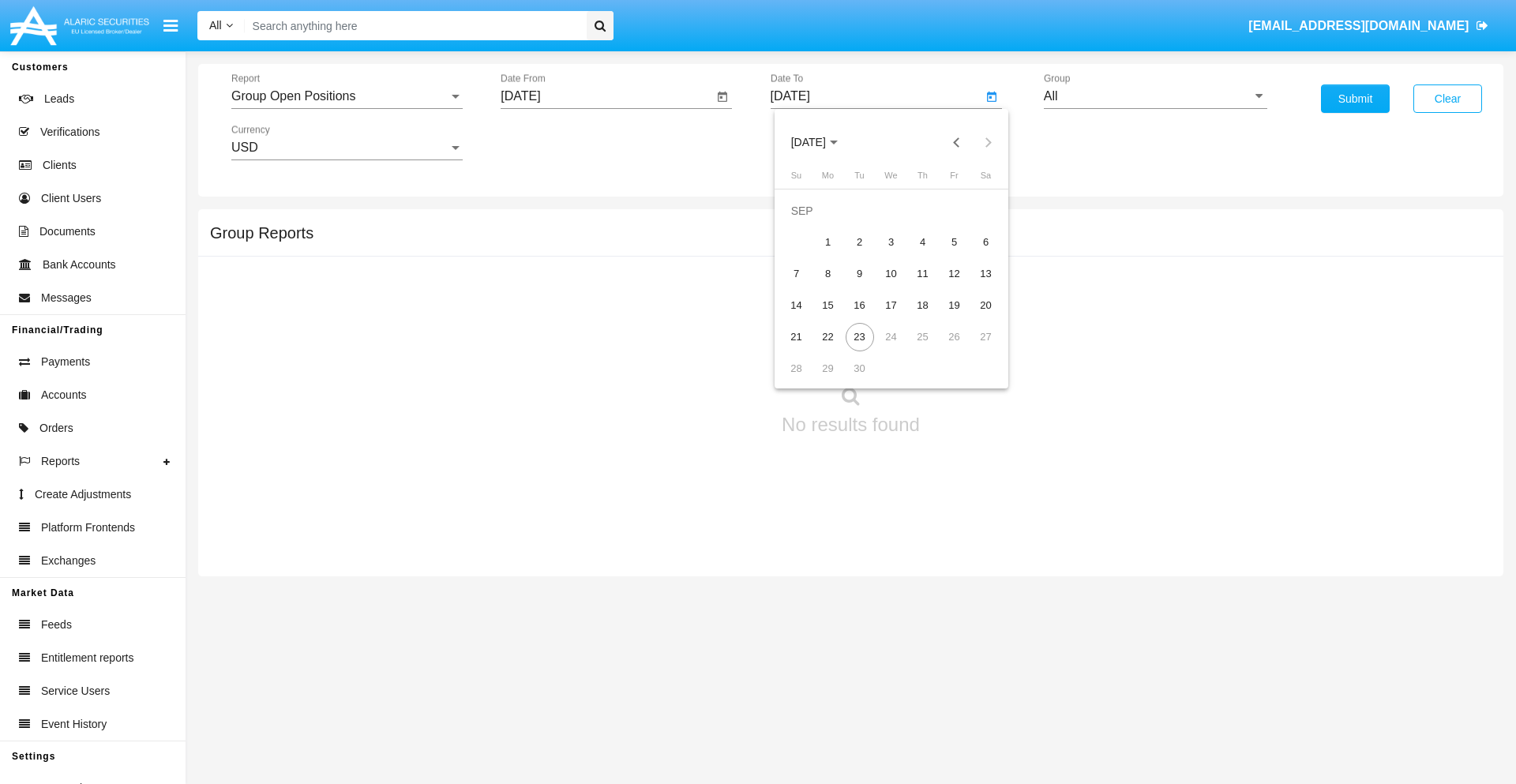
click at [859, 336] on div "23" at bounding box center [860, 337] width 28 height 28
type input "[DATE]"
click at [1155, 96] on input "All" at bounding box center [1155, 96] width 224 height 15
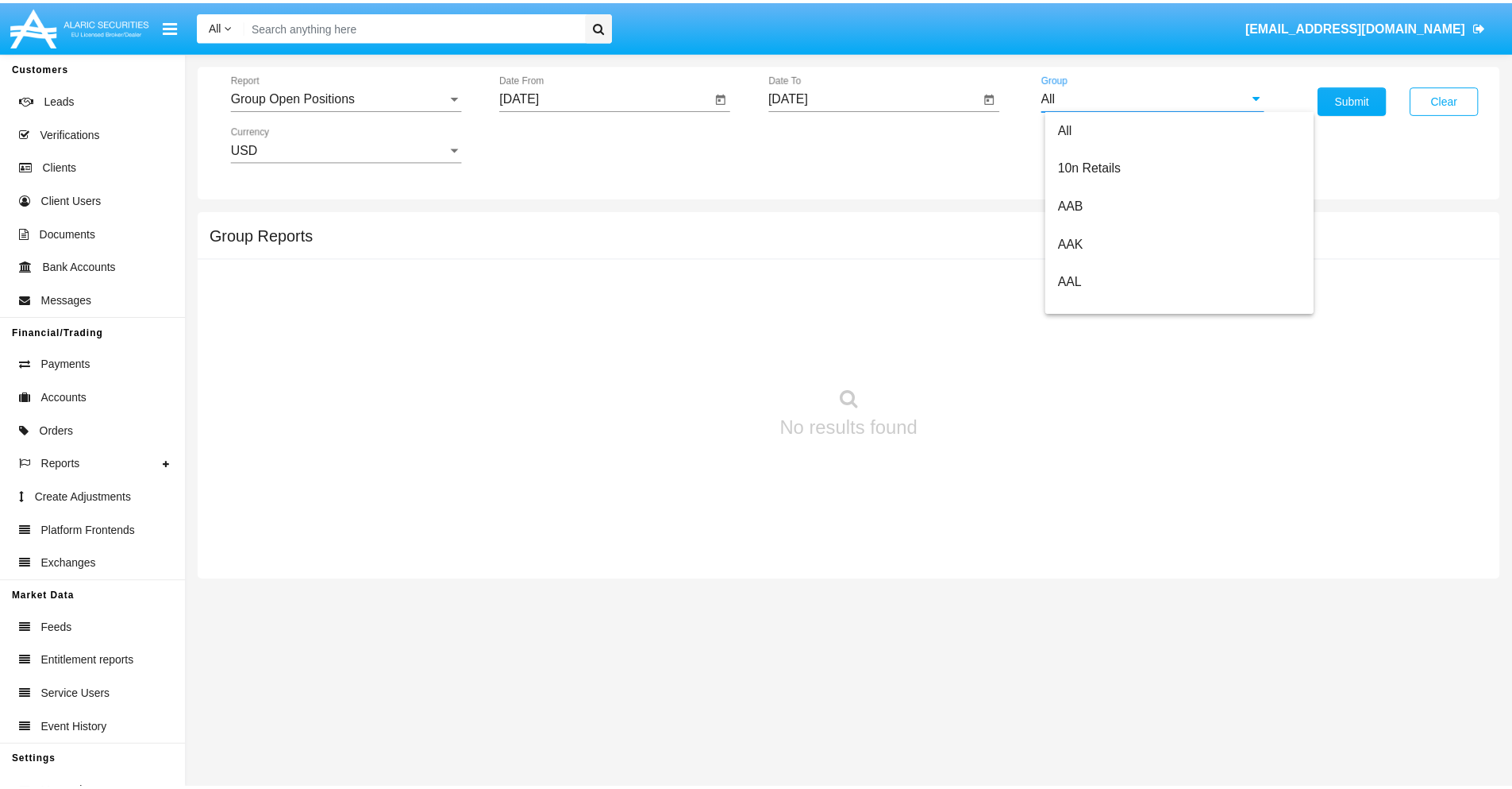
scroll to position [852, 0]
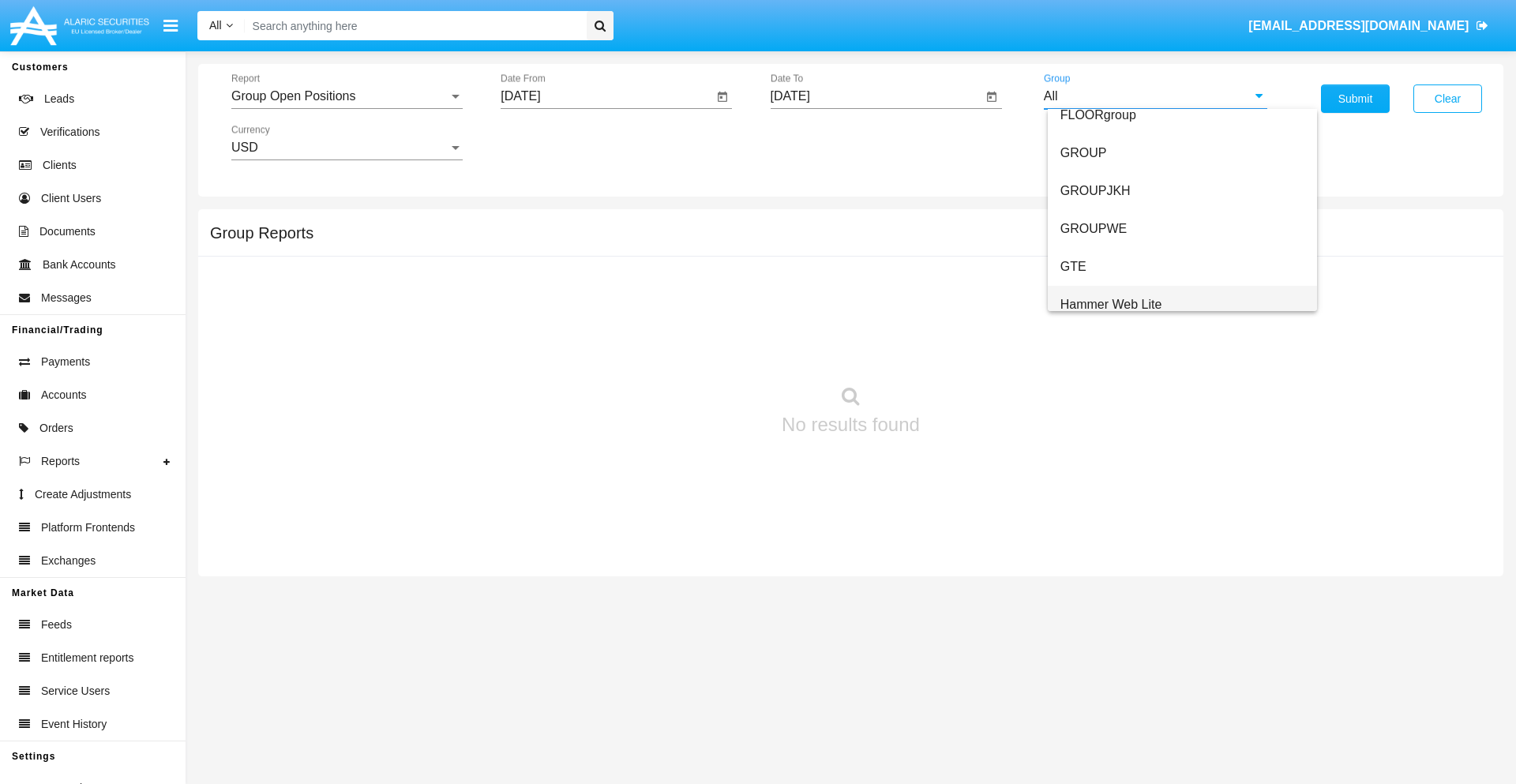
click at [1111, 304] on span "Hammer Web Lite" at bounding box center [1112, 304] width 102 height 14
type input "Hammer Web Lite"
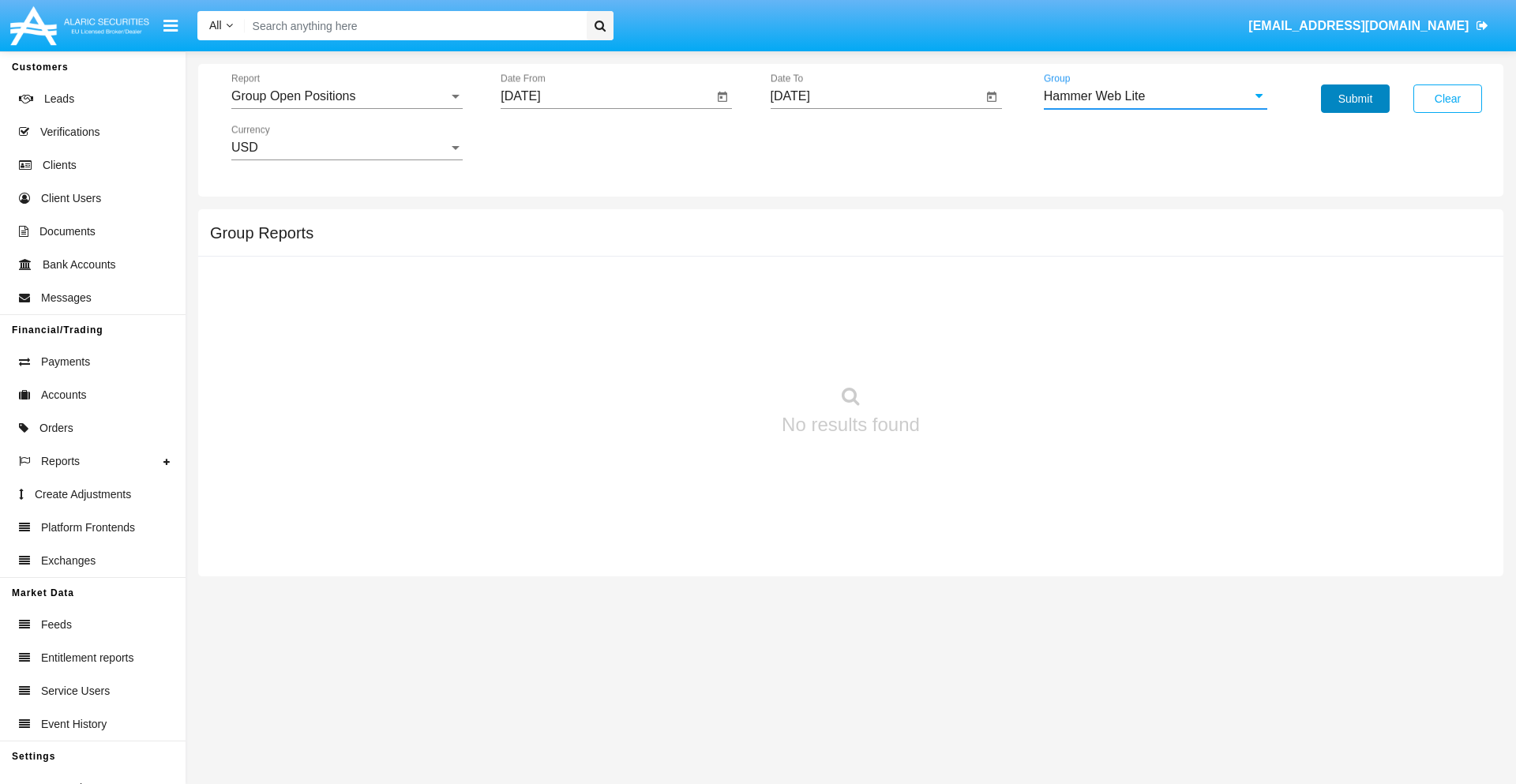
click at [1355, 99] on button "Submit" at bounding box center [1355, 98] width 69 height 28
click at [347, 96] on span "Report" at bounding box center [339, 96] width 217 height 15
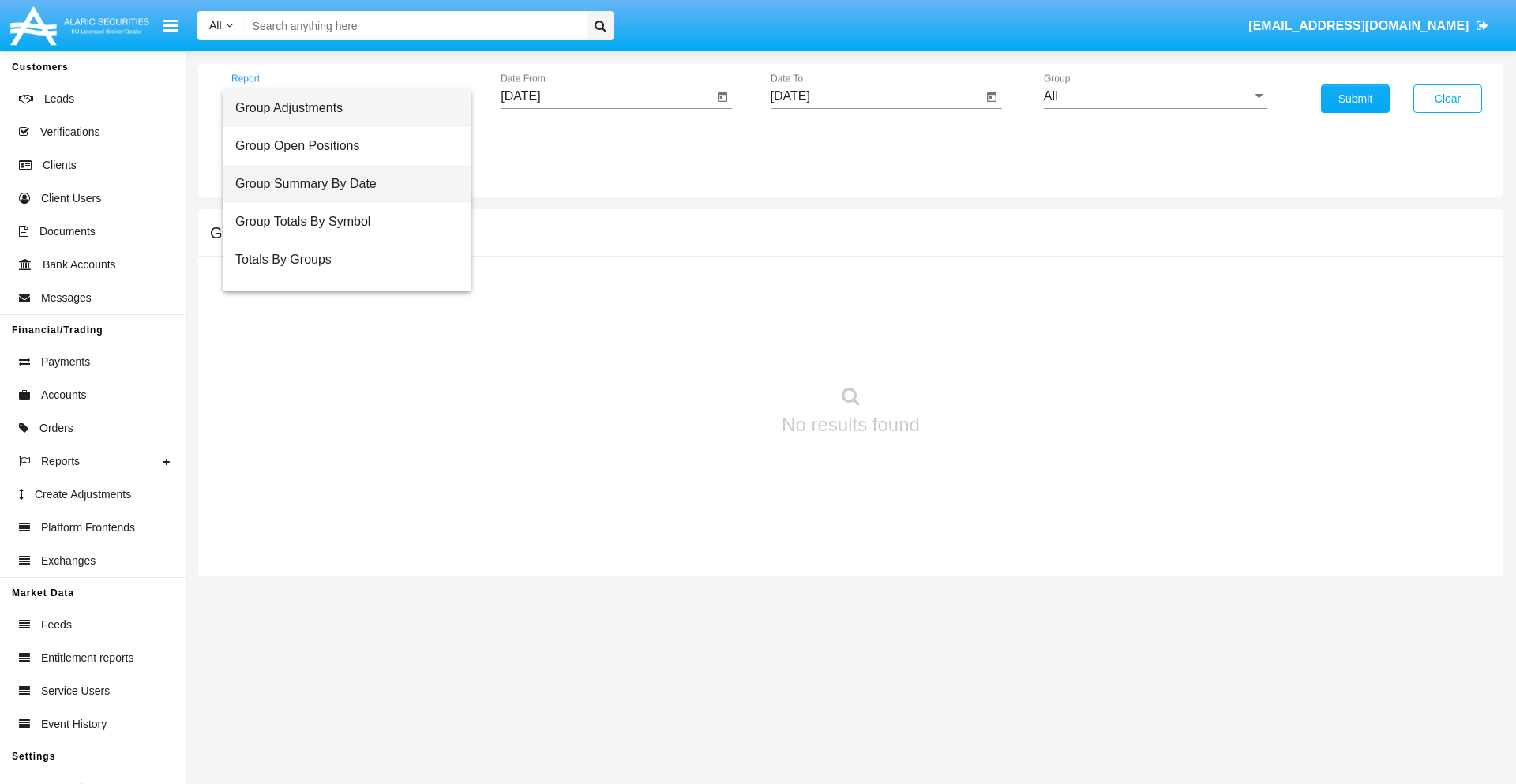
click at [340, 184] on span "Group Summary By Date" at bounding box center [347, 184] width 224 height 38
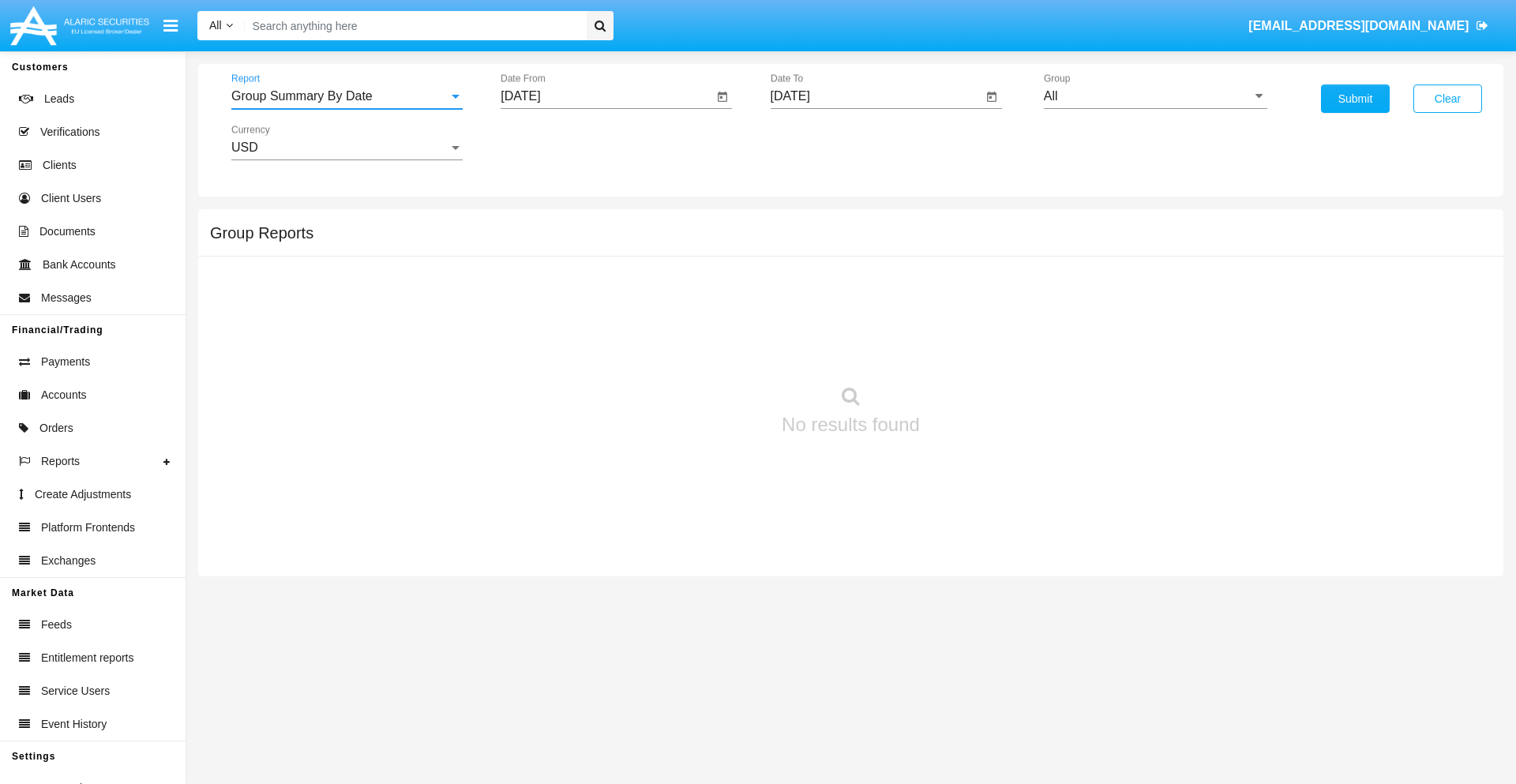
click at [606, 96] on input "[DATE]" at bounding box center [607, 96] width 212 height 15
click at [552, 142] on span "[DATE]" at bounding box center [538, 143] width 35 height 13
click at [704, 349] on div "2025" at bounding box center [704, 348] width 49 height 28
click at [704, 254] on div "AUG" at bounding box center [704, 254] width 49 height 28
click at [716, 305] on div "23" at bounding box center [715, 305] width 28 height 28
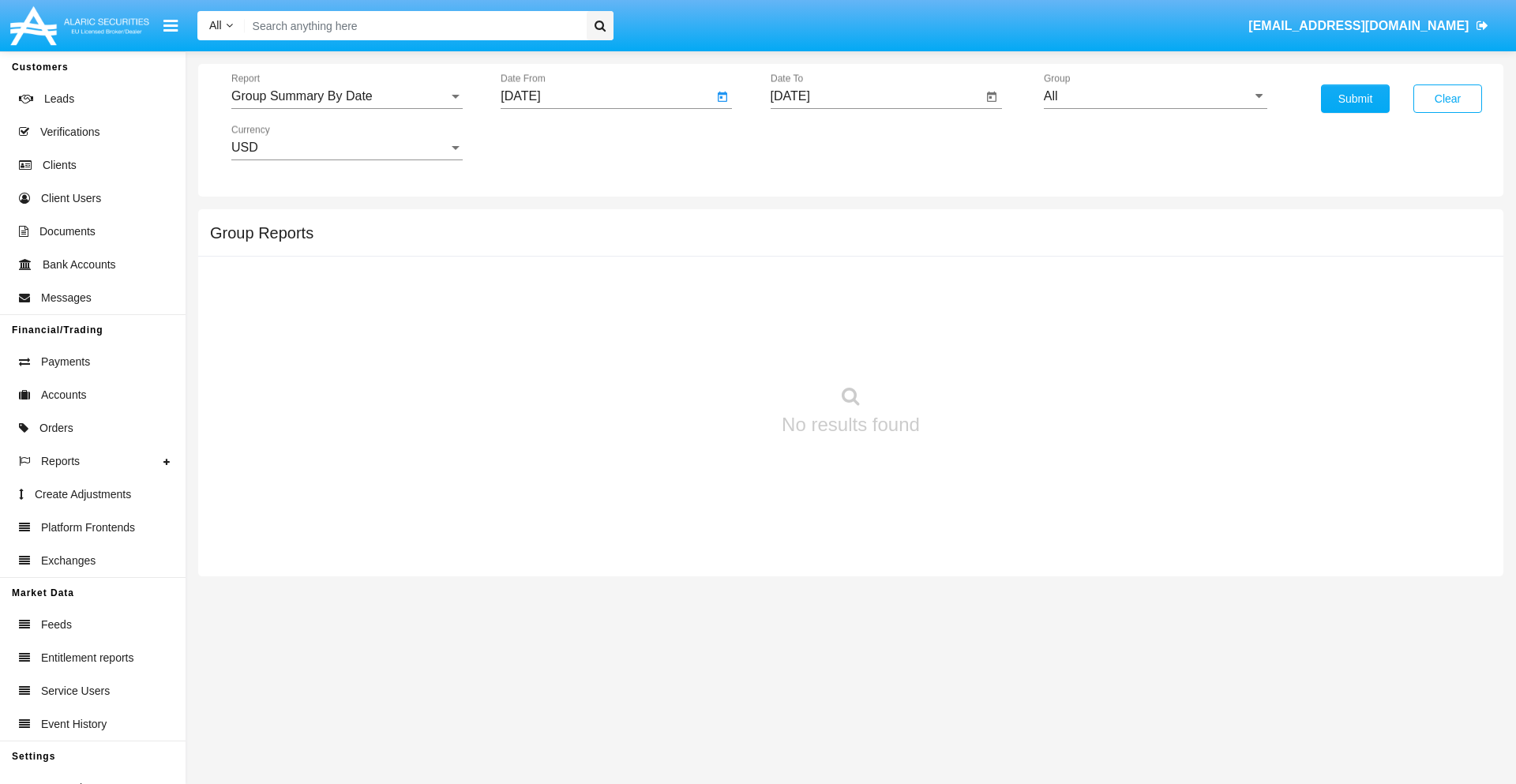
type input "[DATE]"
click at [876, 96] on input "[DATE]" at bounding box center [877, 96] width 212 height 15
click at [821, 142] on span "[DATE]" at bounding box center [808, 143] width 35 height 13
click at [973, 349] on div "2025" at bounding box center [973, 348] width 49 height 28
click at [808, 286] on div "SEP" at bounding box center [808, 285] width 49 height 28
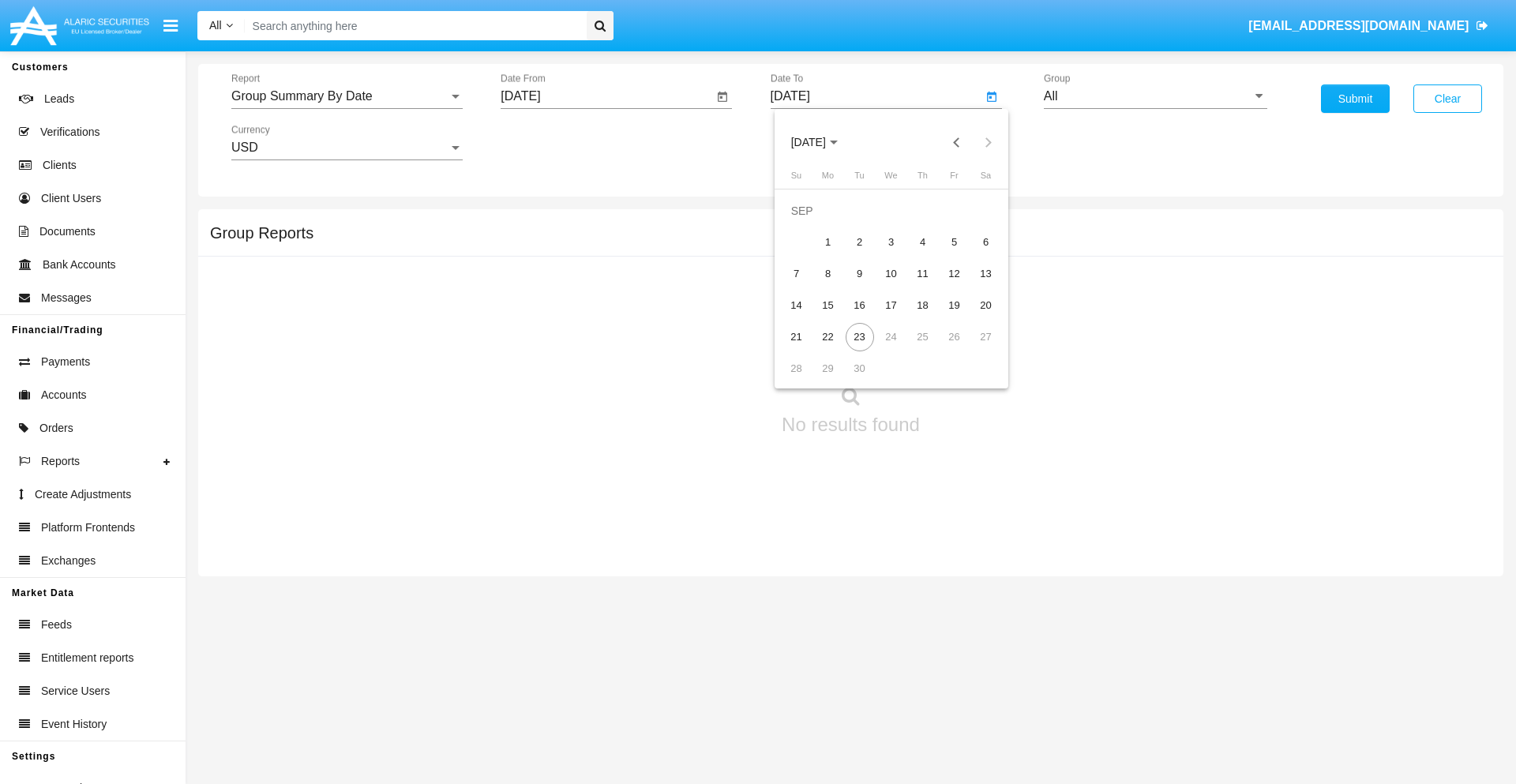
click at [859, 336] on div "23" at bounding box center [860, 337] width 28 height 28
type input "[DATE]"
click at [1155, 96] on input "All" at bounding box center [1155, 96] width 224 height 15
type input "Hammer Web Lite"
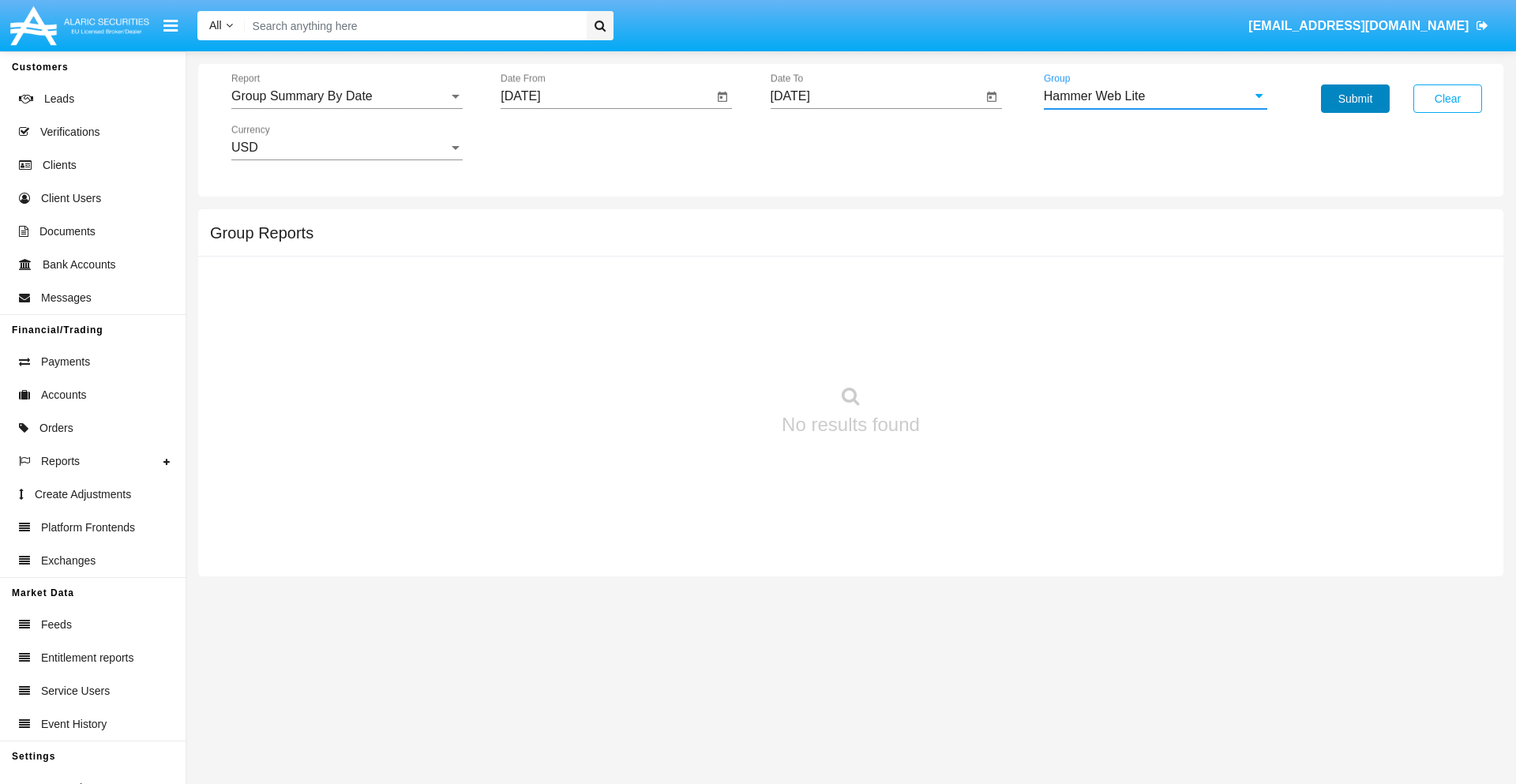
click at [1355, 99] on button "Submit" at bounding box center [1355, 98] width 69 height 28
click at [347, 96] on span "Report" at bounding box center [339, 96] width 217 height 15
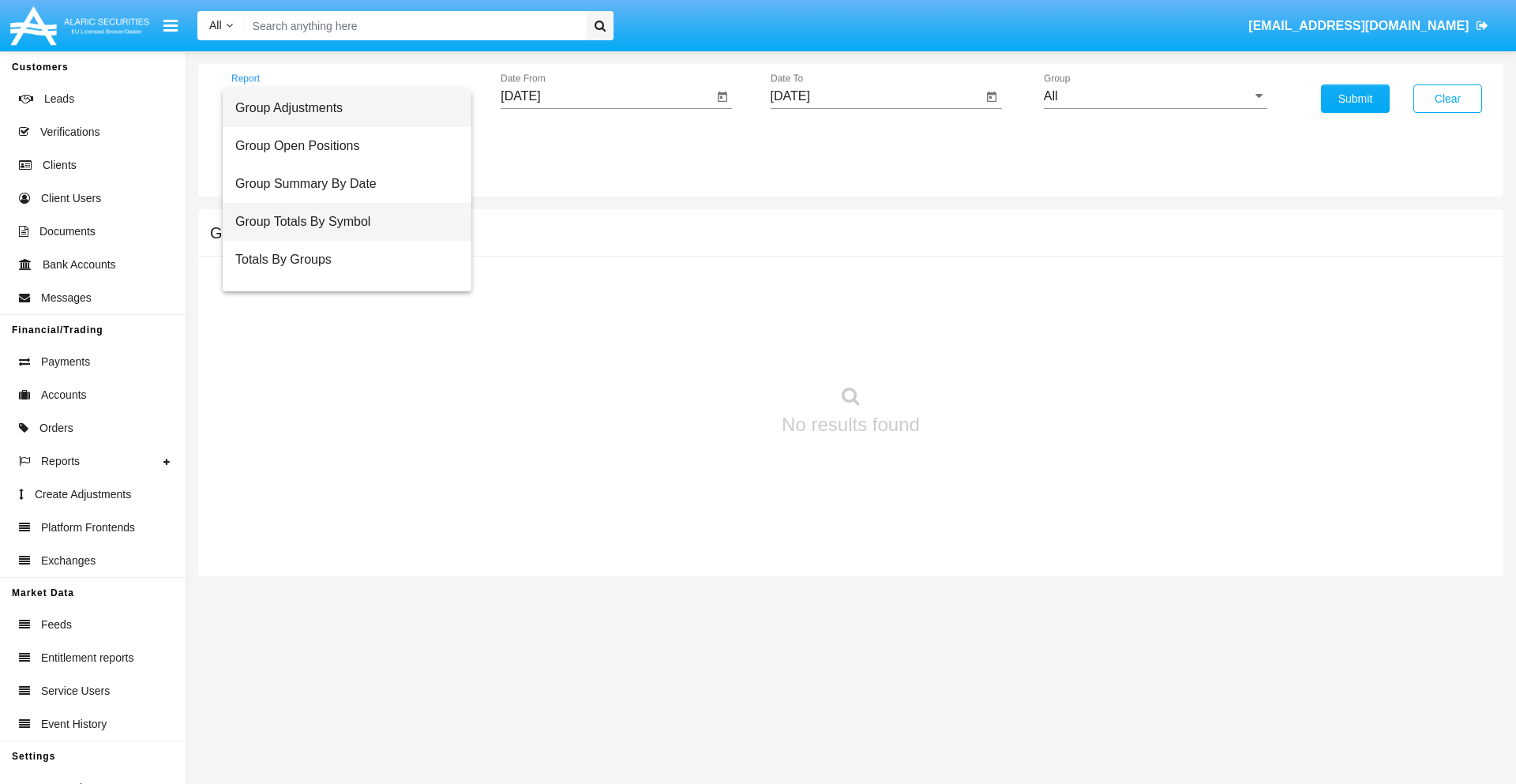
click at [340, 222] on span "Group Totals By Symbol" at bounding box center [347, 221] width 224 height 38
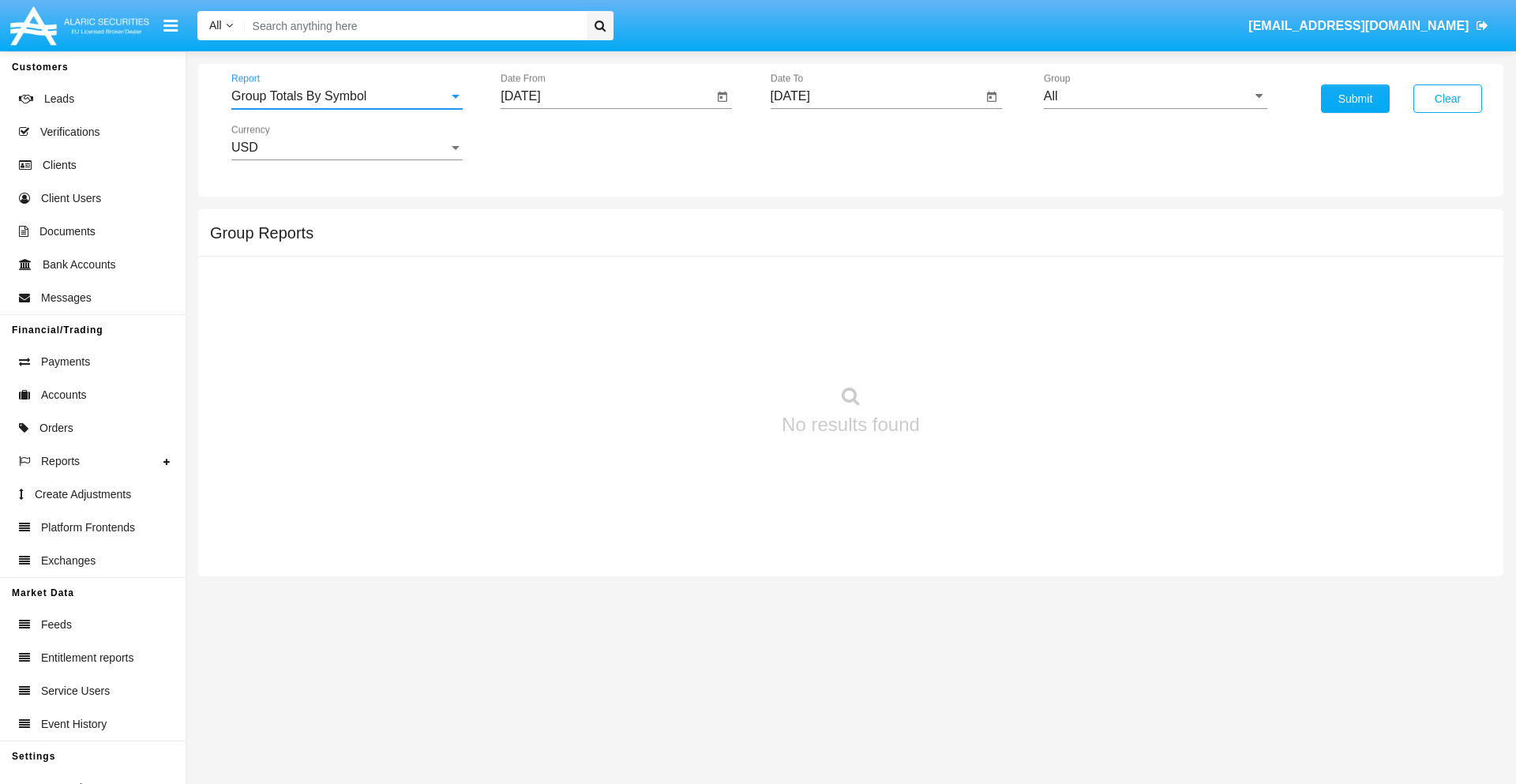
click at [606, 96] on input "[DATE]" at bounding box center [607, 96] width 212 height 15
click at [552, 142] on span "[DATE]" at bounding box center [538, 143] width 35 height 13
click at [704, 349] on div "2025" at bounding box center [704, 348] width 49 height 28
click at [704, 254] on div "AUG" at bounding box center [704, 254] width 49 height 28
click at [716, 305] on div "23" at bounding box center [715, 305] width 28 height 28
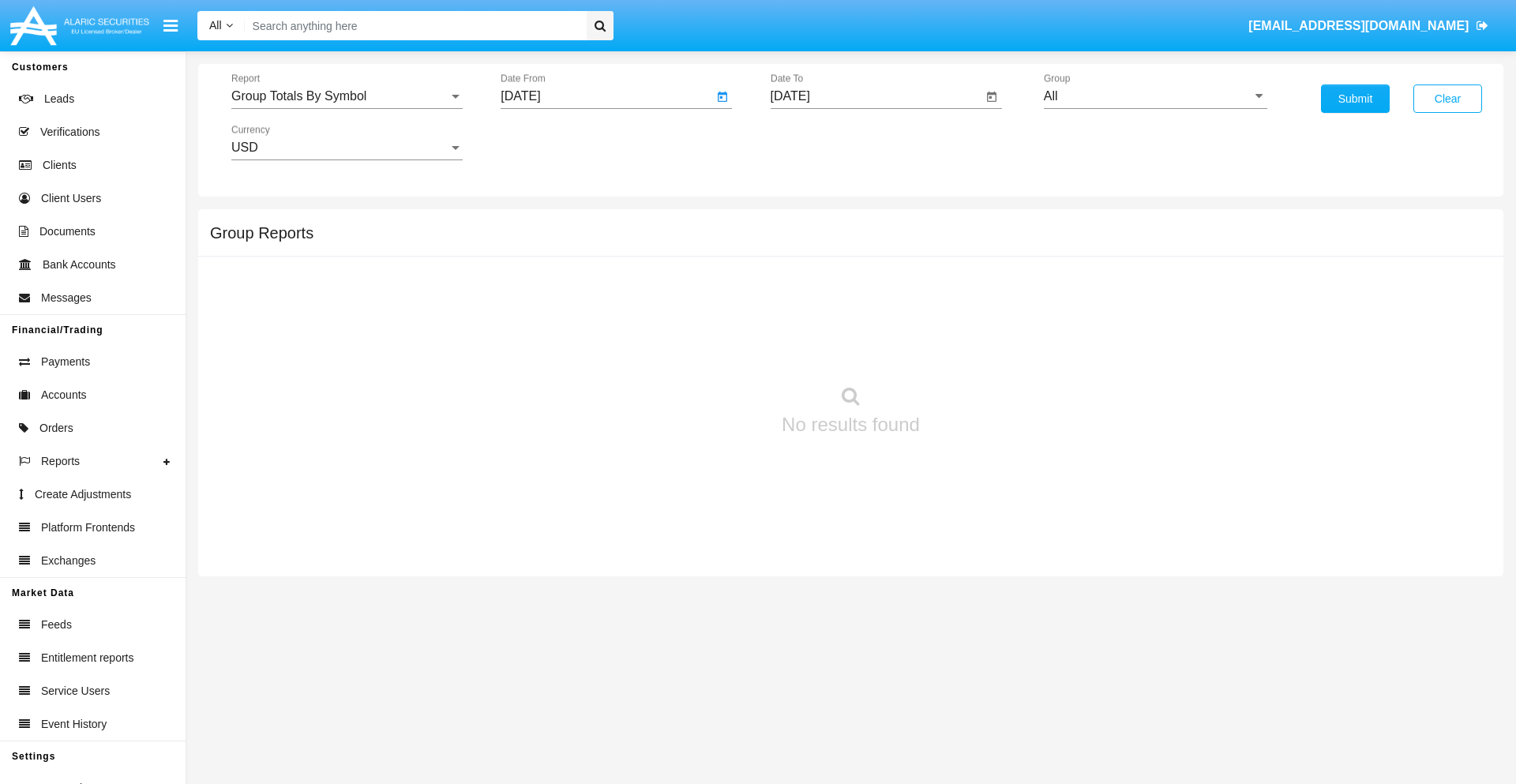
type input "[DATE]"
click at [876, 96] on input "[DATE]" at bounding box center [877, 96] width 212 height 15
click at [821, 142] on span "[DATE]" at bounding box center [808, 143] width 35 height 13
click at [973, 349] on div "2025" at bounding box center [973, 348] width 49 height 28
click at [808, 286] on div "SEP" at bounding box center [808, 285] width 49 height 28
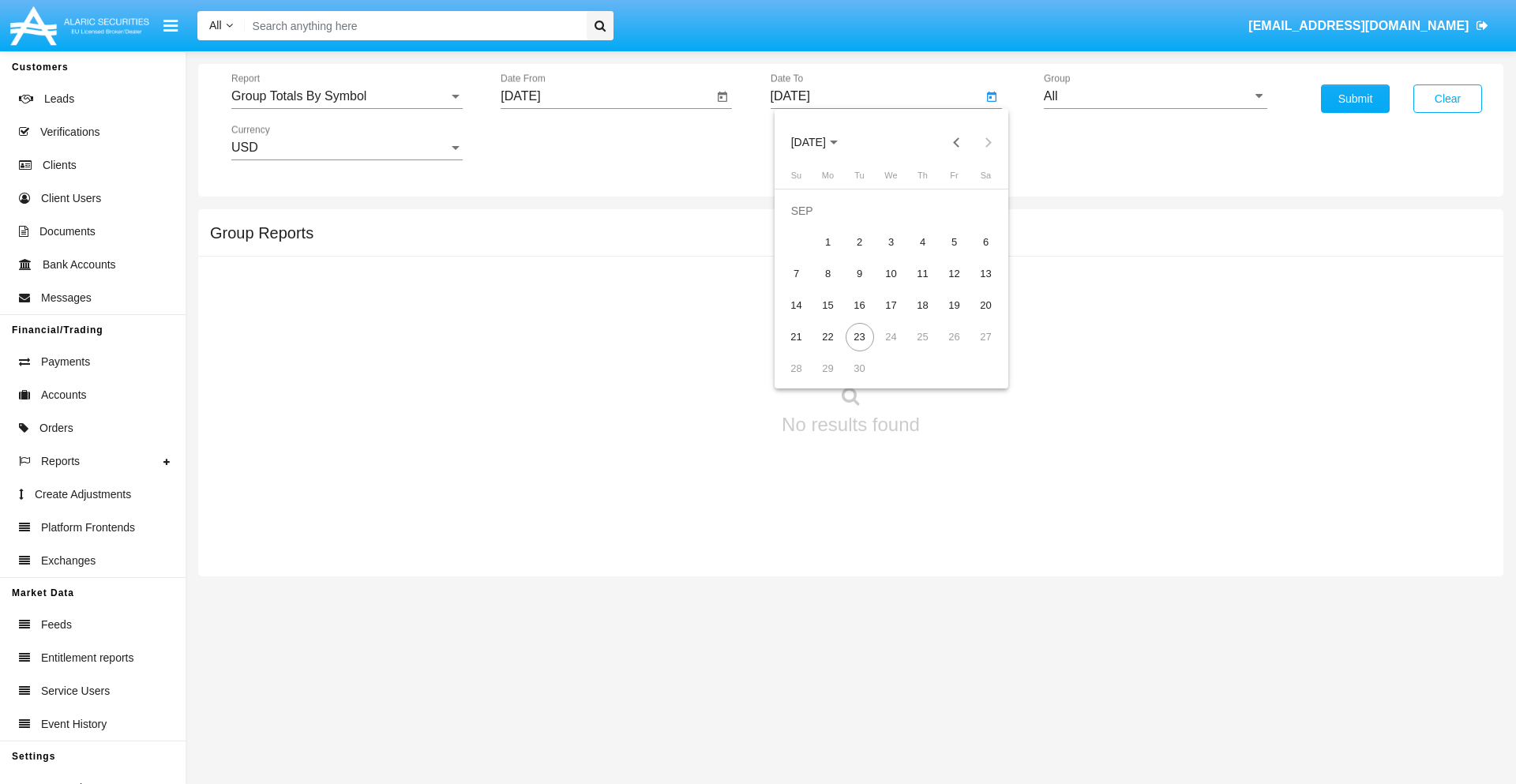
click at [859, 336] on div "23" at bounding box center [860, 337] width 28 height 28
type input "[DATE]"
click at [1155, 96] on input "All" at bounding box center [1155, 96] width 224 height 15
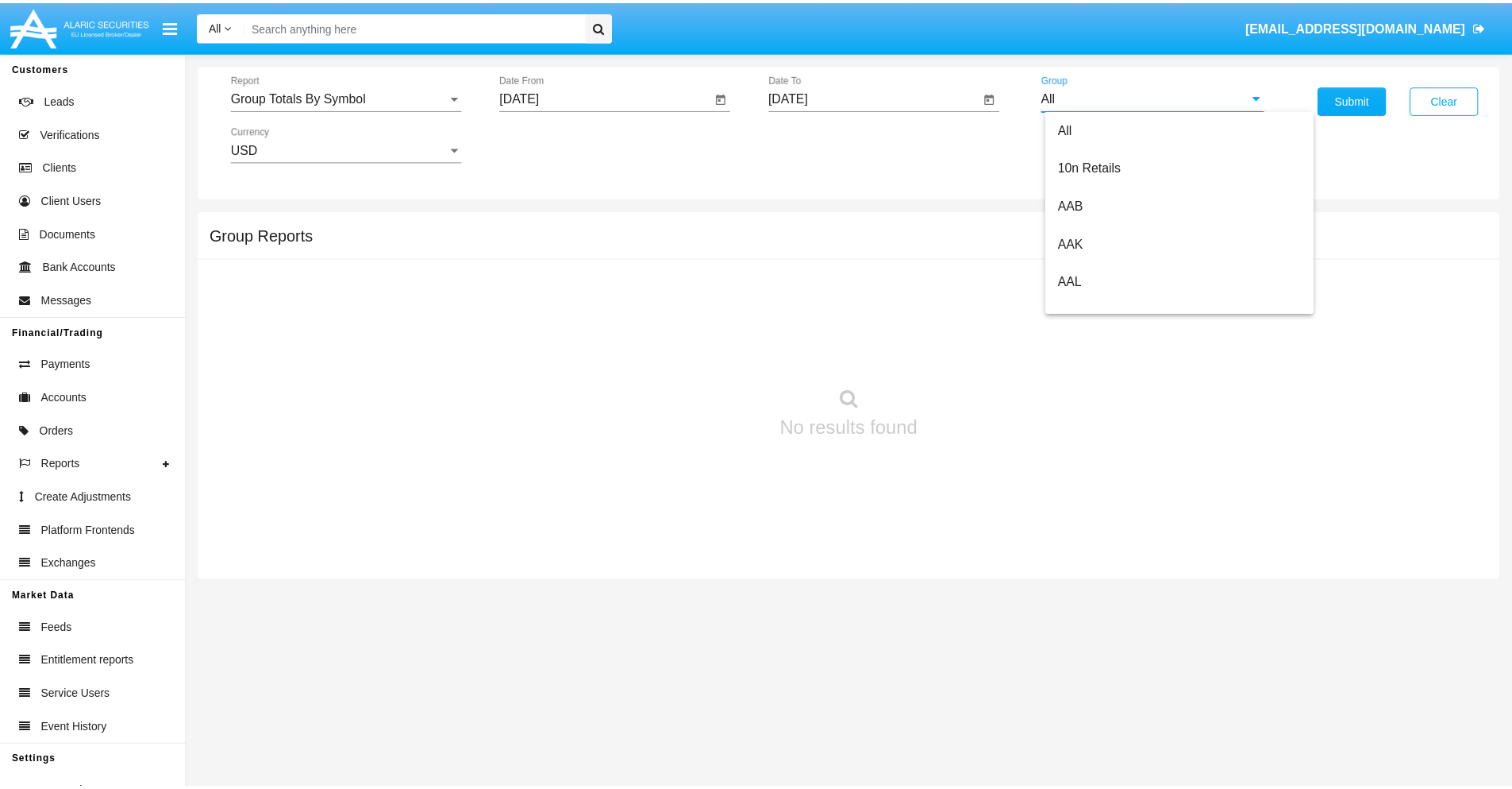
scroll to position [852, 0]
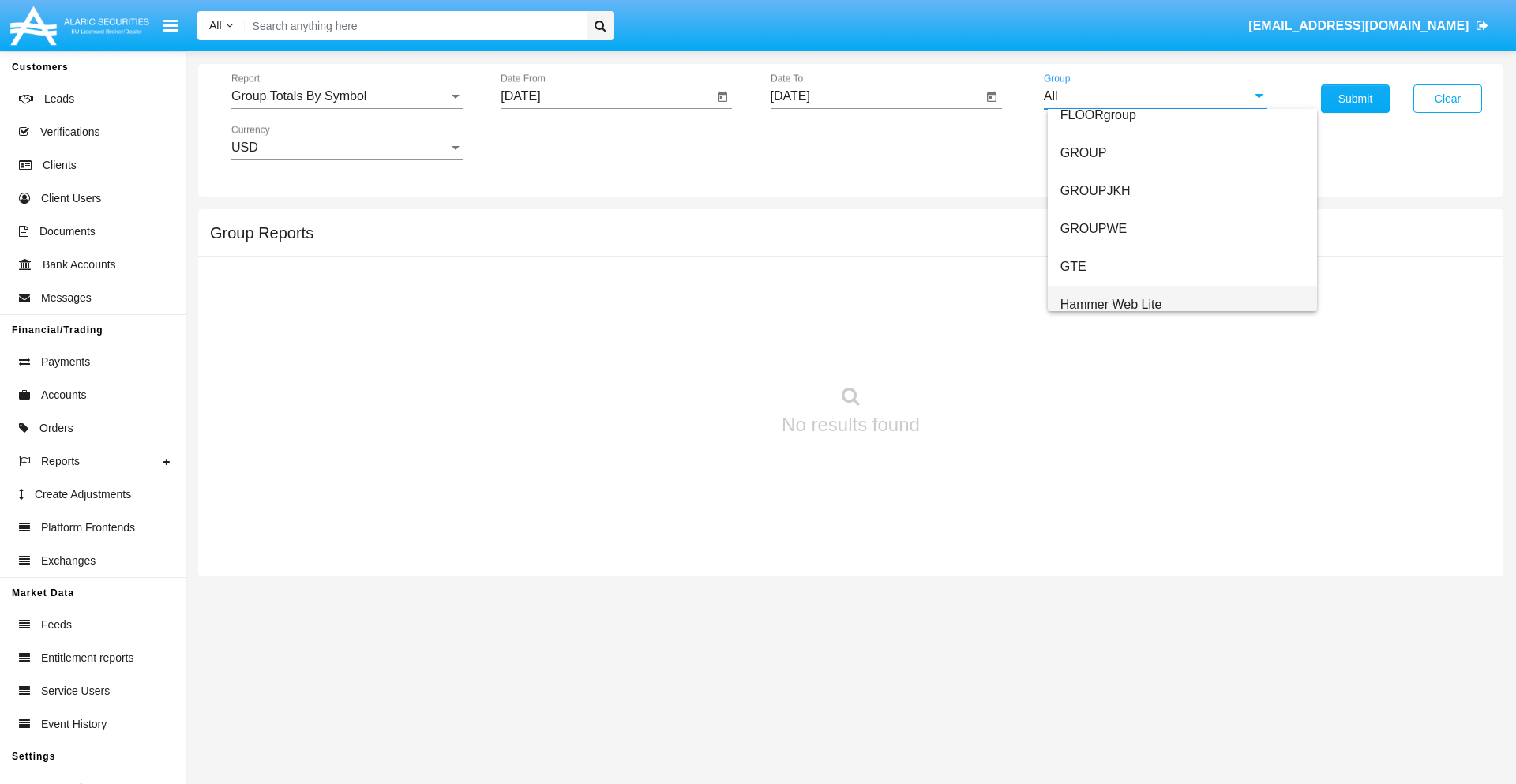
click at [1111, 304] on span "Hammer Web Lite" at bounding box center [1112, 304] width 102 height 14
type input "Hammer Web Lite"
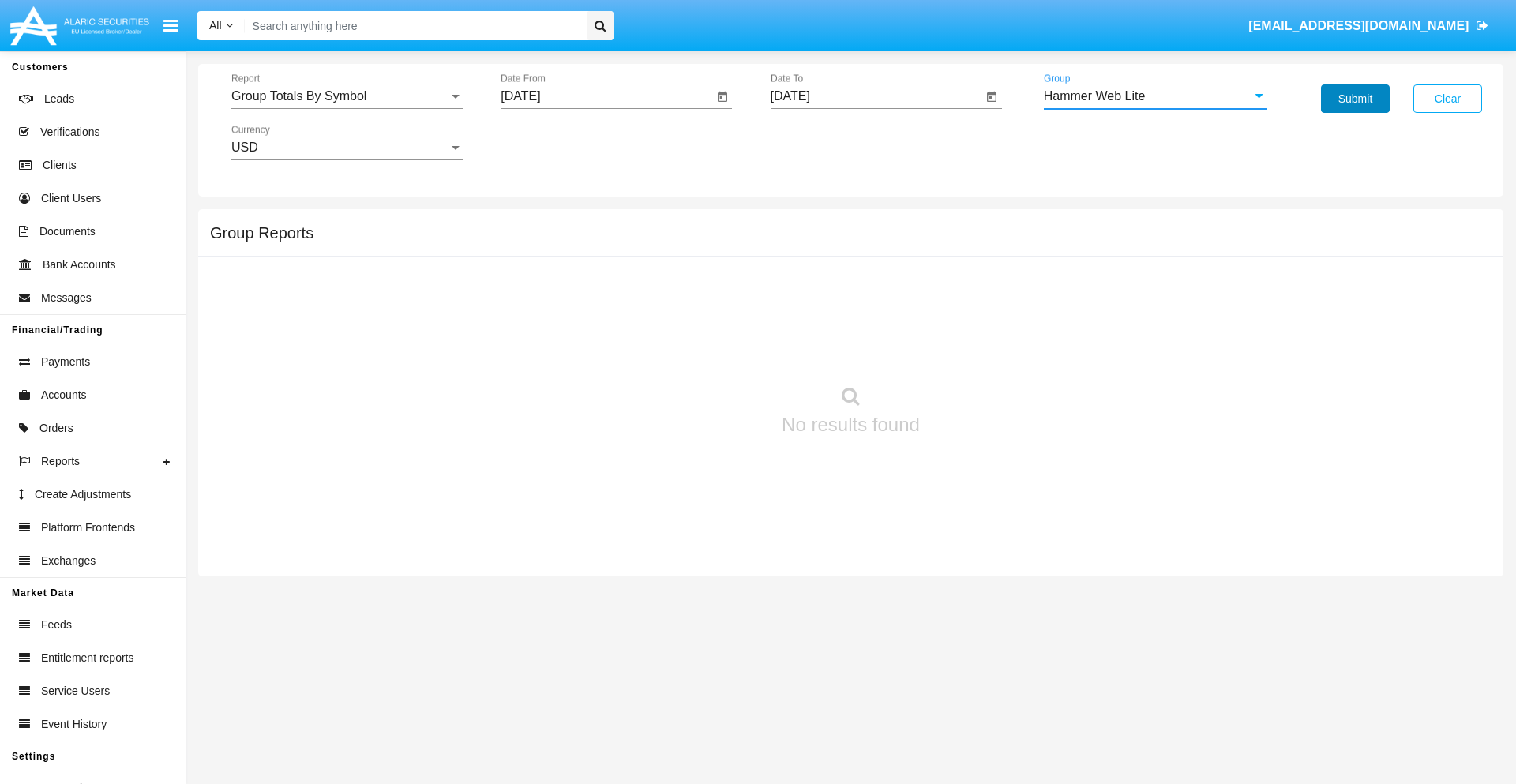
click at [1355, 99] on button "Submit" at bounding box center [1355, 98] width 69 height 28
click at [347, 96] on span "Report" at bounding box center [339, 96] width 217 height 15
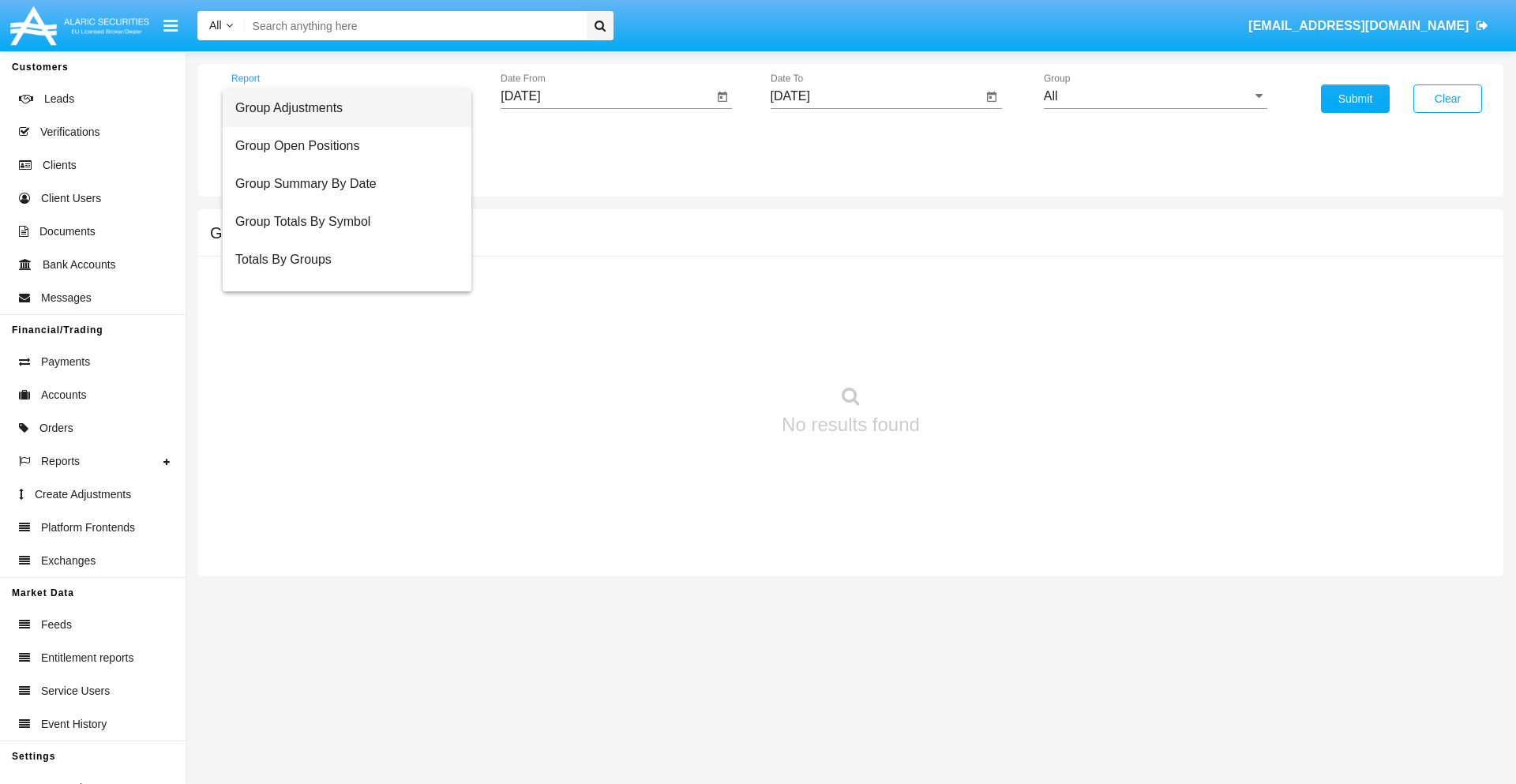
click at [340, 317] on span "Totals By Accounts" at bounding box center [347, 335] width 224 height 38
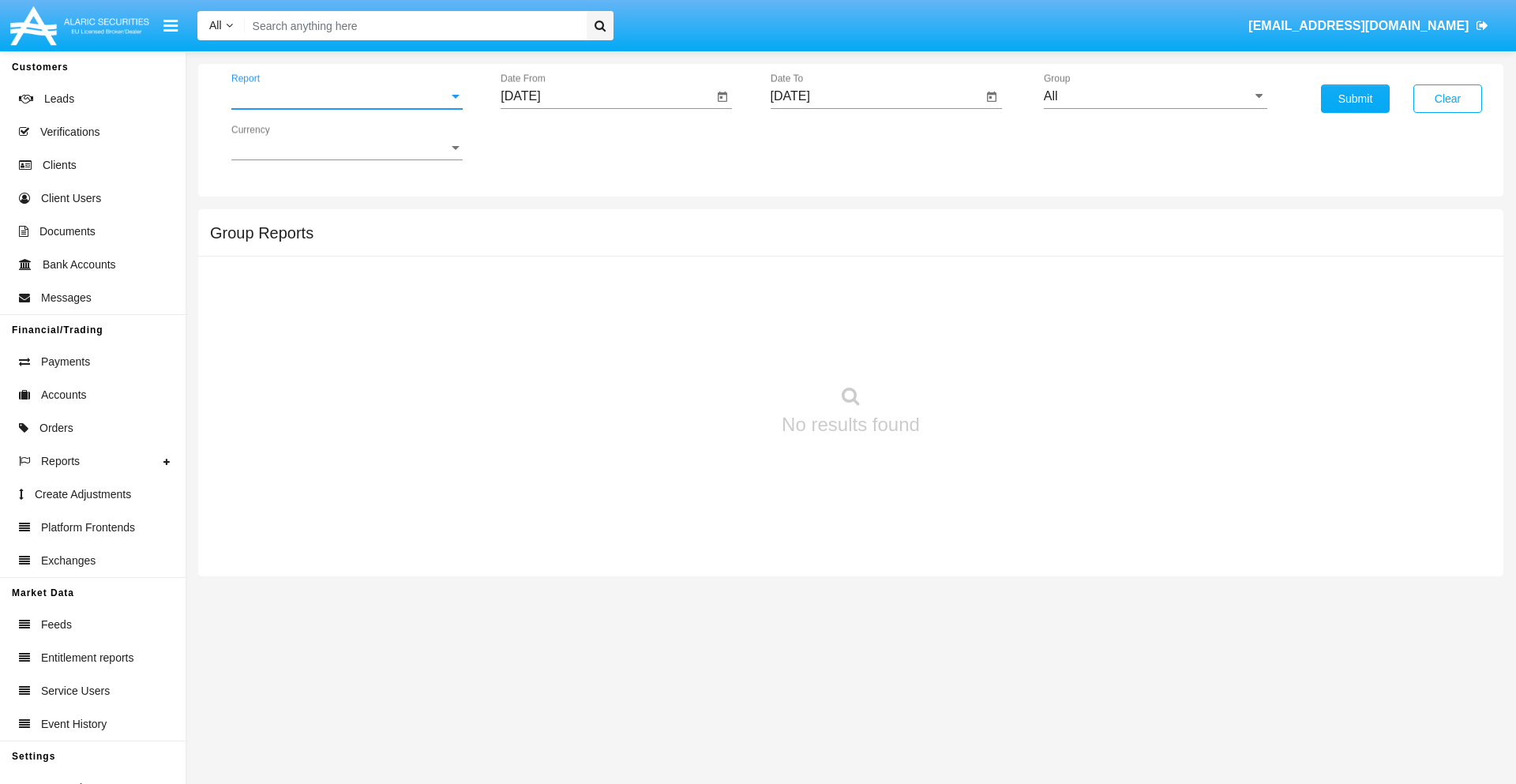
scroll to position [63, 0]
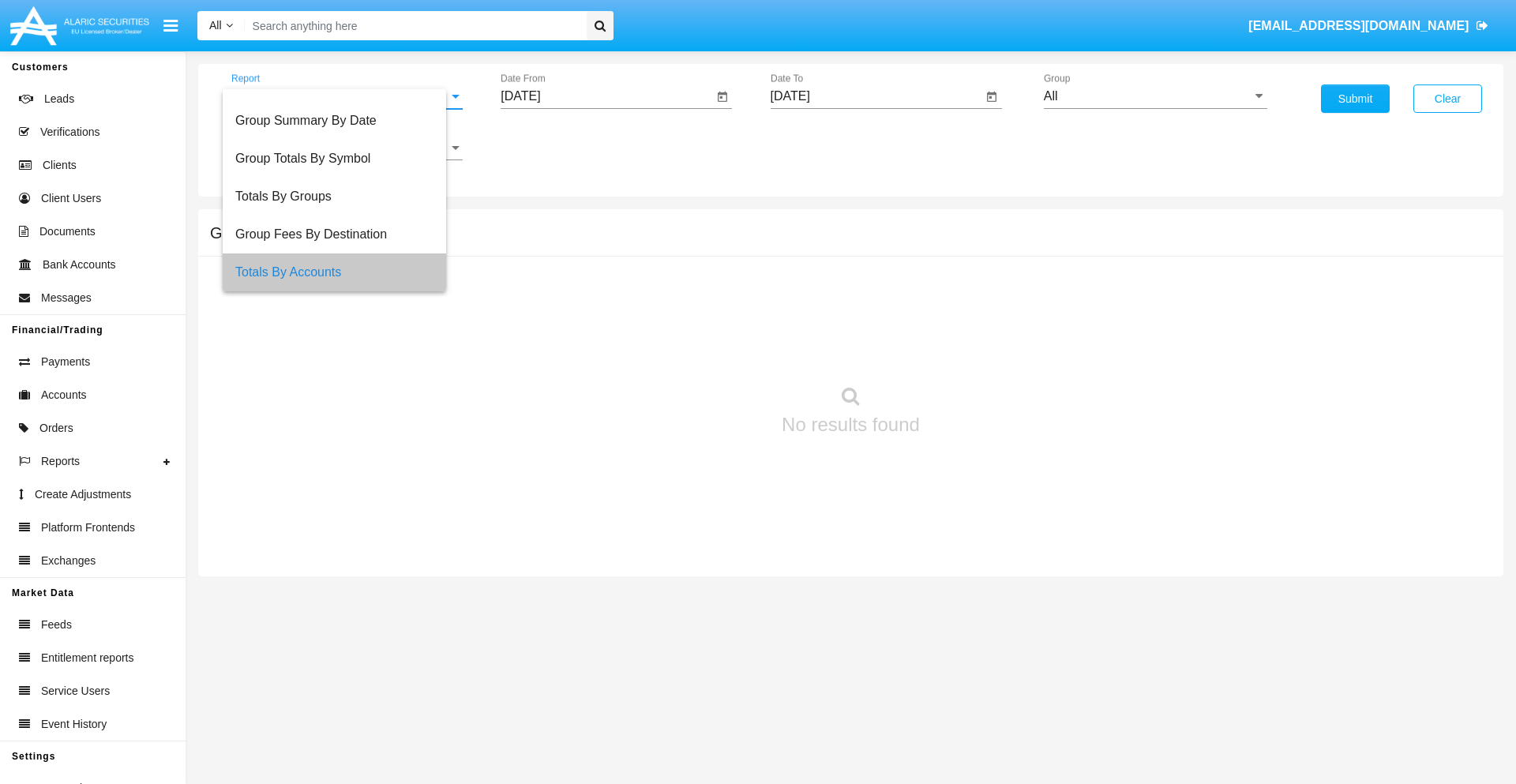
click at [606, 96] on input "[DATE]" at bounding box center [607, 96] width 212 height 15
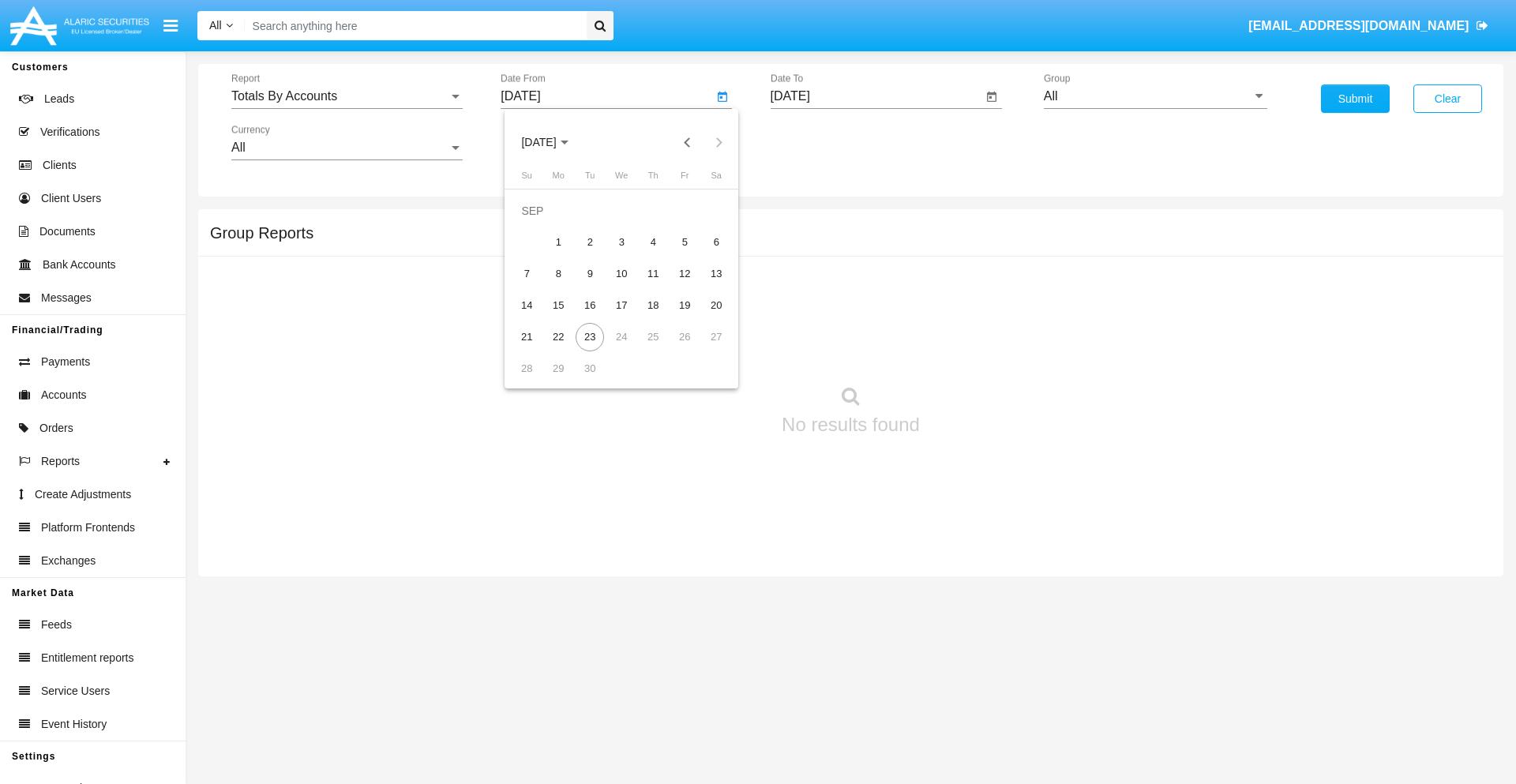
click at [552, 142] on span "[DATE]" at bounding box center [538, 143] width 35 height 13
click at [704, 349] on div "2025" at bounding box center [704, 348] width 49 height 28
click at [539, 286] on div "SEP" at bounding box center [538, 285] width 49 height 28
click at [558, 273] on div "8" at bounding box center [557, 274] width 28 height 28
type input "[DATE]"
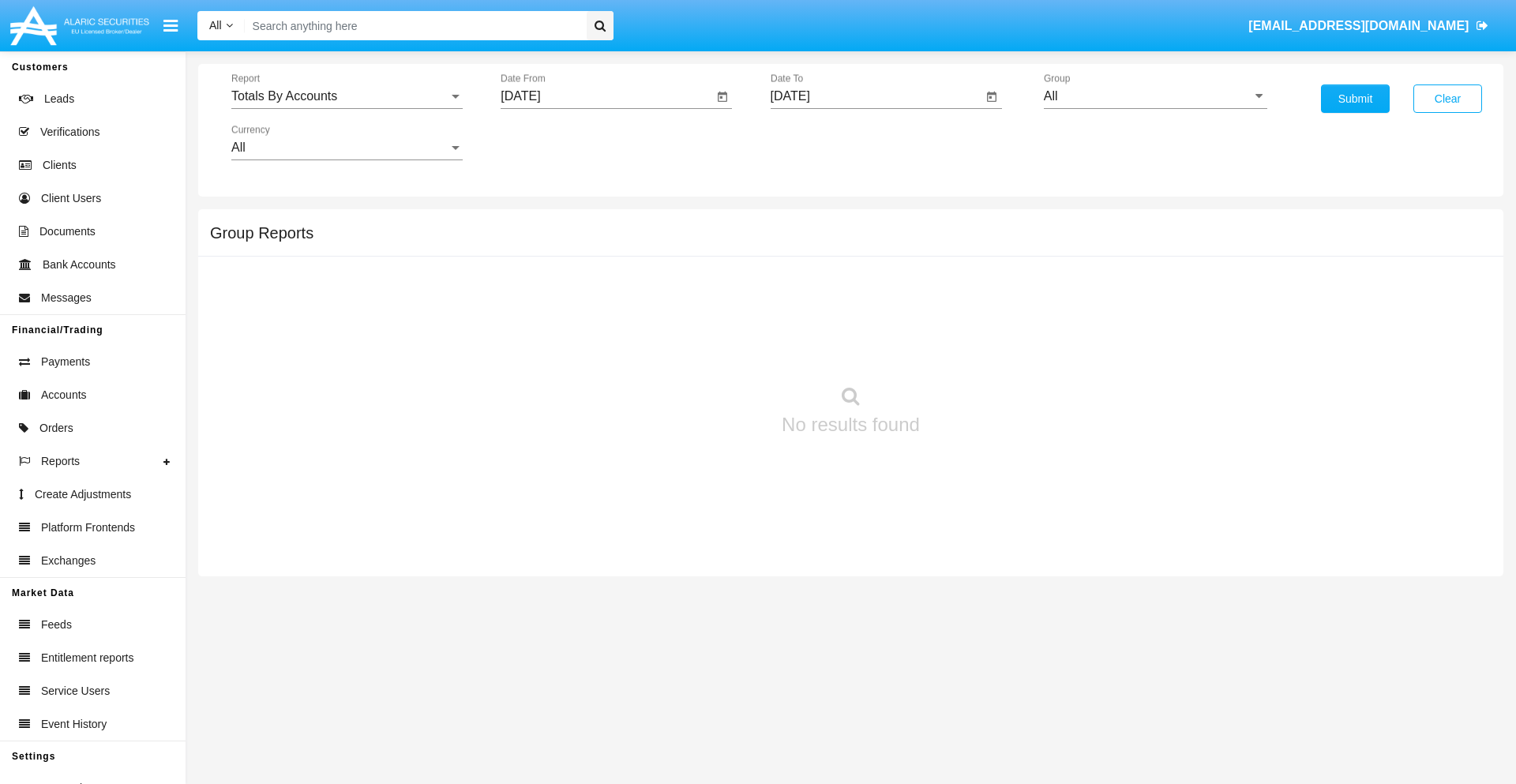
click at [876, 96] on input "[DATE]" at bounding box center [877, 96] width 212 height 15
click at [821, 142] on span "[DATE]" at bounding box center [808, 143] width 35 height 13
click at [973, 349] on div "2025" at bounding box center [973, 348] width 49 height 28
click at [808, 286] on div "SEP" at bounding box center [808, 285] width 49 height 28
click at [859, 336] on div "23" at bounding box center [860, 337] width 28 height 28
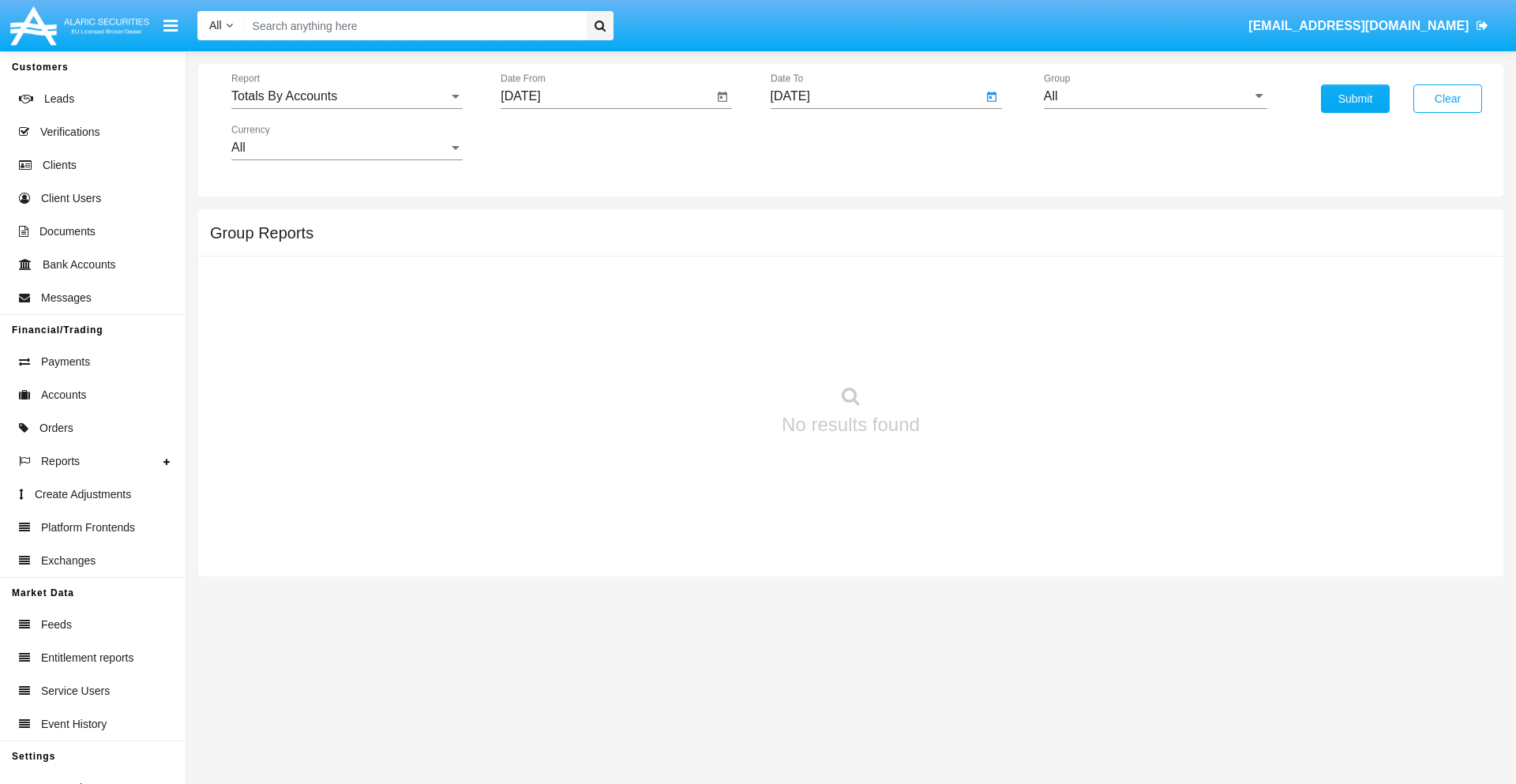
type input "[DATE]"
click at [1155, 96] on input "All" at bounding box center [1155, 96] width 224 height 15
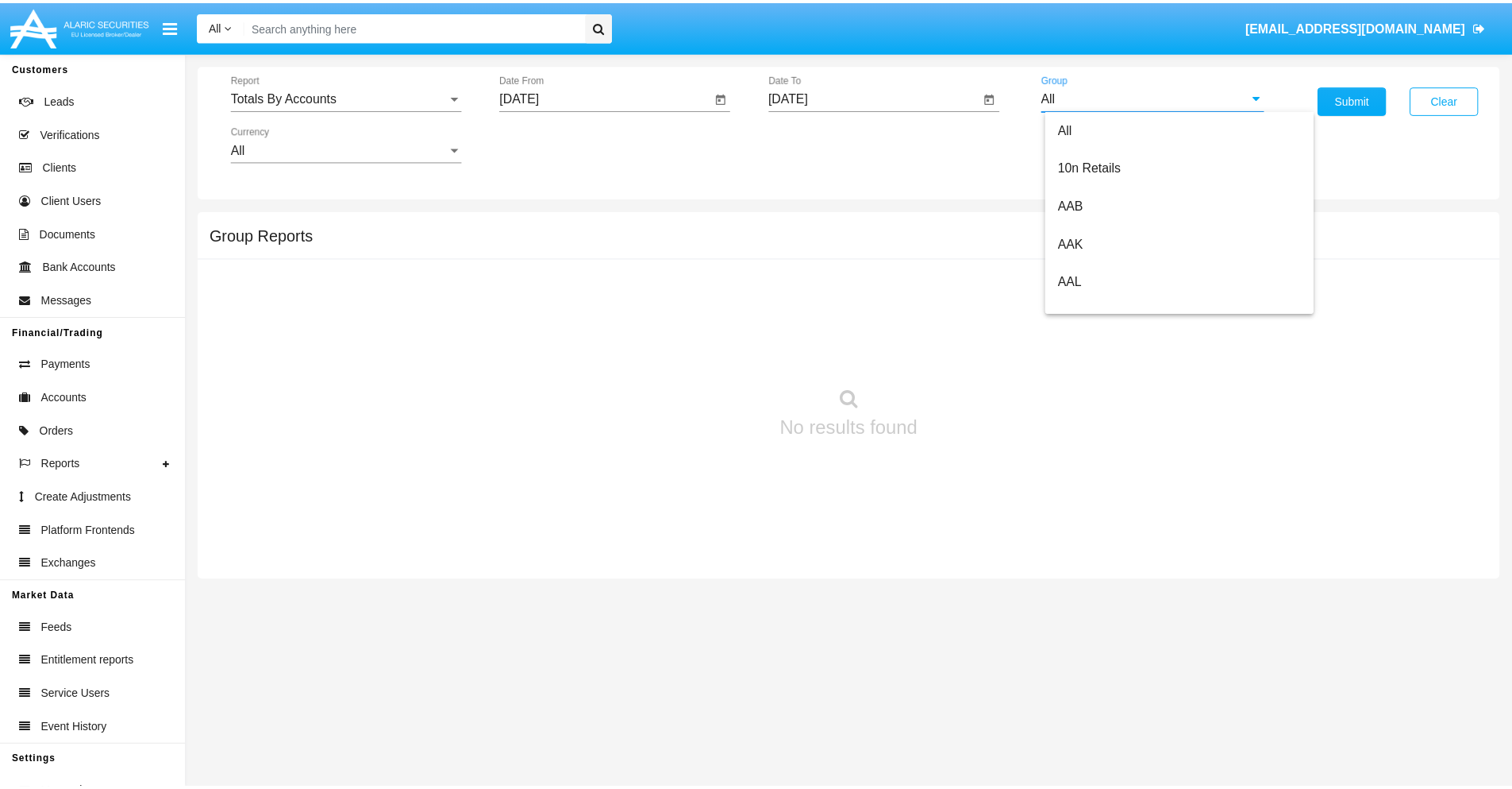
scroll to position [0, 0]
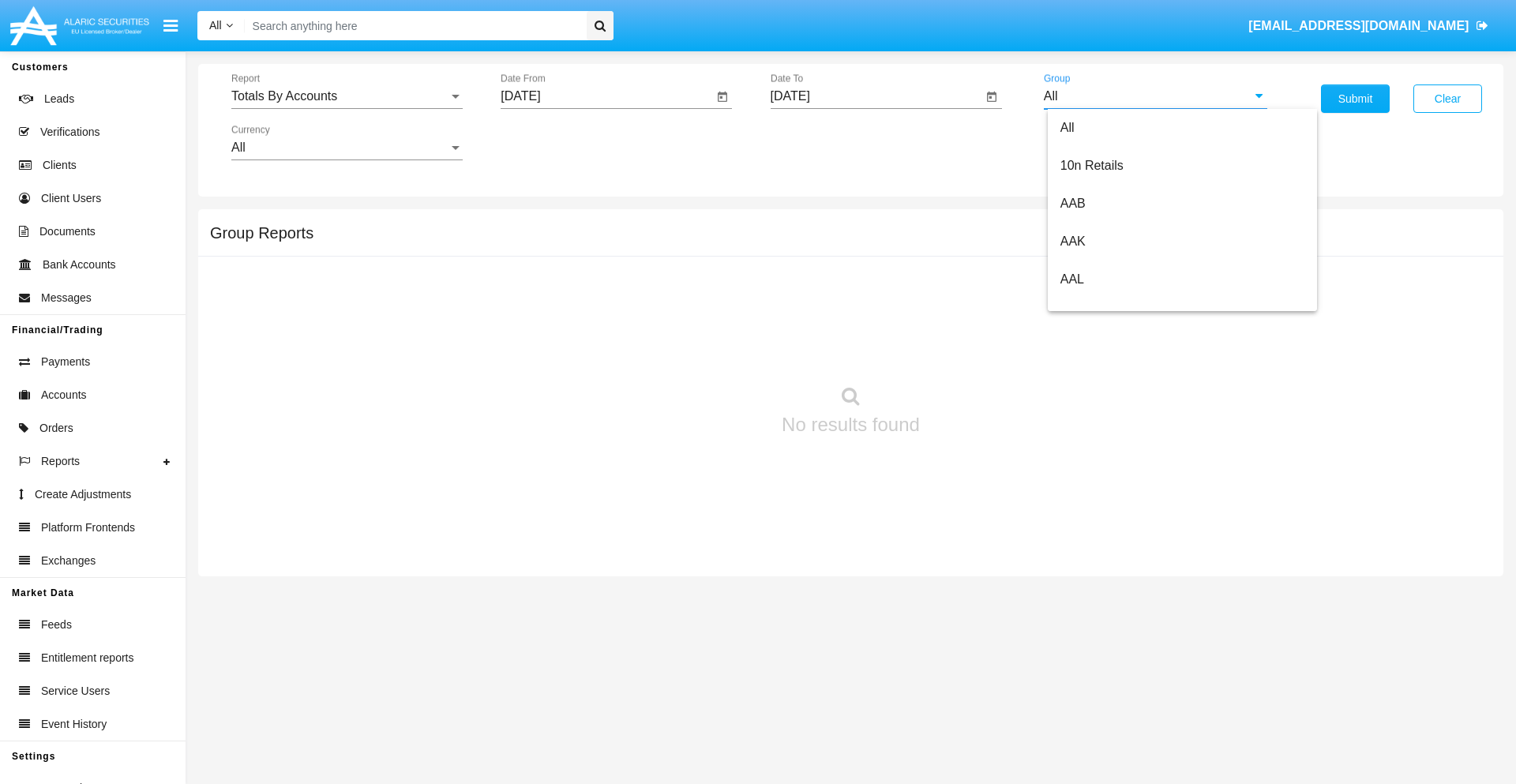
type input "Hammer Web Lite"
click at [1355, 99] on button "Submit" at bounding box center [1355, 98] width 69 height 28
click at [347, 96] on span "Report" at bounding box center [339, 96] width 217 height 15
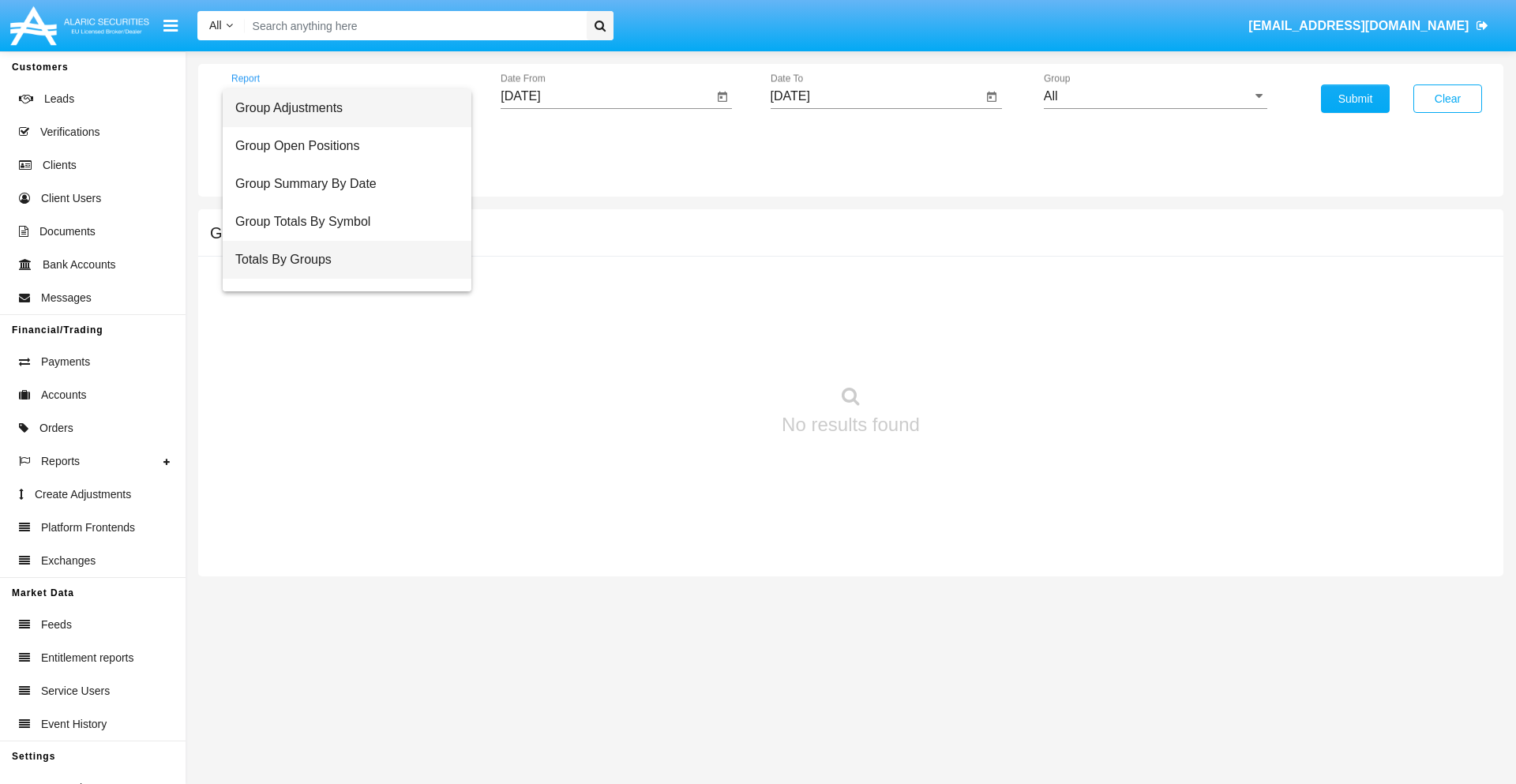
click at [340, 260] on span "Totals By Groups" at bounding box center [347, 259] width 224 height 38
click at [606, 96] on input "[DATE]" at bounding box center [607, 96] width 212 height 15
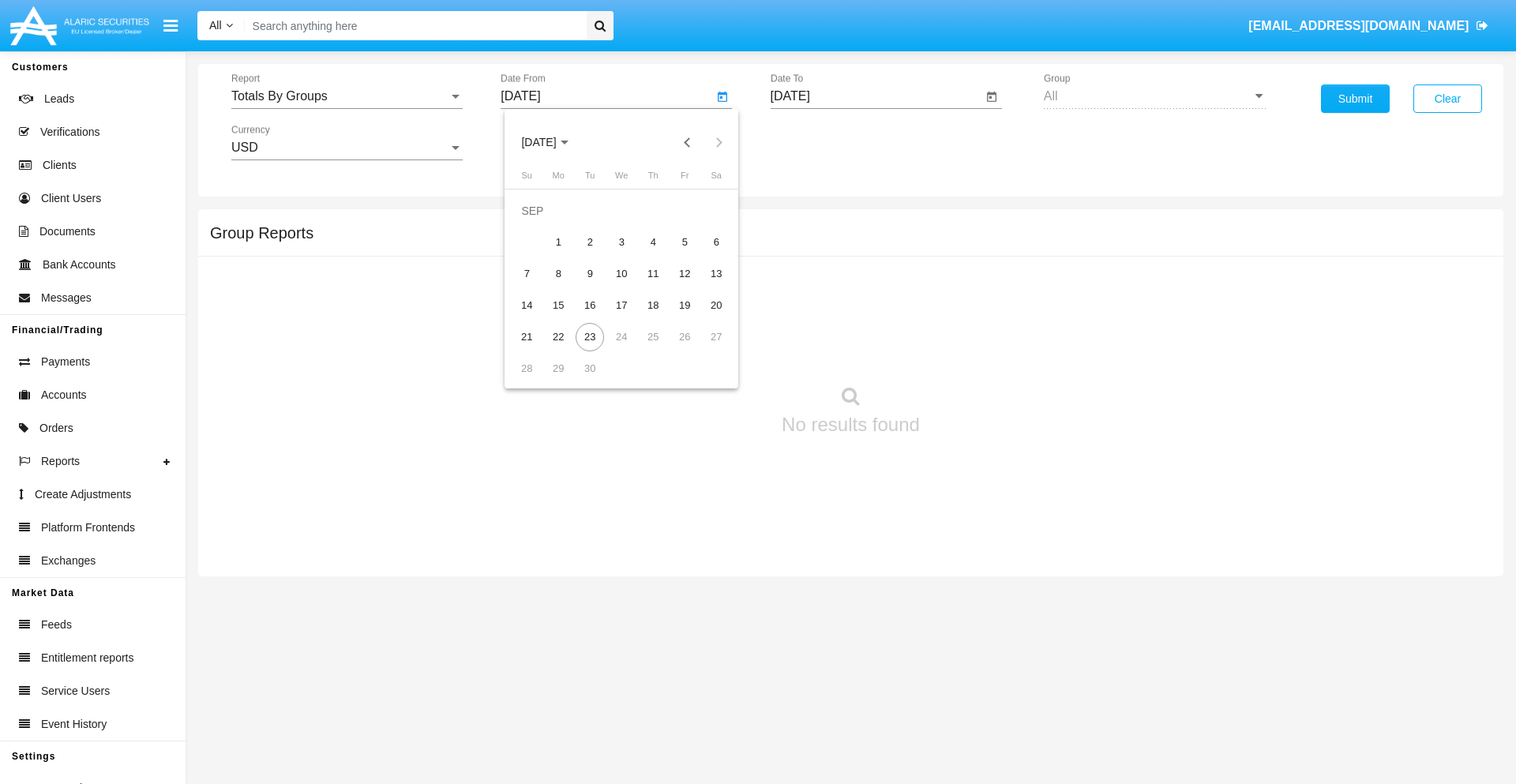
click at [552, 142] on span "[DATE]" at bounding box center [538, 143] width 35 height 13
click at [704, 349] on div "2025" at bounding box center [704, 348] width 49 height 28
click at [539, 286] on div "SEP" at bounding box center [538, 285] width 49 height 28
click at [558, 273] on div "8" at bounding box center [557, 274] width 28 height 28
type input "[DATE]"
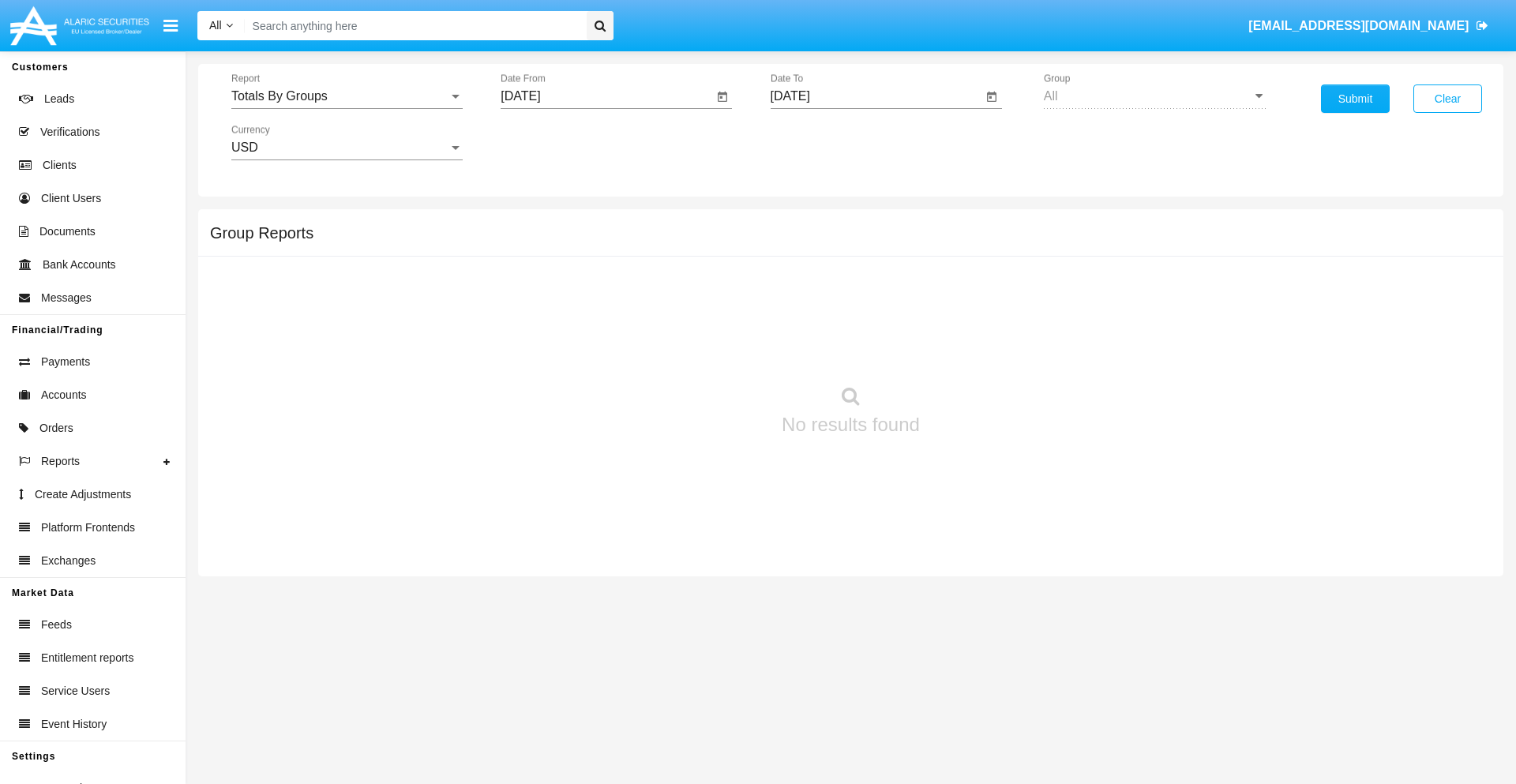
click at [876, 96] on input "[DATE]" at bounding box center [877, 96] width 212 height 15
click at [821, 142] on span "[DATE]" at bounding box center [808, 143] width 35 height 13
click at [973, 349] on div "2025" at bounding box center [973, 348] width 49 height 28
click at [859, 336] on div "23" at bounding box center [860, 337] width 28 height 28
type input "[DATE]"
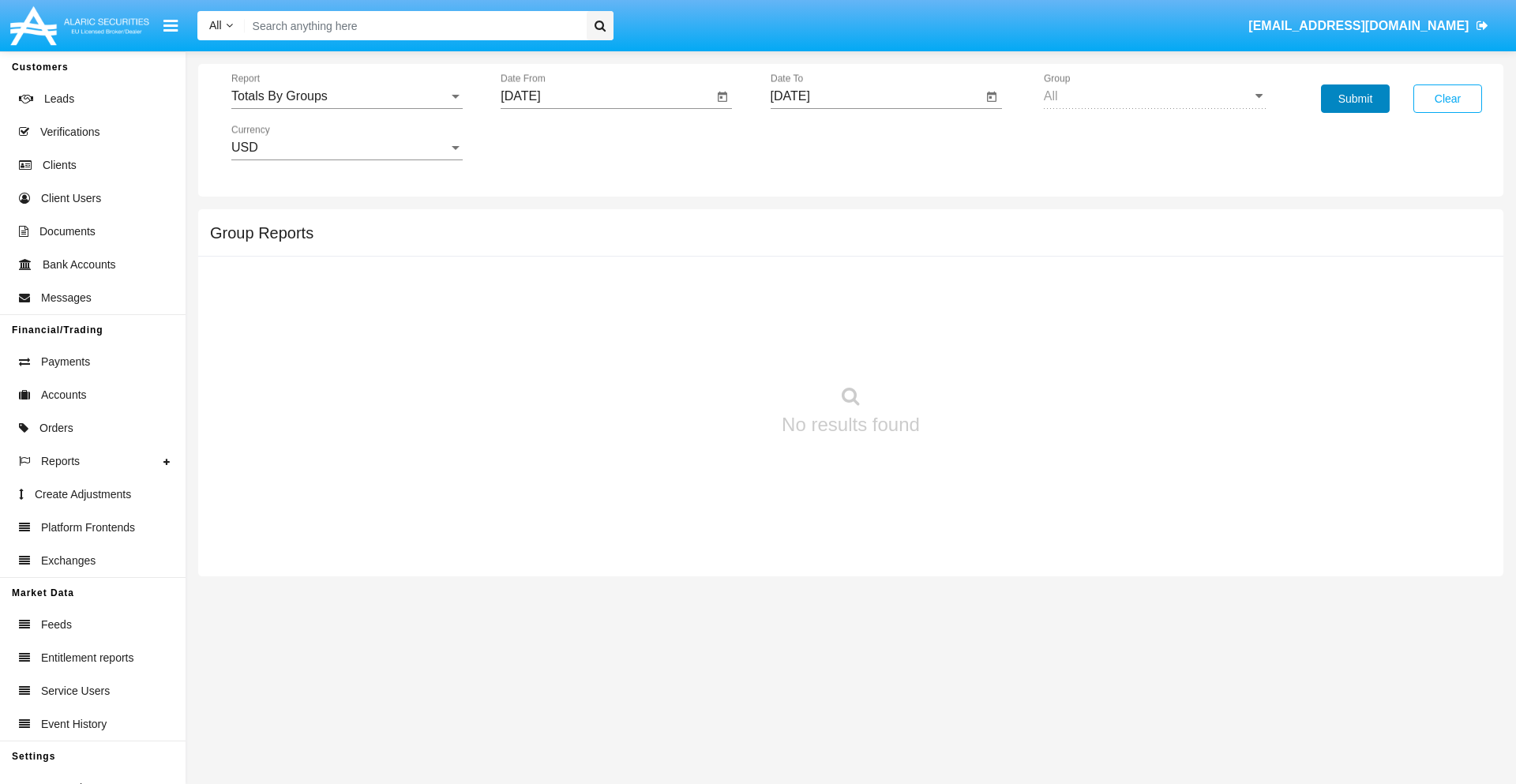
click at [1355, 99] on button "Submit" at bounding box center [1355, 98] width 69 height 28
click at [347, 96] on span "Report" at bounding box center [339, 96] width 217 height 15
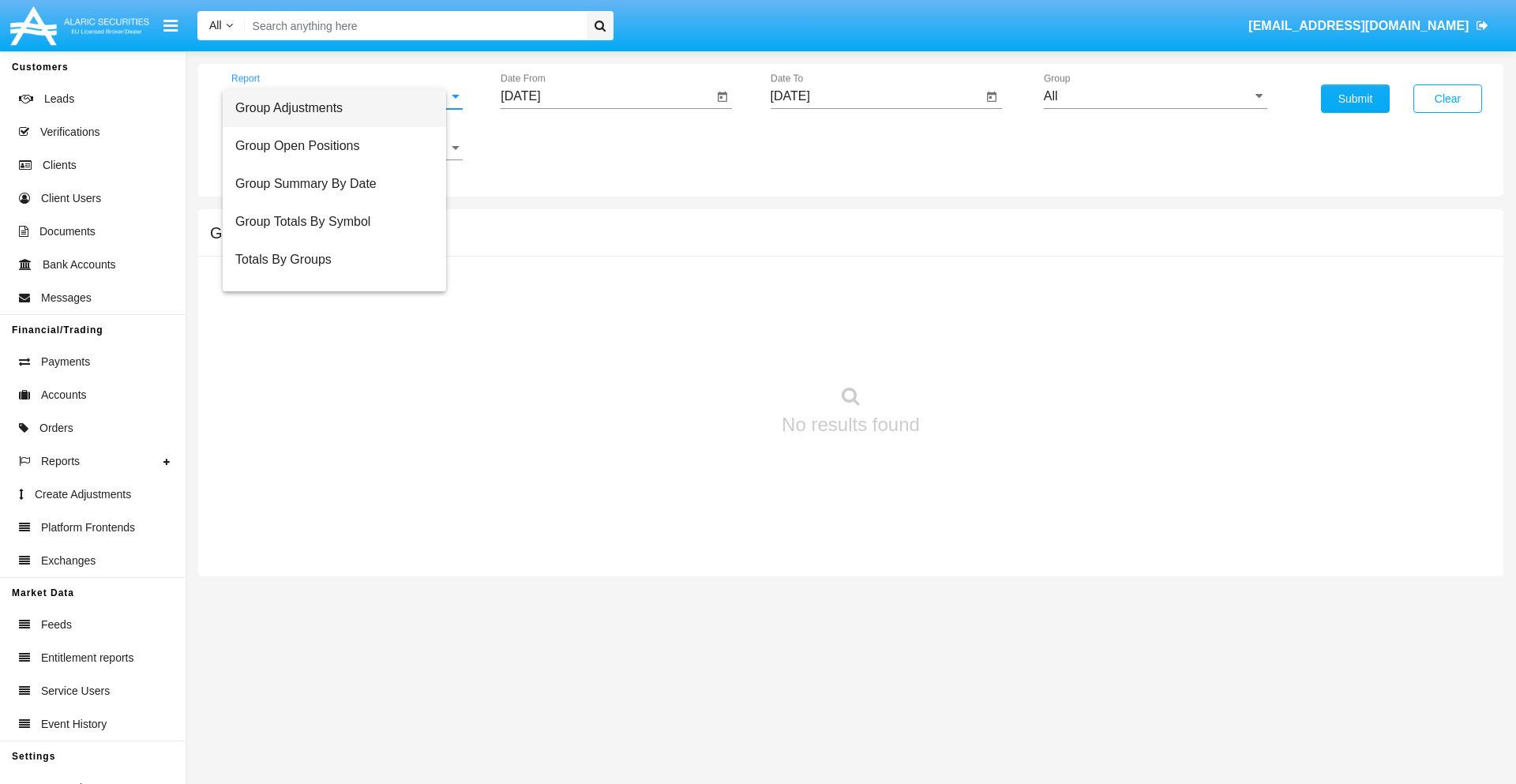
click at [340, 108] on span "Group Adjustments" at bounding box center [334, 108] width 199 height 38
click at [1155, 96] on input "All" at bounding box center [1155, 96] width 224 height 15
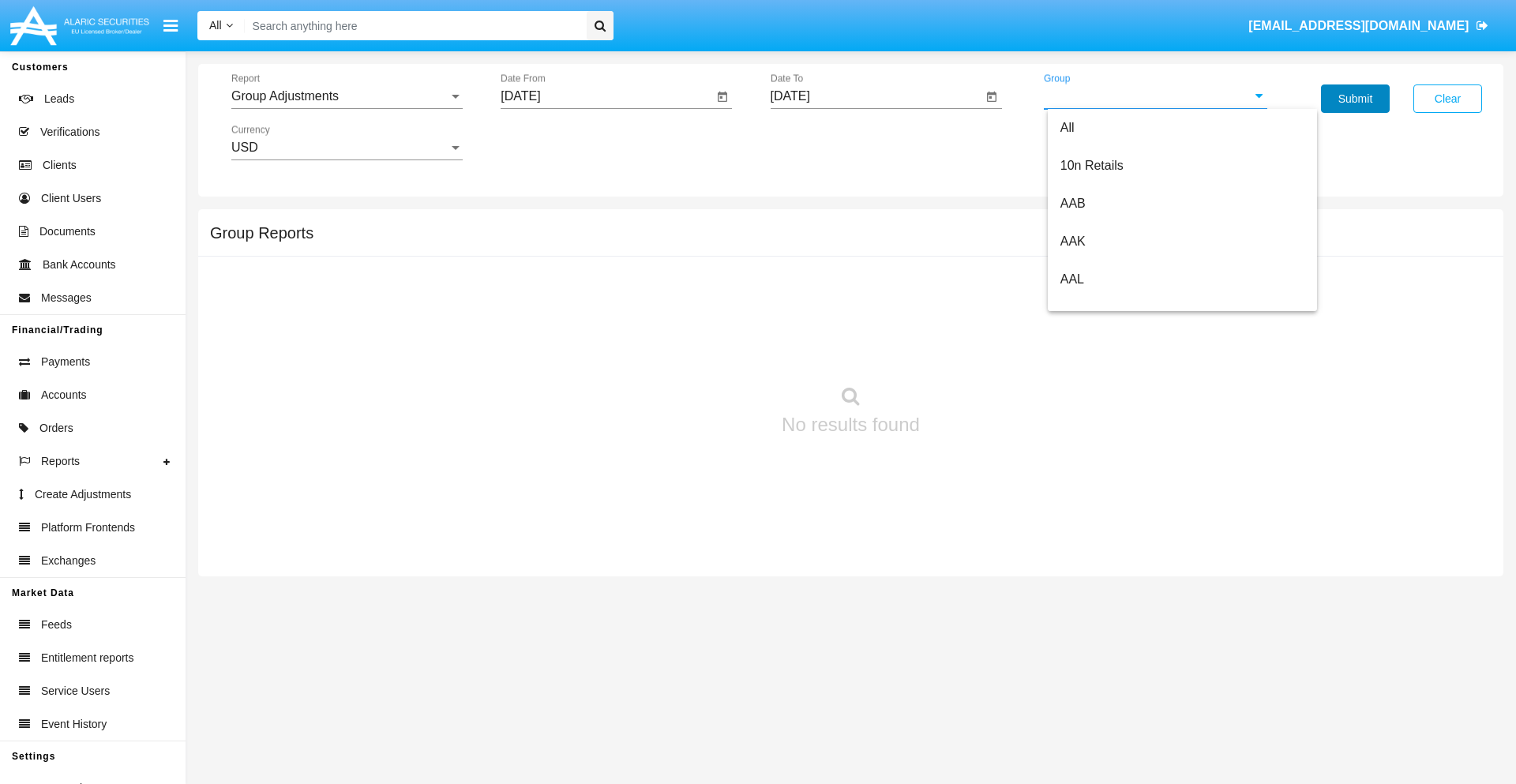
click at [1355, 99] on button "Submit" at bounding box center [1355, 98] width 69 height 28
click at [347, 96] on span "Report" at bounding box center [339, 96] width 217 height 15
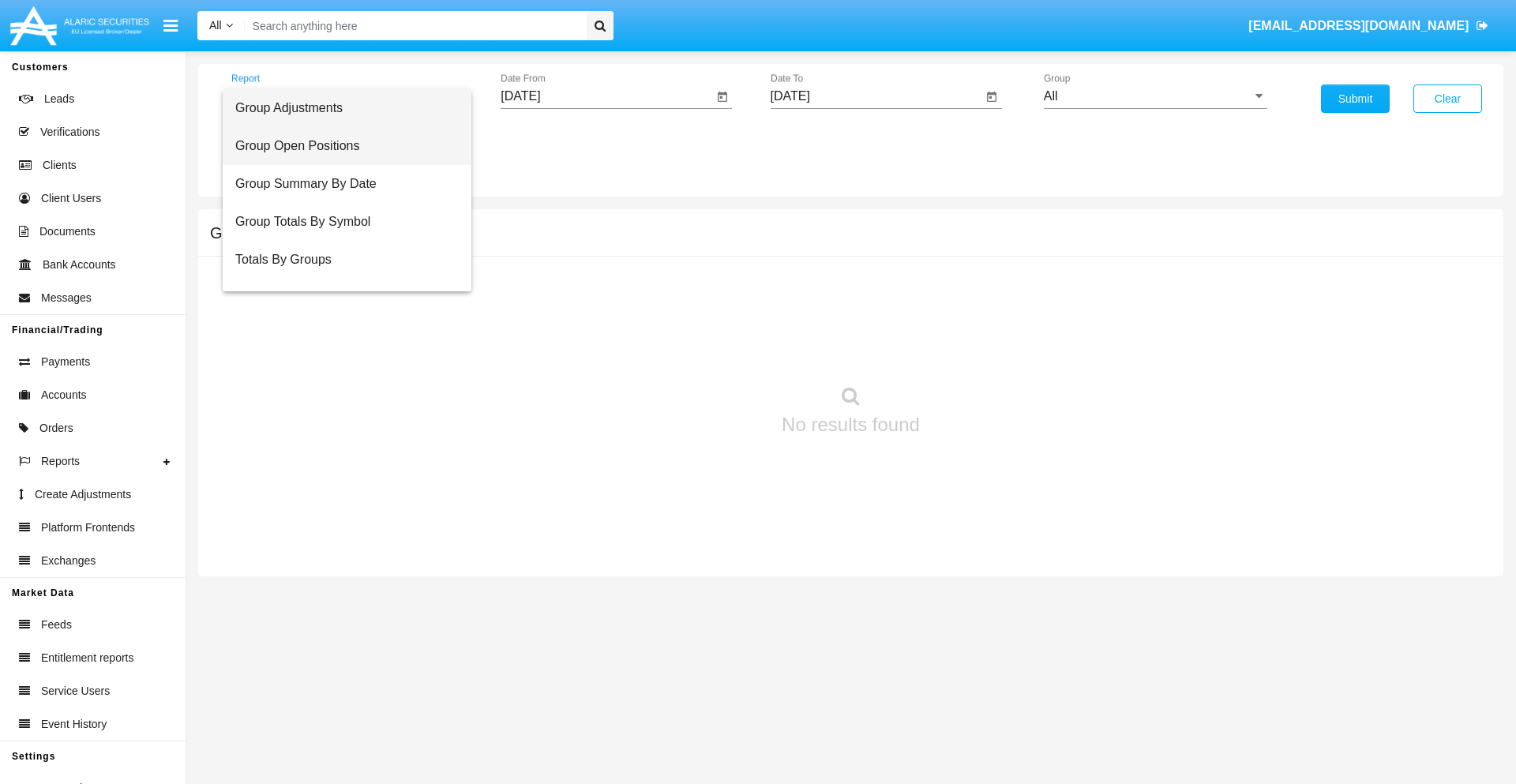
click at [340, 146] on span "Group Open Positions" at bounding box center [347, 146] width 224 height 38
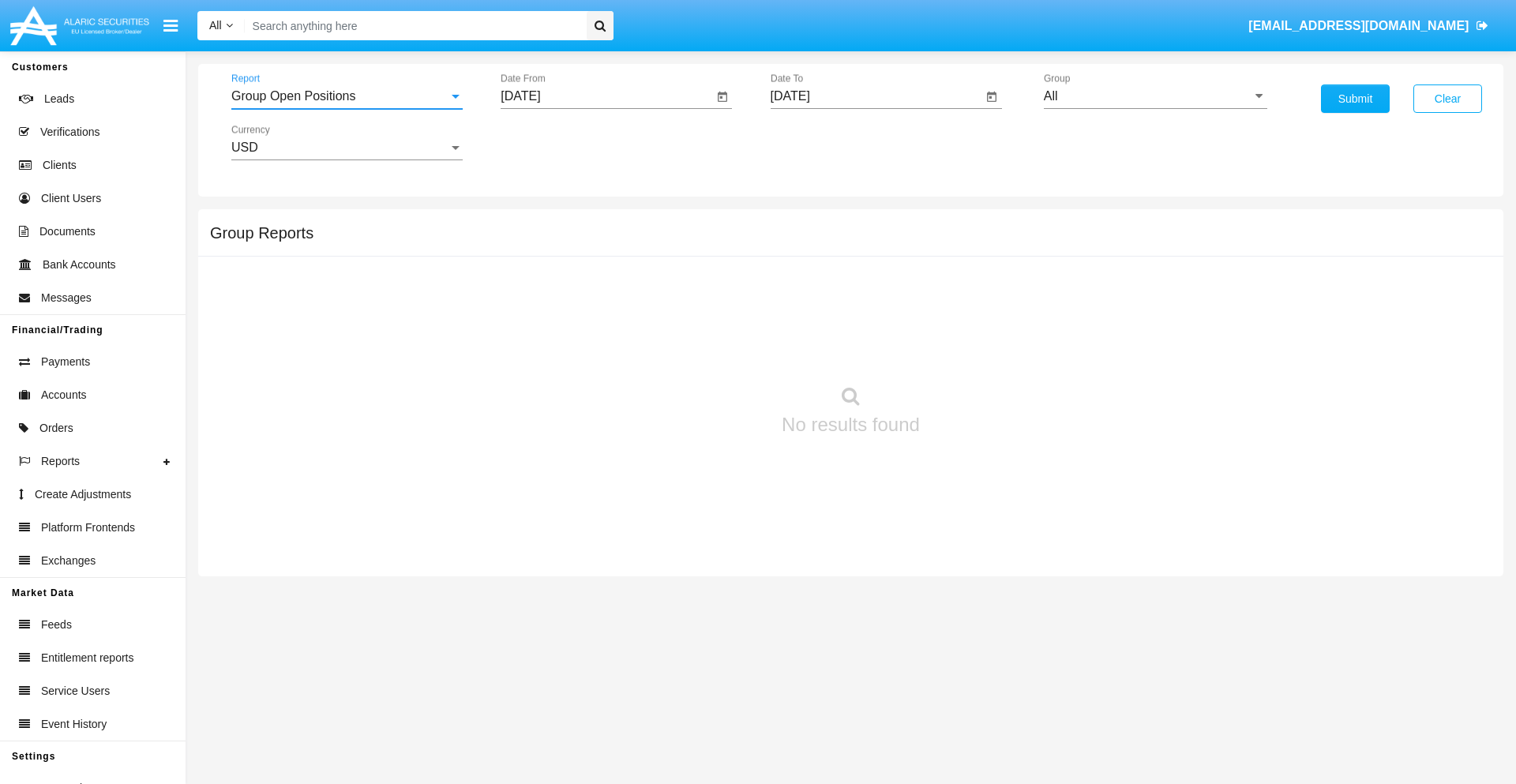
click at [1155, 96] on input "All" at bounding box center [1155, 96] width 224 height 15
click at [1355, 99] on button "Submit" at bounding box center [1355, 98] width 69 height 28
click at [347, 96] on span "Report" at bounding box center [339, 96] width 217 height 15
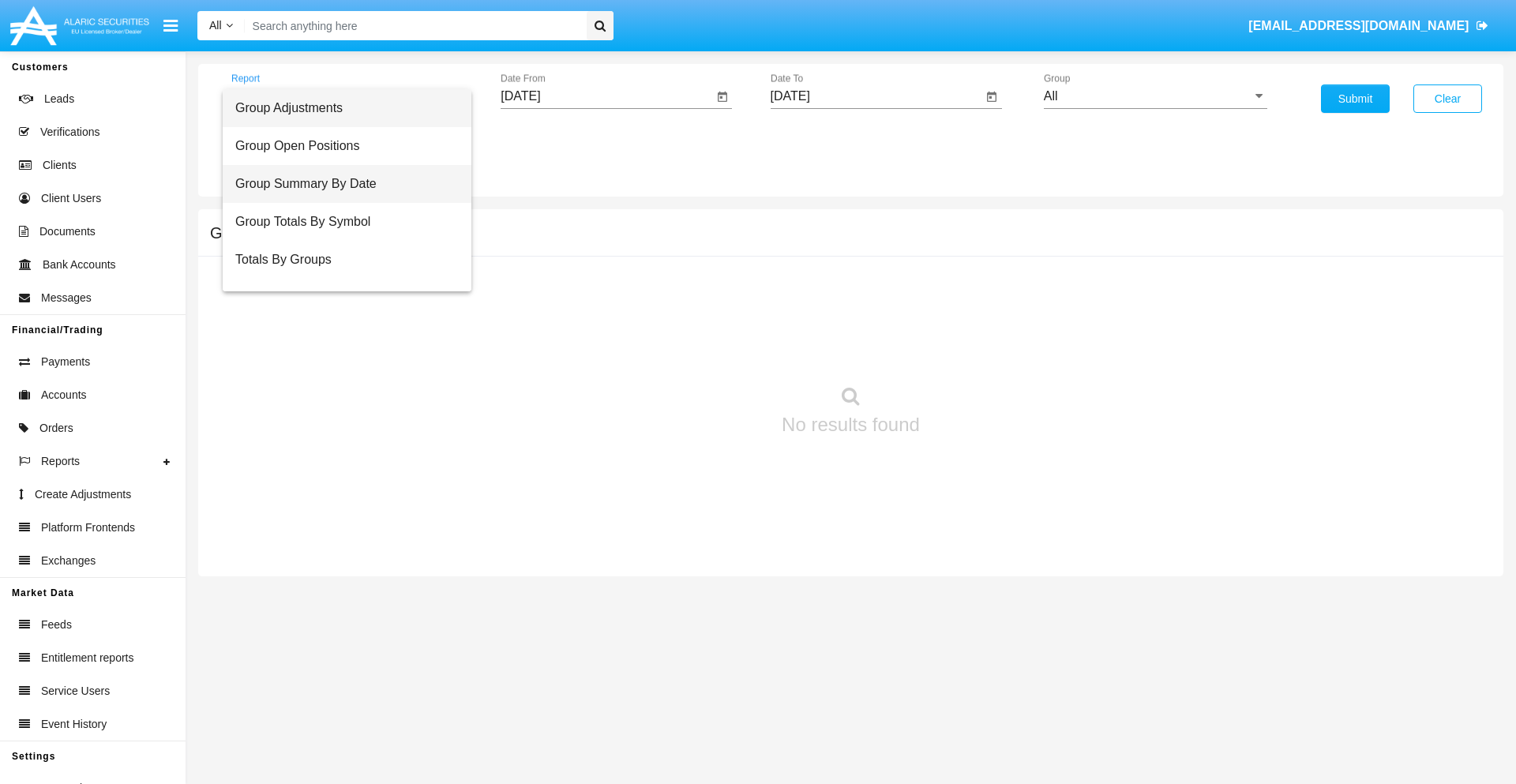
click at [340, 184] on span "Group Summary By Date" at bounding box center [347, 184] width 224 height 38
click at [1155, 96] on input "All" at bounding box center [1155, 96] width 224 height 15
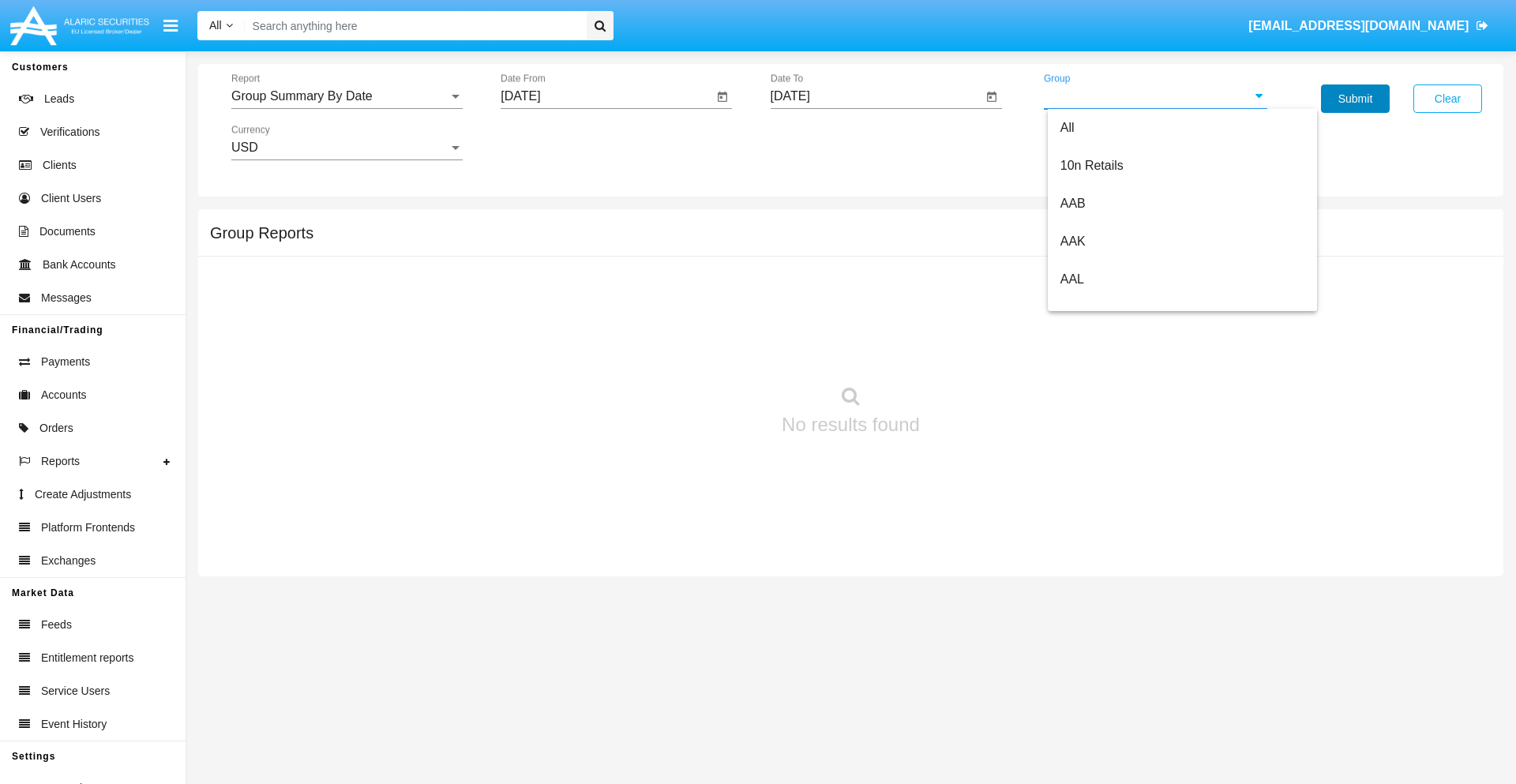
click at [1355, 99] on button "Submit" at bounding box center [1355, 98] width 69 height 28
click at [347, 96] on span "Report" at bounding box center [339, 96] width 217 height 15
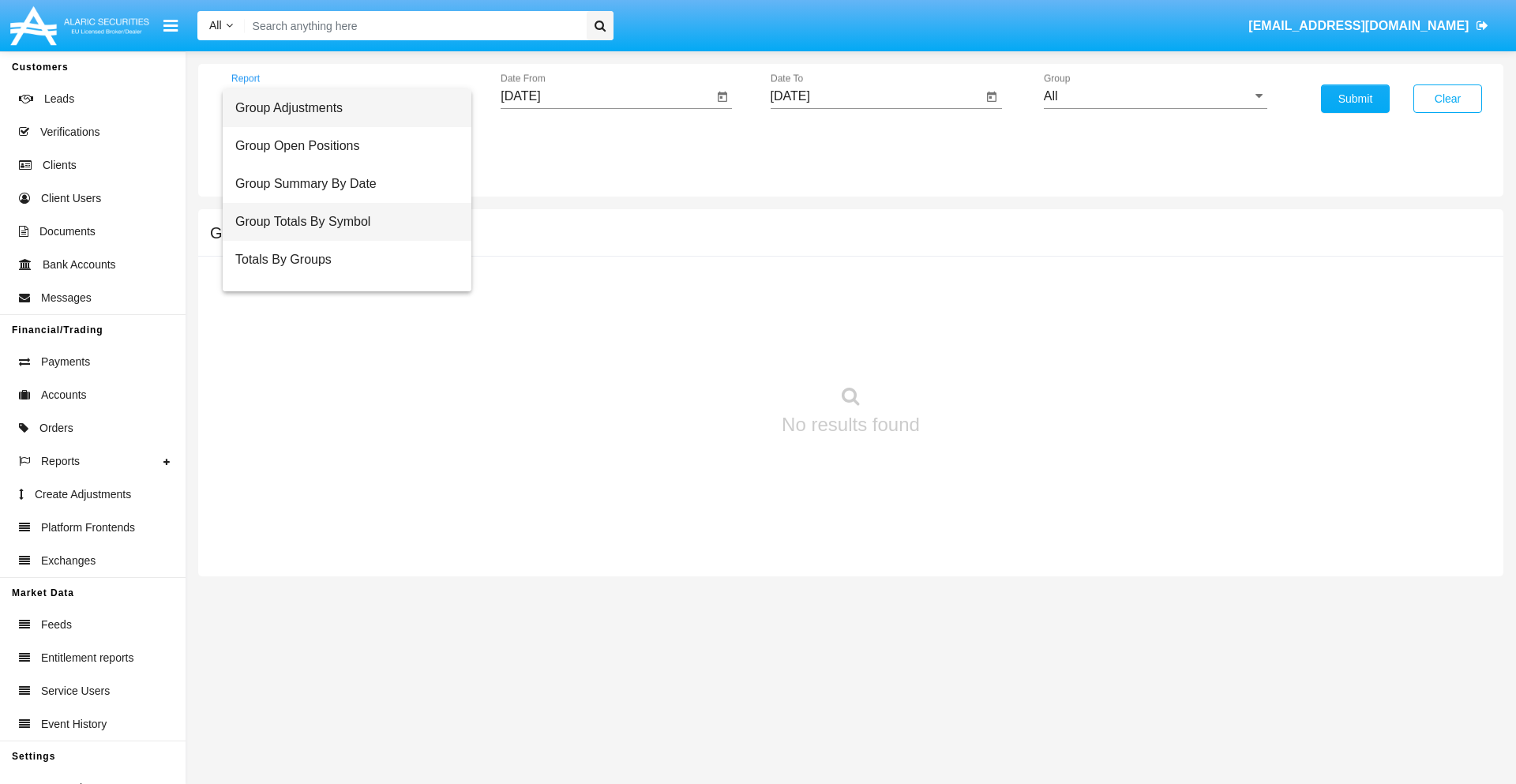
click at [340, 222] on span "Group Totals By Symbol" at bounding box center [347, 221] width 224 height 38
click at [1155, 96] on input "All" at bounding box center [1155, 96] width 224 height 15
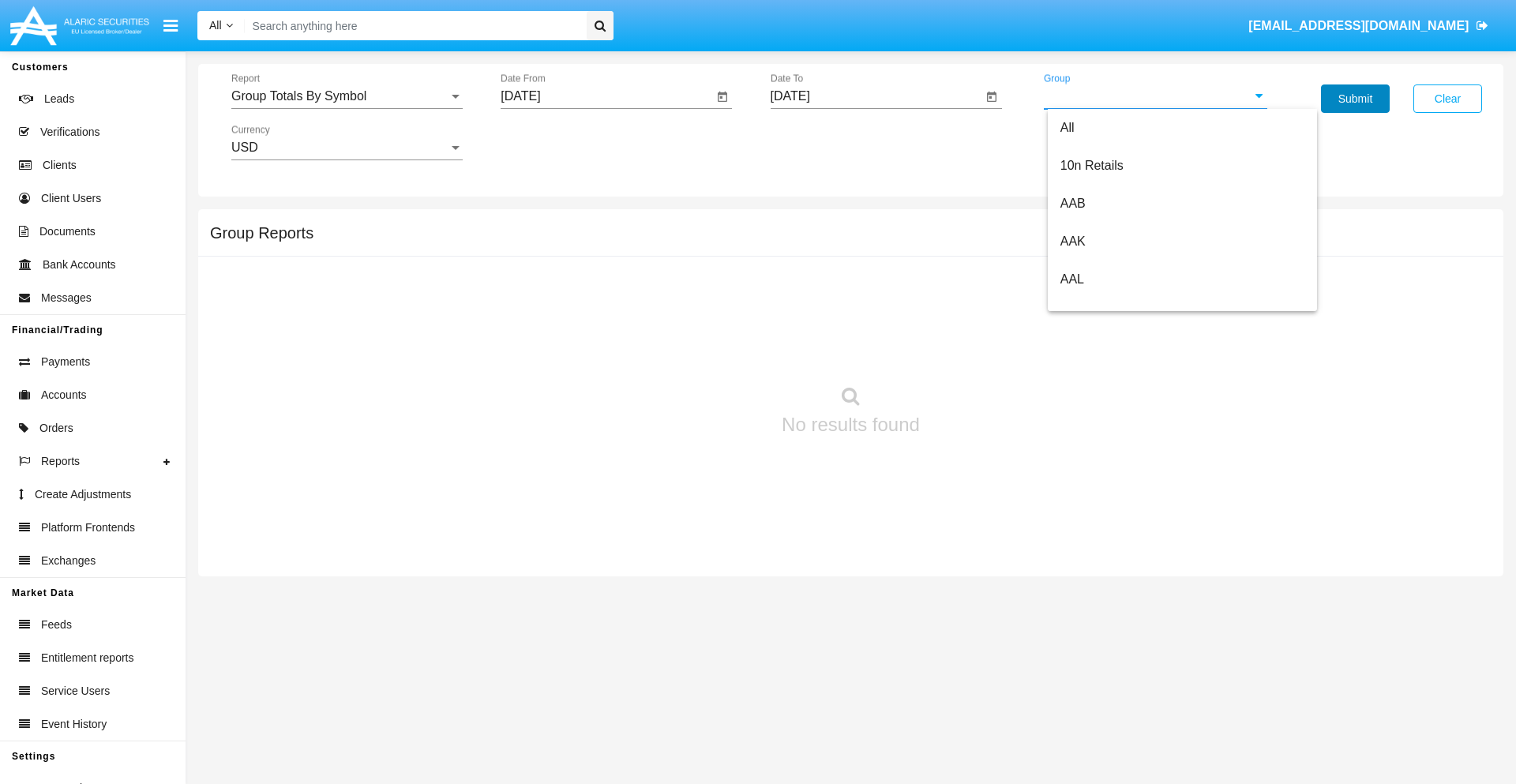
click at [1355, 99] on button "Submit" at bounding box center [1355, 98] width 69 height 28
click at [347, 96] on span "Report" at bounding box center [339, 96] width 217 height 15
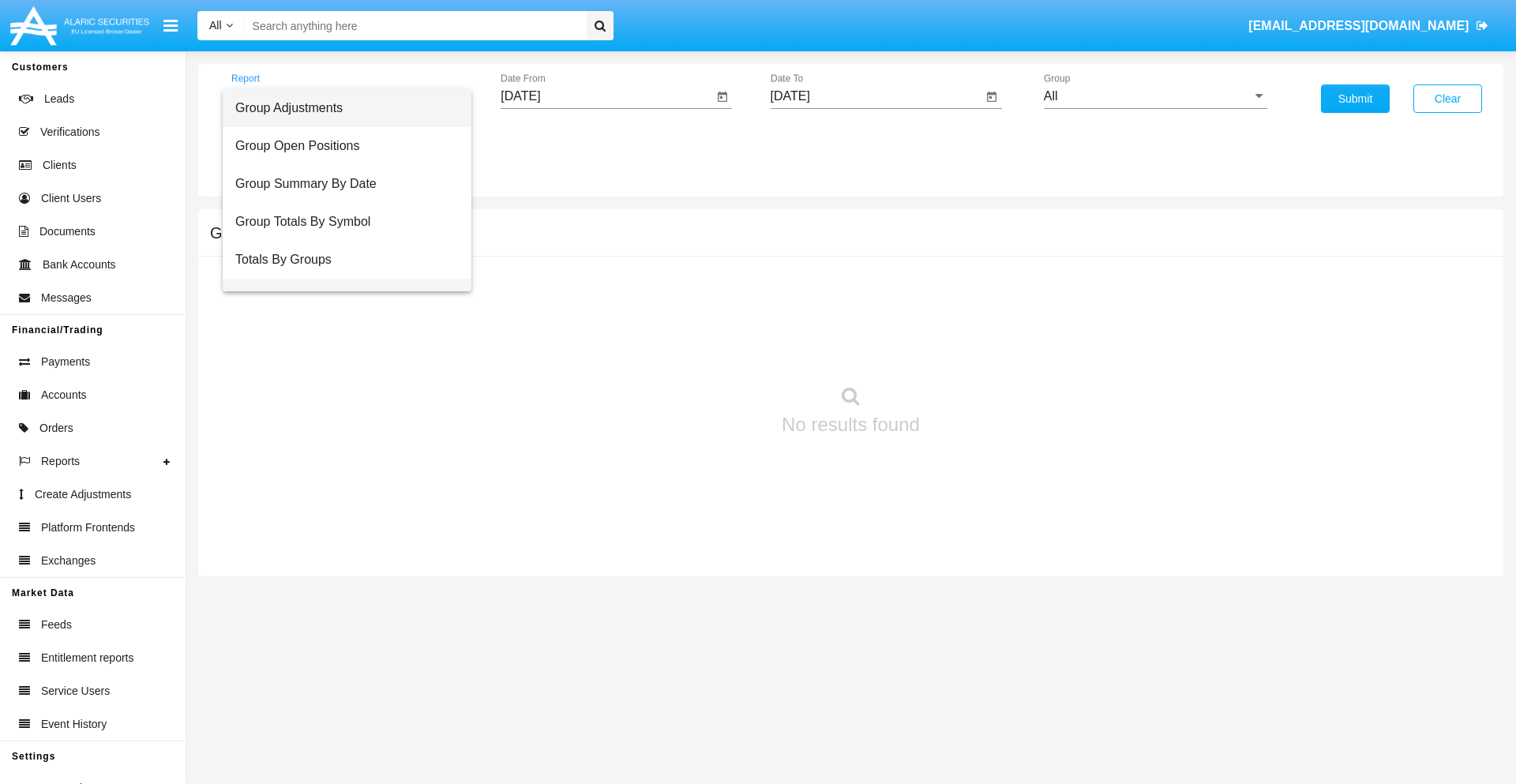
click at [340, 279] on span "Group Fees By Destination" at bounding box center [347, 297] width 224 height 38
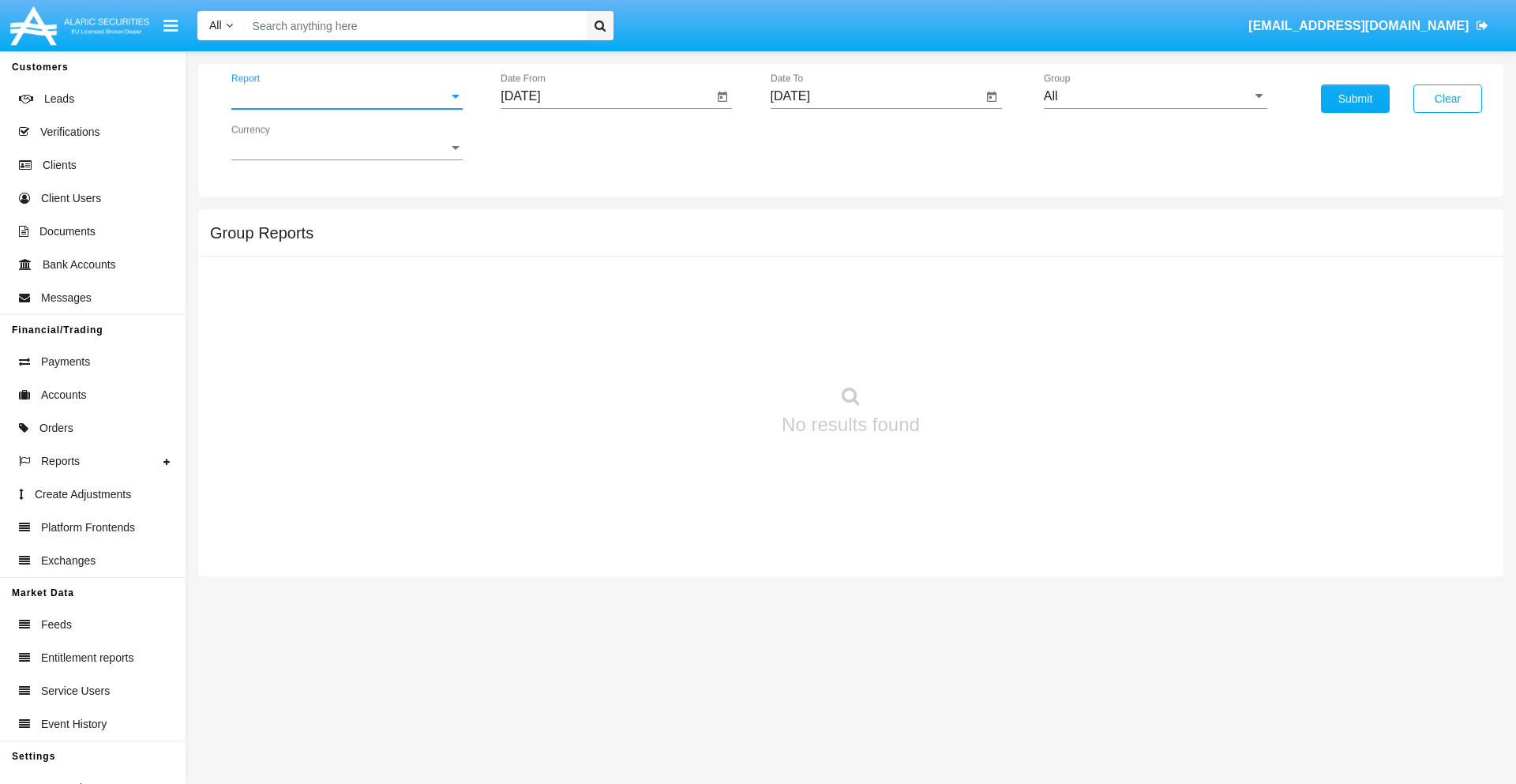
scroll to position [25, 0]
click at [1155, 96] on input "All" at bounding box center [1155, 96] width 224 height 15
click at [1355, 99] on button "Submit" at bounding box center [1355, 98] width 69 height 28
